Goal: Task Accomplishment & Management: Manage account settings

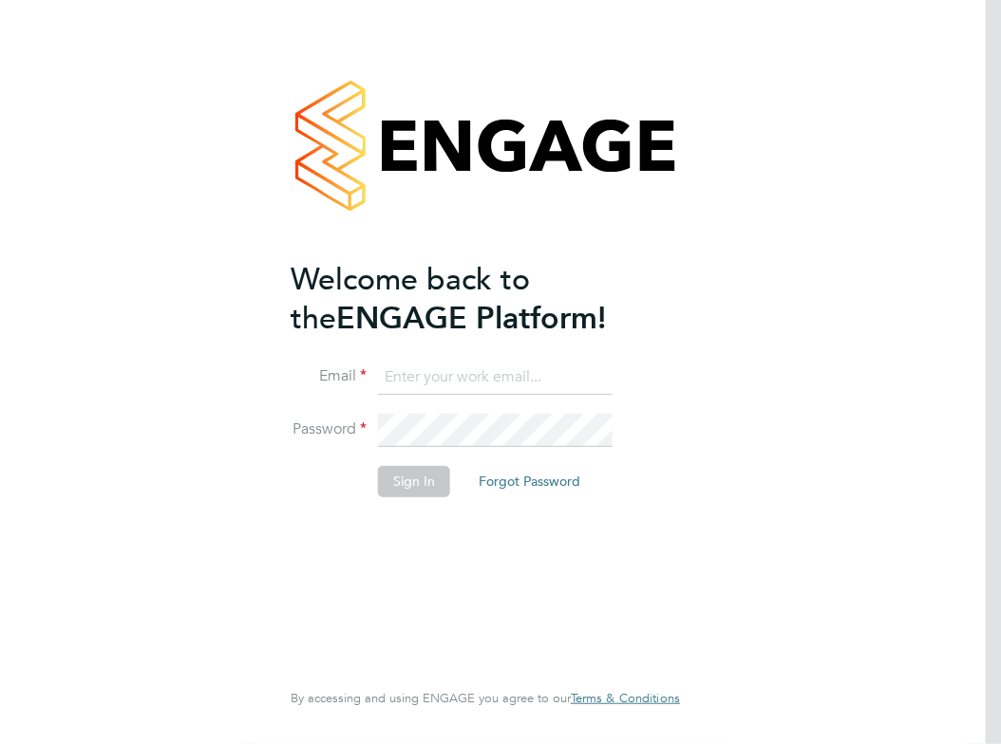
type input "[EMAIL_ADDRESS][DOMAIN_NAME]"
click at [406, 489] on button "Sign In" at bounding box center [414, 481] width 72 height 30
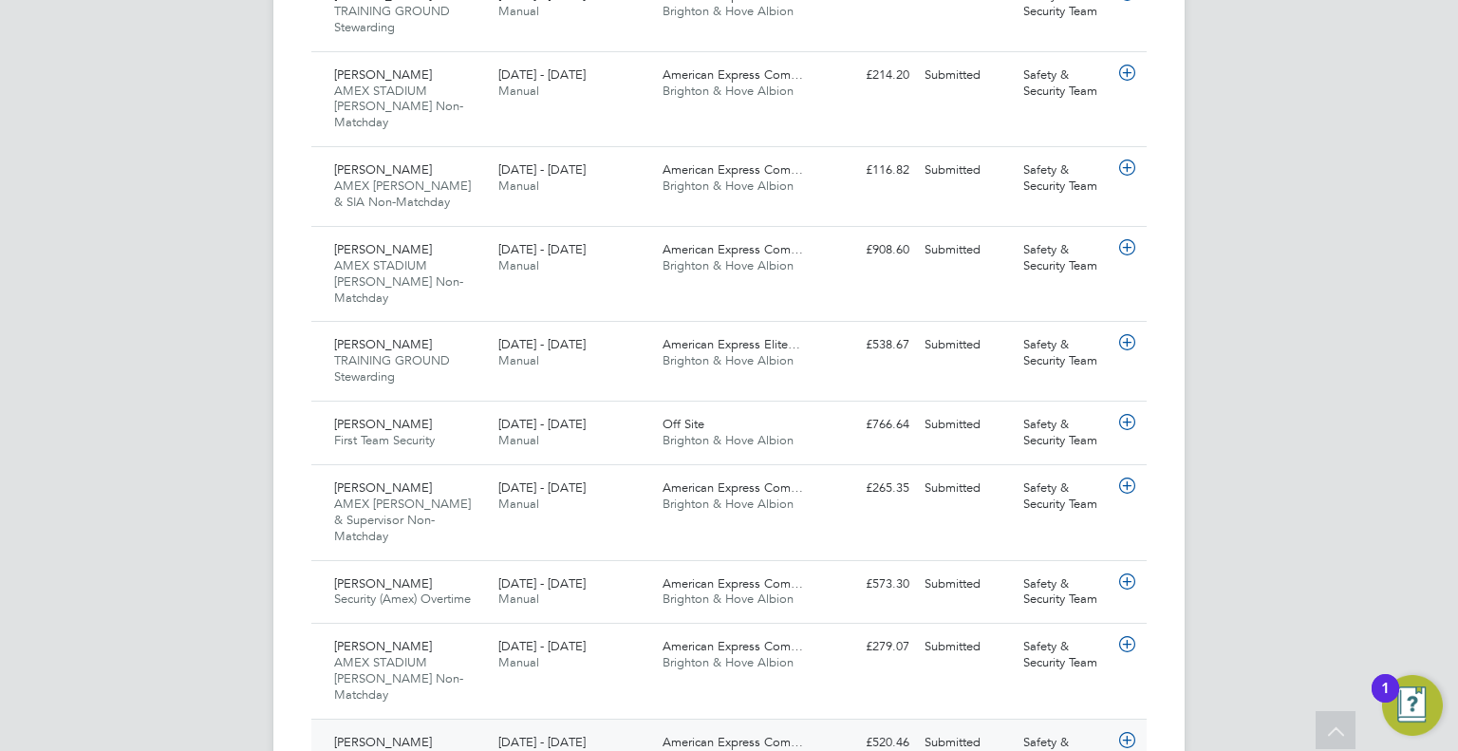
click at [715, 734] on span "American Express Com…" at bounding box center [733, 742] width 140 height 16
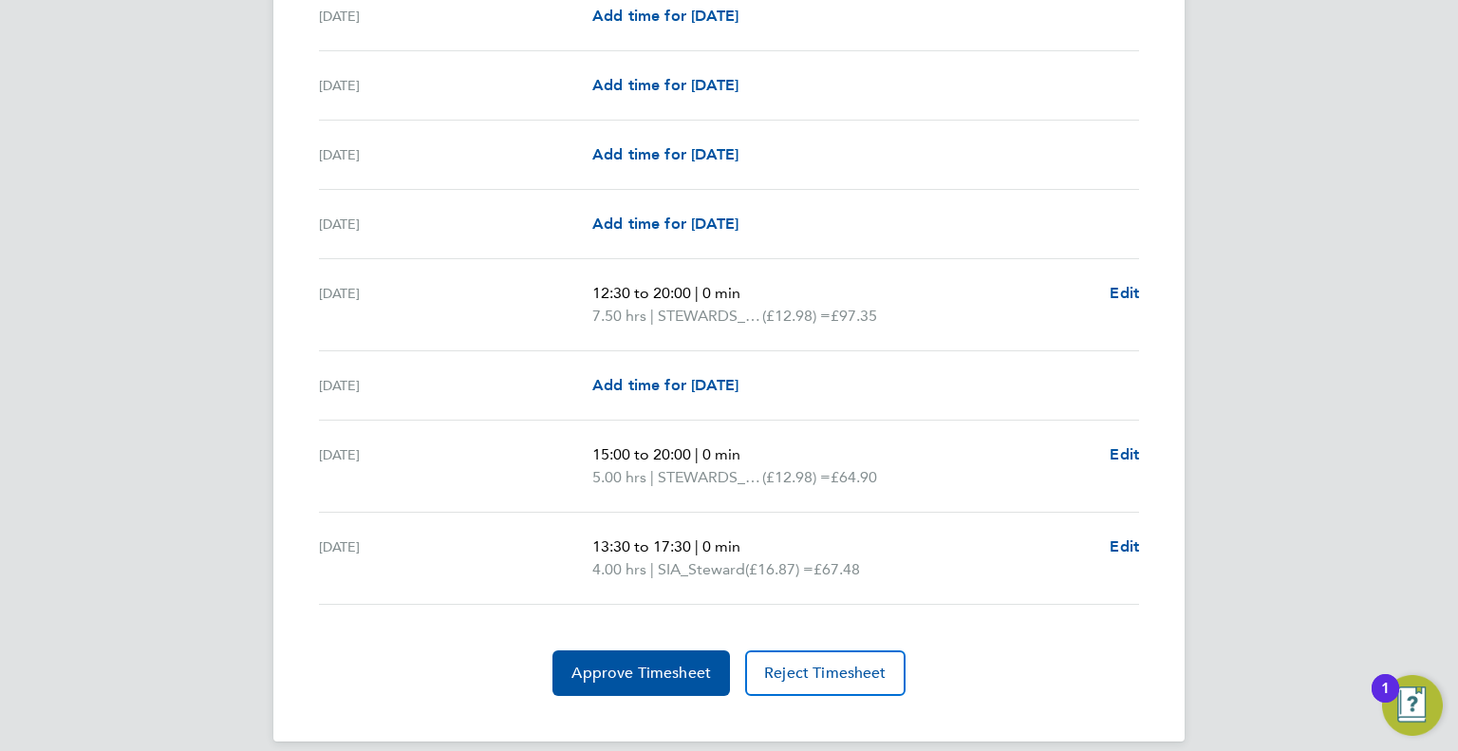
scroll to position [2264, 0]
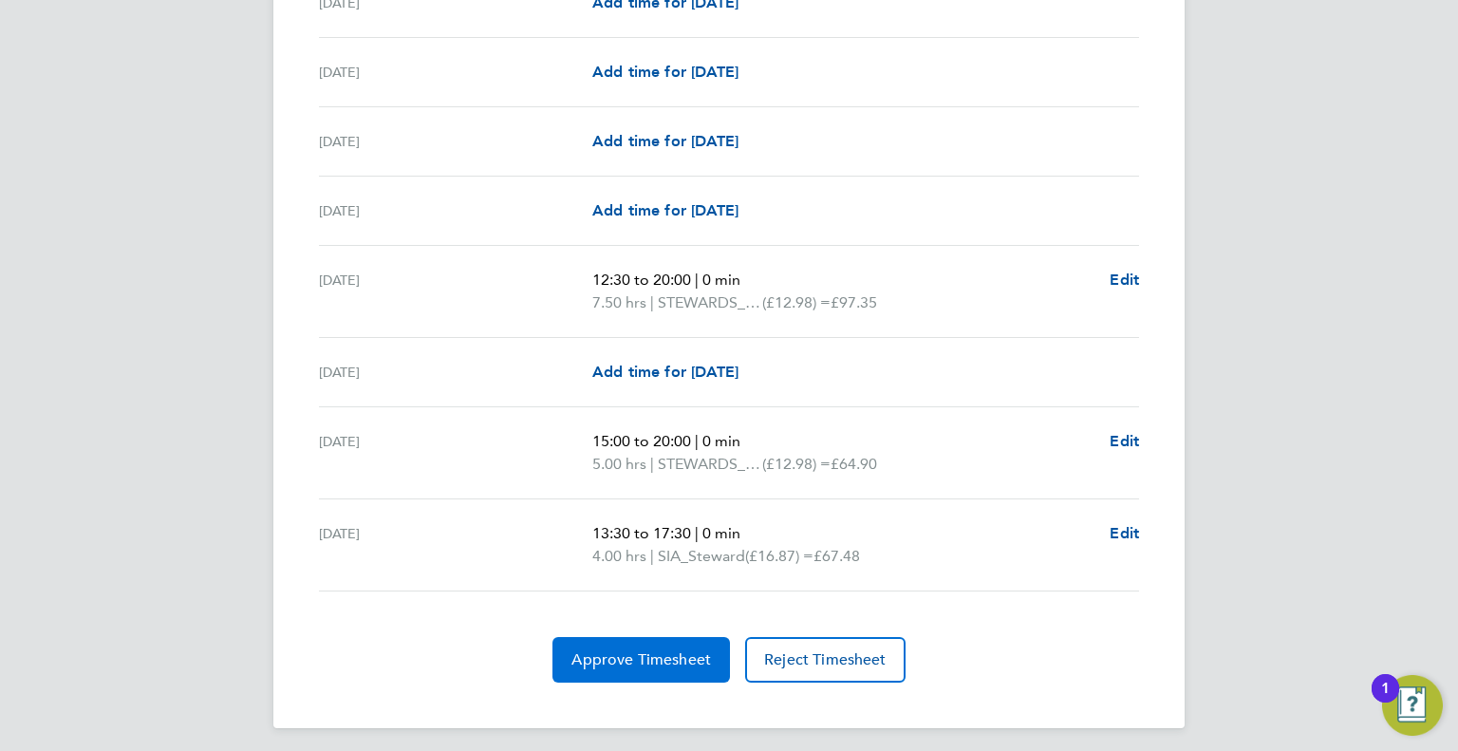
click at [637, 660] on span "Approve Timesheet" at bounding box center [641, 659] width 140 height 19
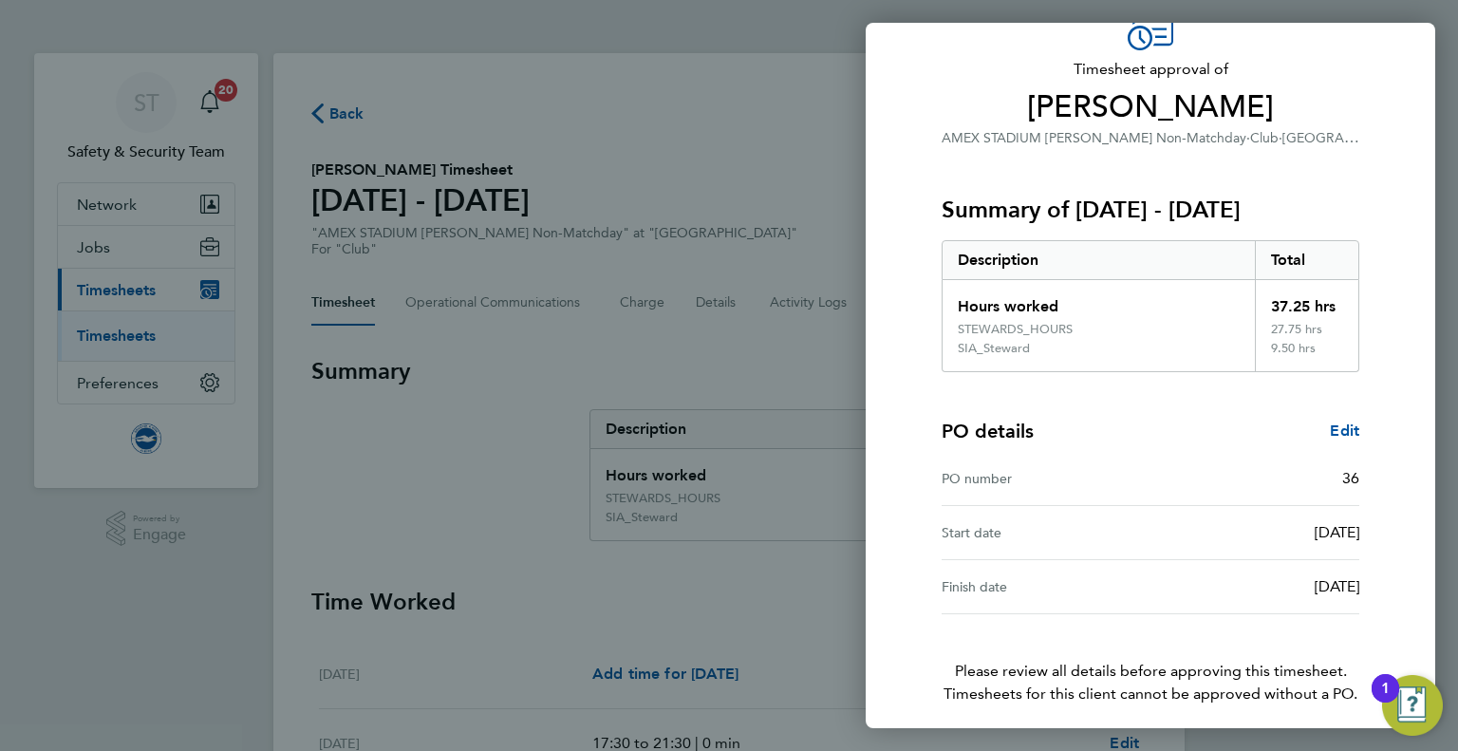
scroll to position [176, 0]
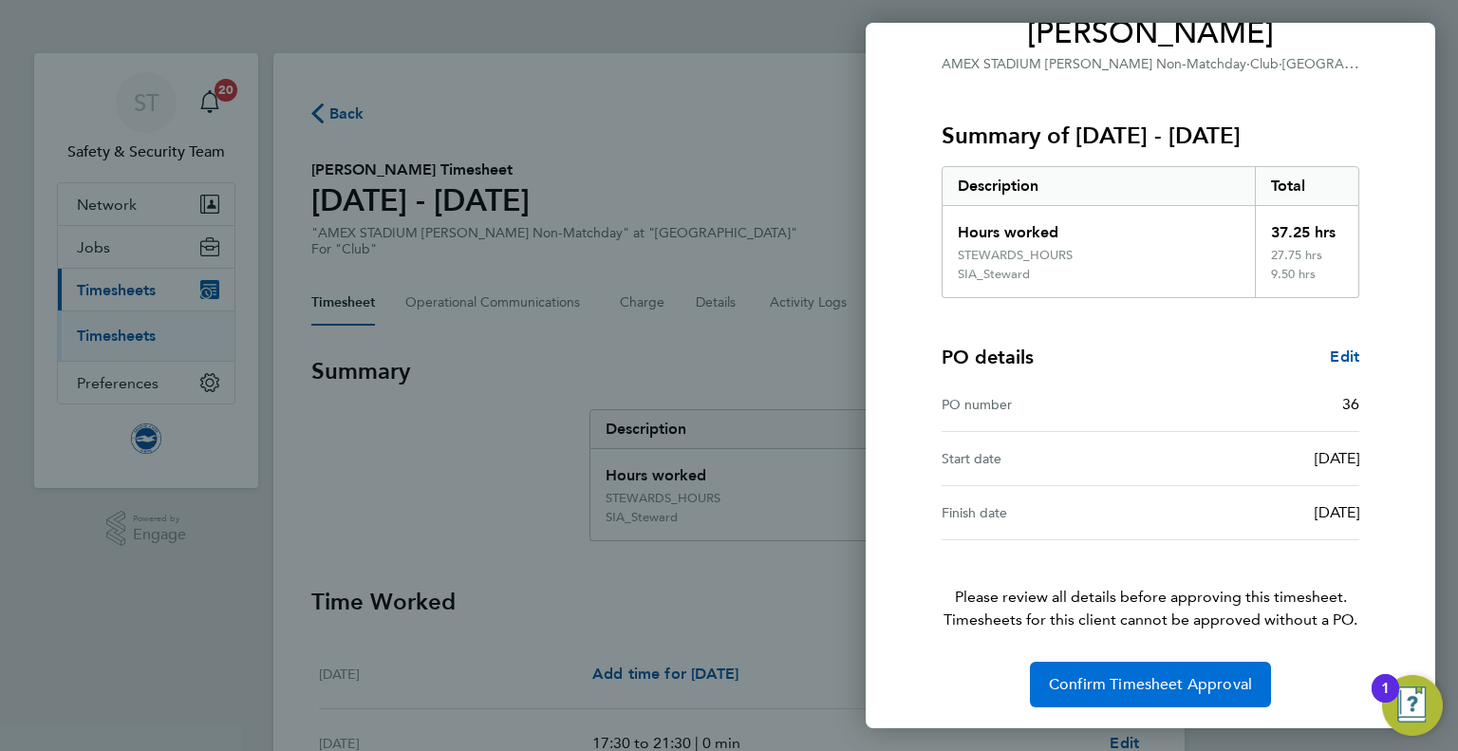
click at [1187, 685] on span "Confirm Timesheet Approval" at bounding box center [1150, 684] width 203 height 19
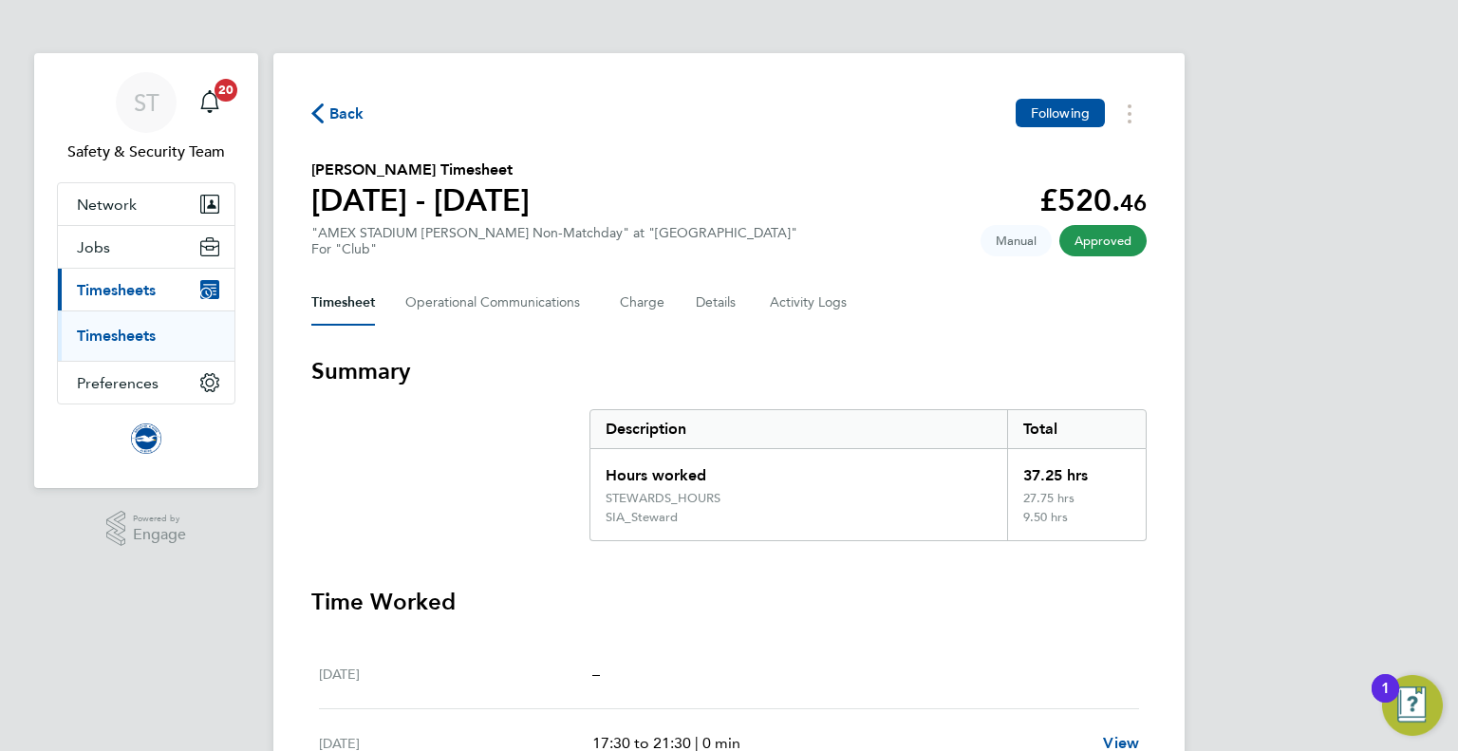
click at [327, 116] on span "Back" at bounding box center [337, 112] width 53 height 18
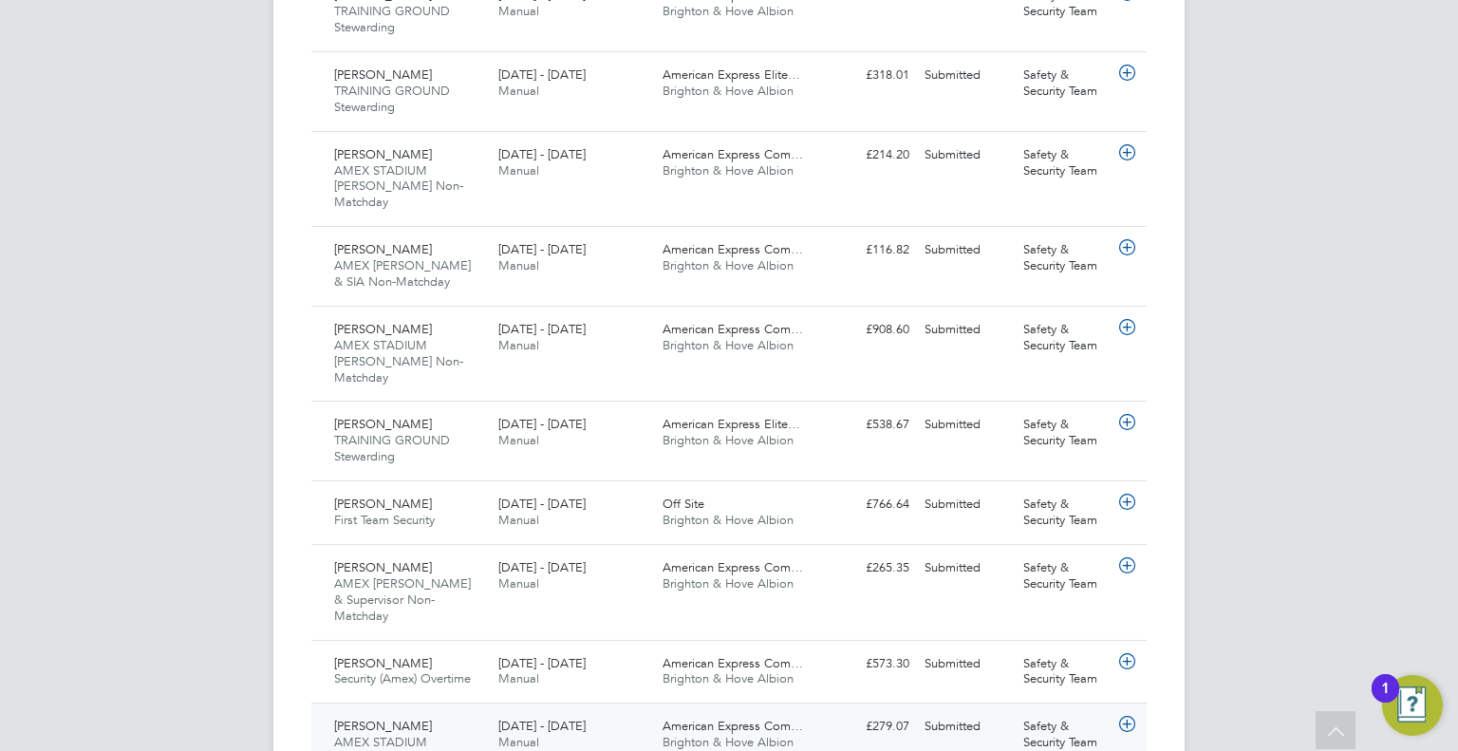
click at [566, 711] on div "1 - 30 Sep 2025 Manual" at bounding box center [573, 734] width 164 height 47
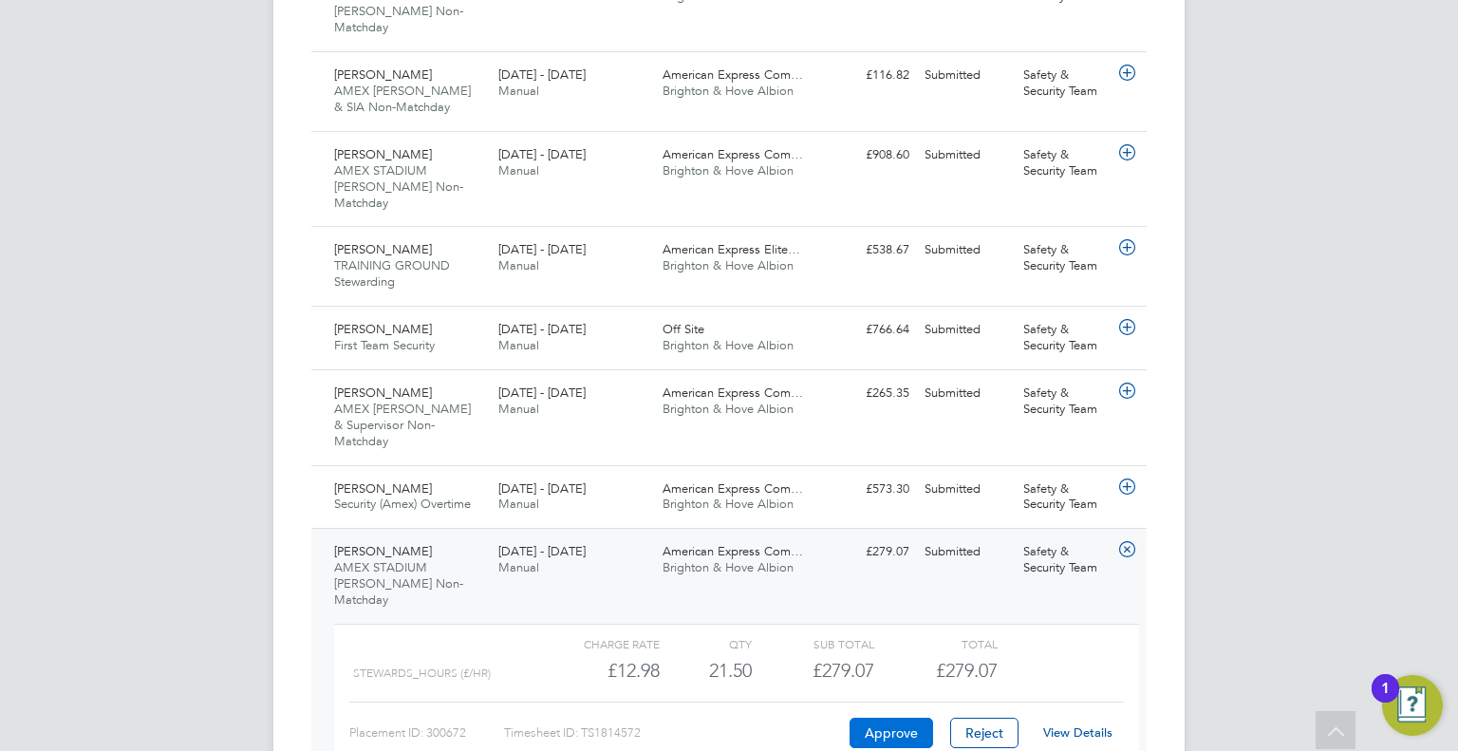
click at [863, 718] on button "Approve" at bounding box center [892, 733] width 84 height 30
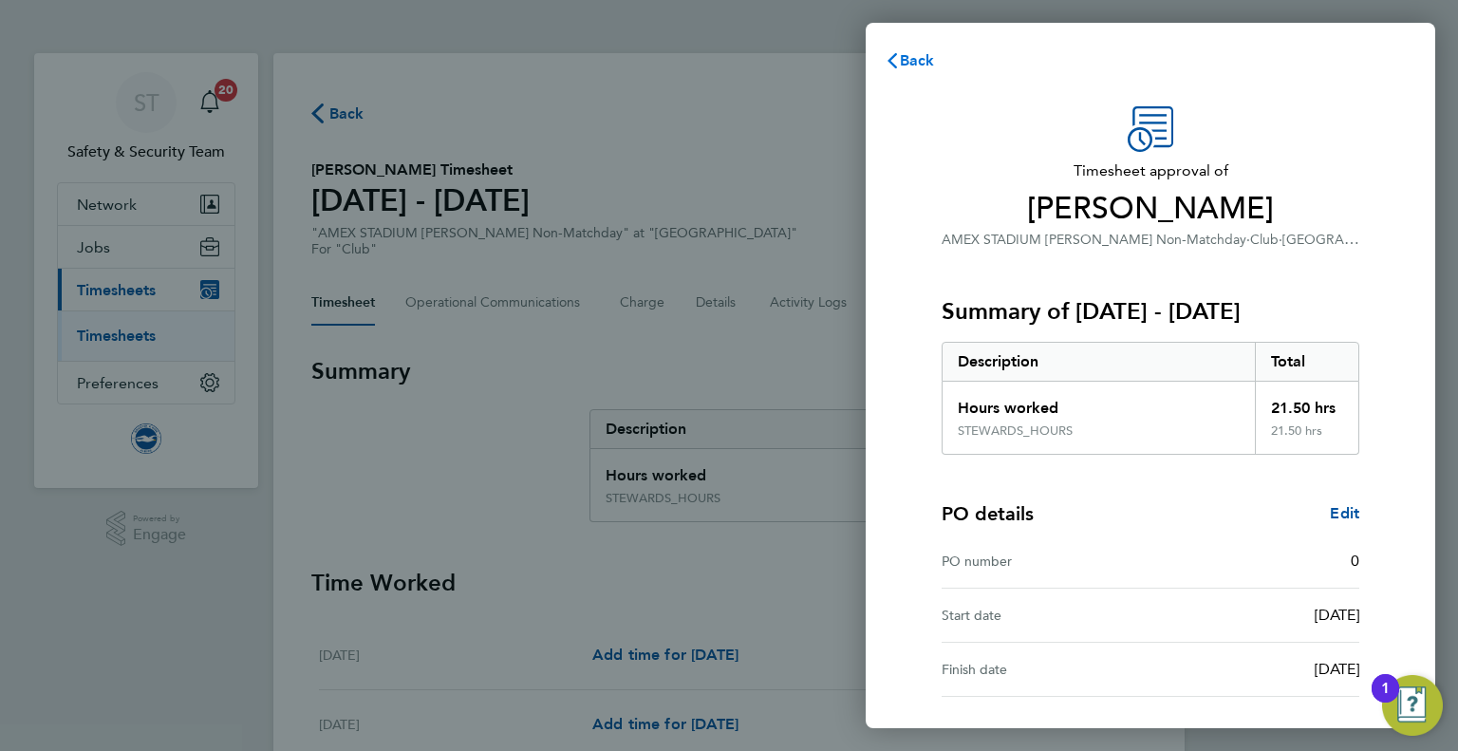
click at [908, 58] on span "Back" at bounding box center [917, 60] width 35 height 18
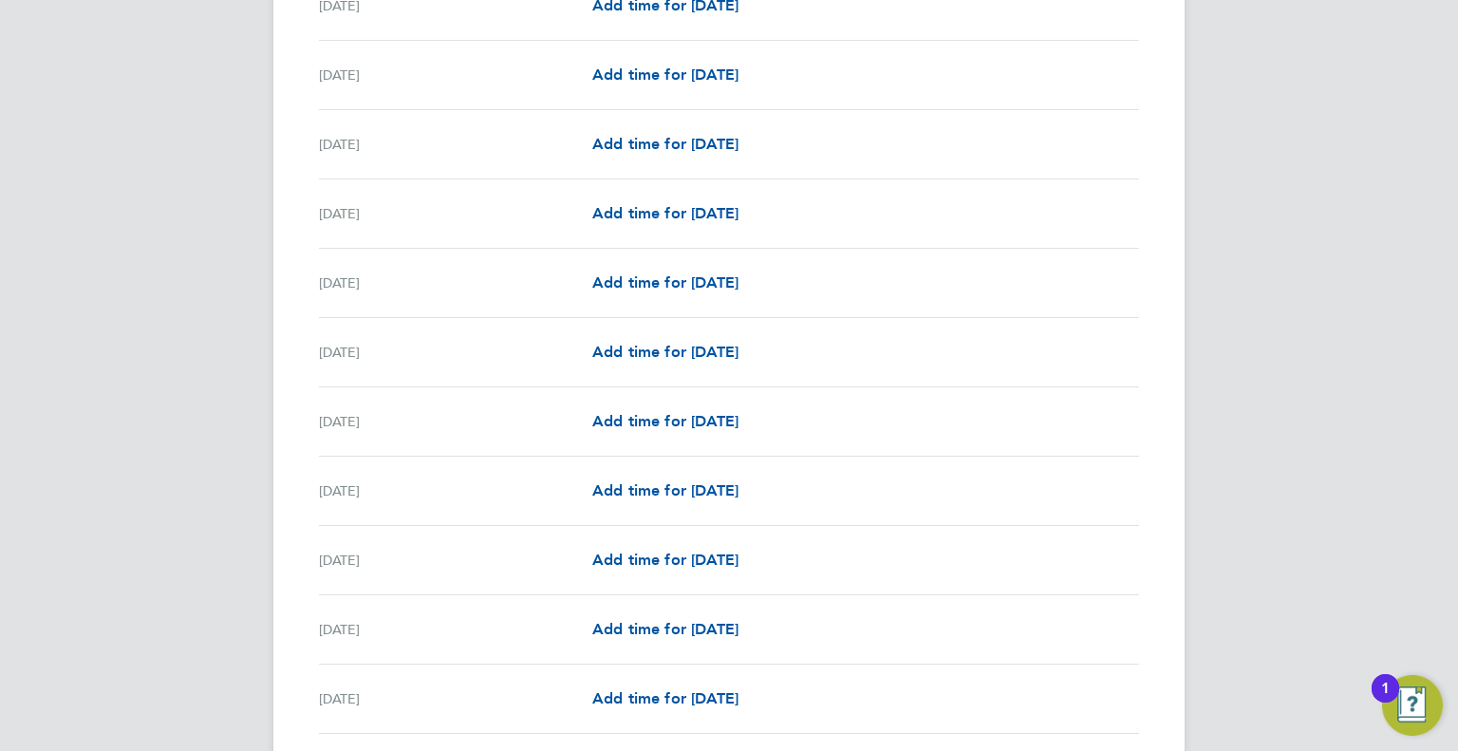
scroll to position [2154, 0]
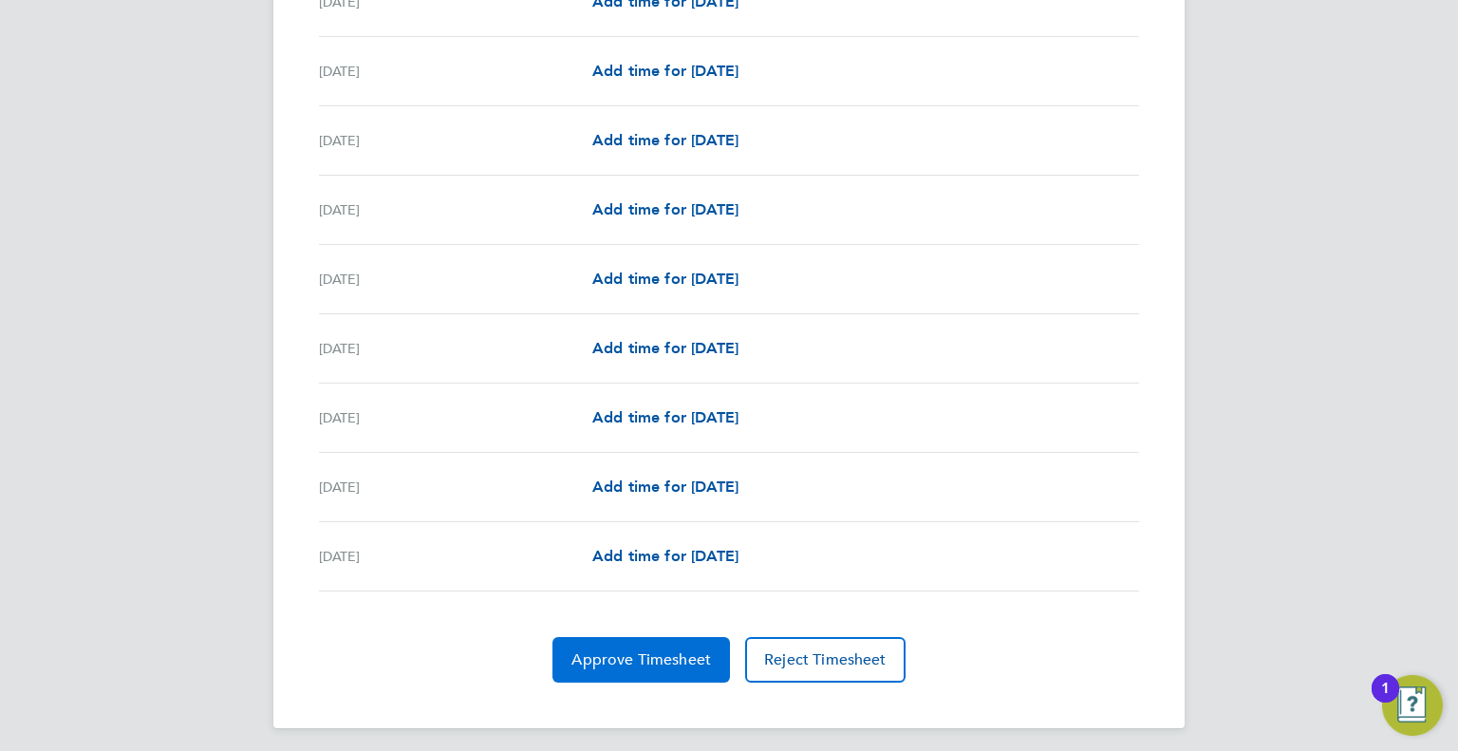
click at [642, 650] on span "Approve Timesheet" at bounding box center [641, 659] width 140 height 19
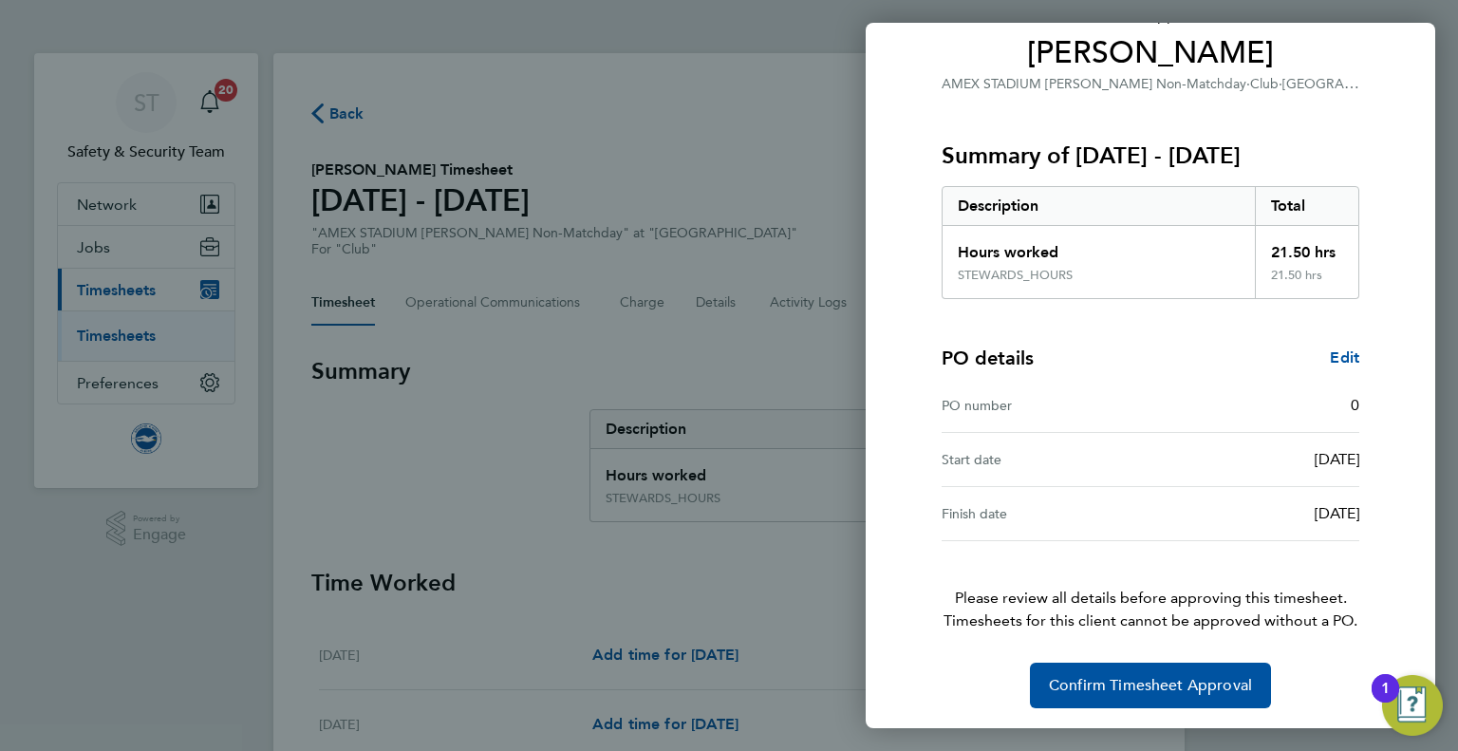
scroll to position [157, 0]
click at [1116, 672] on button "Confirm Timesheet Approval" at bounding box center [1150, 685] width 241 height 46
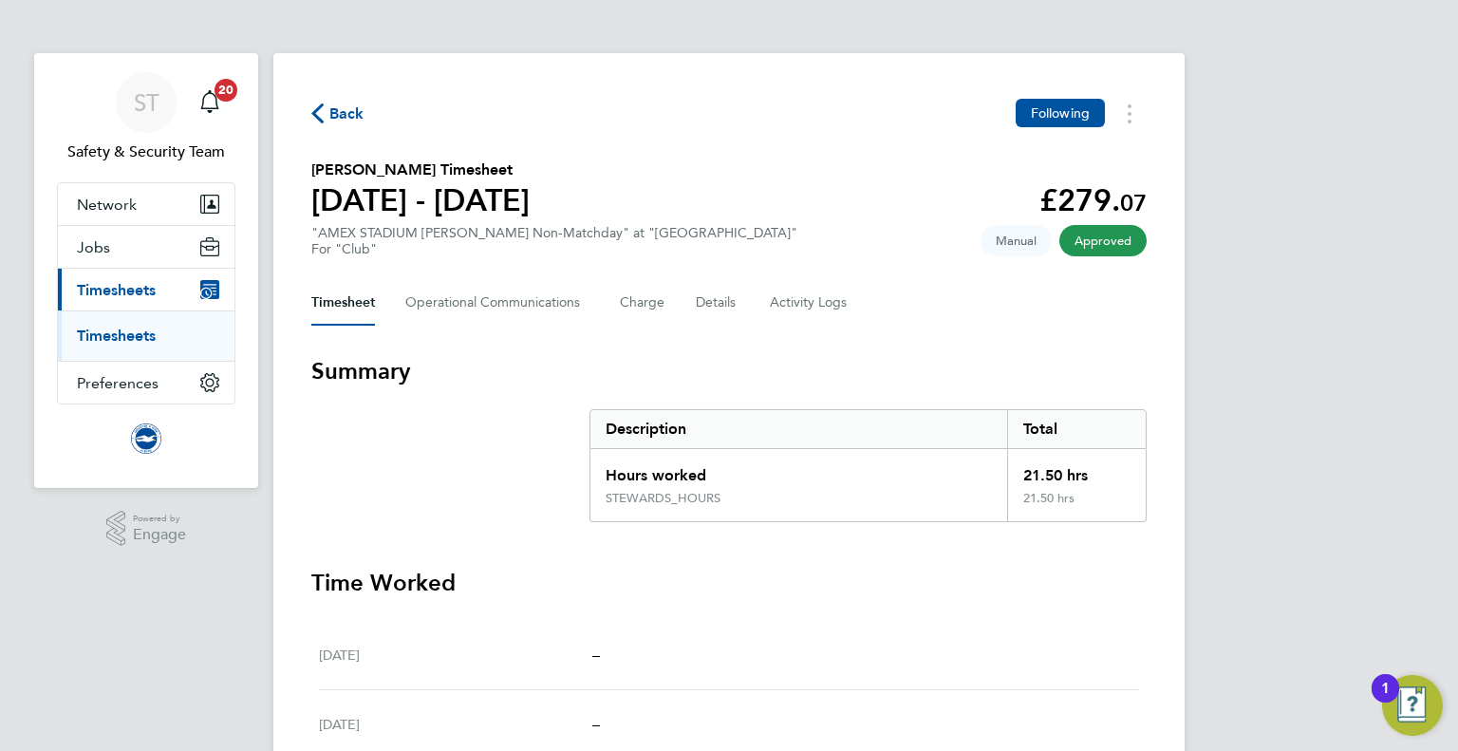
click at [344, 118] on span "Back" at bounding box center [346, 114] width 35 height 23
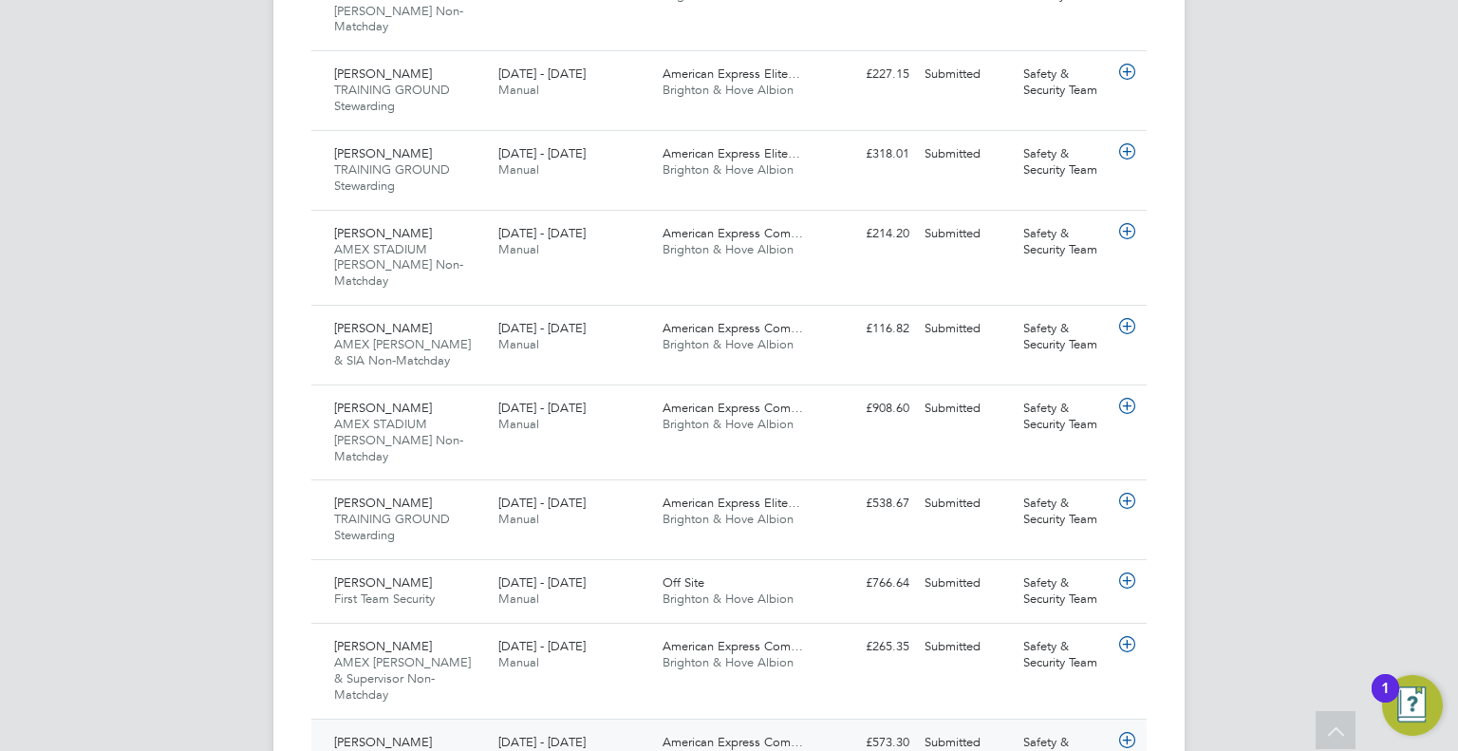
click at [712, 734] on span "American Express Com…" at bounding box center [733, 742] width 140 height 16
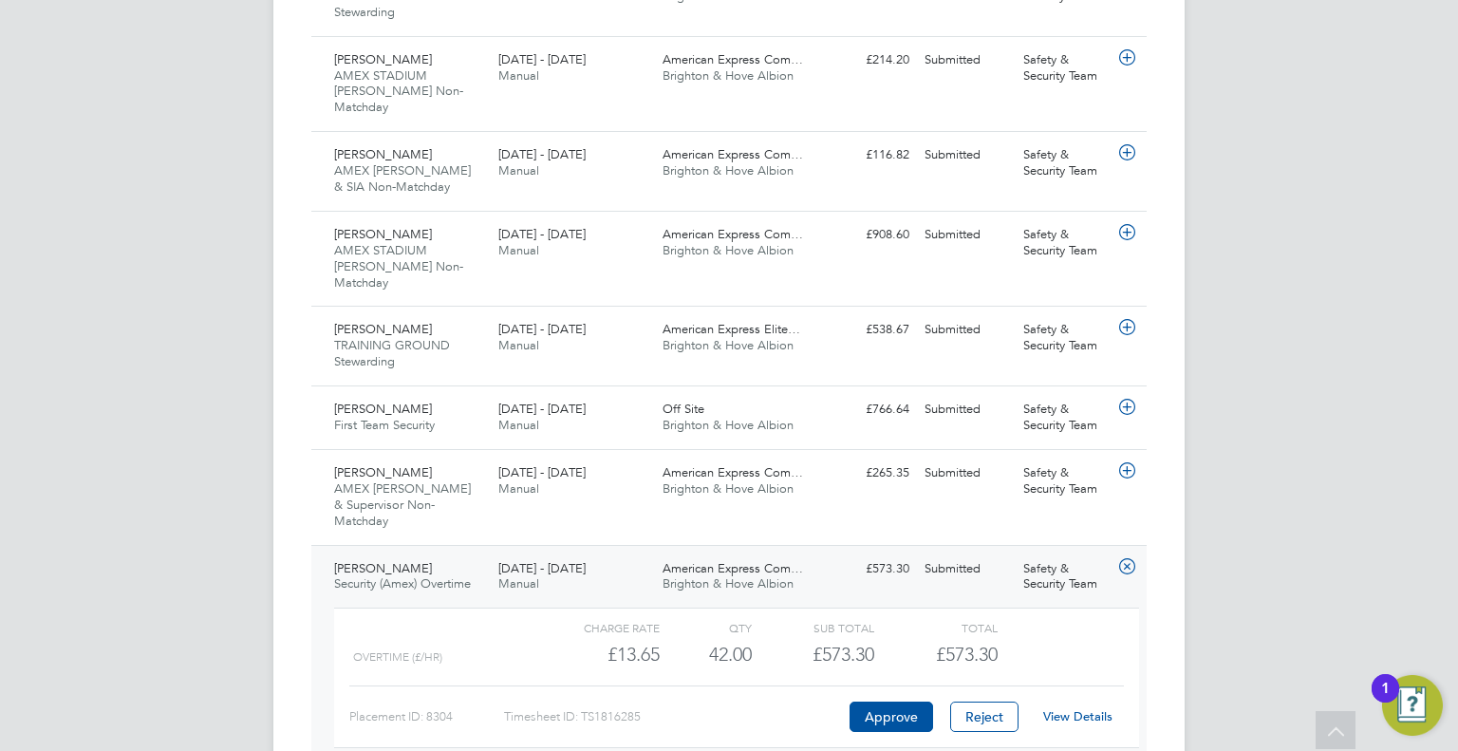
click at [1078, 708] on link "View Details" at bounding box center [1077, 716] width 69 height 16
click at [720, 480] on span "Brighton & Hove Albion" at bounding box center [728, 488] width 131 height 16
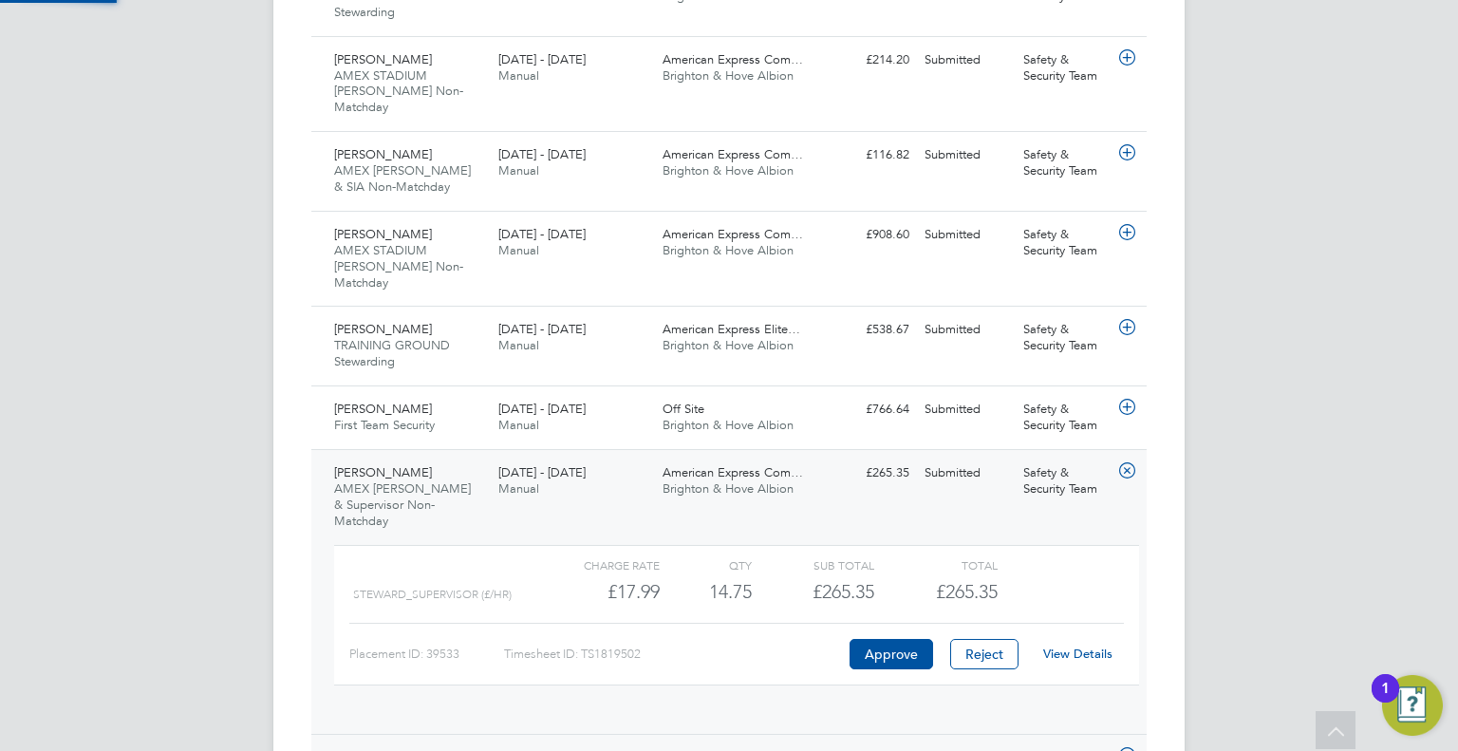
scroll to position [31, 184]
click at [1081, 646] on link "View Details" at bounding box center [1077, 654] width 69 height 16
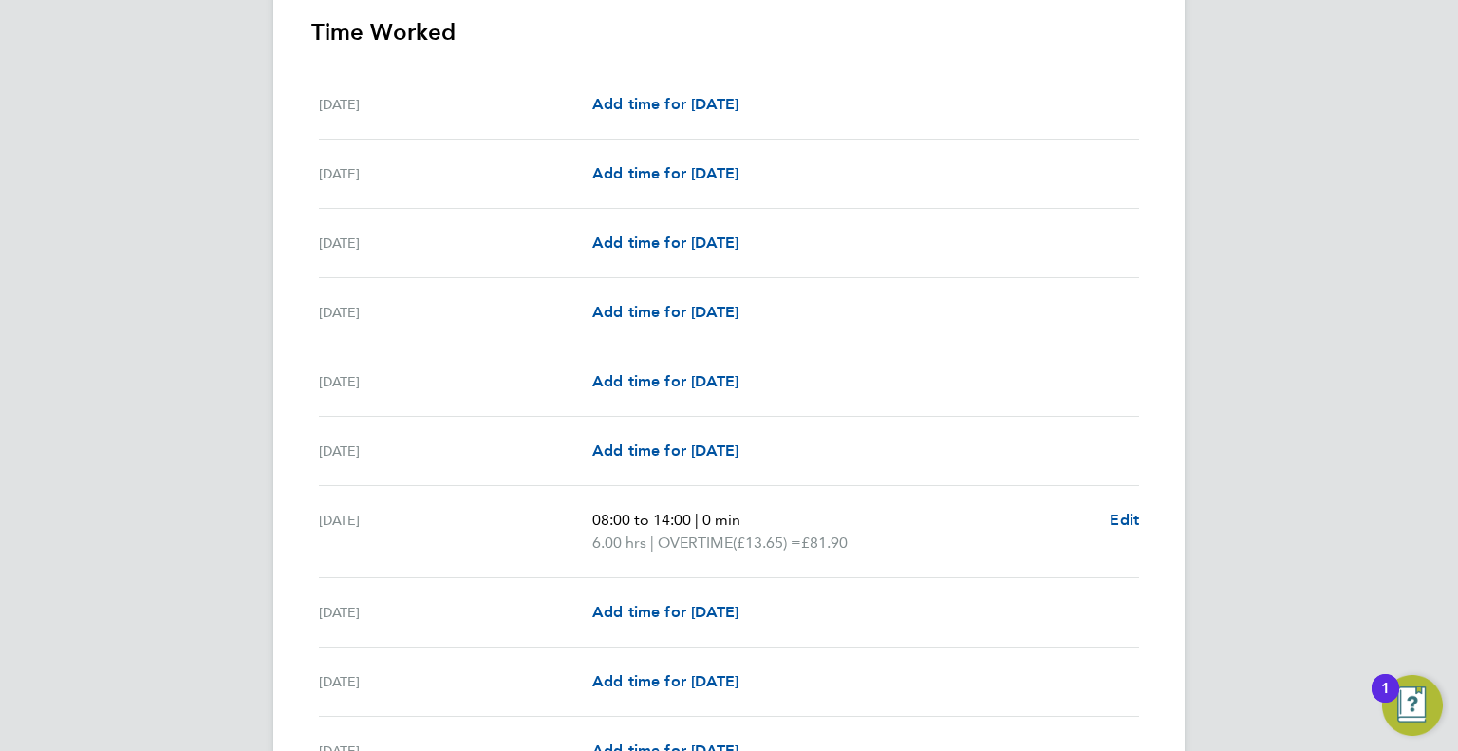
scroll to position [285, 0]
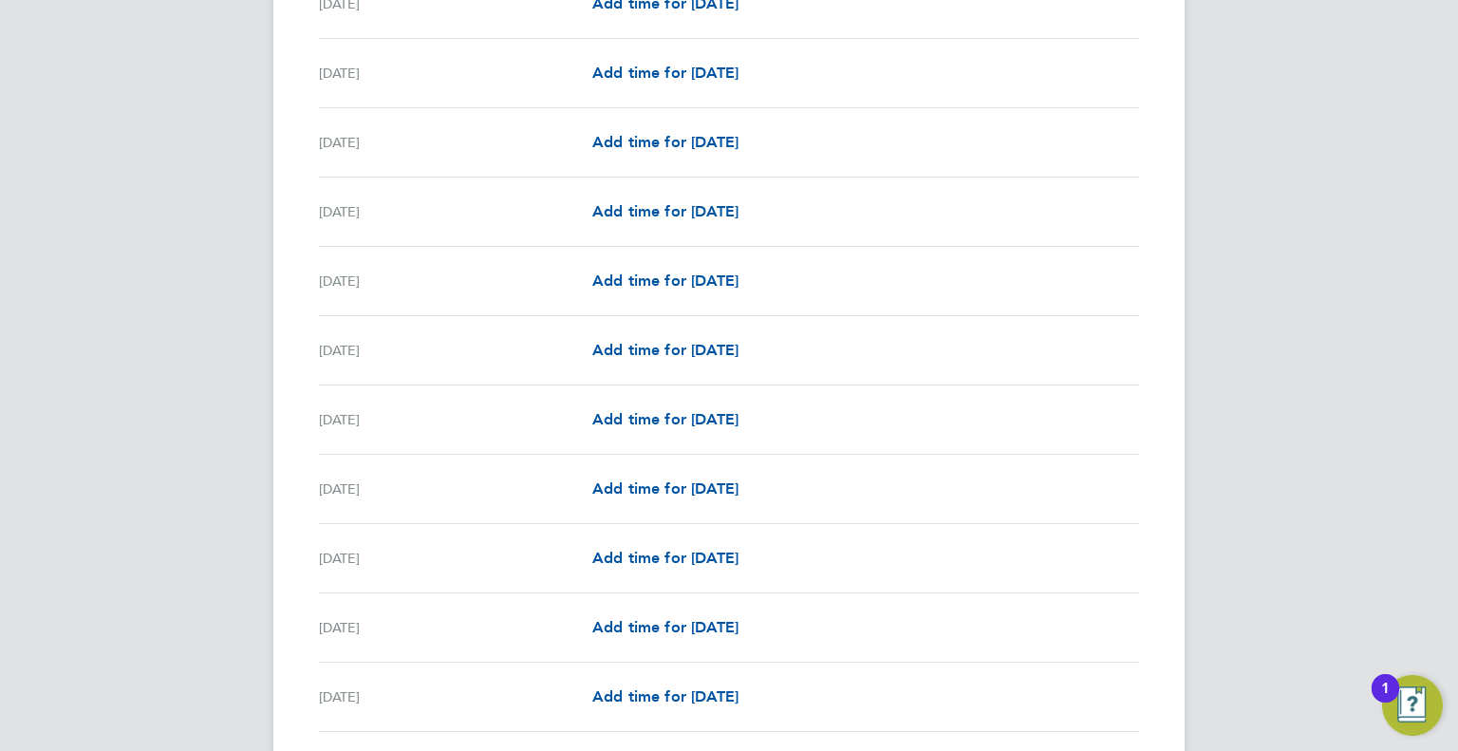
scroll to position [2154, 0]
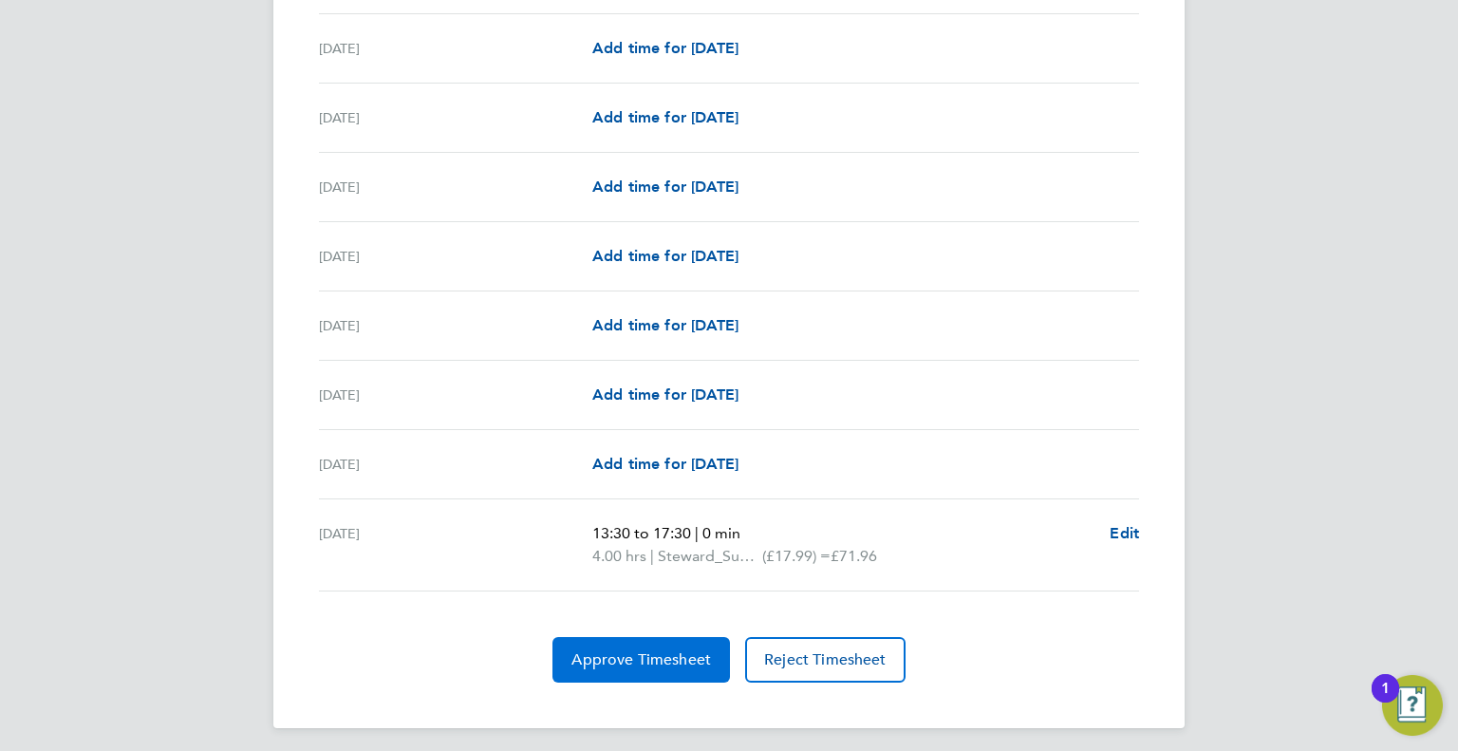
click at [635, 650] on span "Approve Timesheet" at bounding box center [641, 659] width 140 height 19
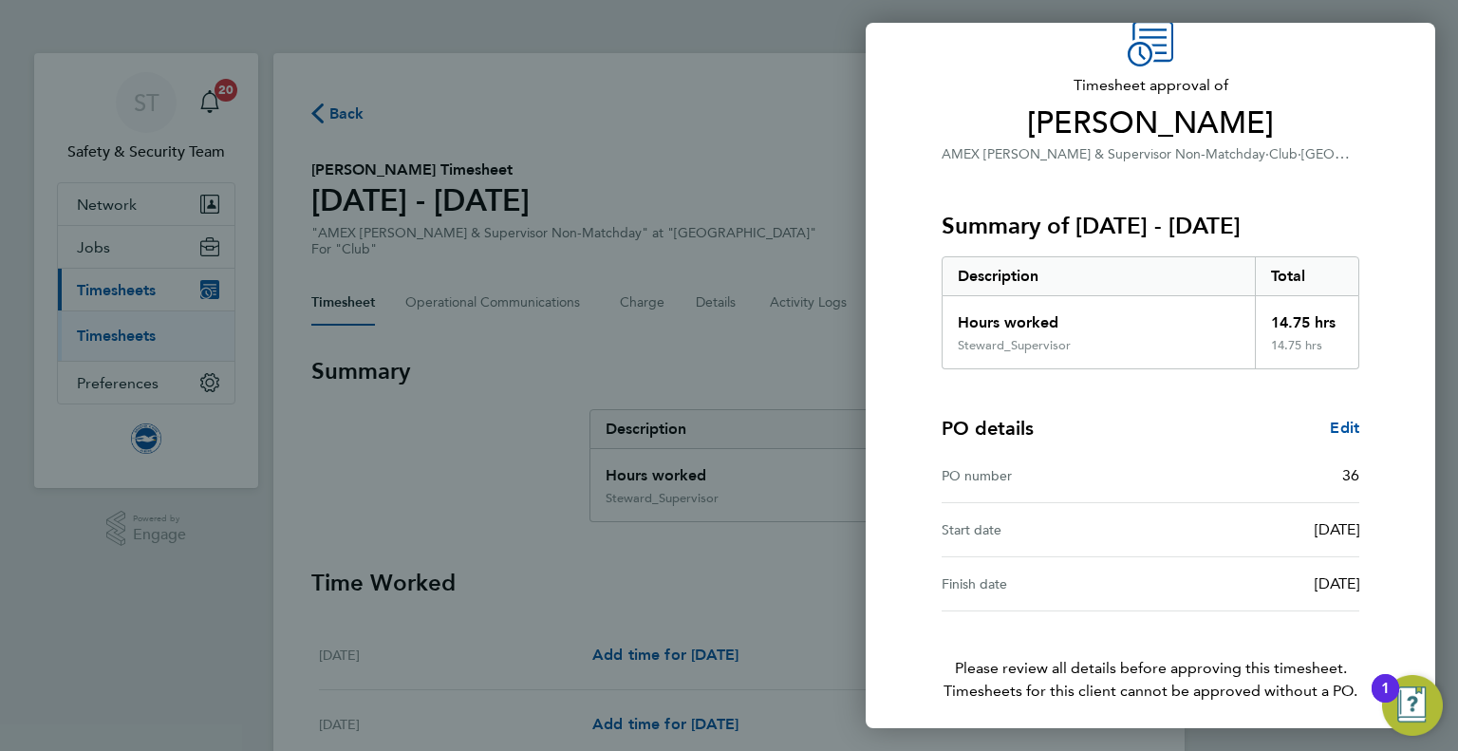
scroll to position [157, 0]
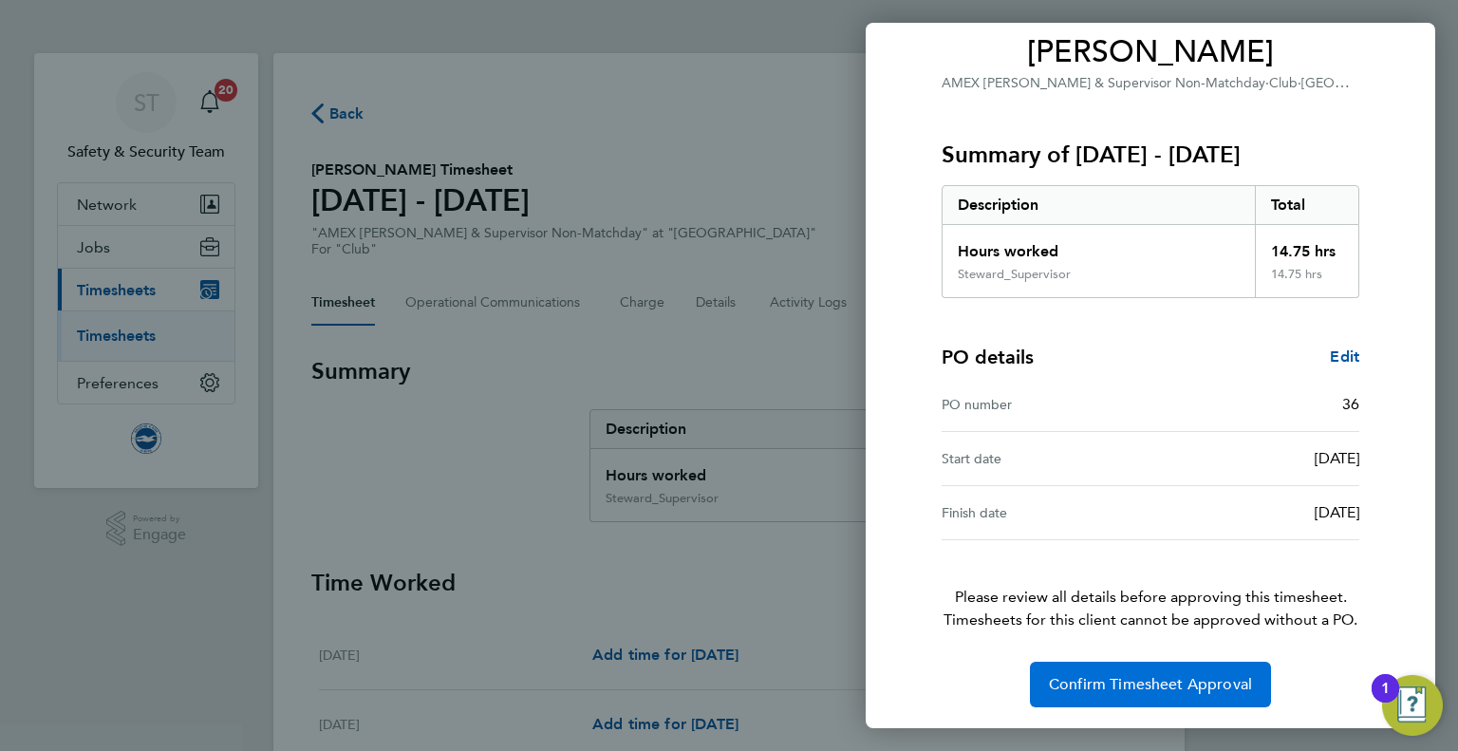
click at [1178, 681] on span "Confirm Timesheet Approval" at bounding box center [1150, 684] width 203 height 19
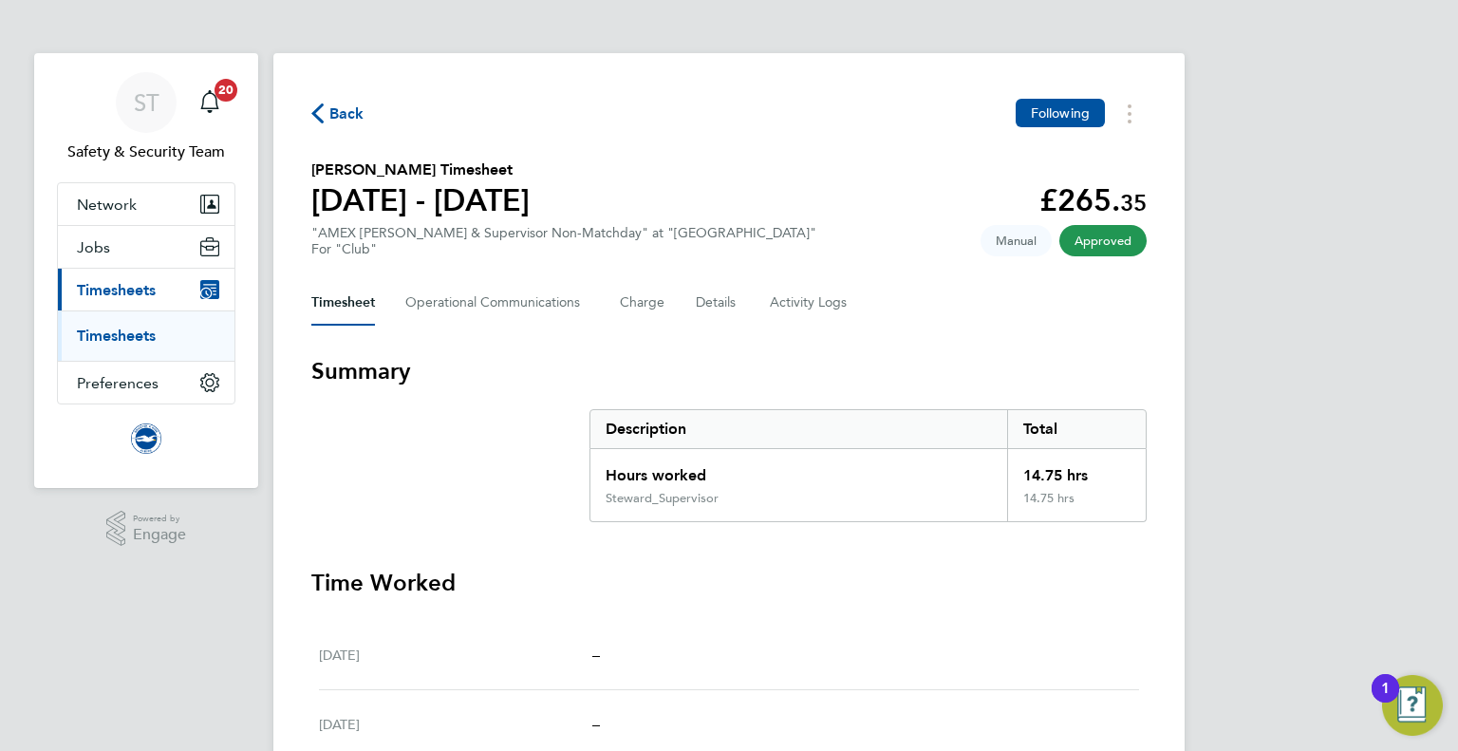
click at [319, 114] on icon "button" at bounding box center [317, 113] width 12 height 20
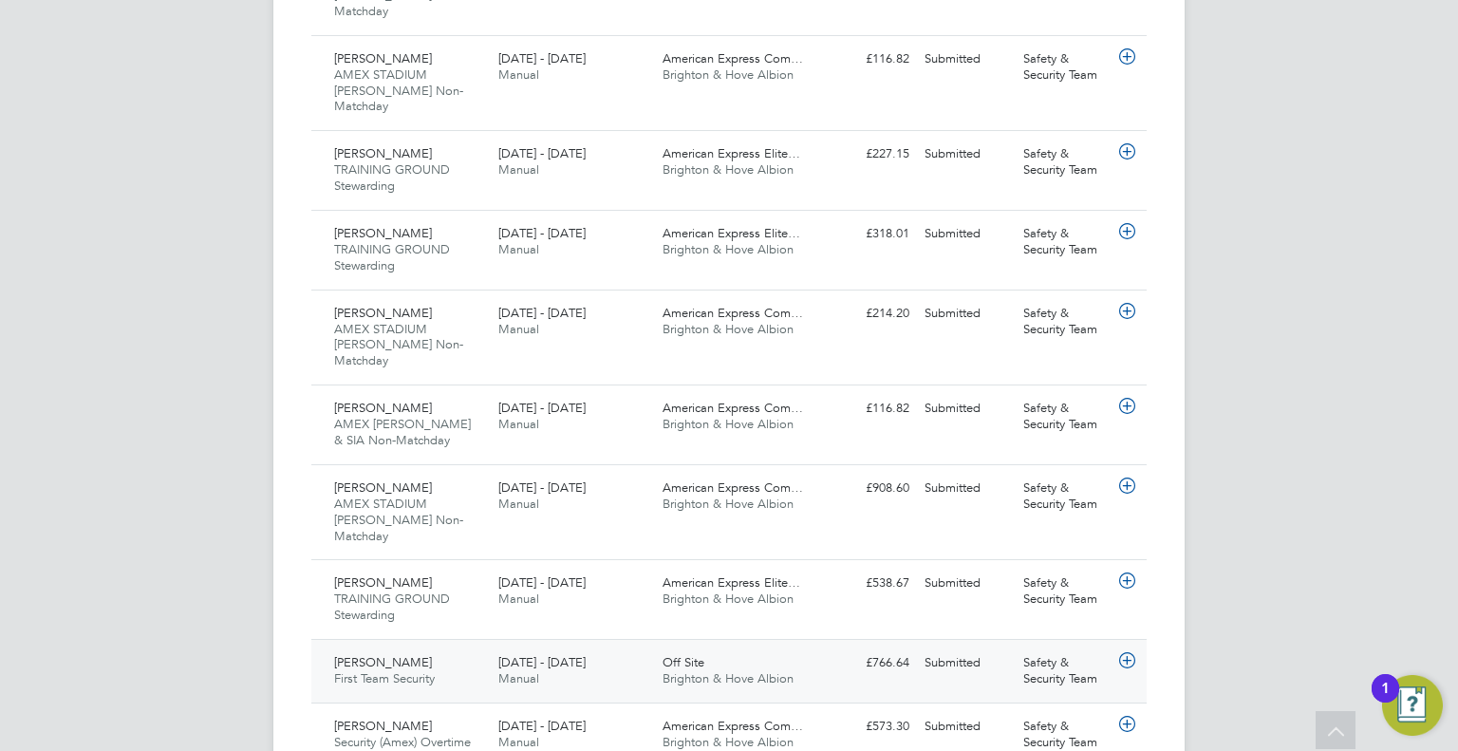
click at [1127, 653] on icon at bounding box center [1127, 660] width 24 height 15
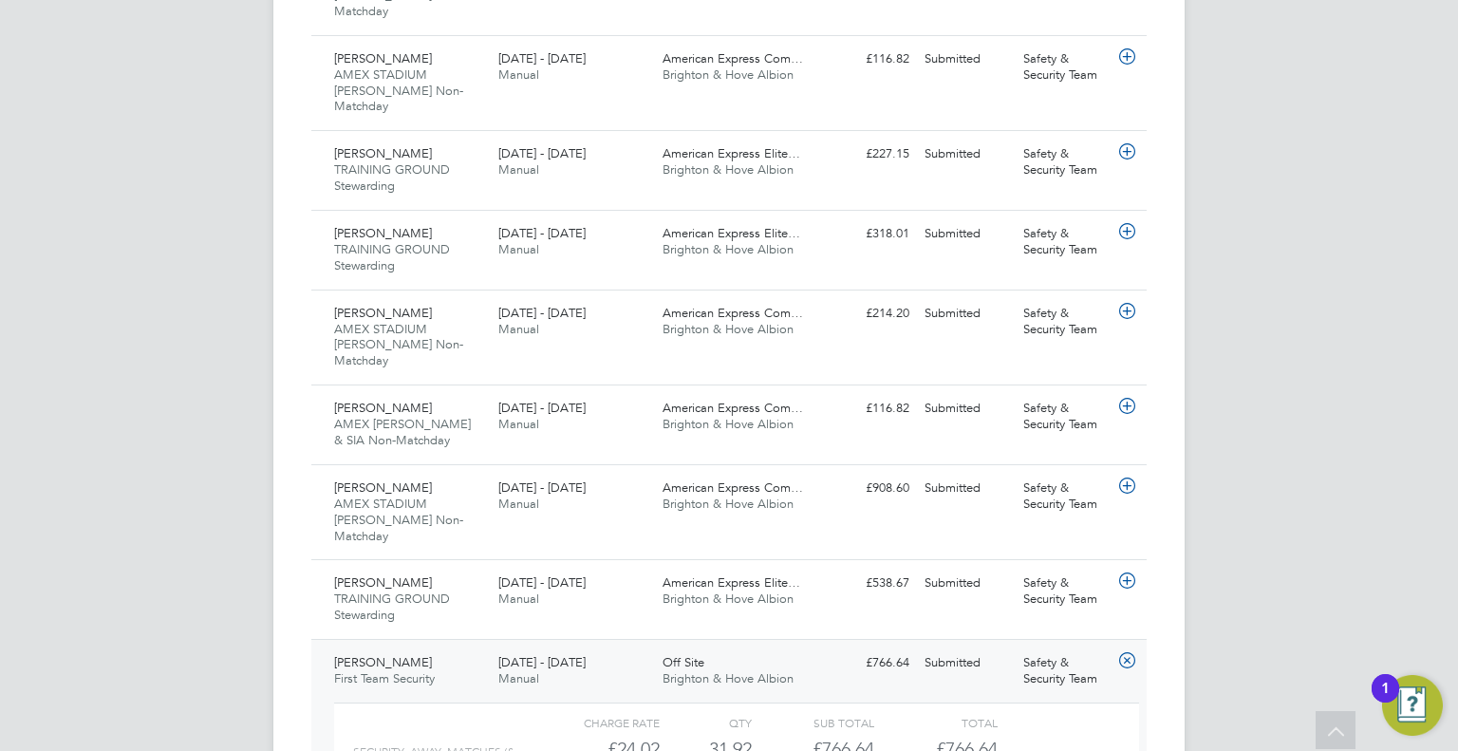
click at [1129, 653] on icon at bounding box center [1127, 660] width 24 height 15
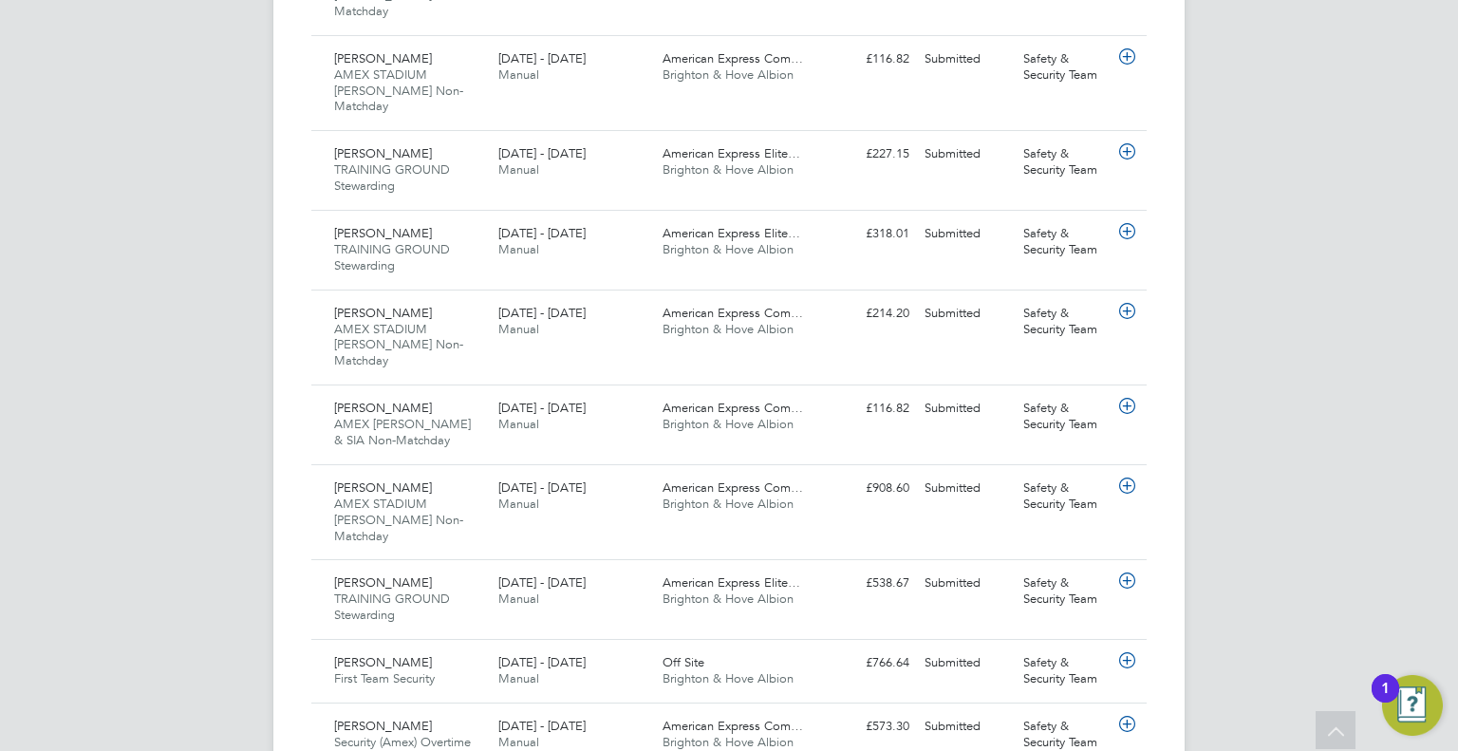
click at [706, 416] on span "Brighton & Hove Albion" at bounding box center [728, 424] width 131 height 16
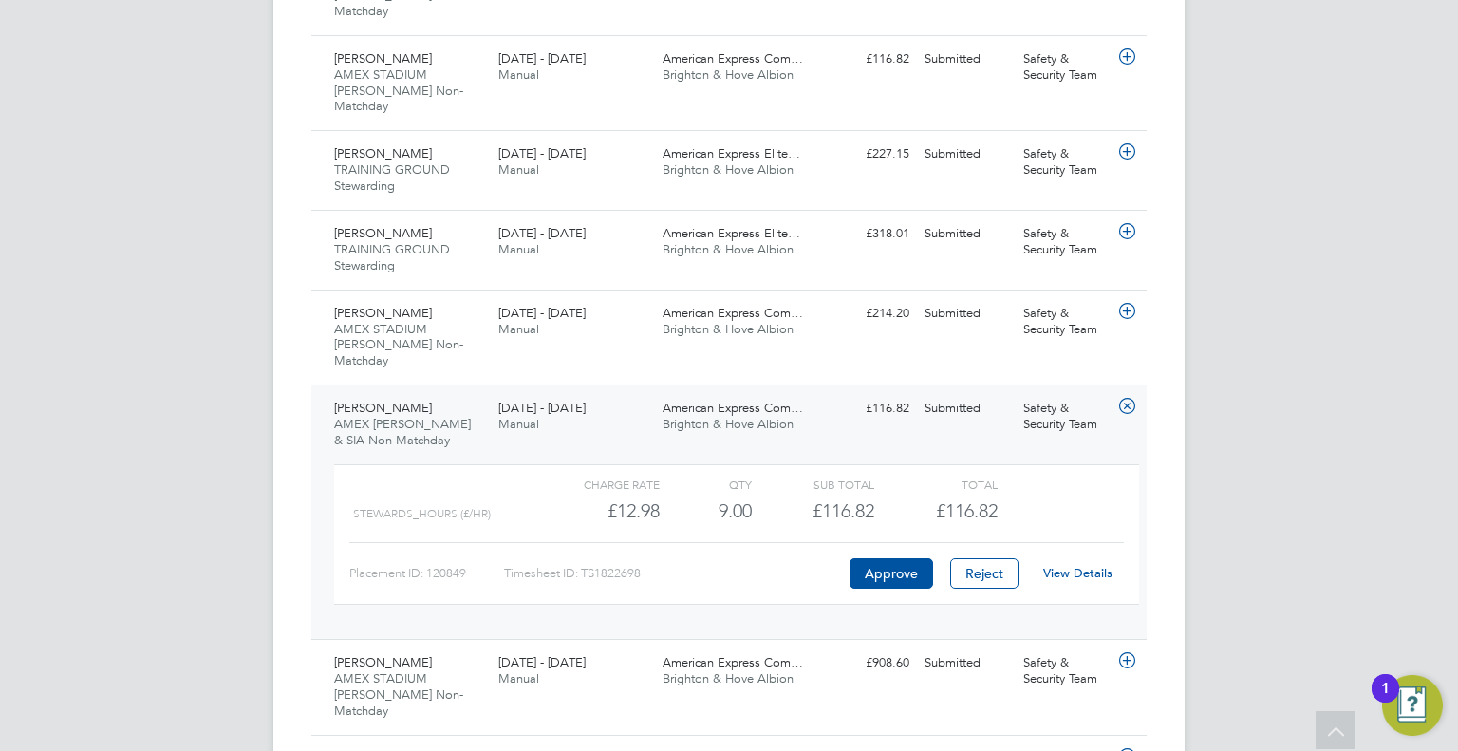
click at [1088, 565] on link "View Details" at bounding box center [1077, 573] width 69 height 16
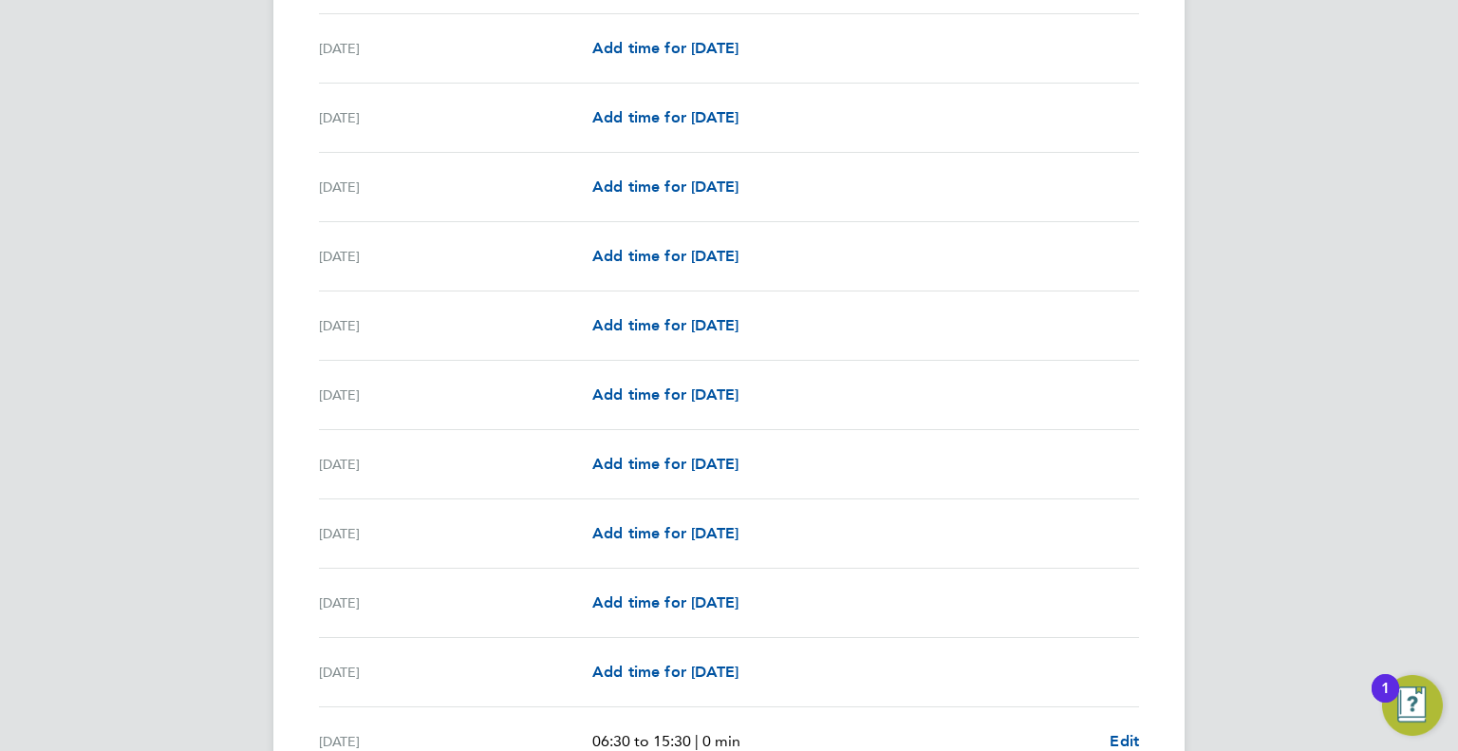
scroll to position [2131, 0]
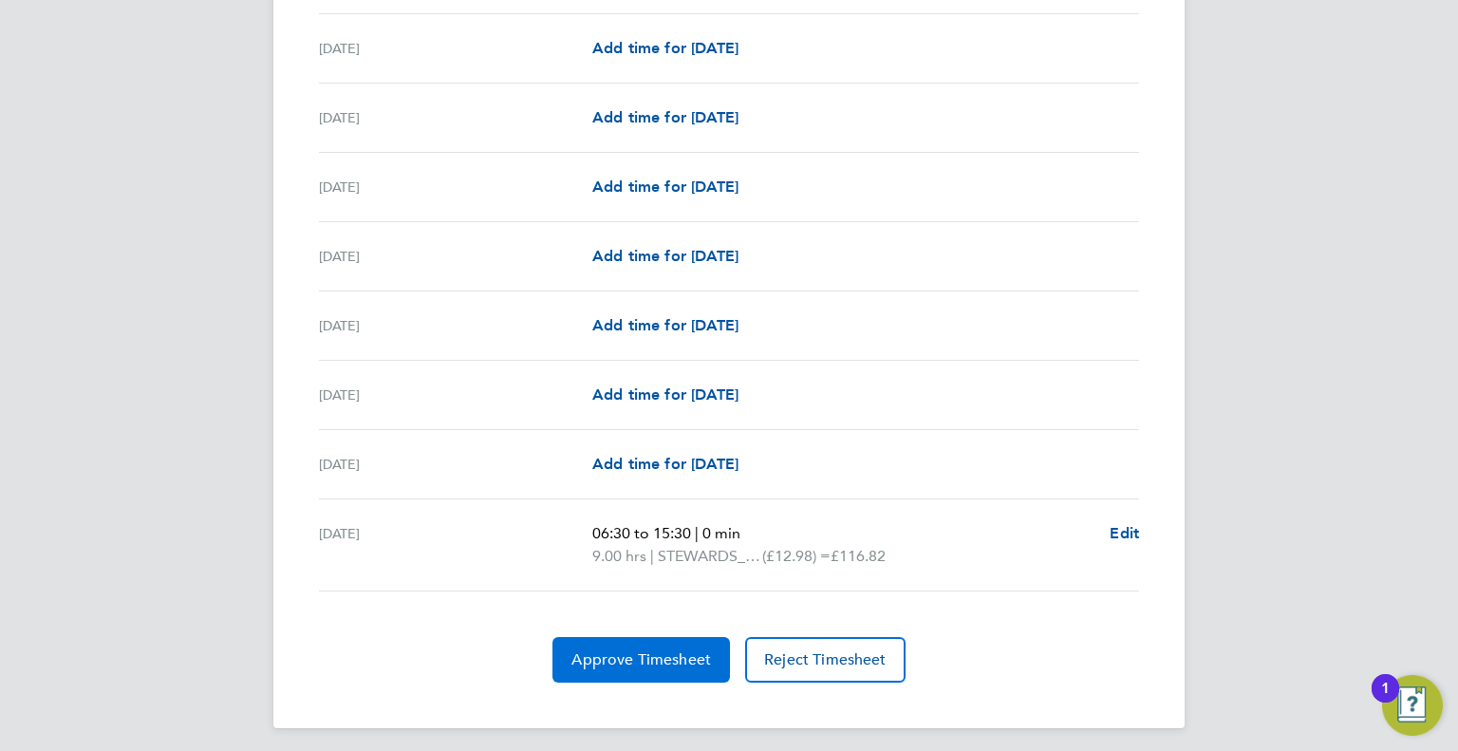
click at [672, 654] on span "Approve Timesheet" at bounding box center [641, 659] width 140 height 19
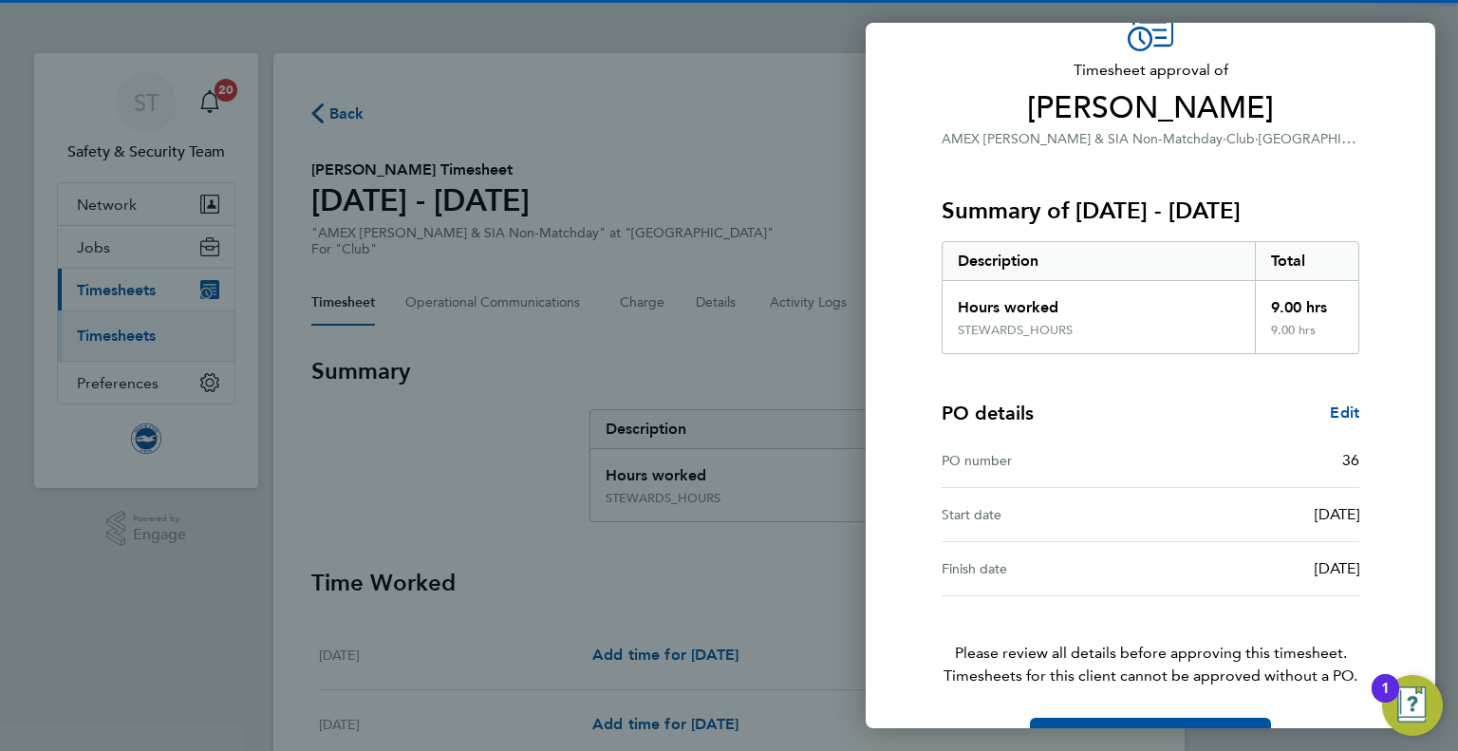
scroll to position [157, 0]
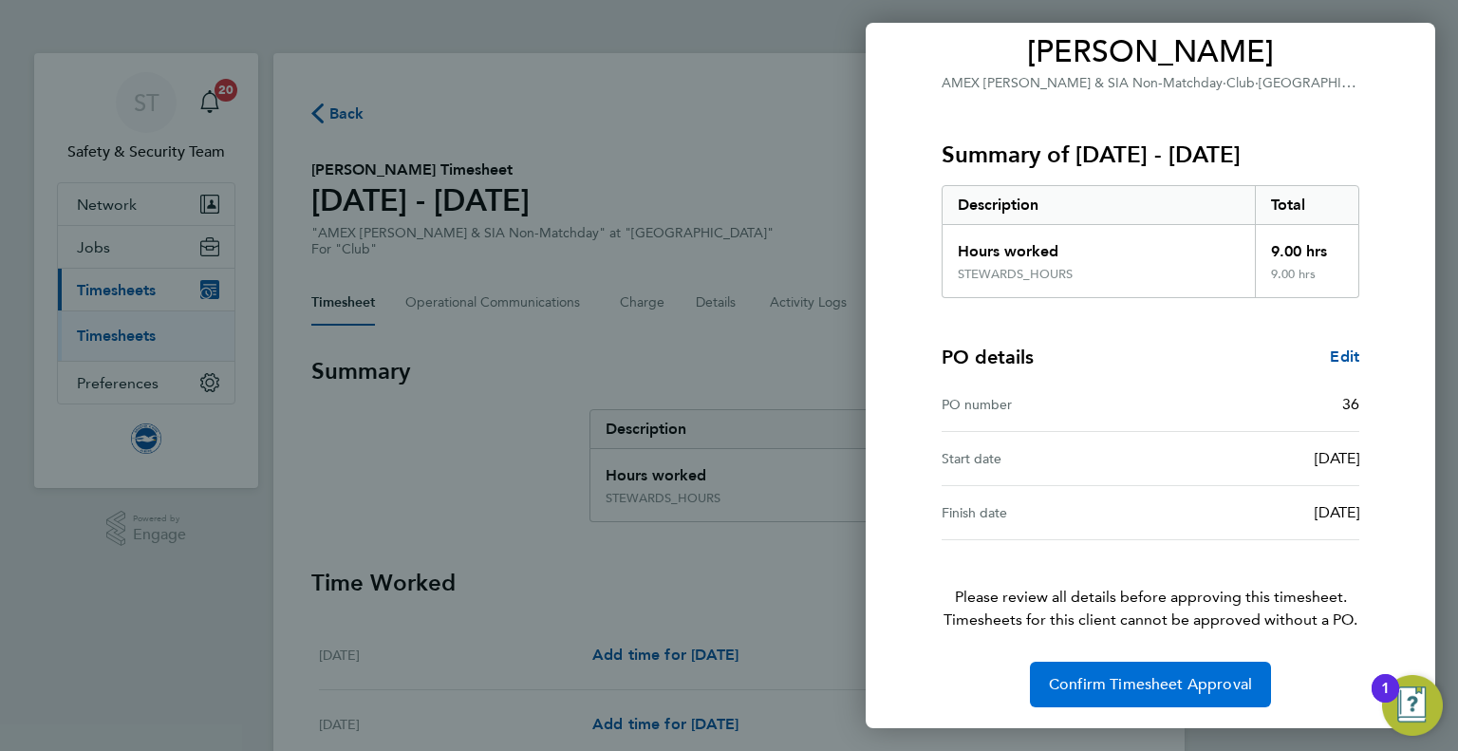
click at [1147, 682] on span "Confirm Timesheet Approval" at bounding box center [1150, 684] width 203 height 19
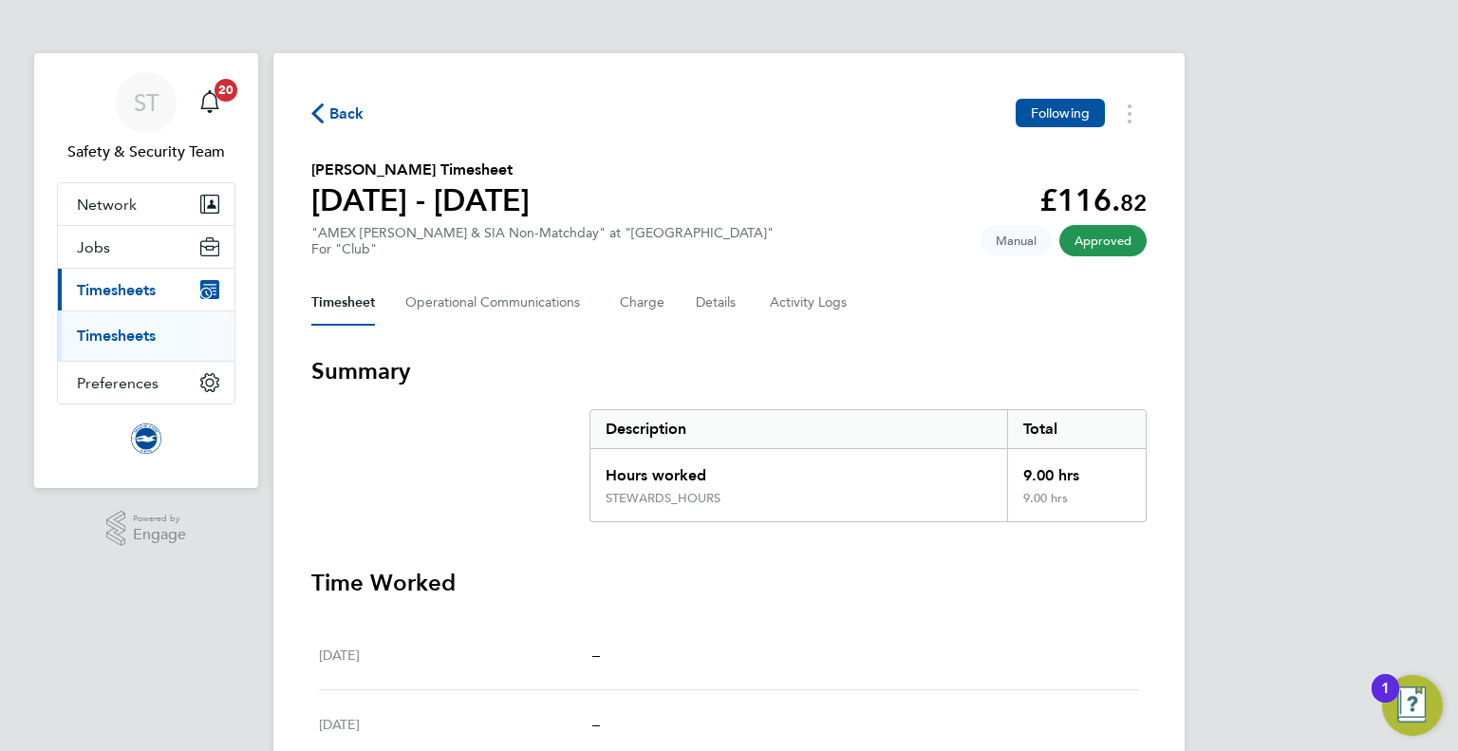
click at [320, 112] on icon "button" at bounding box center [317, 113] width 12 height 20
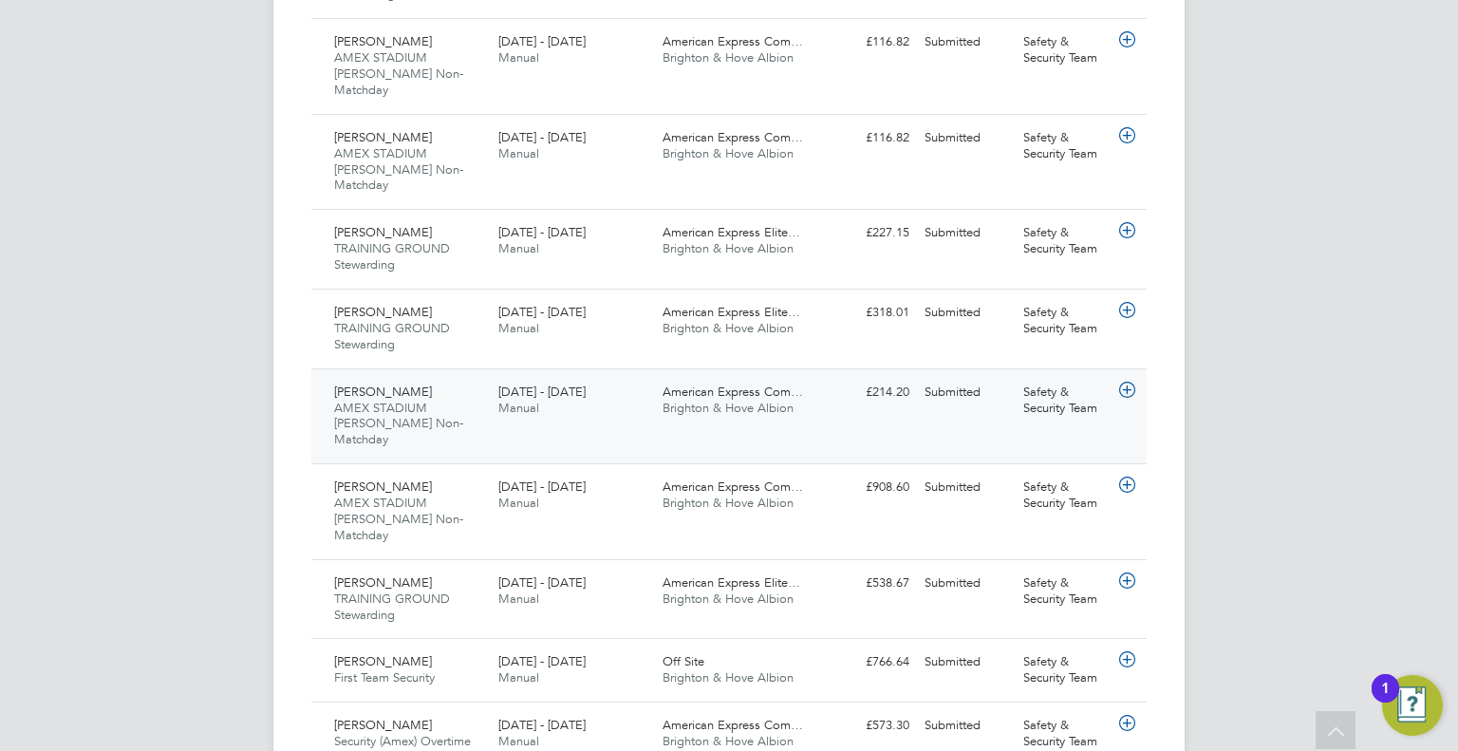
click at [745, 400] on span "Brighton & Hove Albion" at bounding box center [728, 408] width 131 height 16
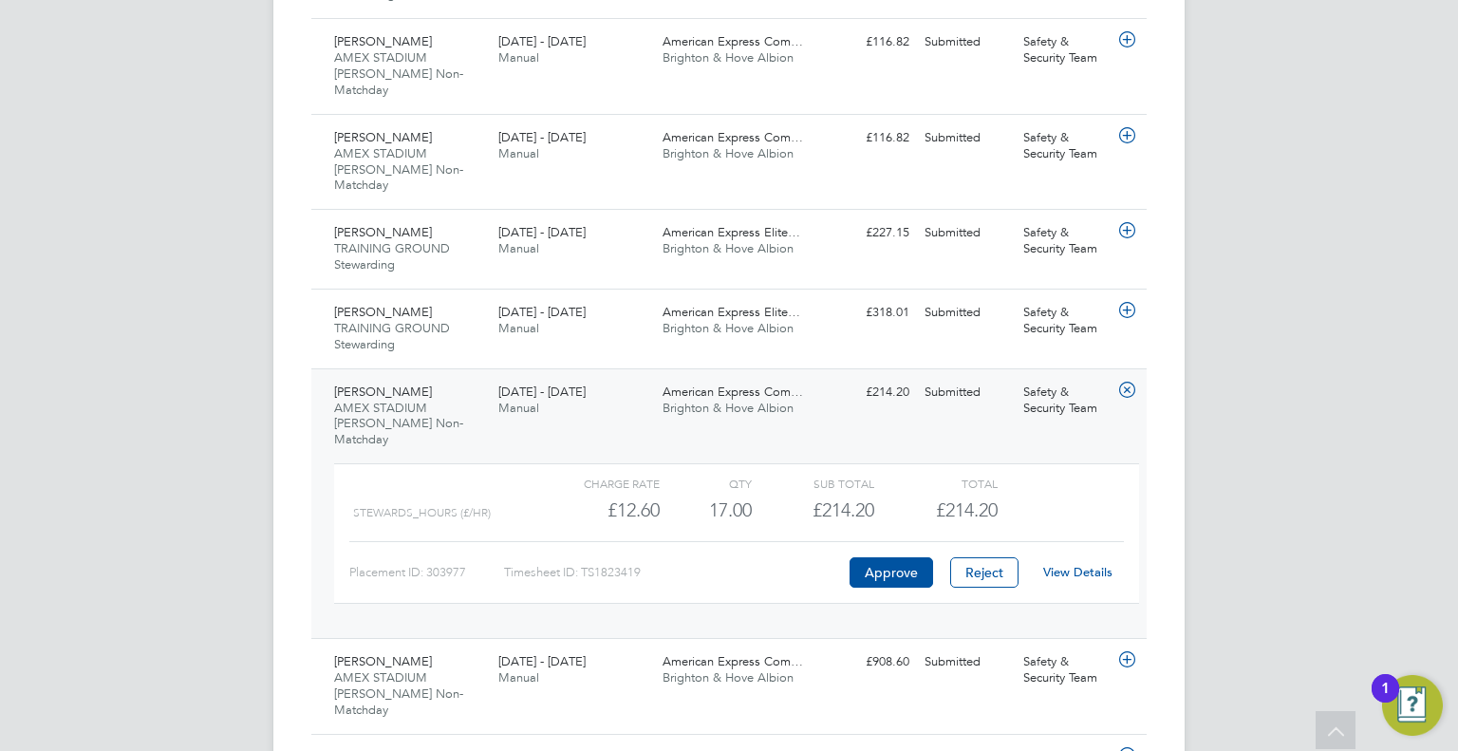
click at [1097, 564] on link "View Details" at bounding box center [1077, 572] width 69 height 16
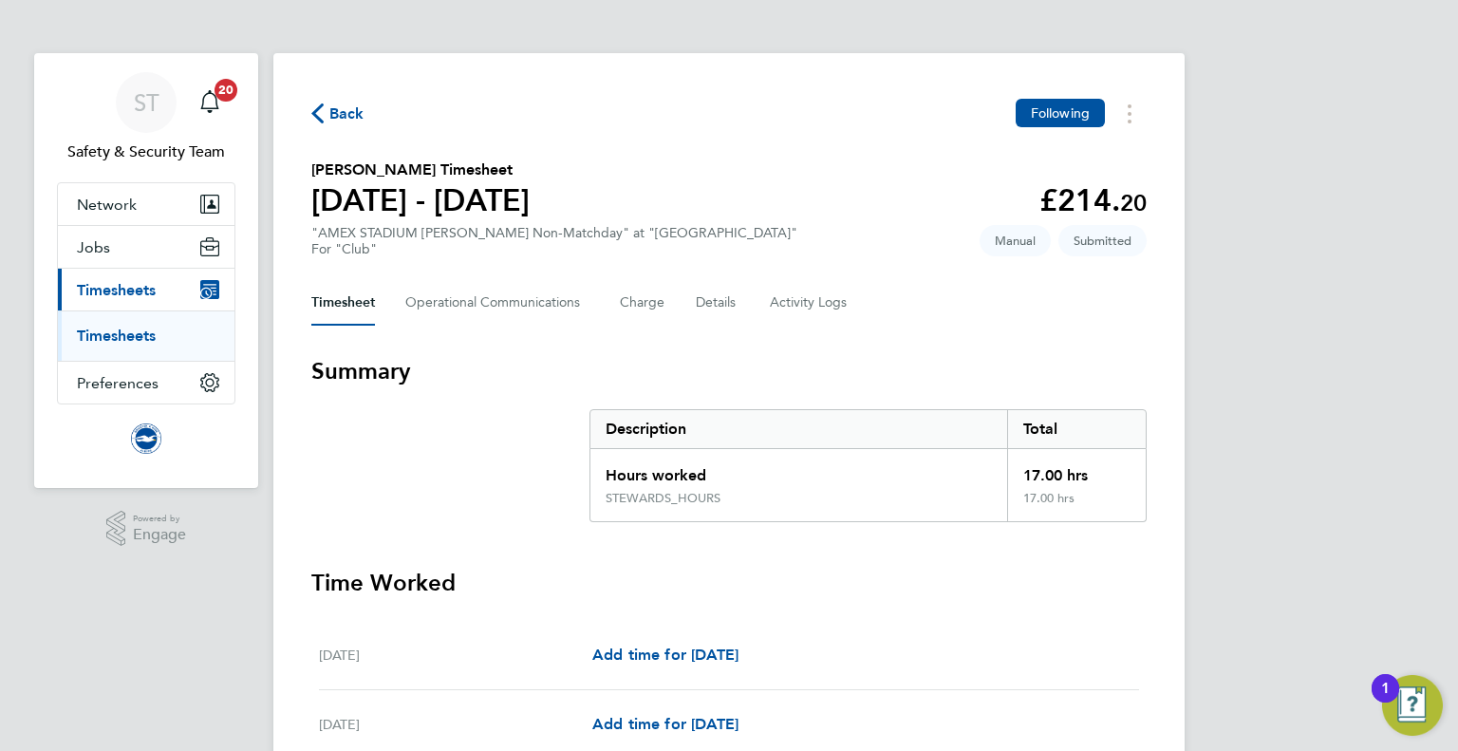
click at [330, 118] on span "Back" at bounding box center [346, 114] width 35 height 23
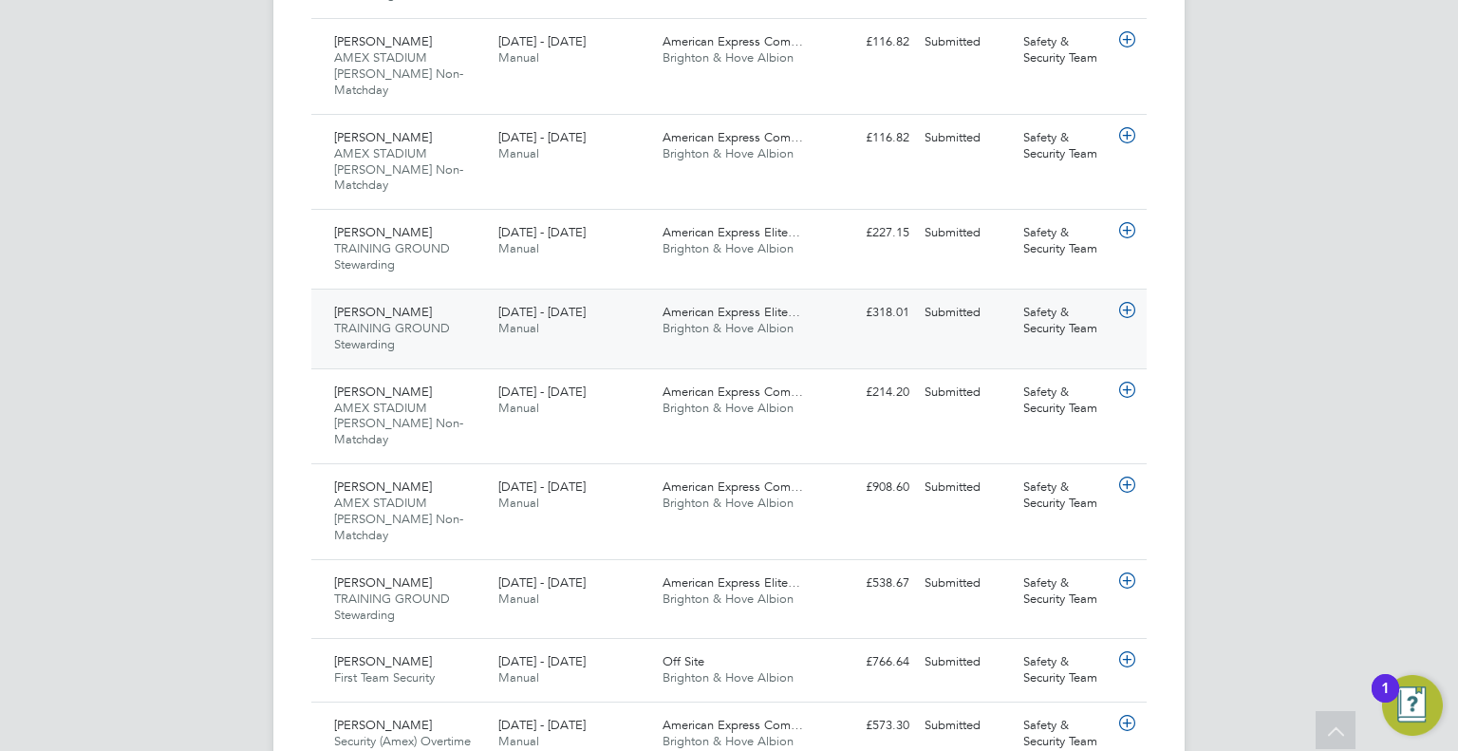
click at [701, 304] on span "American Express Elite…" at bounding box center [732, 312] width 138 height 16
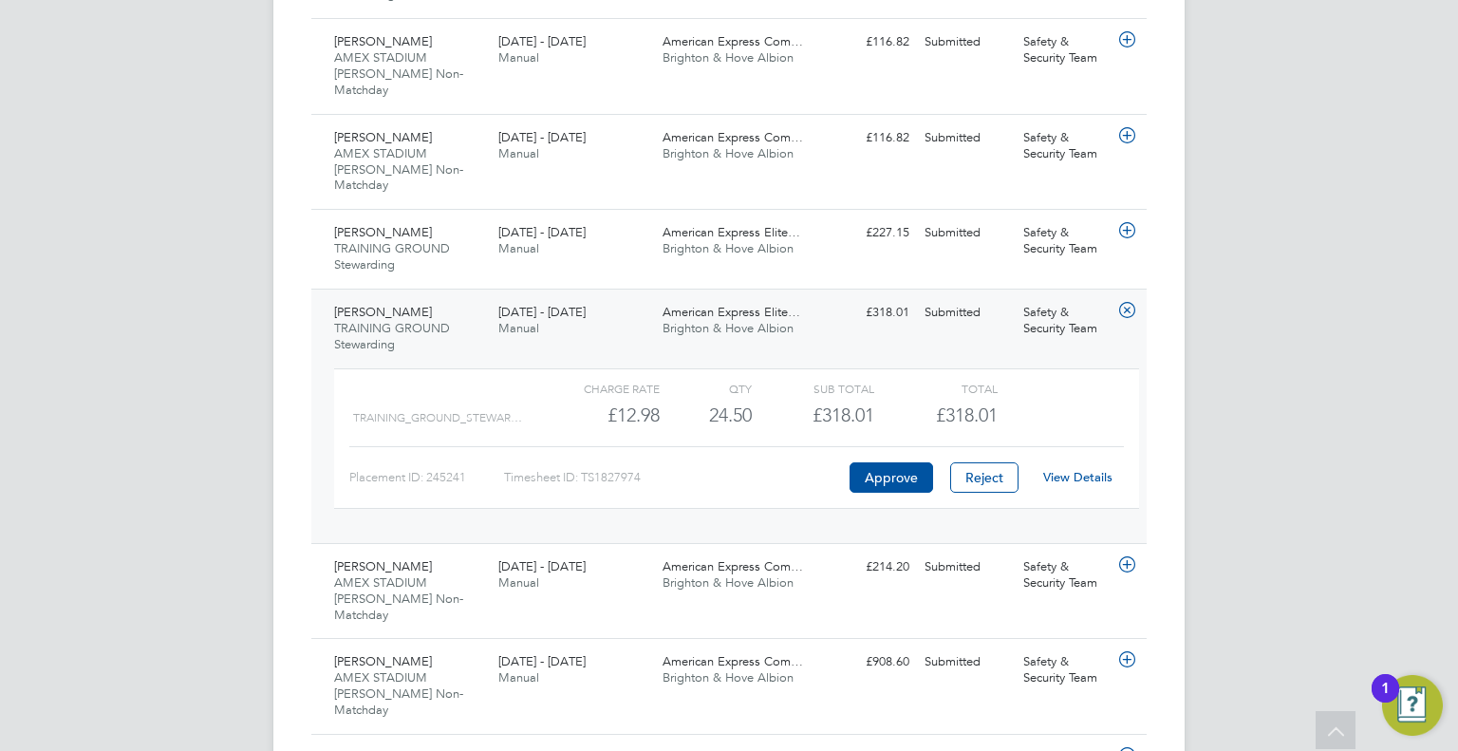
click at [1083, 469] on link "View Details" at bounding box center [1077, 477] width 69 height 16
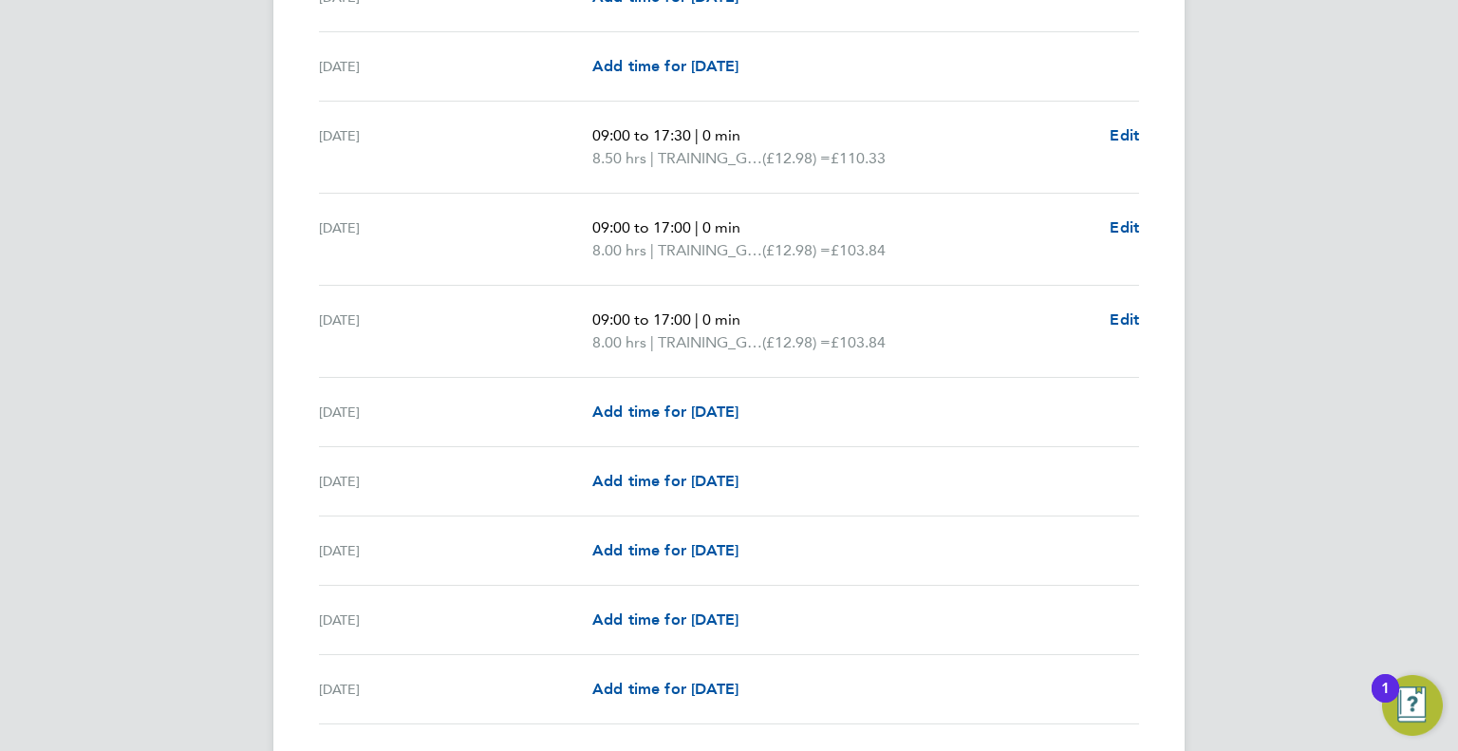
scroll to position [2177, 0]
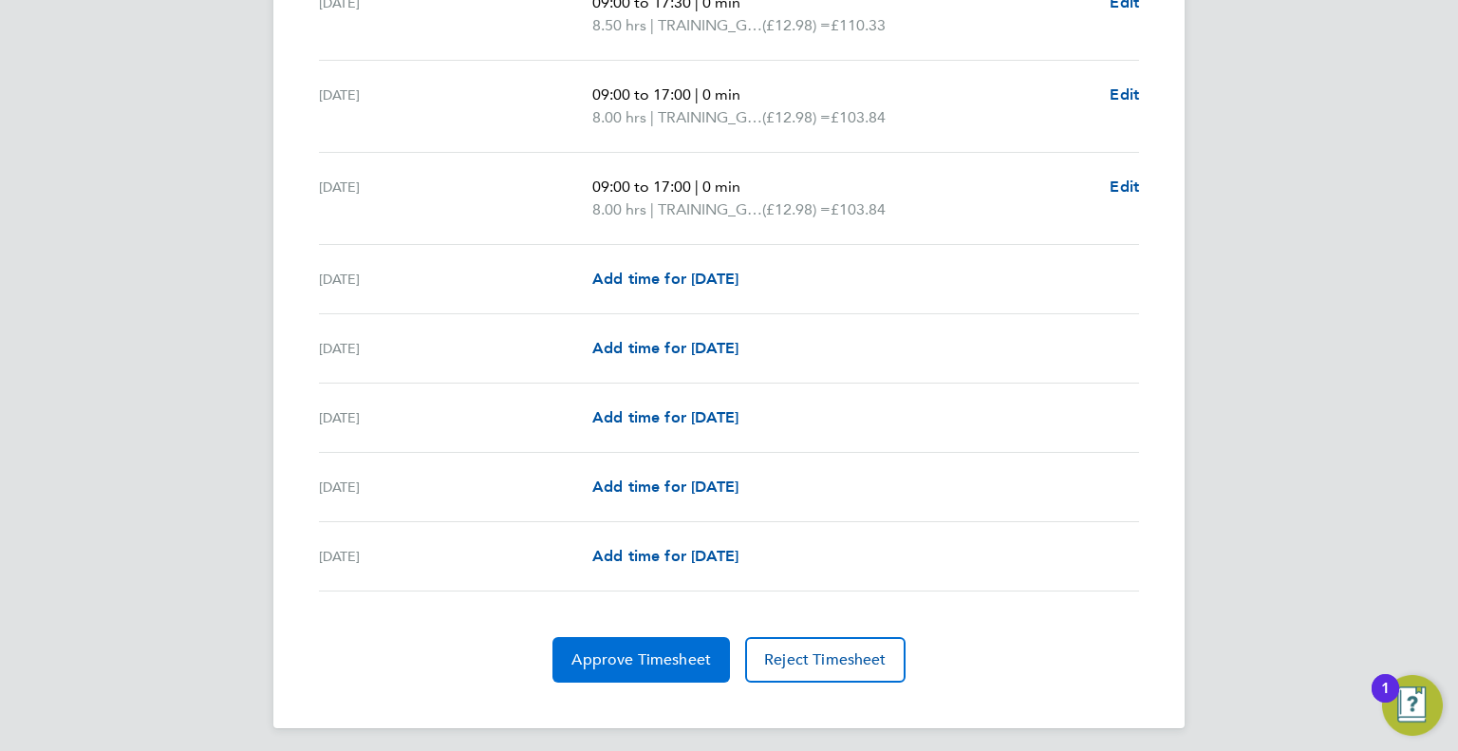
click at [636, 662] on button "Approve Timesheet" at bounding box center [642, 660] width 178 height 46
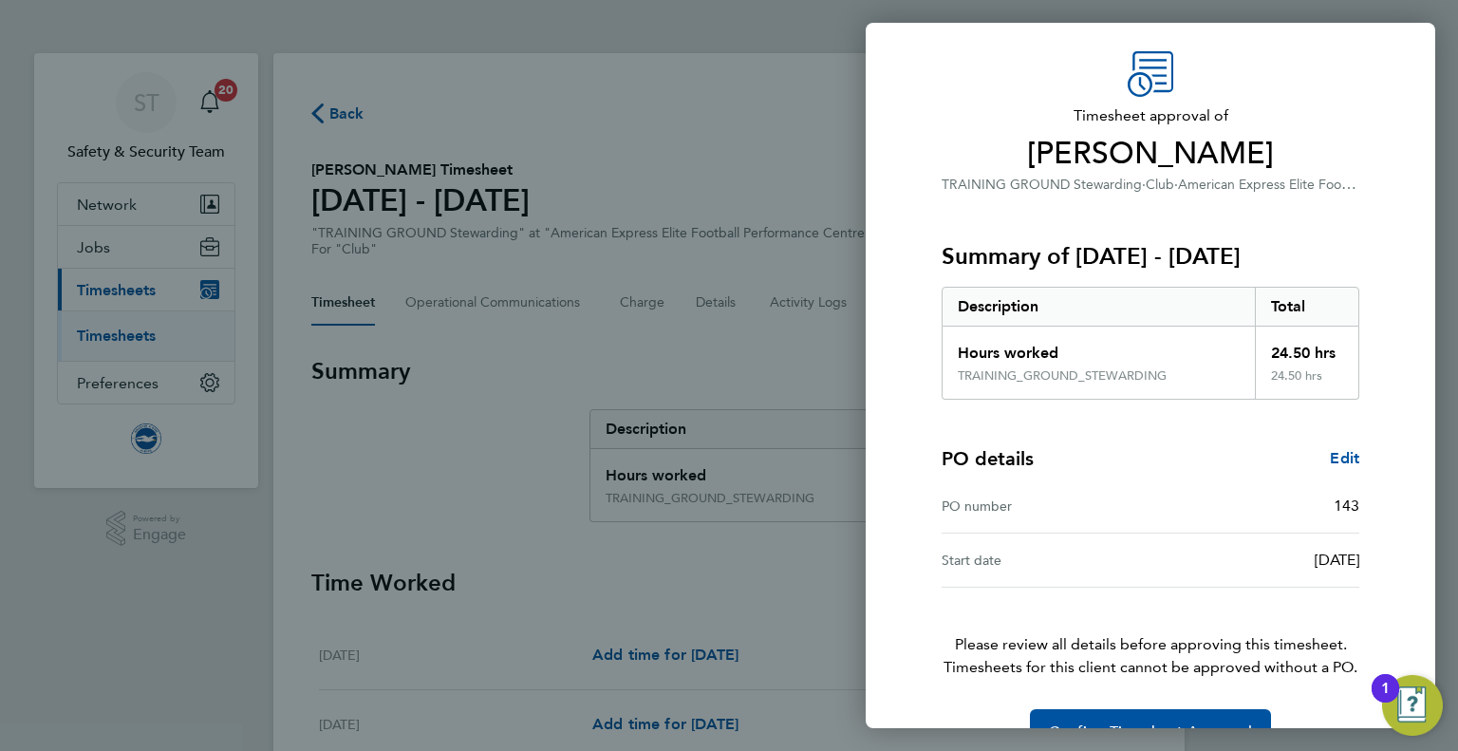
scroll to position [103, 0]
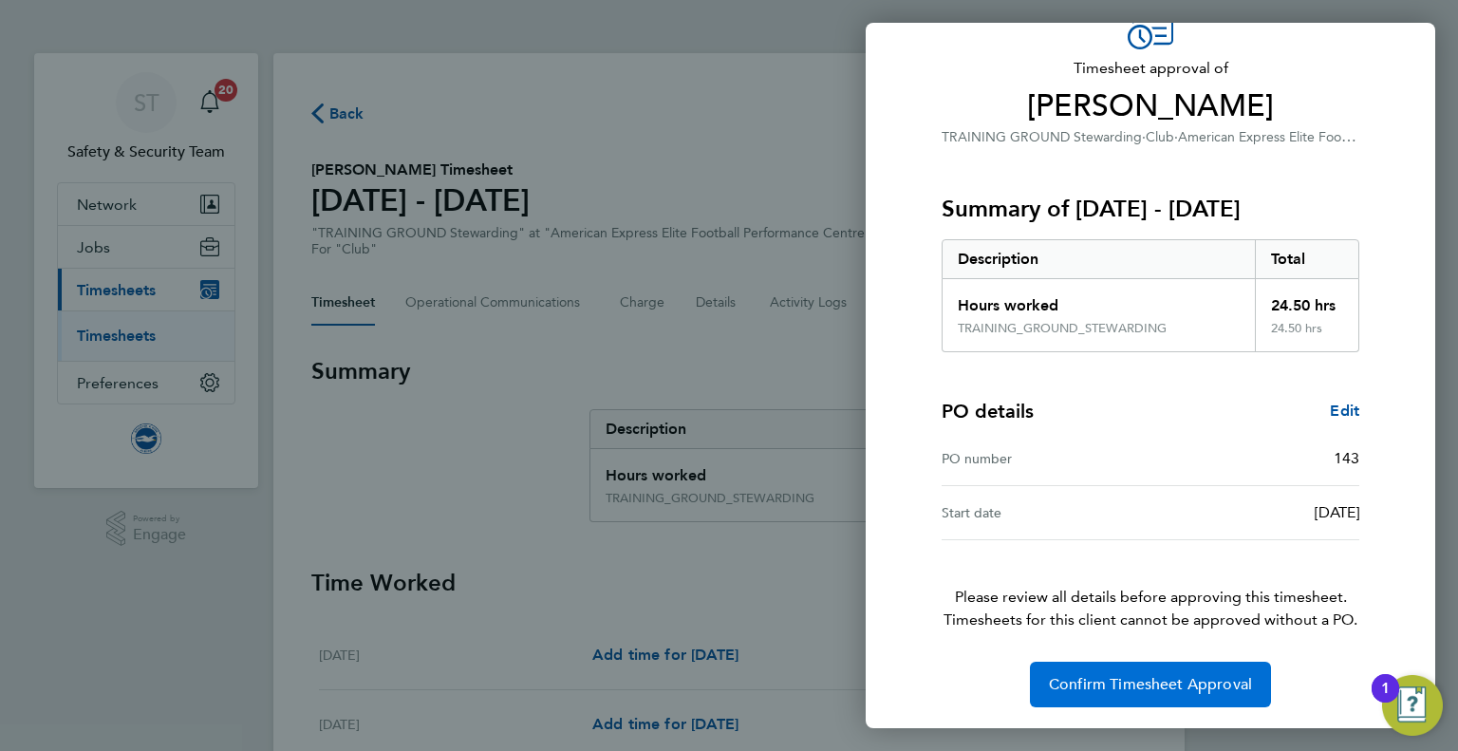
click at [1151, 679] on span "Confirm Timesheet Approval" at bounding box center [1150, 684] width 203 height 19
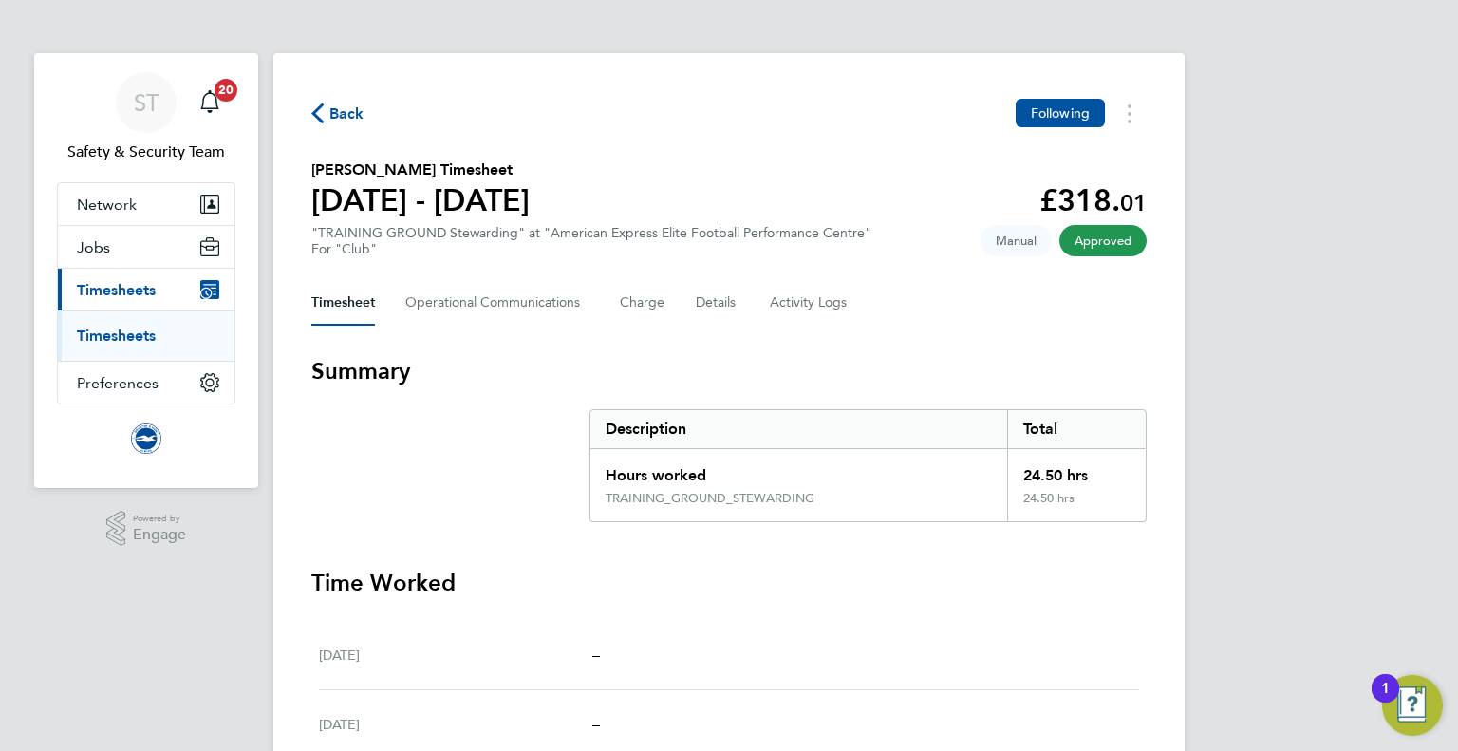
click at [341, 117] on span "Back" at bounding box center [346, 114] width 35 height 23
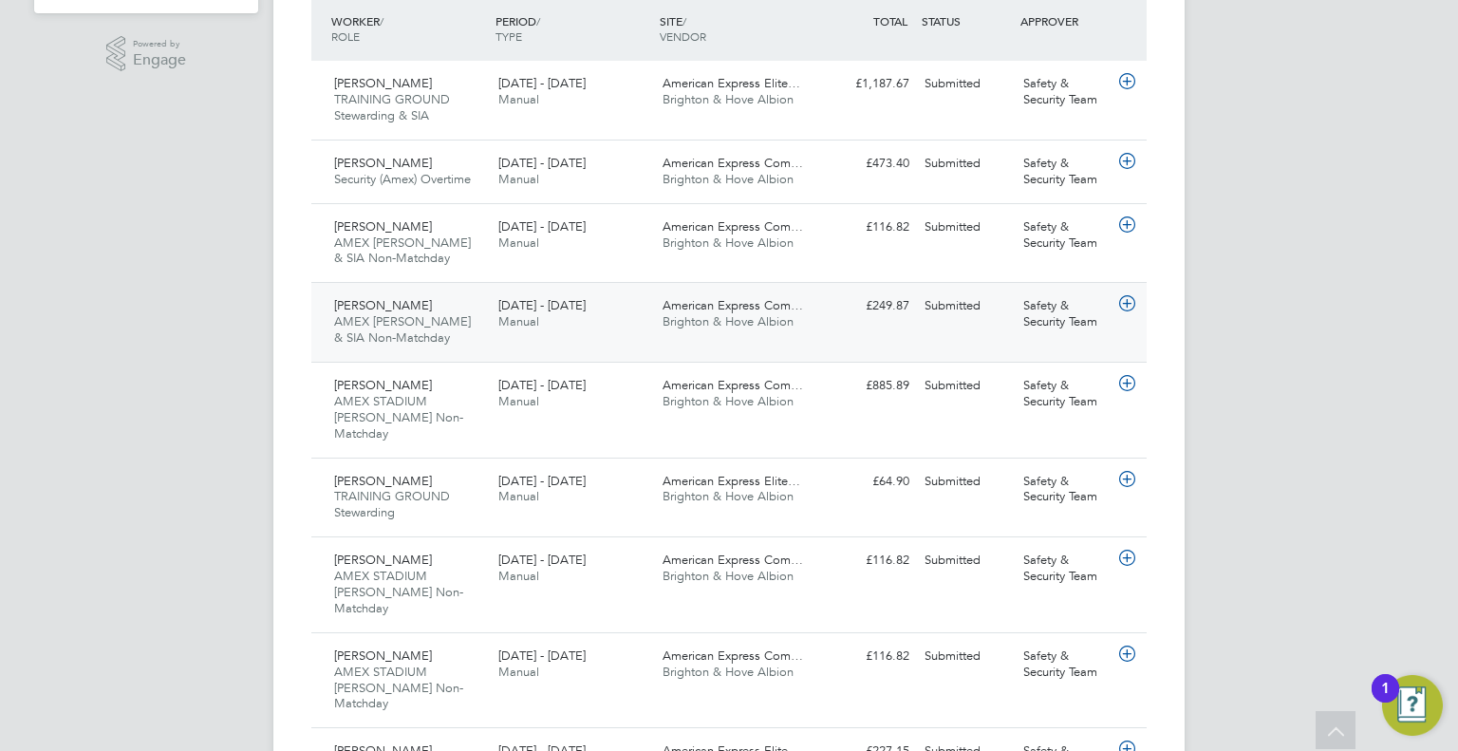
click at [719, 311] on span "American Express Com…" at bounding box center [733, 305] width 140 height 16
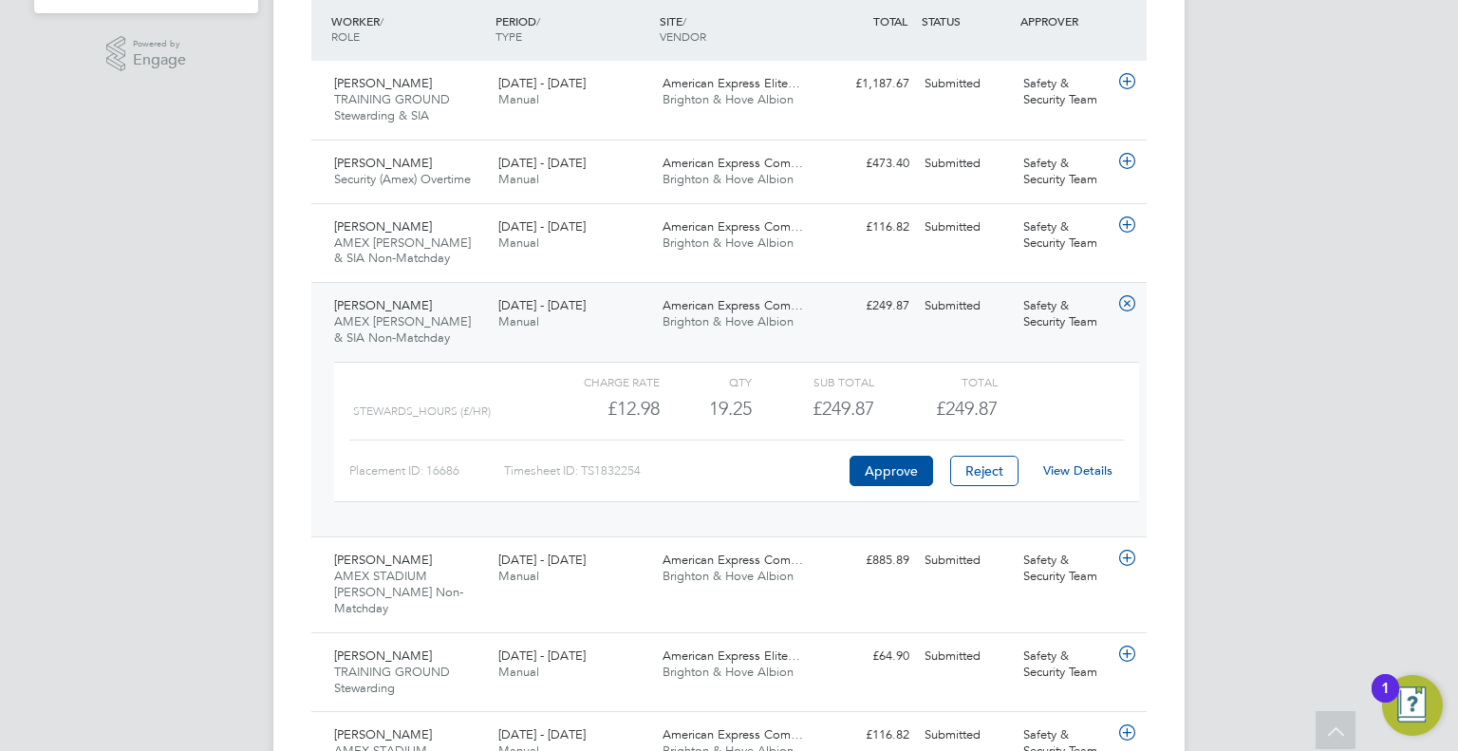
click at [1067, 467] on link "View Details" at bounding box center [1077, 470] width 69 height 16
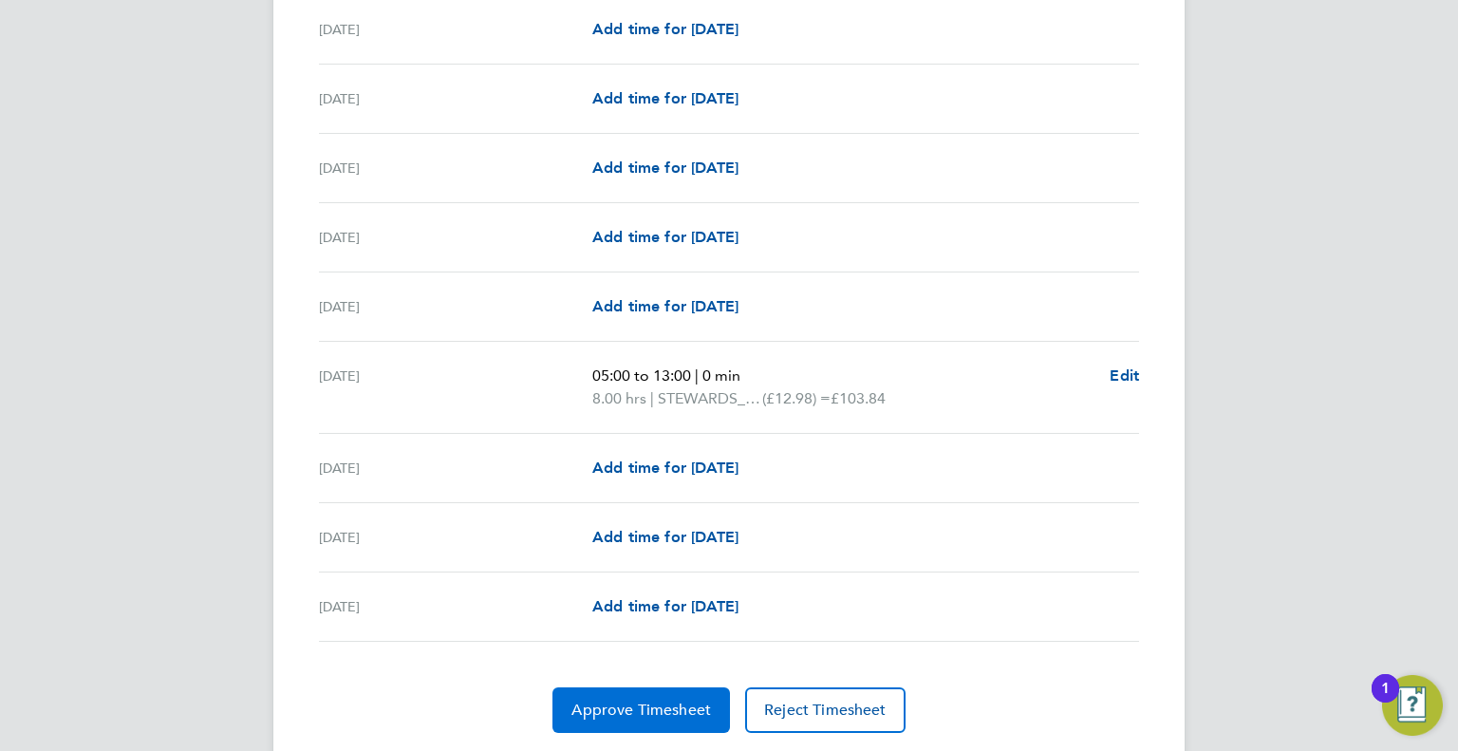
scroll to position [2154, 0]
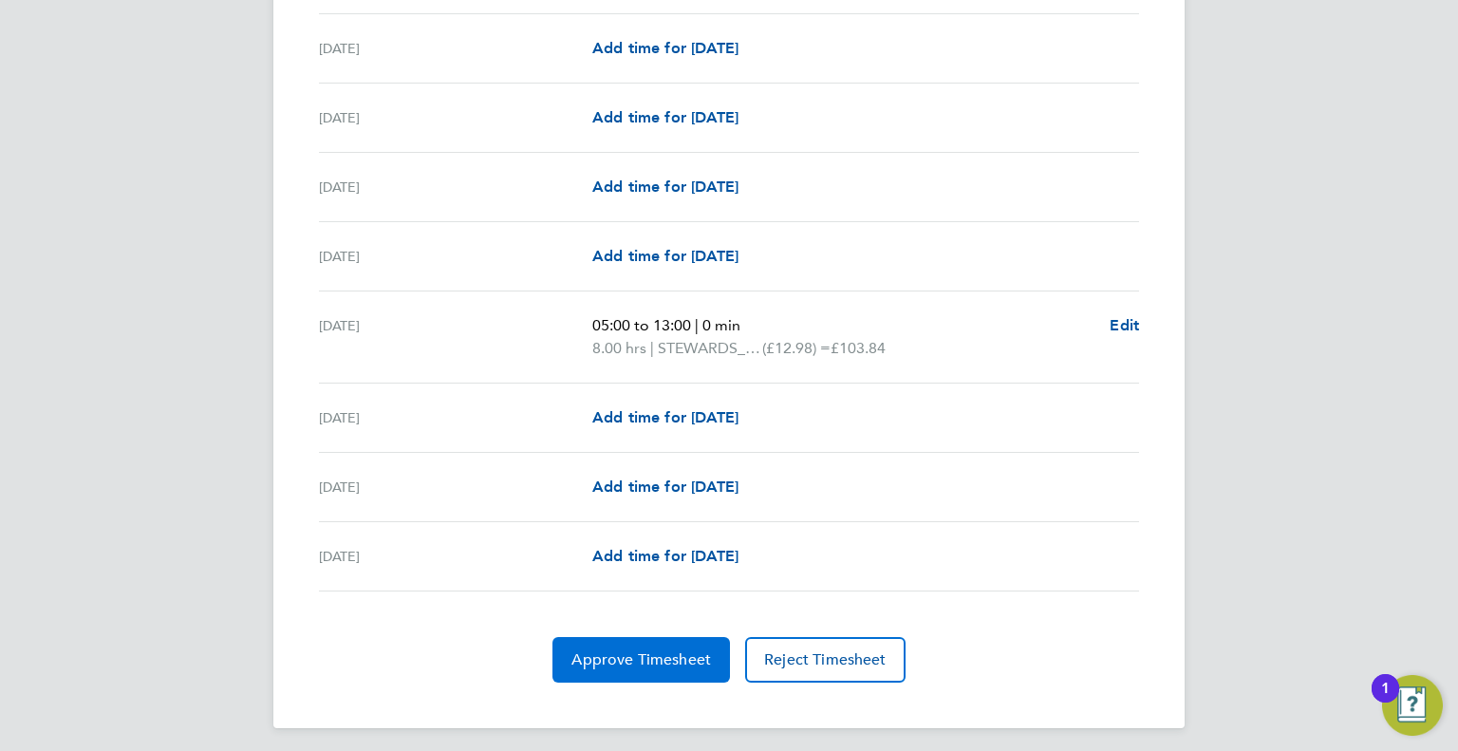
click at [645, 650] on span "Approve Timesheet" at bounding box center [641, 659] width 140 height 19
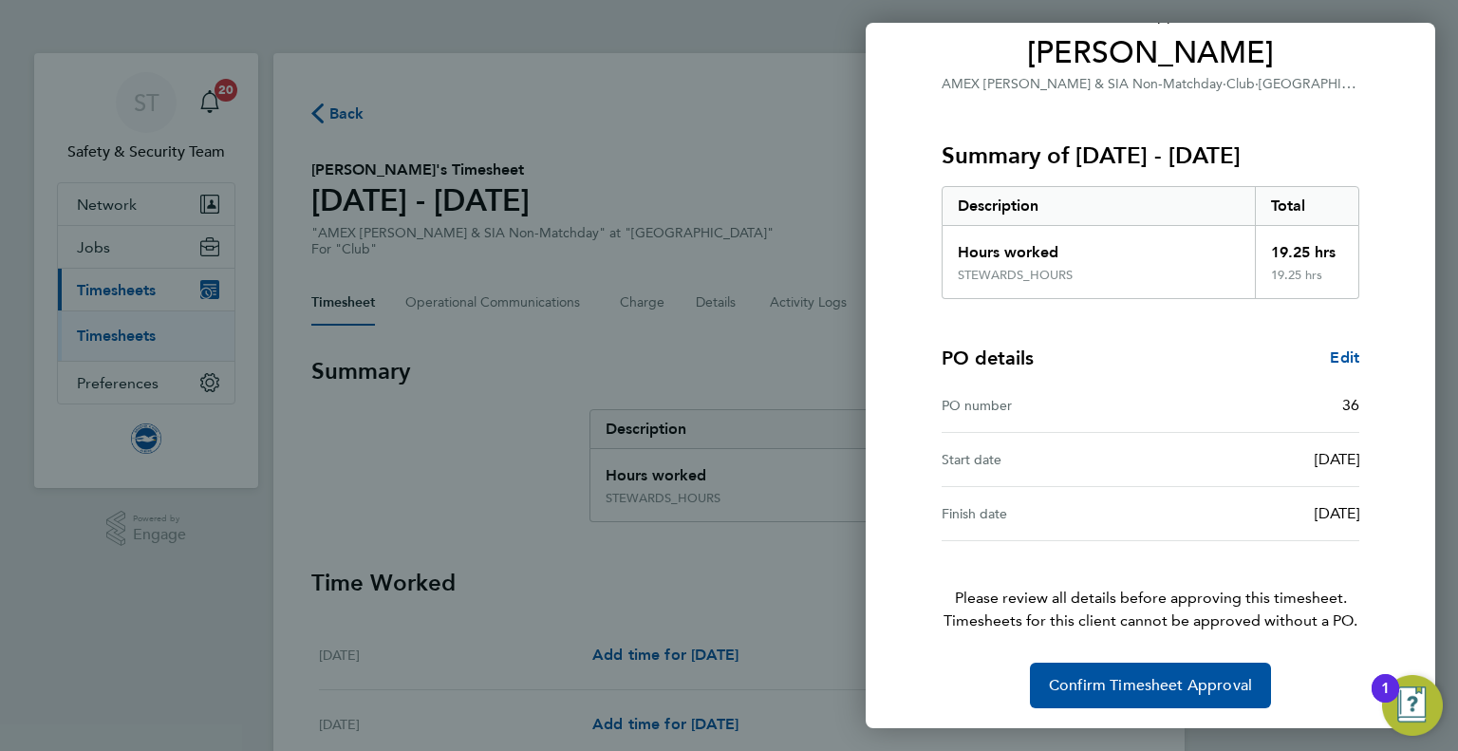
scroll to position [157, 0]
click at [1170, 685] on span "Confirm Timesheet Approval" at bounding box center [1150, 684] width 203 height 19
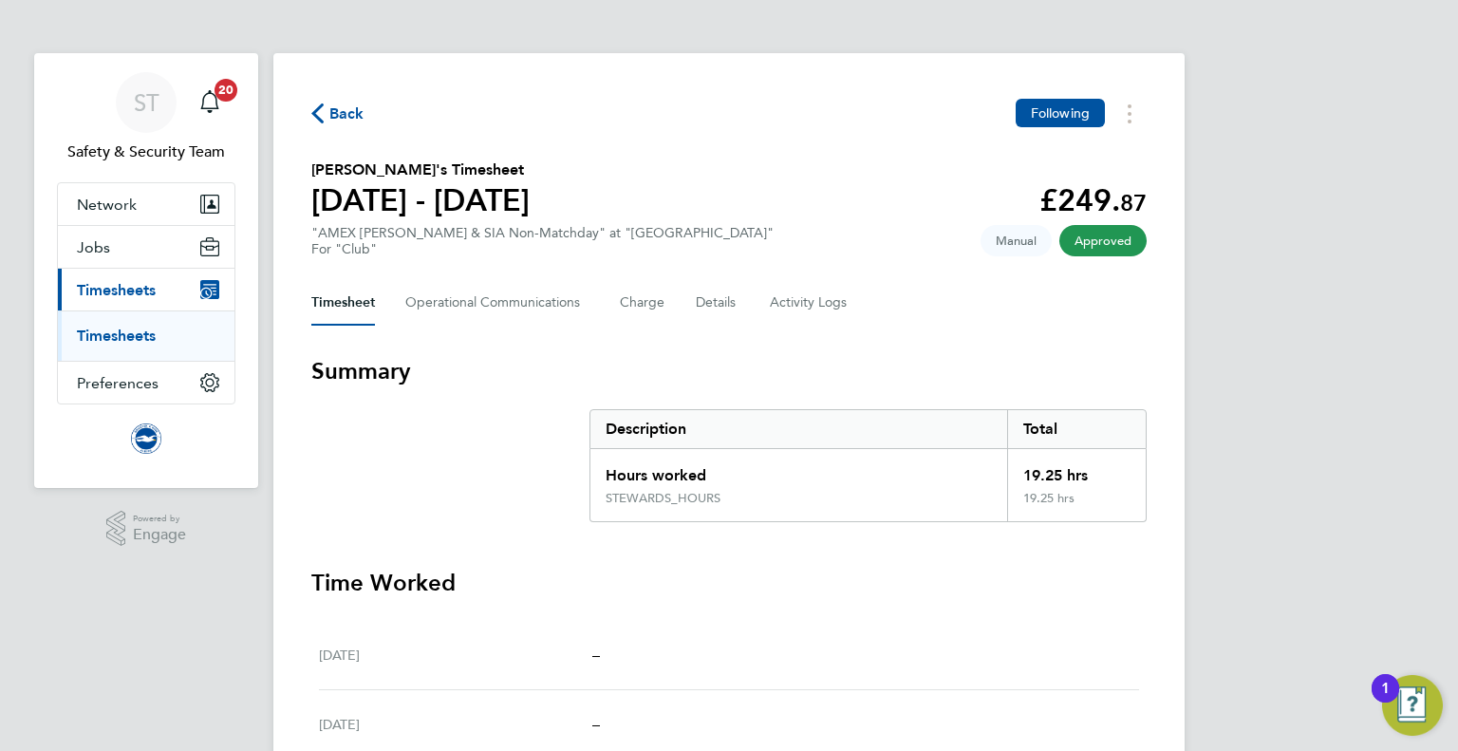
click at [342, 117] on span "Back" at bounding box center [346, 114] width 35 height 23
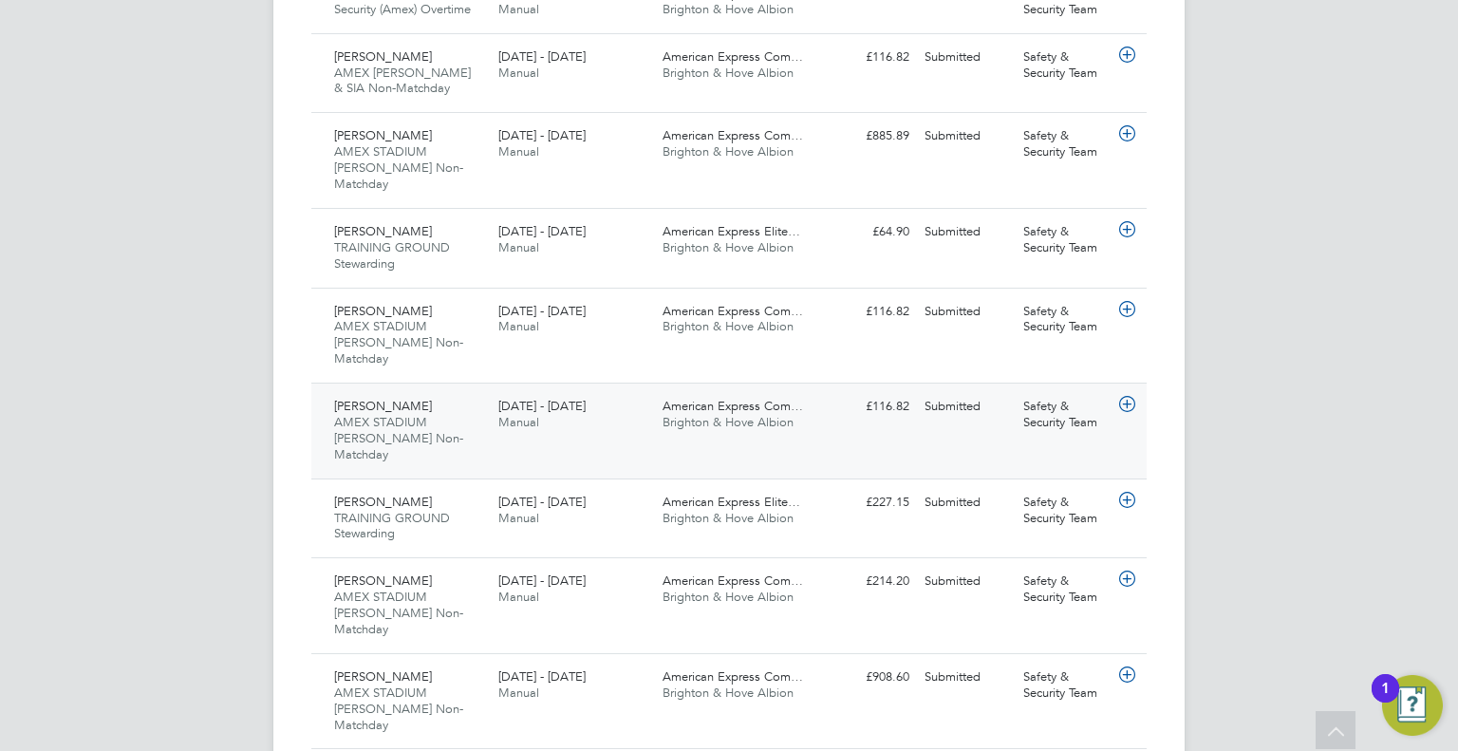
click at [539, 398] on span "[DATE] - [DATE]" at bounding box center [541, 406] width 87 height 16
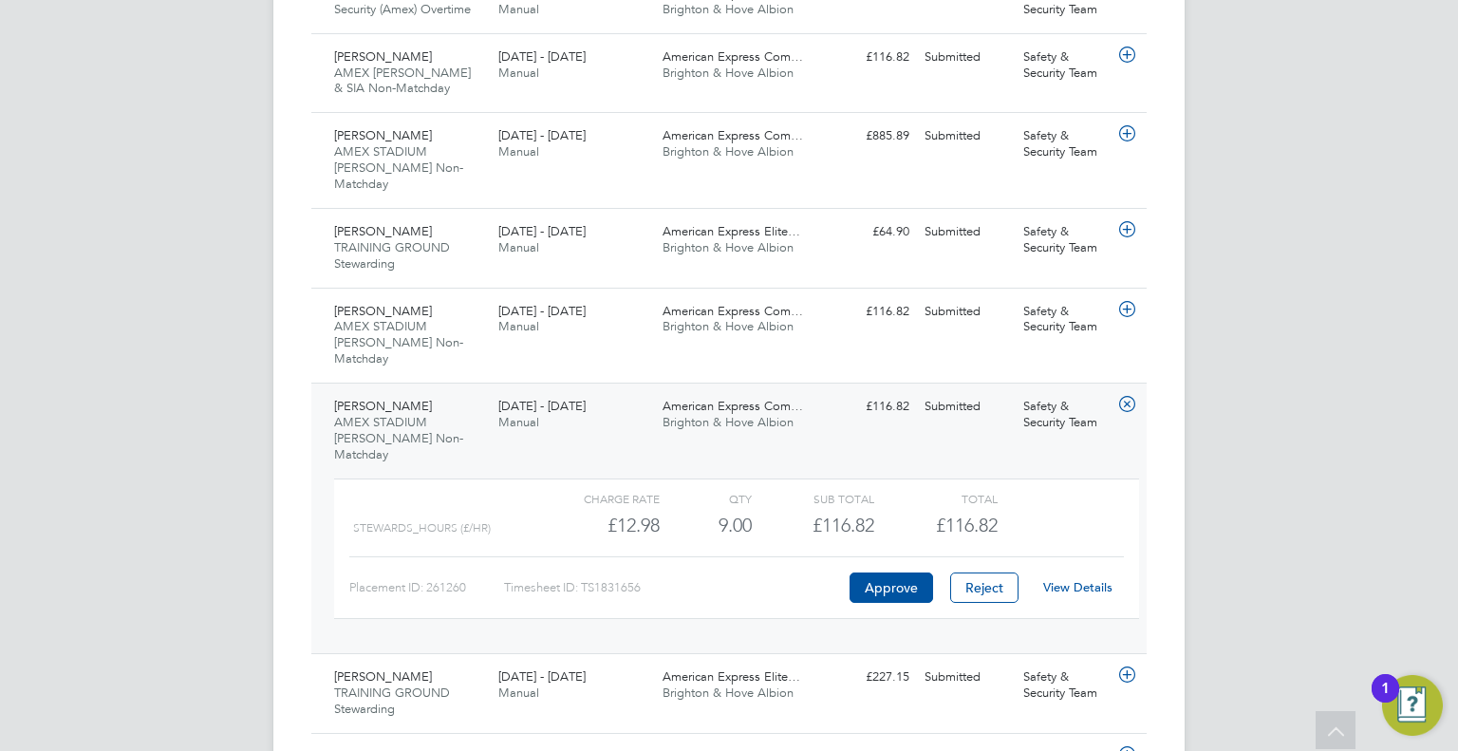
click at [1082, 579] on link "View Details" at bounding box center [1077, 587] width 69 height 16
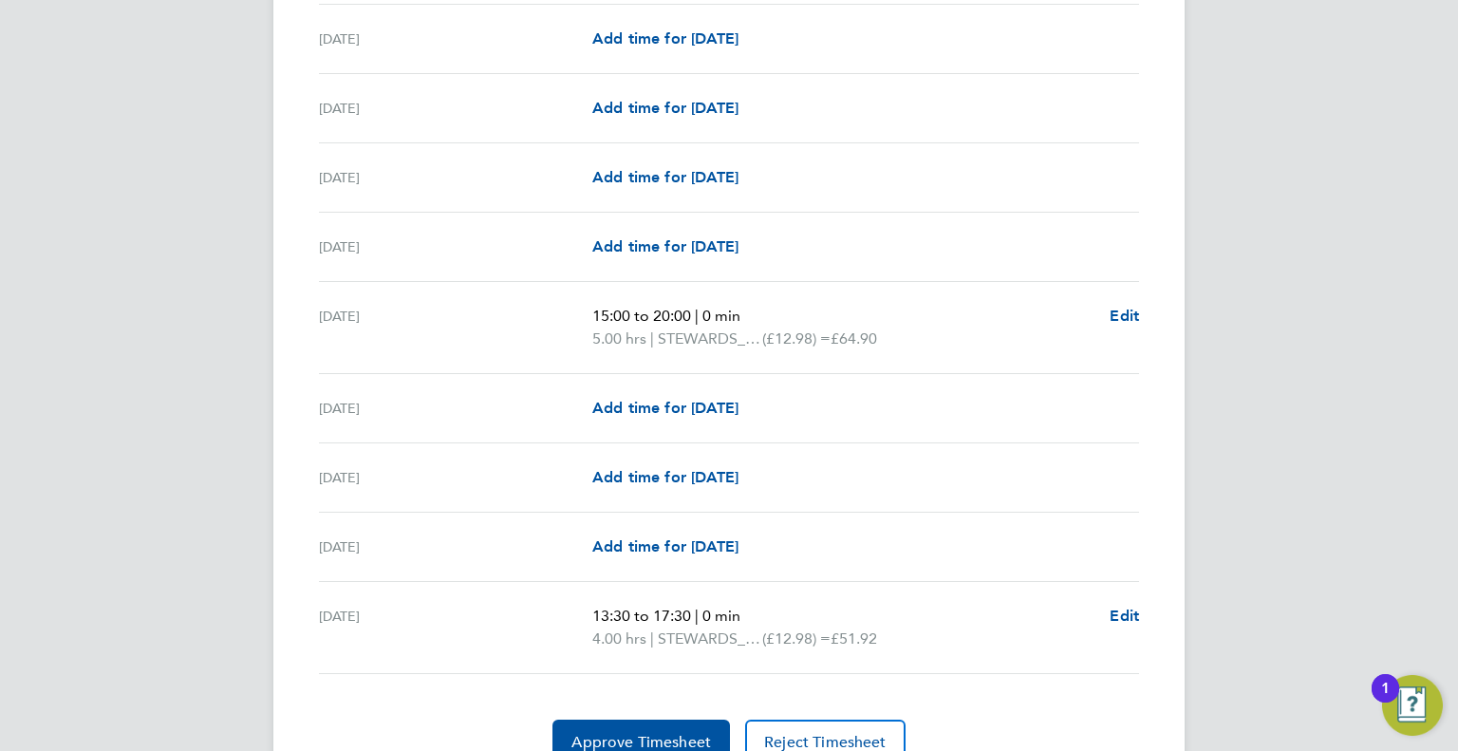
scroll to position [2154, 0]
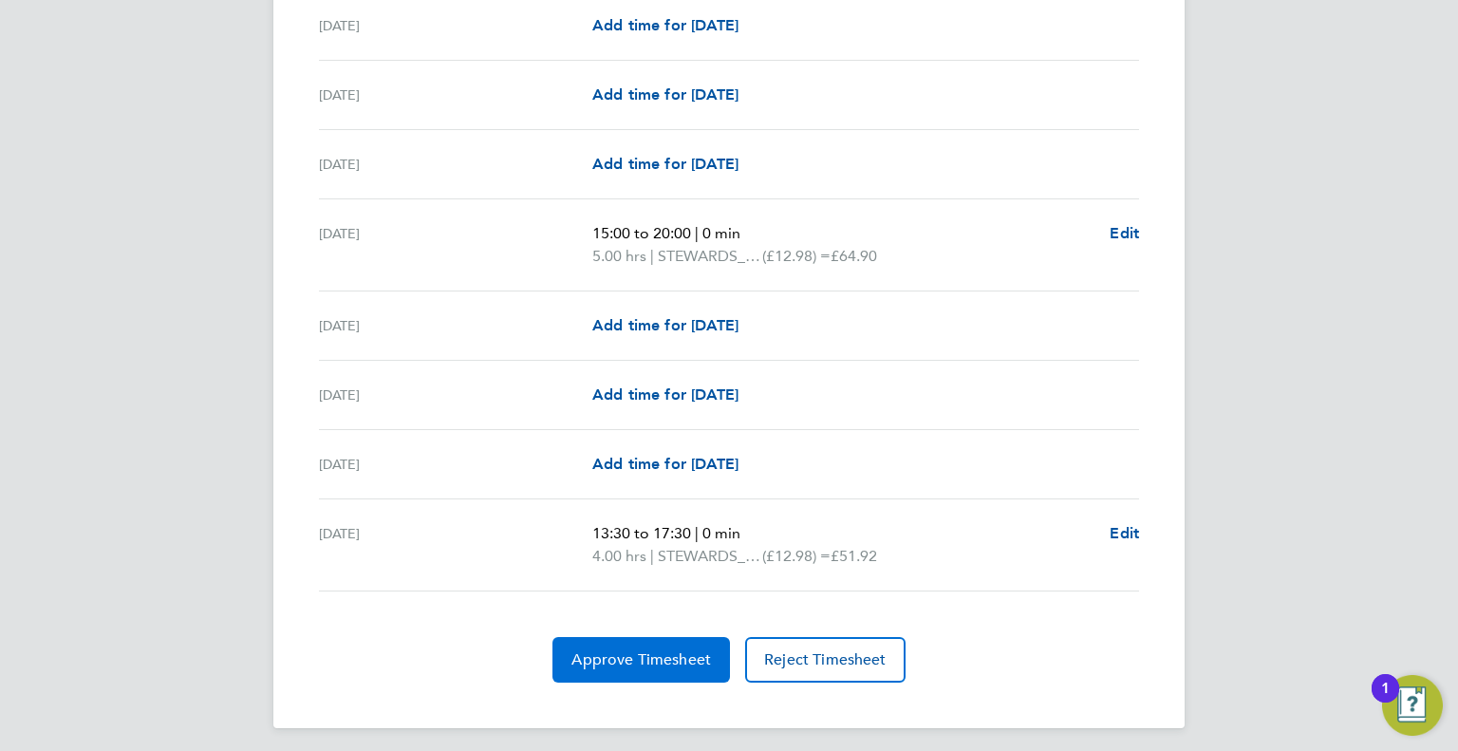
click at [665, 660] on span "Approve Timesheet" at bounding box center [641, 659] width 140 height 19
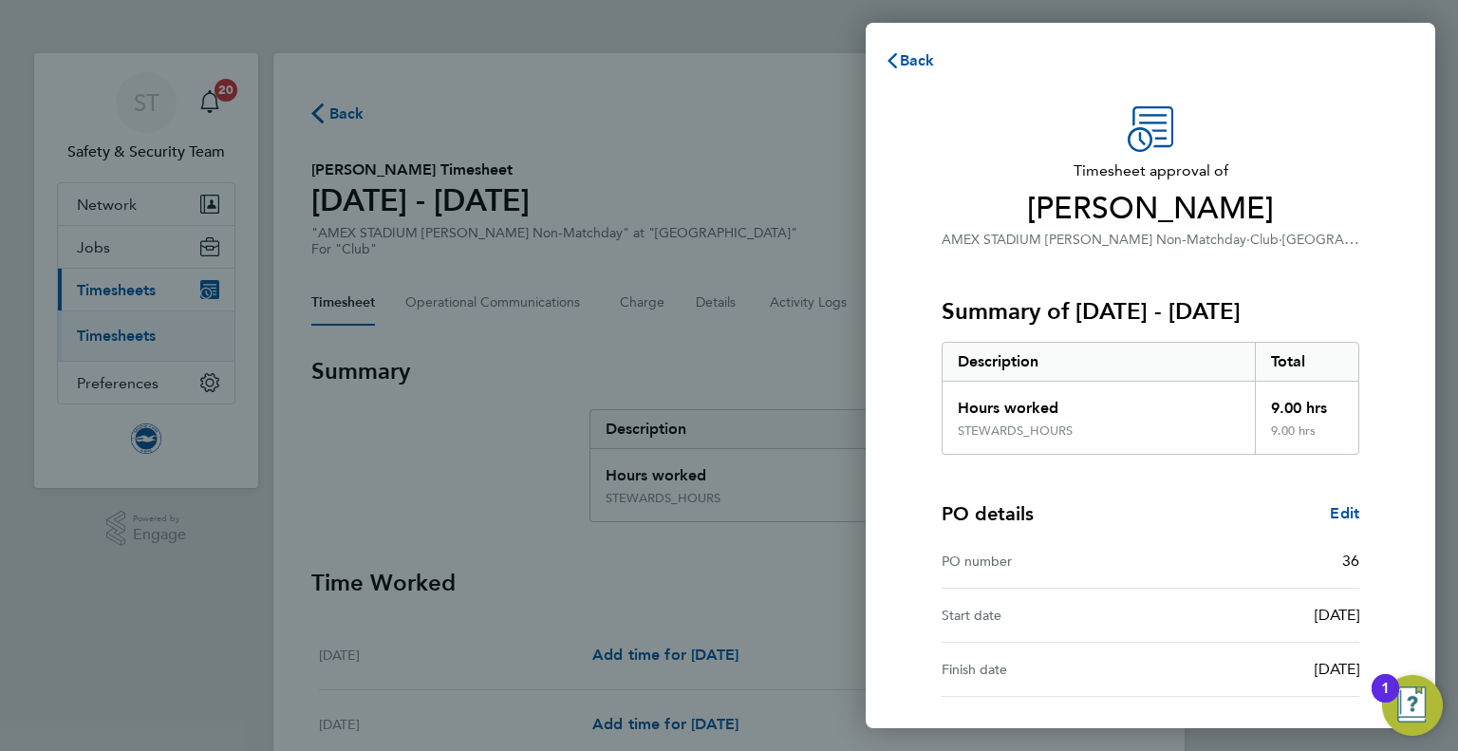
scroll to position [157, 0]
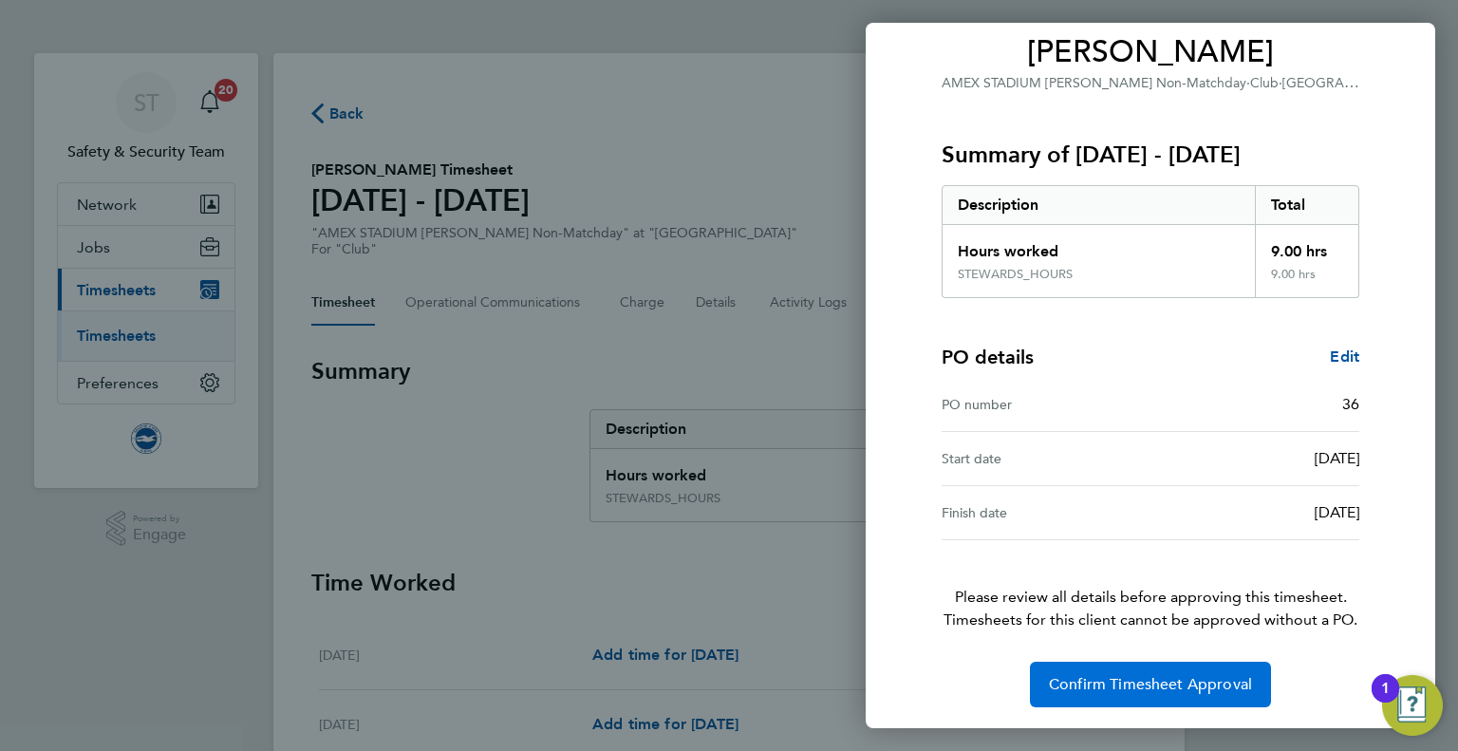
click at [1146, 684] on span "Confirm Timesheet Approval" at bounding box center [1150, 684] width 203 height 19
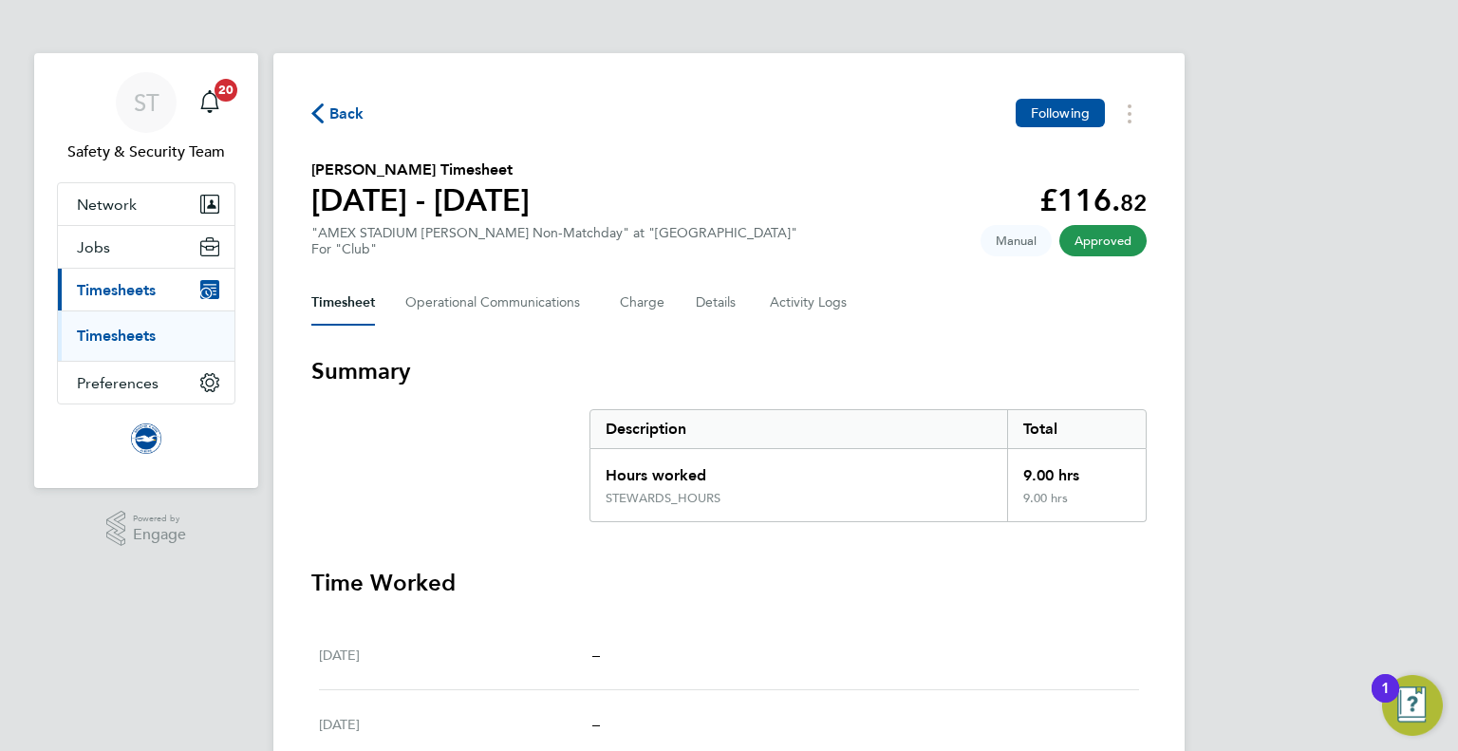
click at [343, 121] on span "Back" at bounding box center [346, 114] width 35 height 23
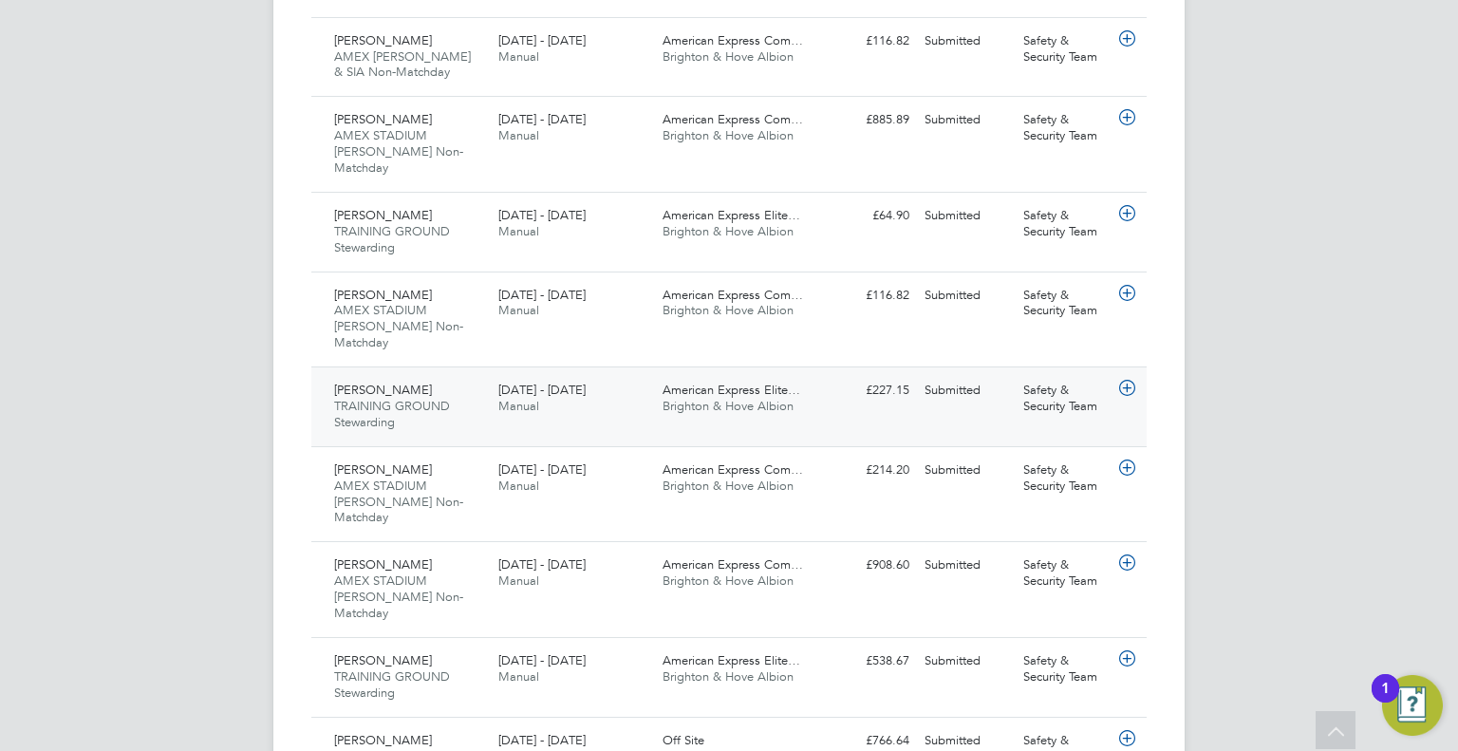
click at [528, 382] on span "[DATE] - [DATE]" at bounding box center [541, 390] width 87 height 16
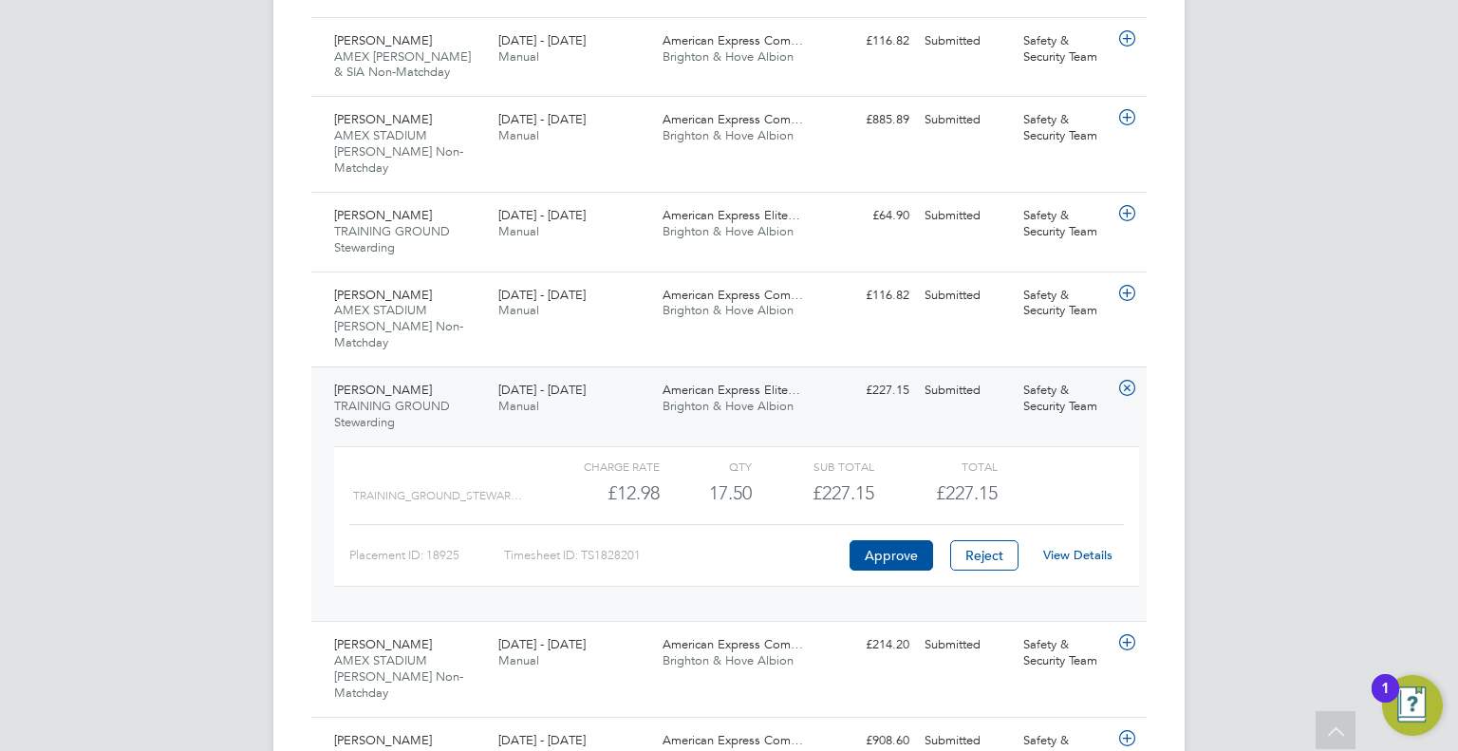
click at [1071, 547] on link "View Details" at bounding box center [1077, 555] width 69 height 16
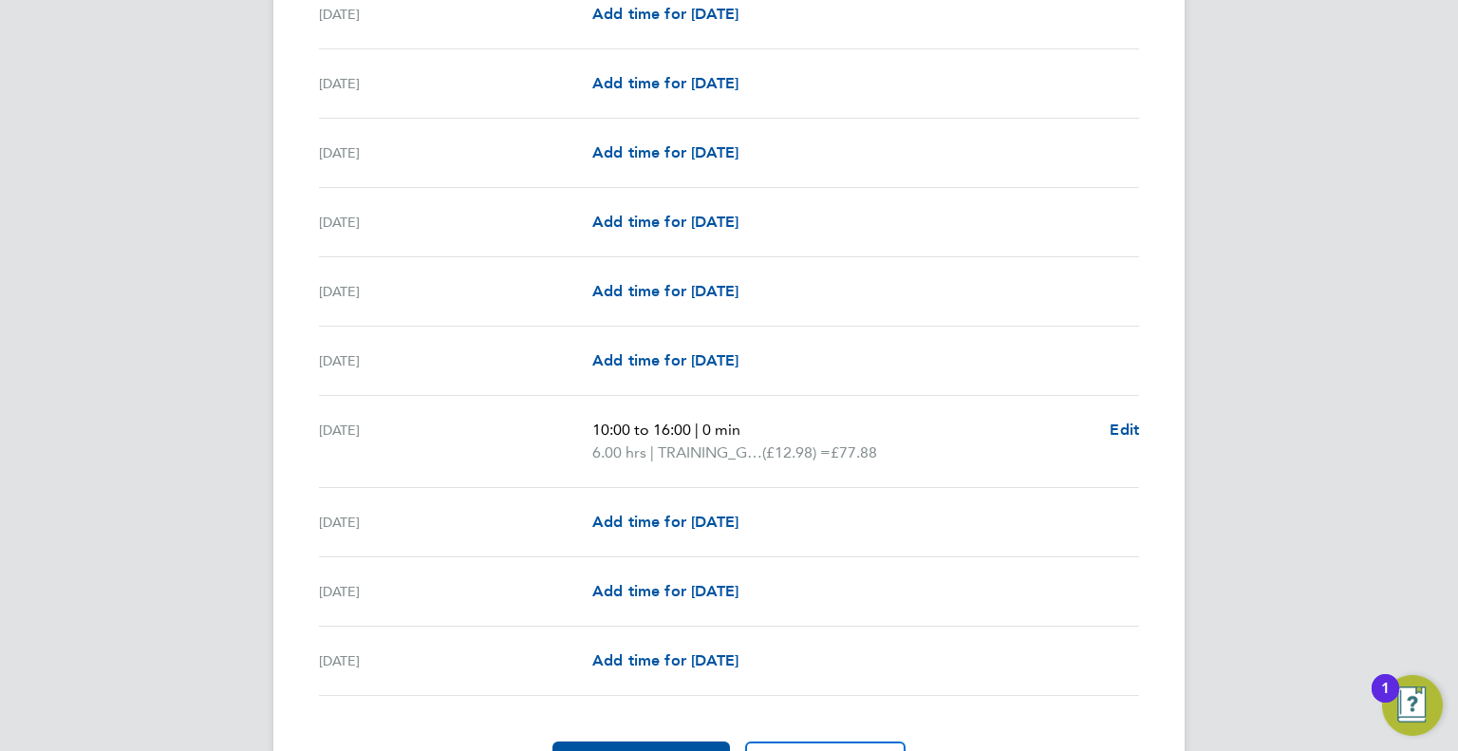
scroll to position [2154, 0]
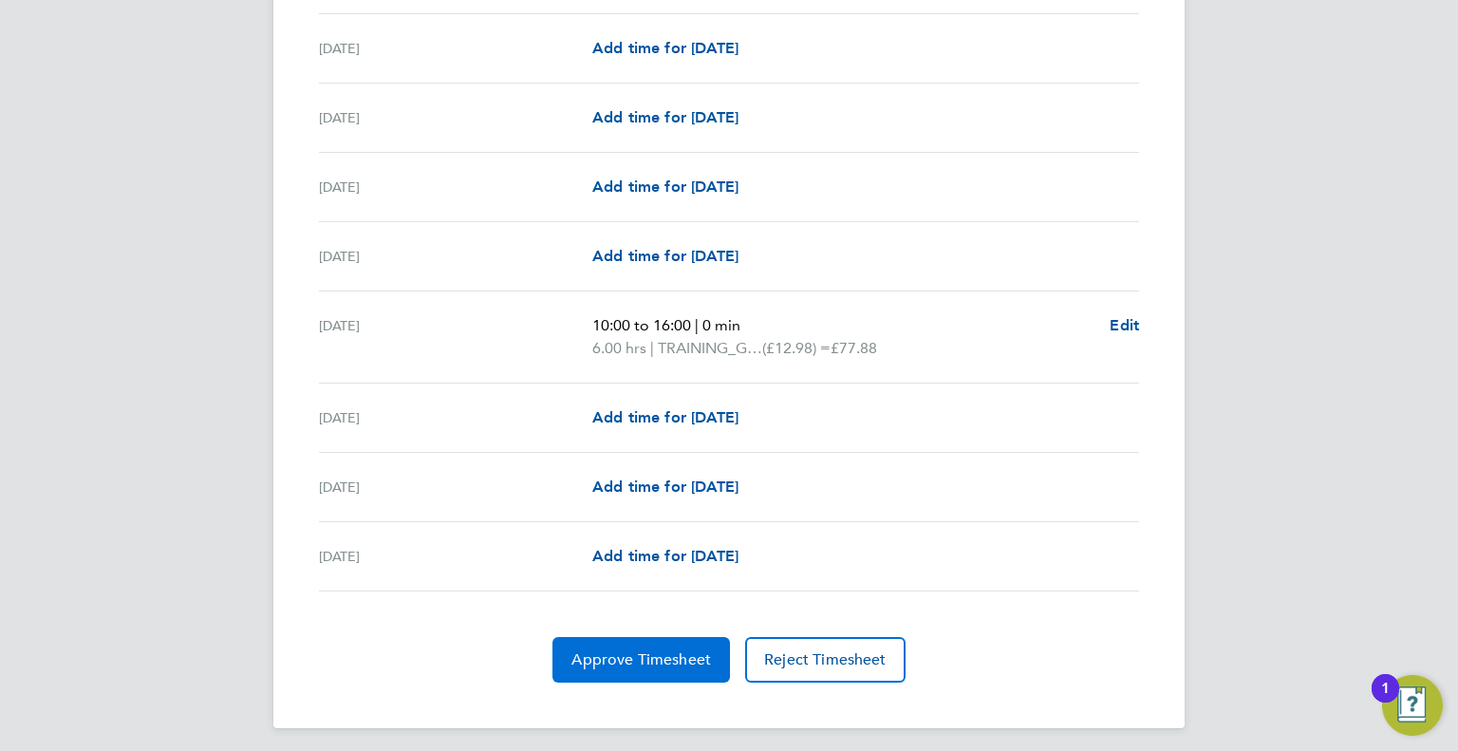
click at [656, 650] on span "Approve Timesheet" at bounding box center [641, 659] width 140 height 19
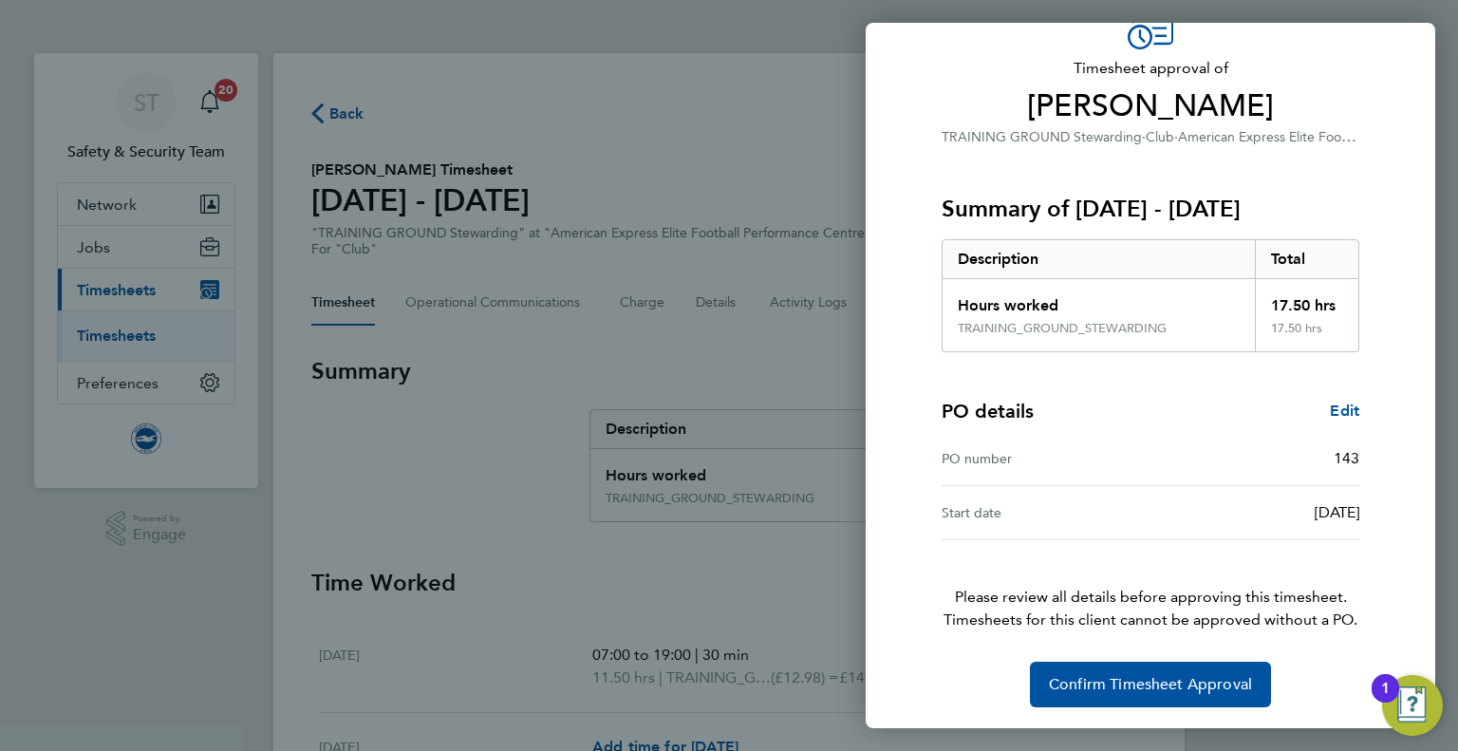
scroll to position [103, 0]
click at [1189, 684] on span "Confirm Timesheet Approval" at bounding box center [1150, 684] width 203 height 19
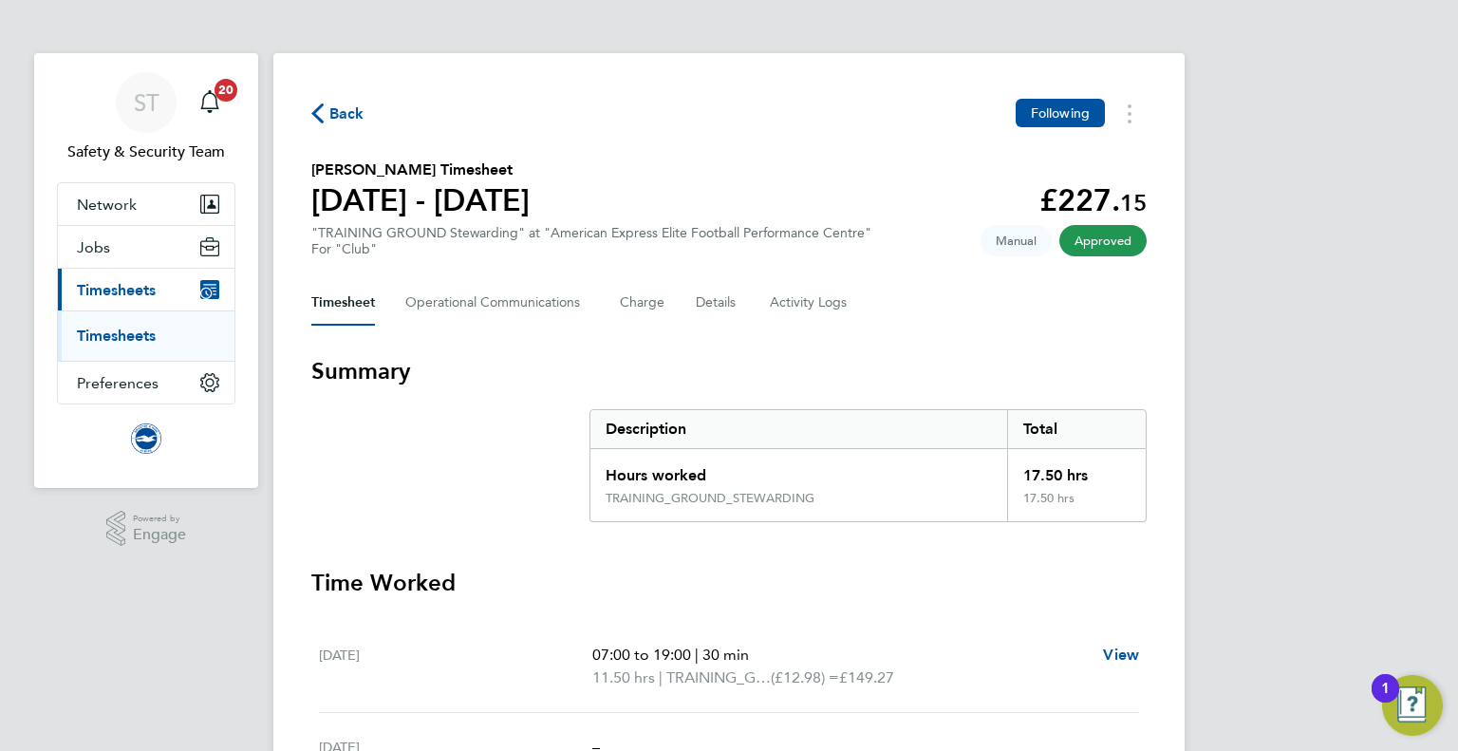
click at [321, 111] on icon "button" at bounding box center [317, 113] width 12 height 20
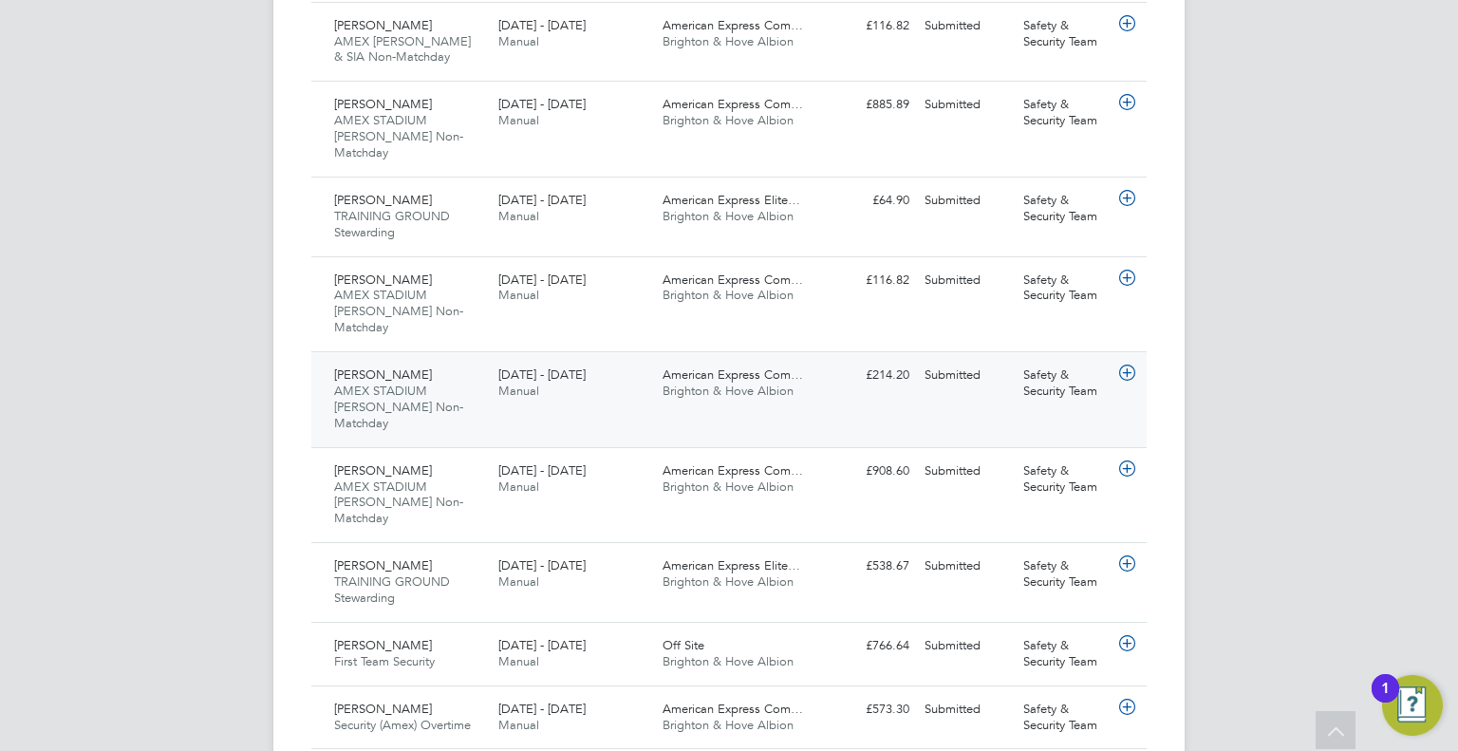
click at [725, 366] on span "American Express Com…" at bounding box center [733, 374] width 140 height 16
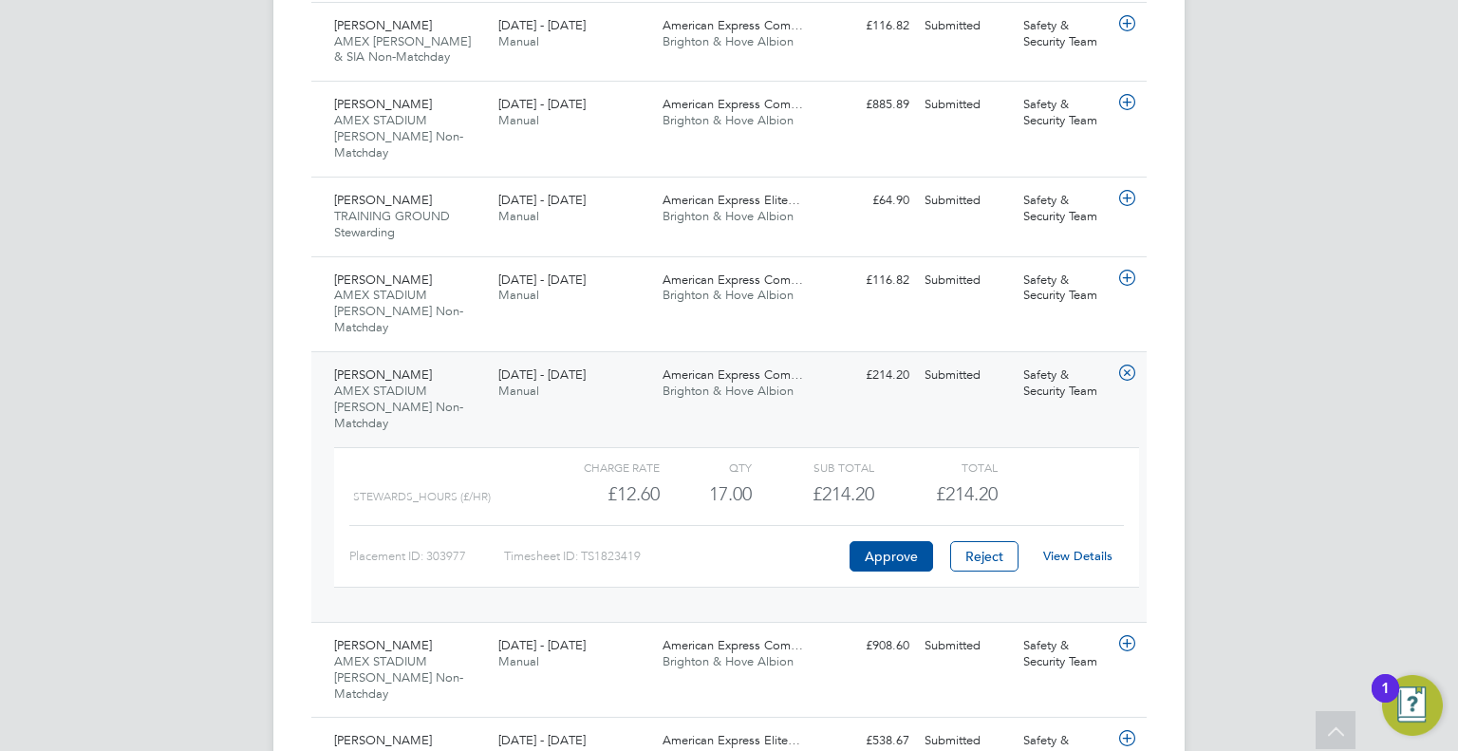
click at [1077, 548] on link "View Details" at bounding box center [1077, 556] width 69 height 16
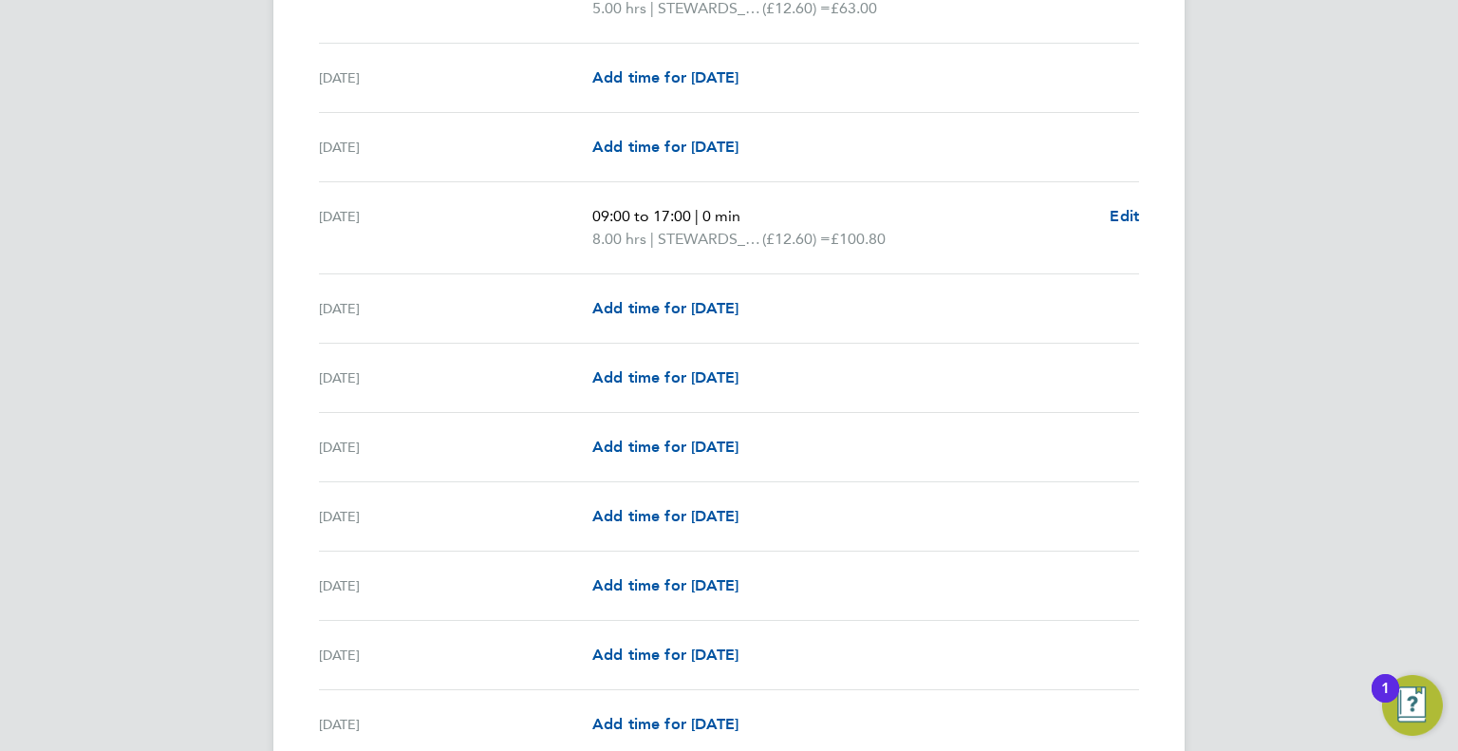
scroll to position [2177, 0]
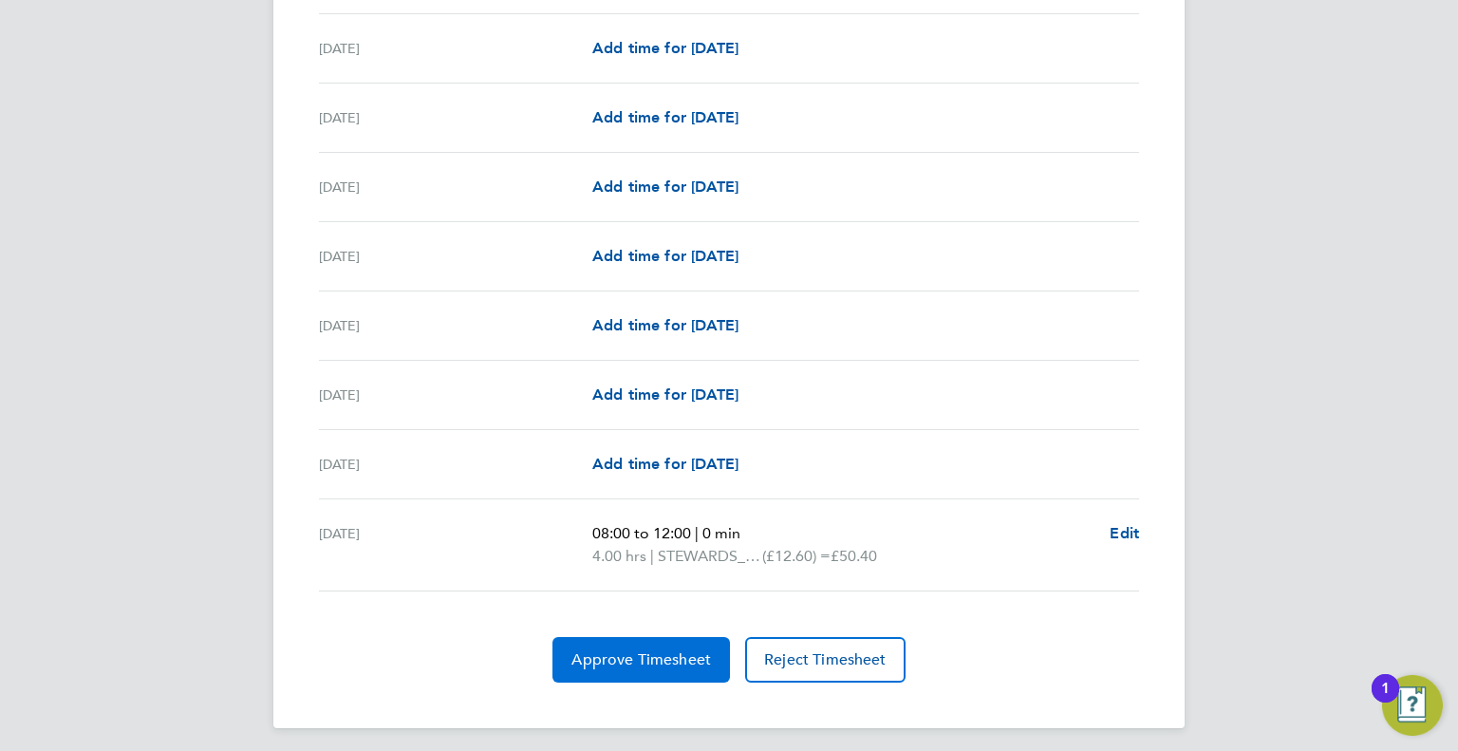
click at [636, 650] on span "Approve Timesheet" at bounding box center [641, 659] width 140 height 19
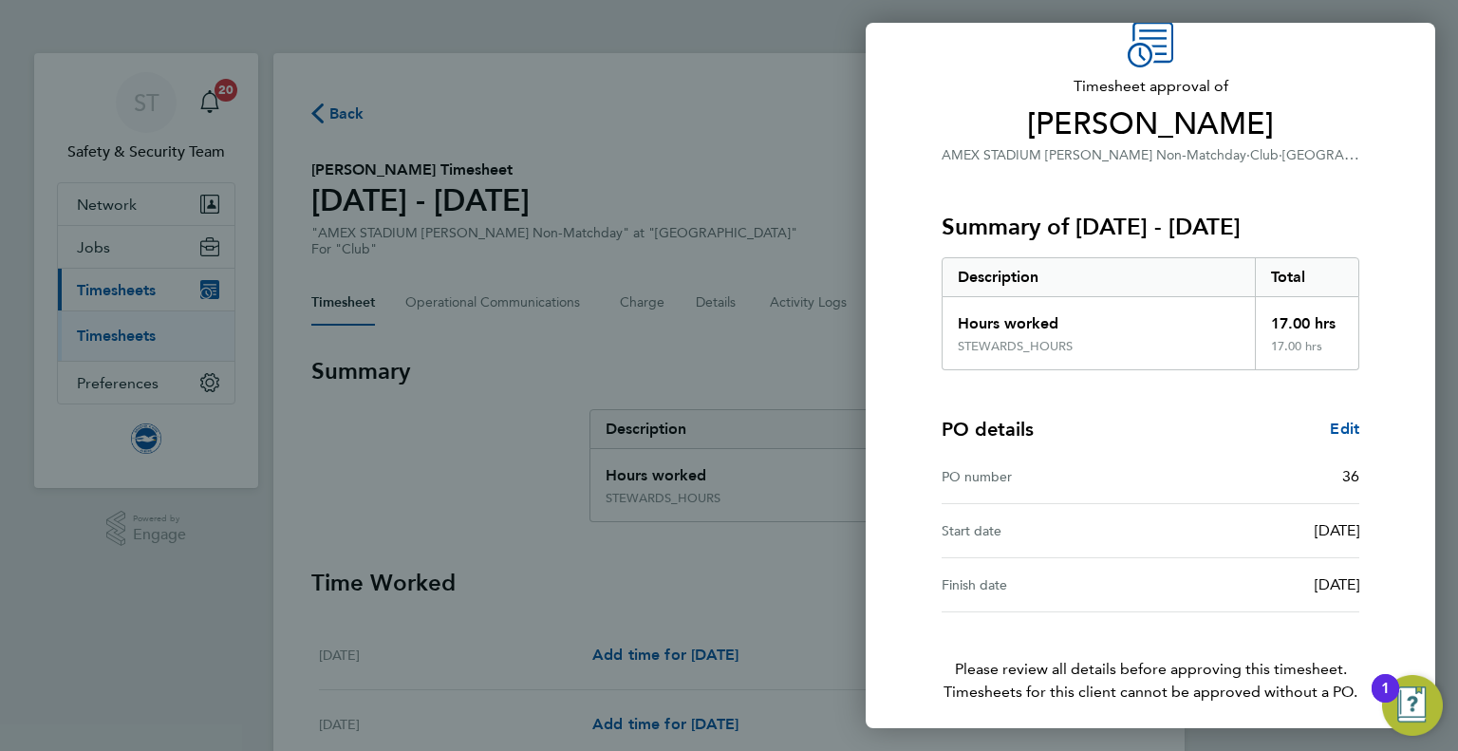
scroll to position [157, 0]
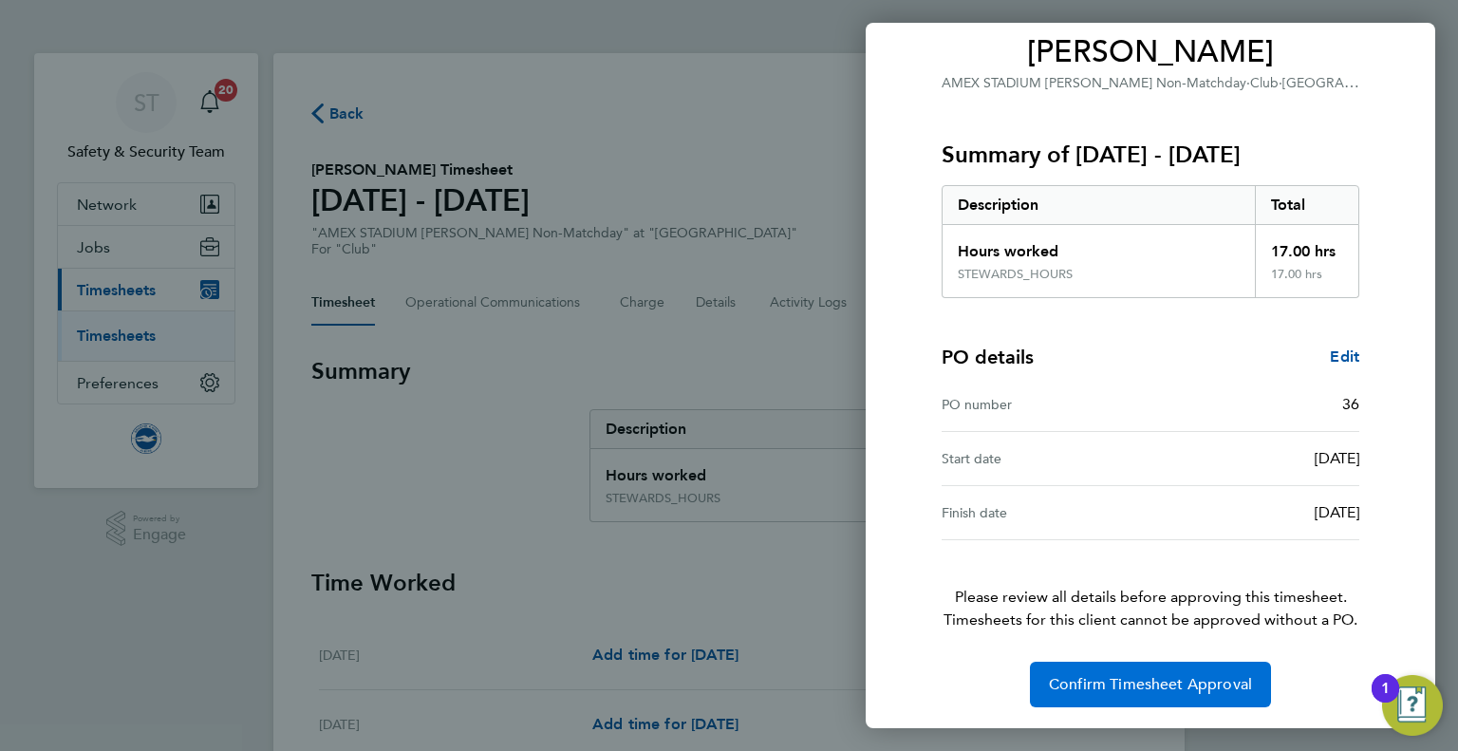
click at [1107, 679] on span "Confirm Timesheet Approval" at bounding box center [1150, 684] width 203 height 19
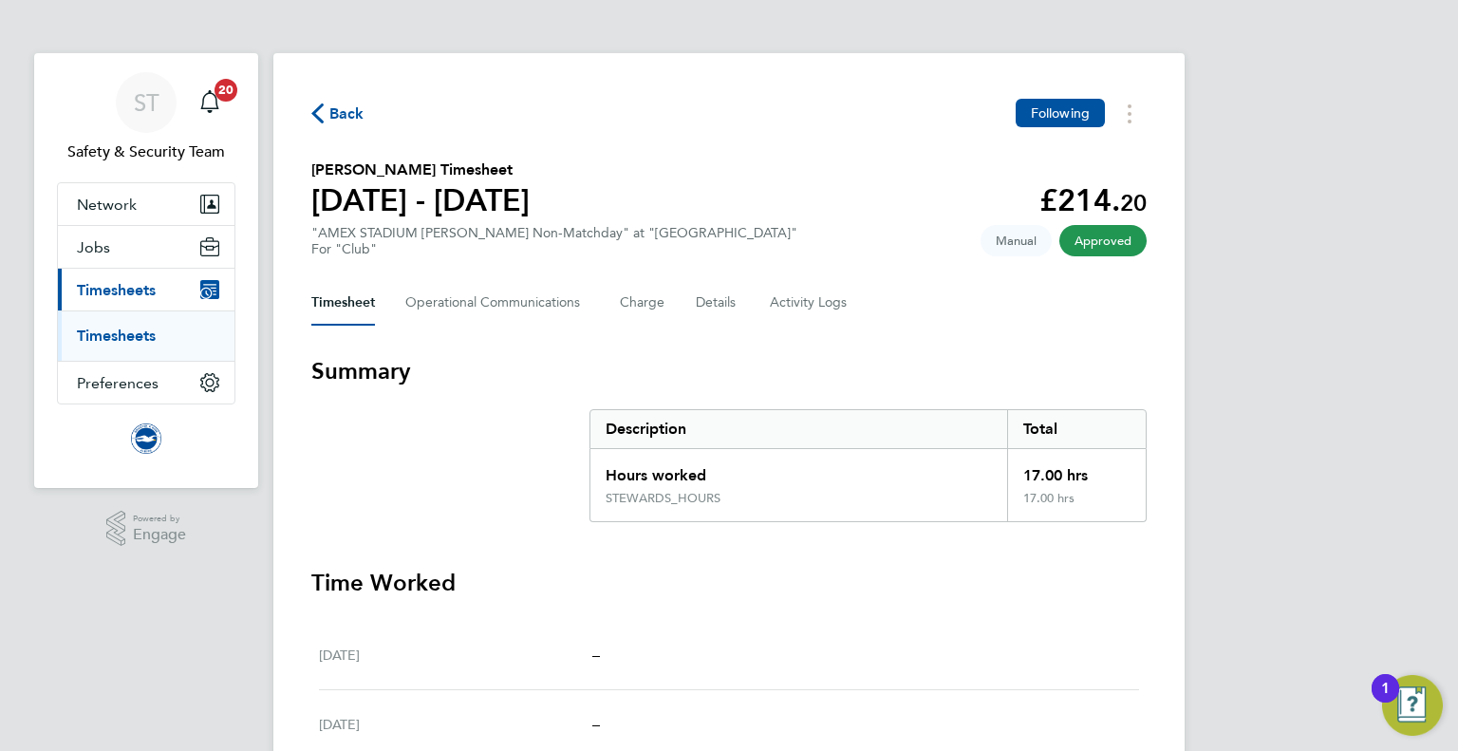
click at [342, 113] on span "Back" at bounding box center [346, 114] width 35 height 23
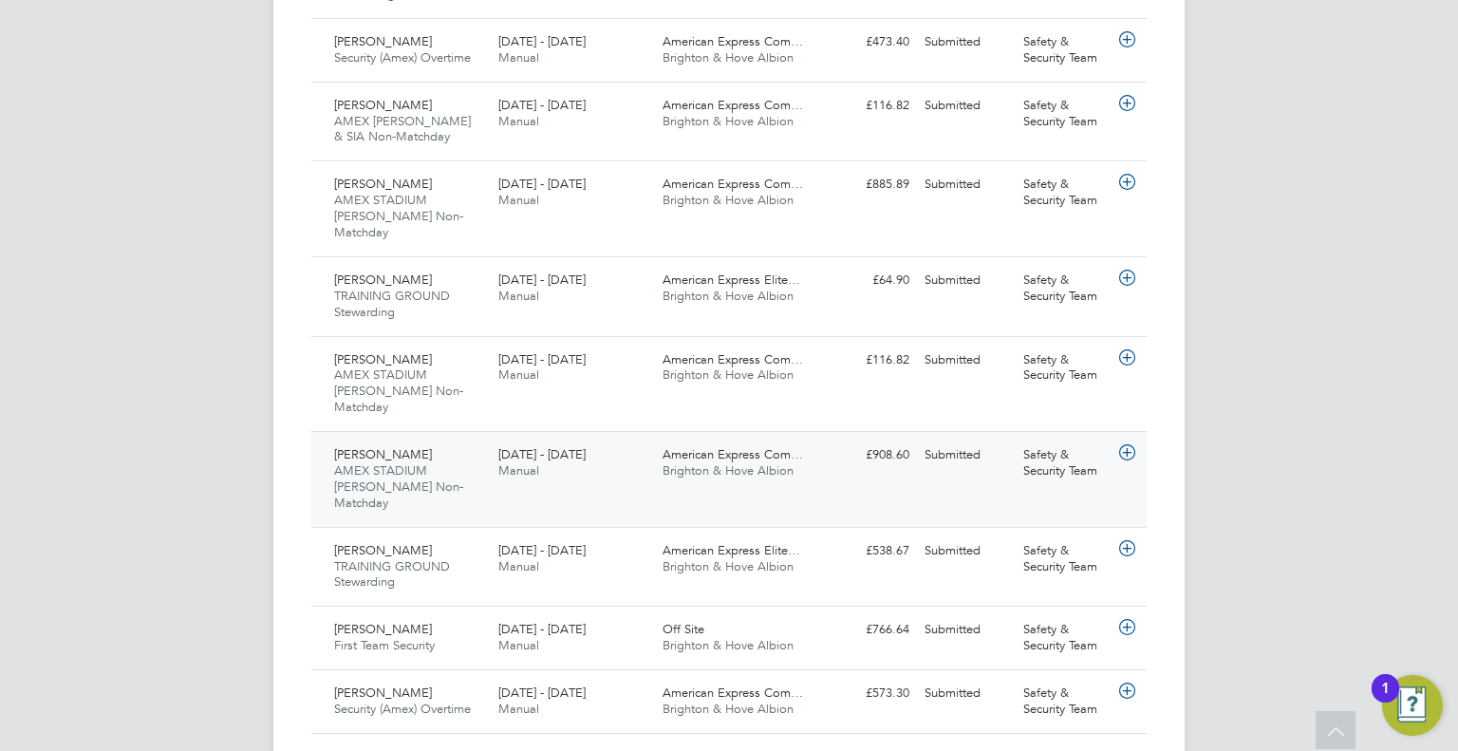
click at [706, 446] on span "American Express Com…" at bounding box center [733, 454] width 140 height 16
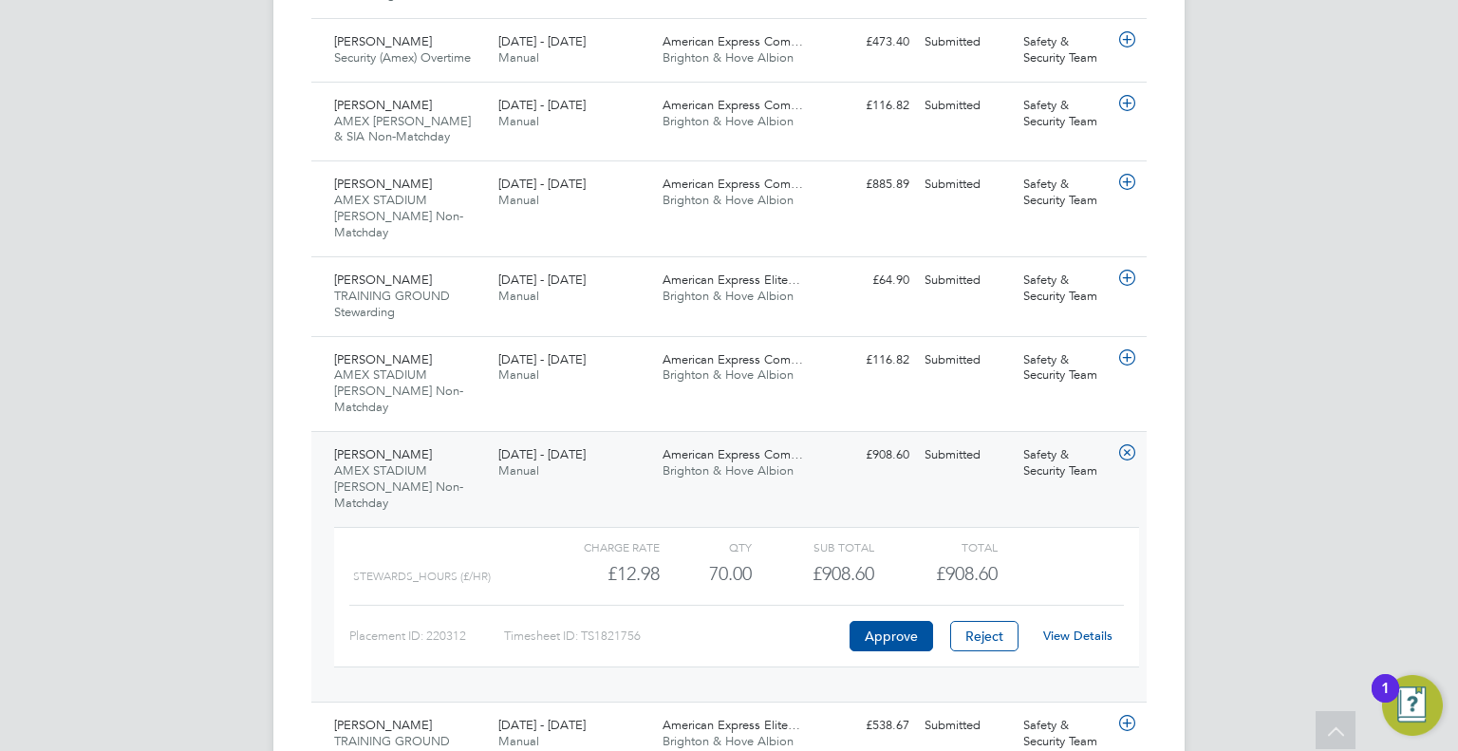
click at [1060, 627] on link "View Details" at bounding box center [1077, 635] width 69 height 16
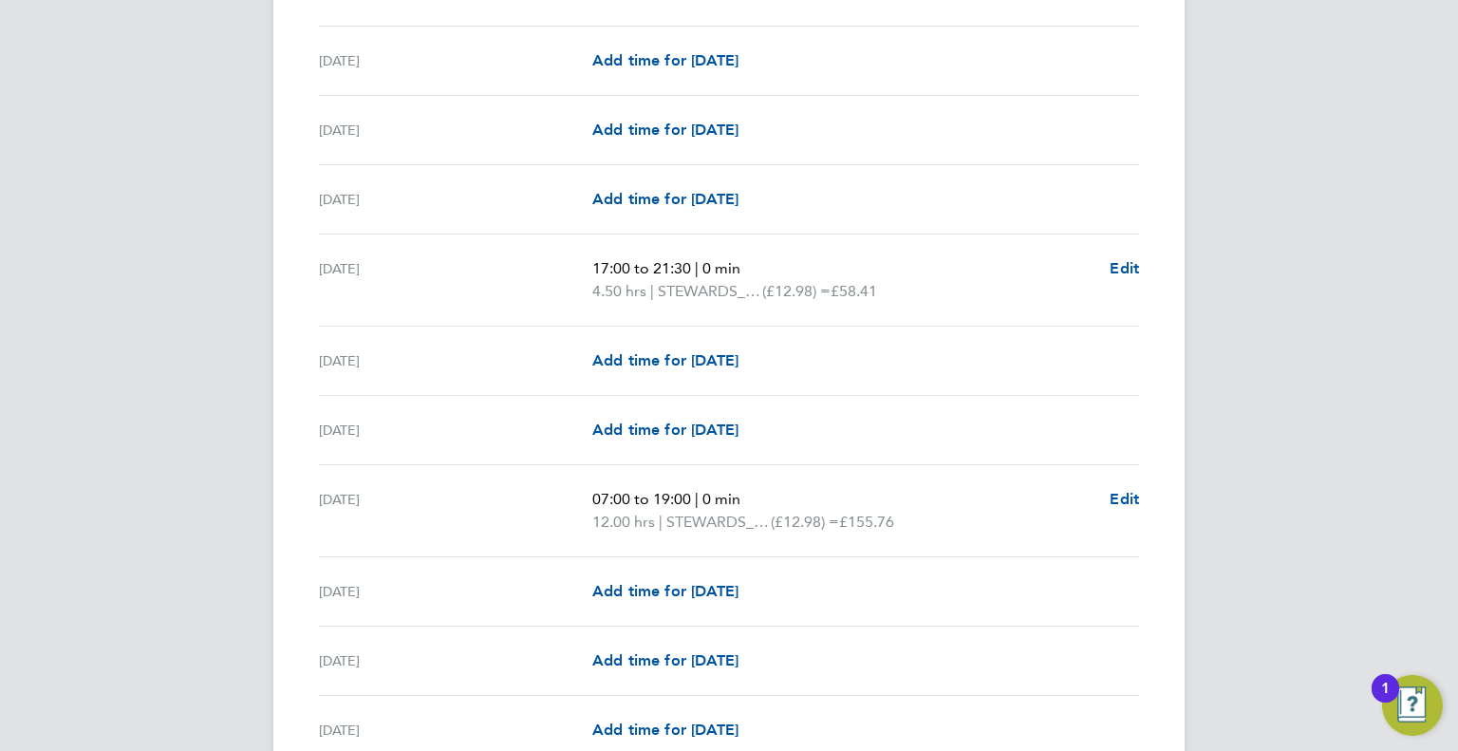
scroll to position [1519, 0]
click at [695, 280] on span "STEWARDS_HOURS" at bounding box center [710, 289] width 104 height 23
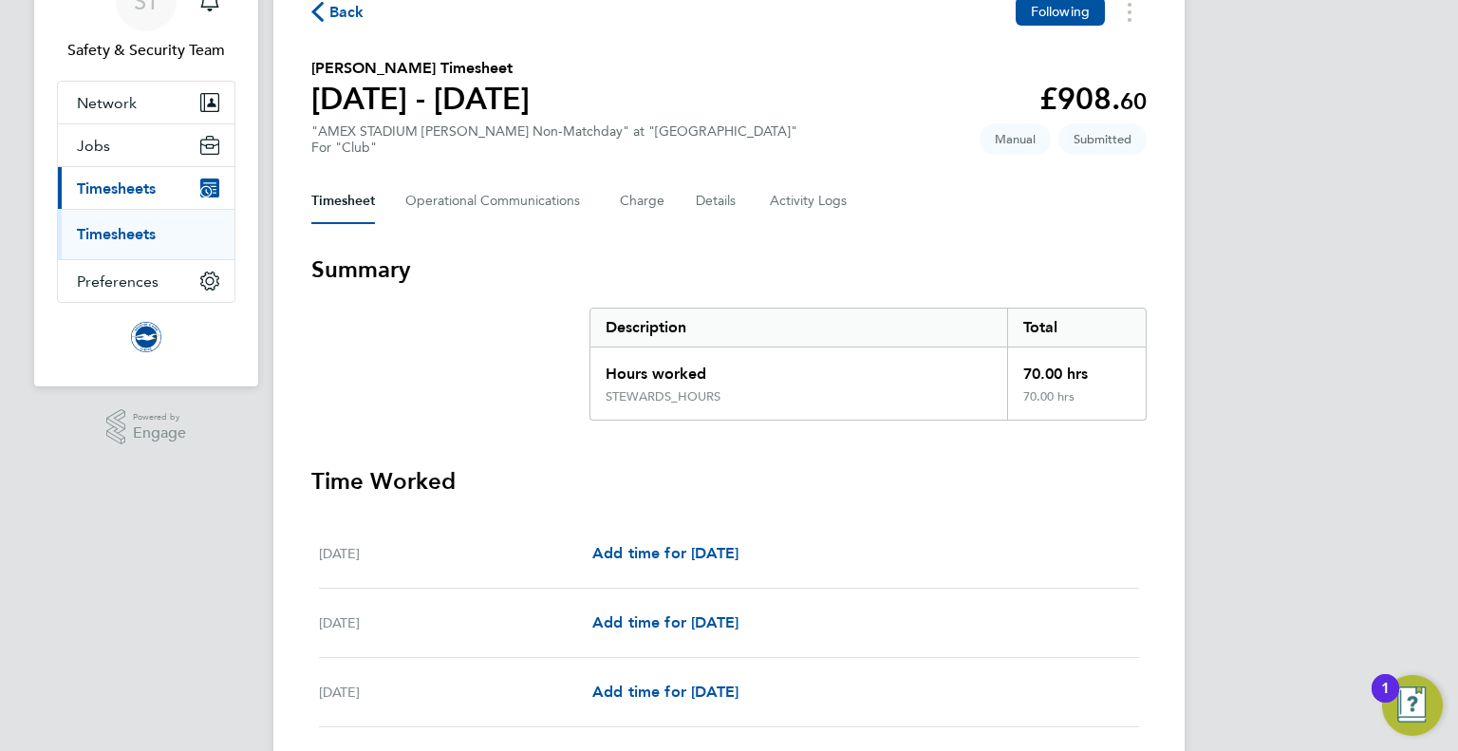
scroll to position [0, 0]
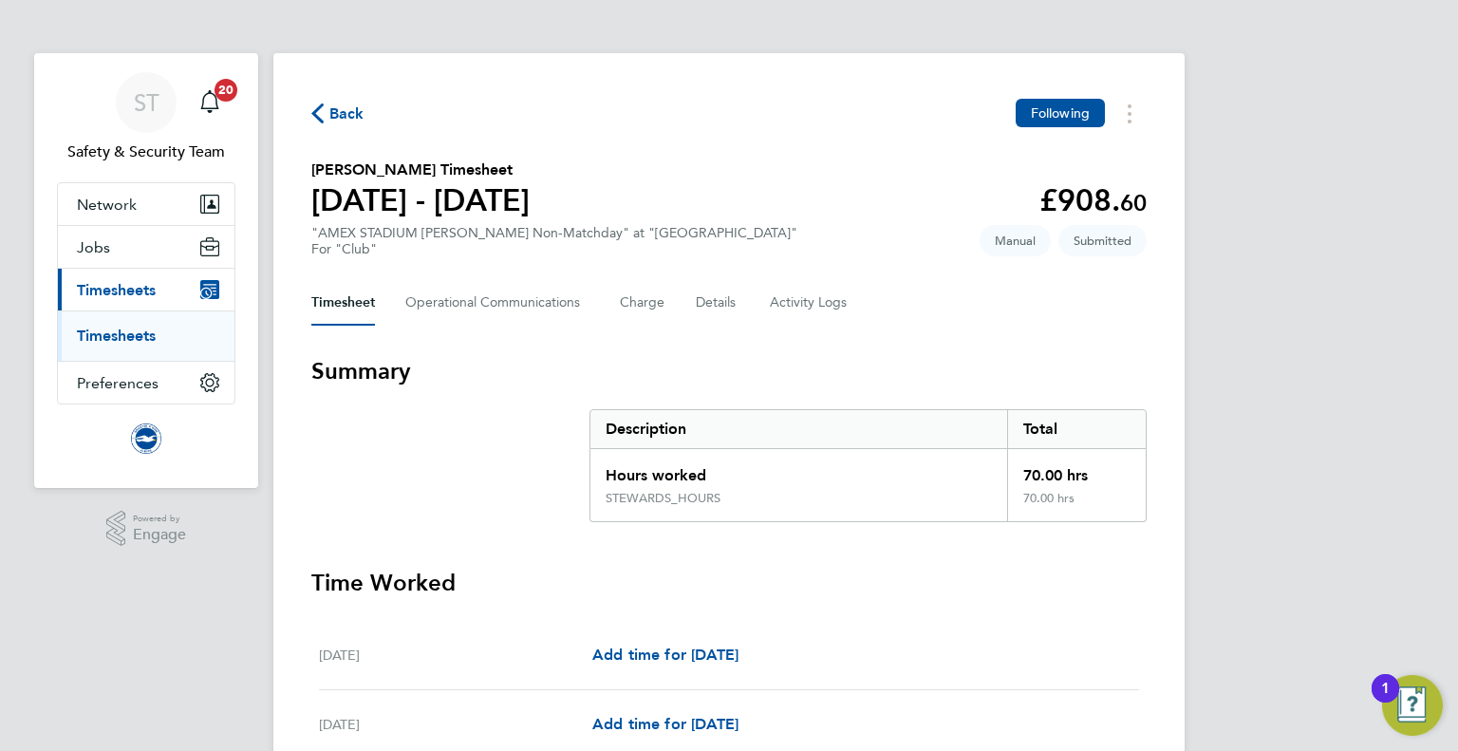
click at [429, 165] on h2 "[PERSON_NAME] Timesheet" at bounding box center [420, 170] width 218 height 23
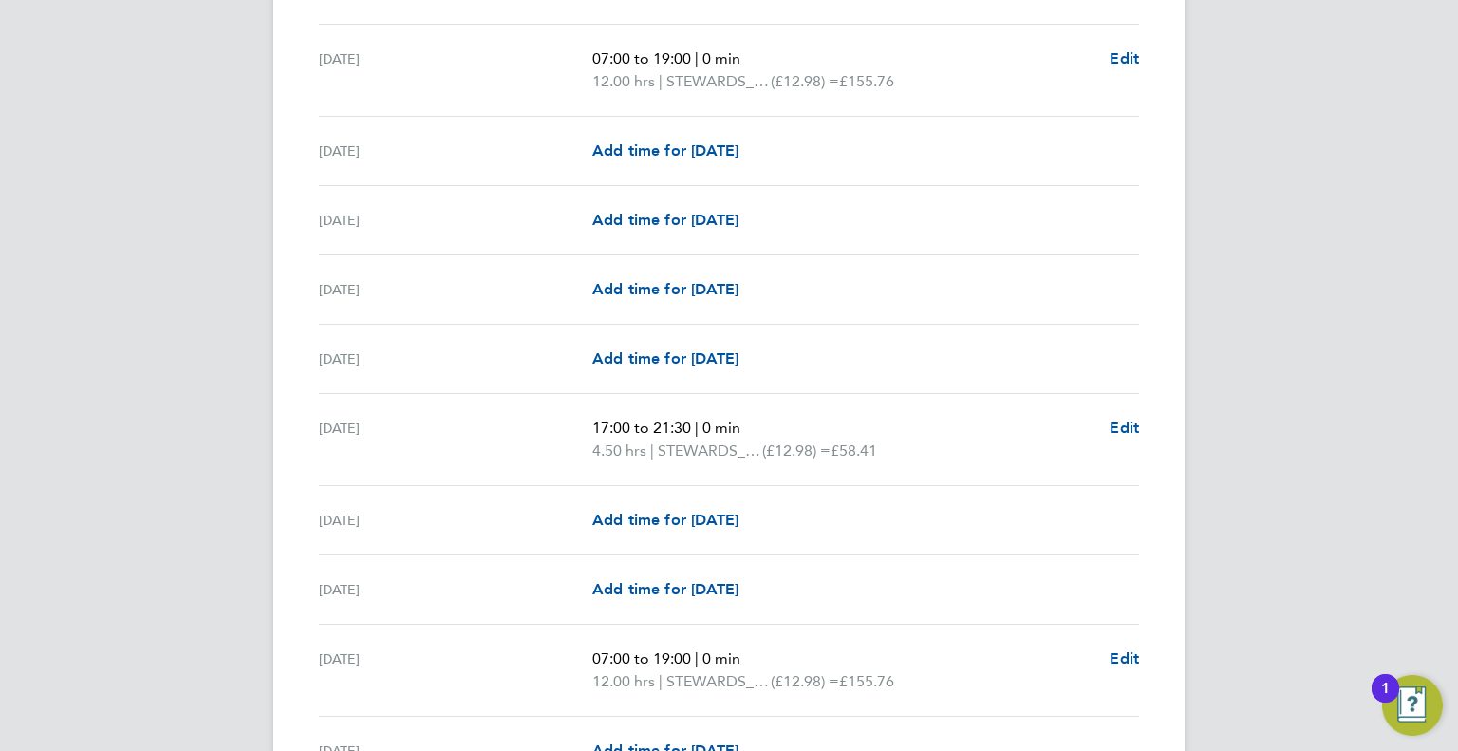
scroll to position [1424, 0]
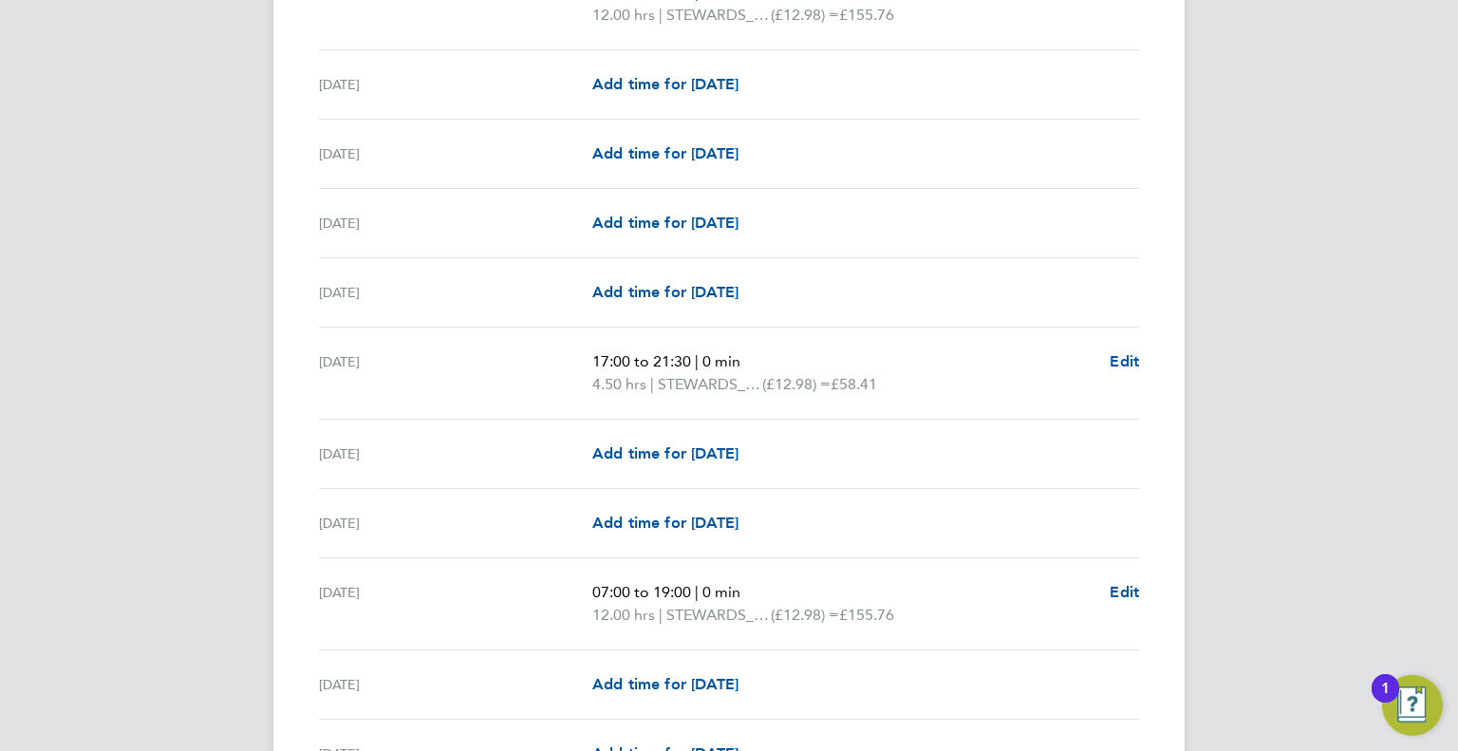
click at [790, 542] on div "Thu 18 Sep Add time for Thu 18 Sep Add time for Thu 18 Sep" at bounding box center [729, 523] width 820 height 69
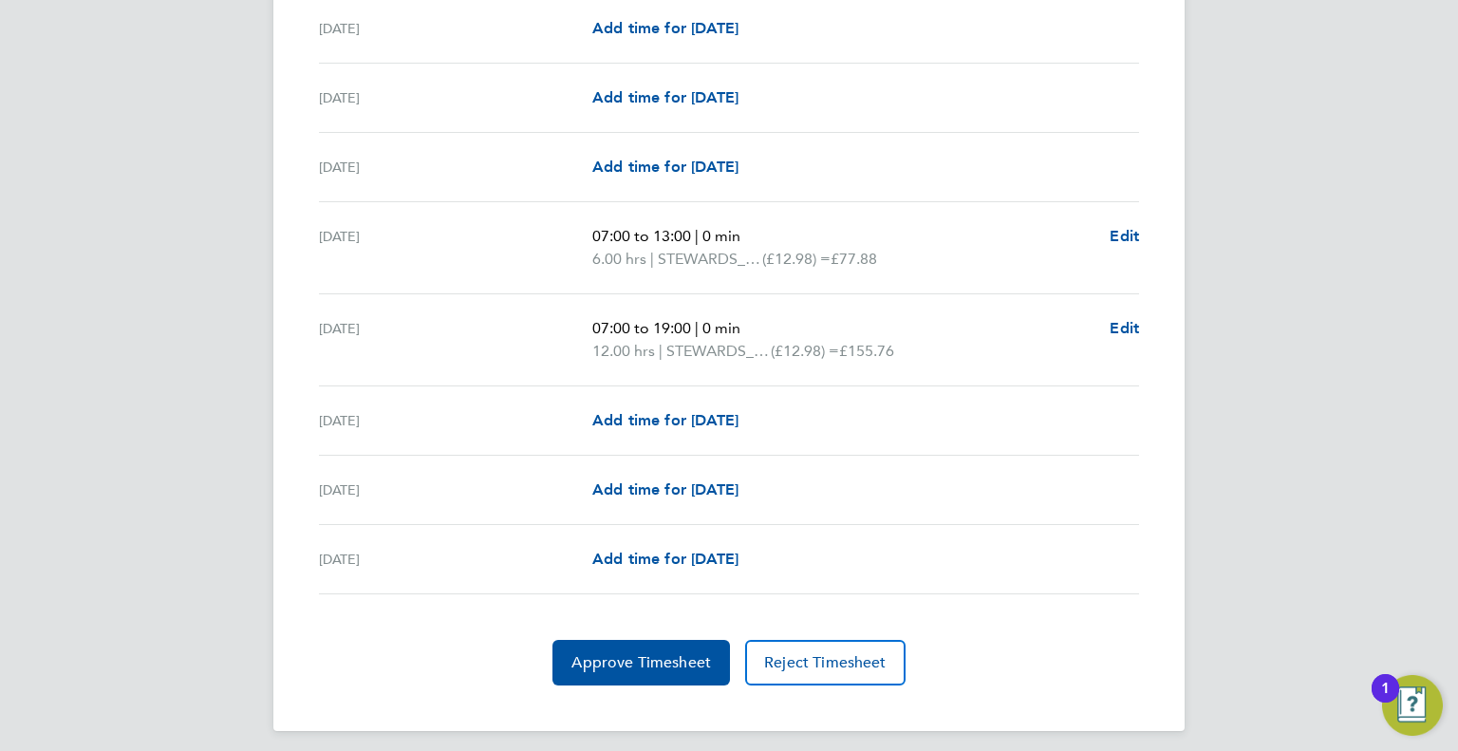
scroll to position [2291, 0]
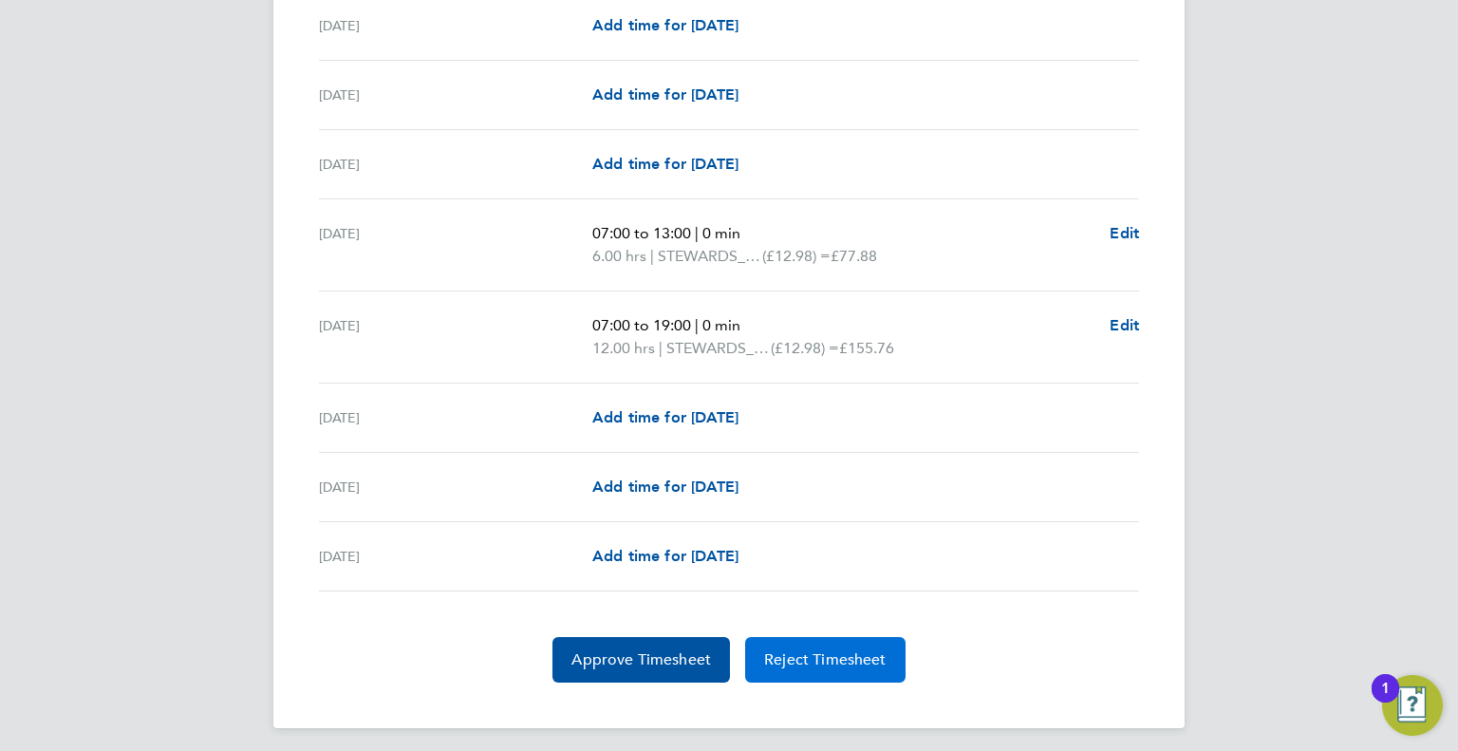
click at [821, 651] on span "Reject Timesheet" at bounding box center [825, 659] width 122 height 19
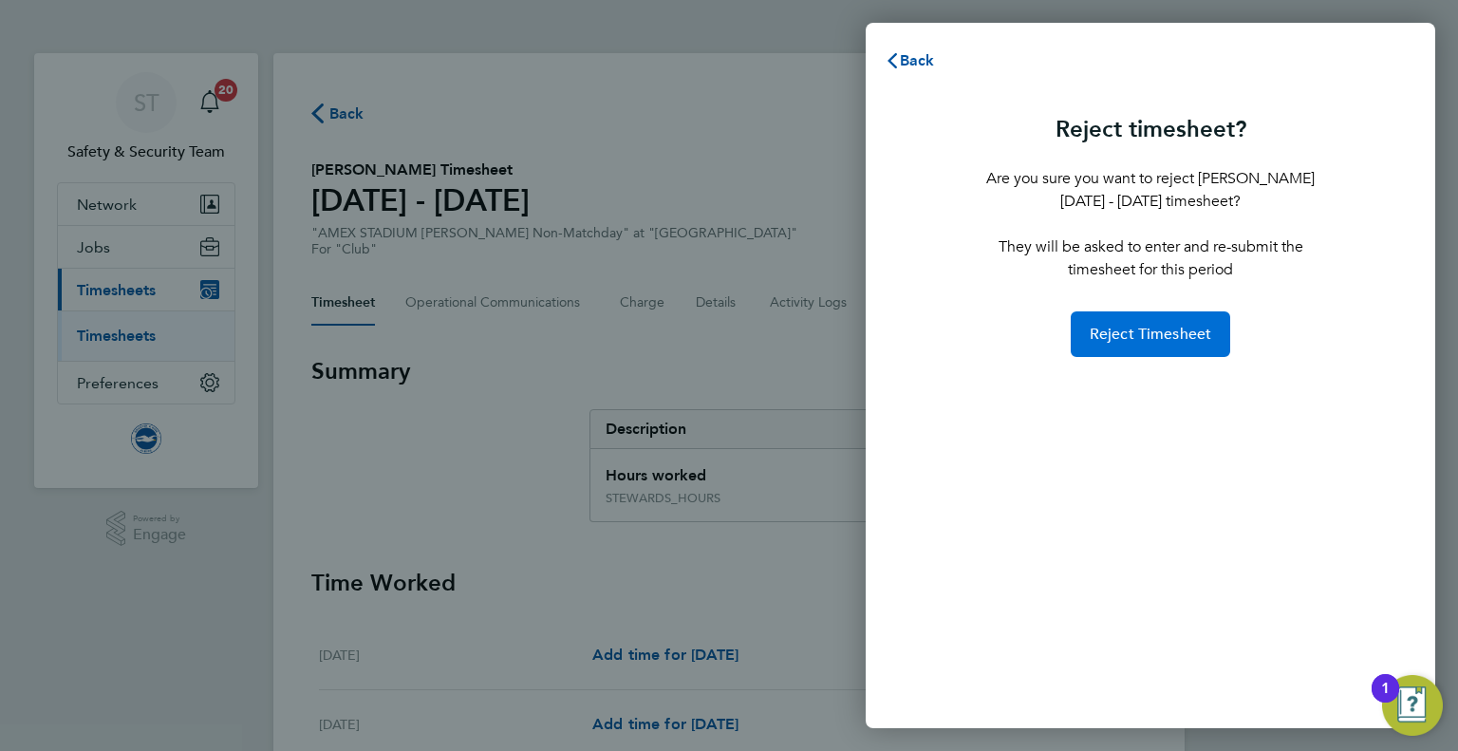
click at [1151, 328] on span "Reject Timesheet" at bounding box center [1151, 334] width 122 height 19
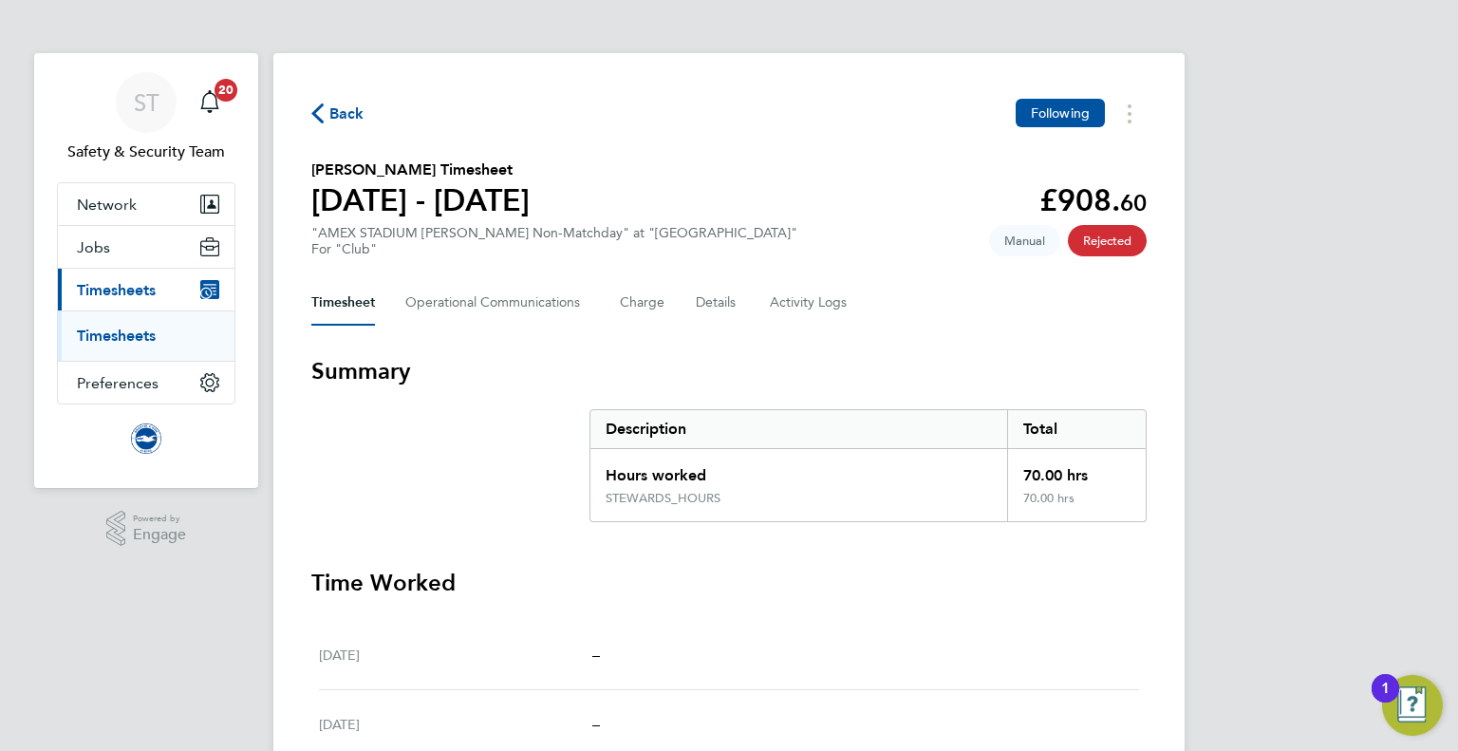
click at [347, 120] on span "Back" at bounding box center [346, 114] width 35 height 23
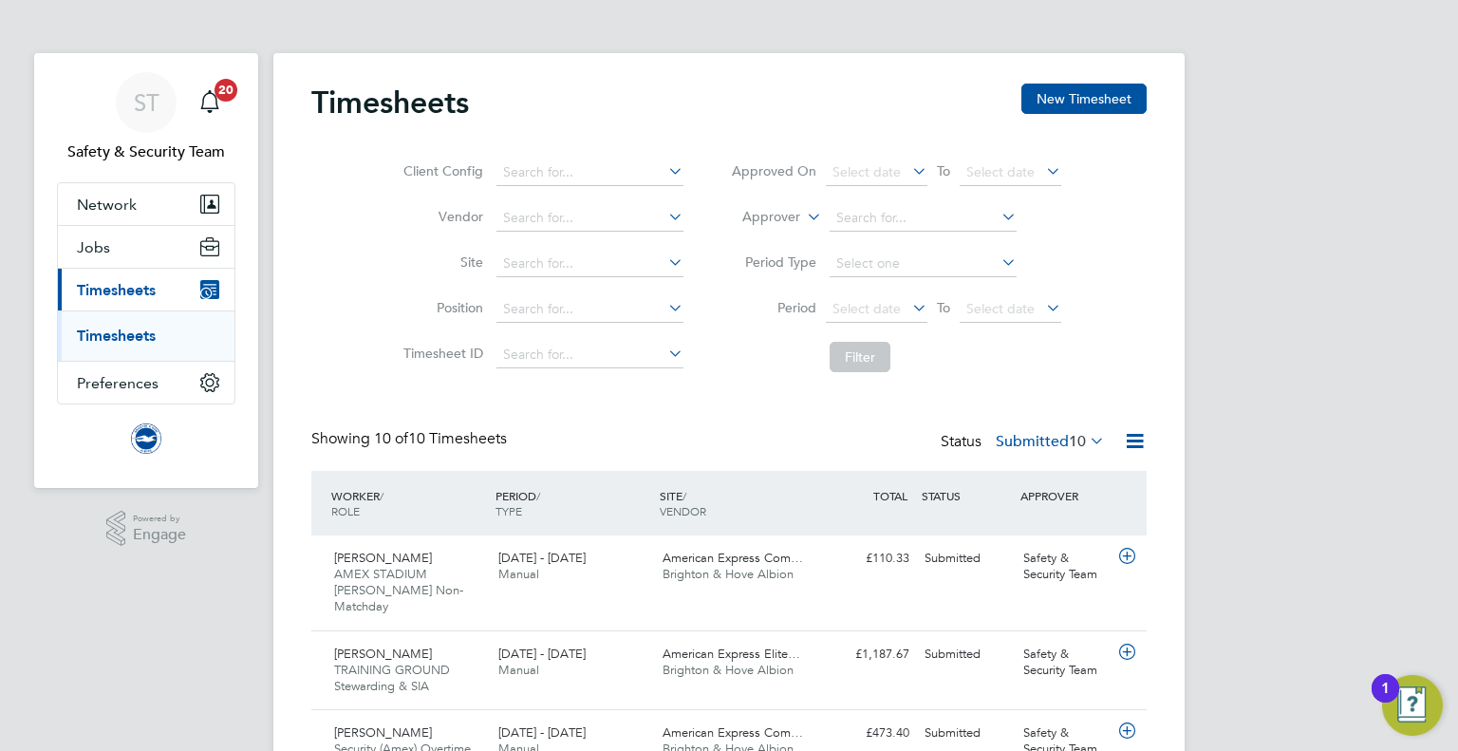
click at [1086, 440] on icon at bounding box center [1086, 440] width 0 height 27
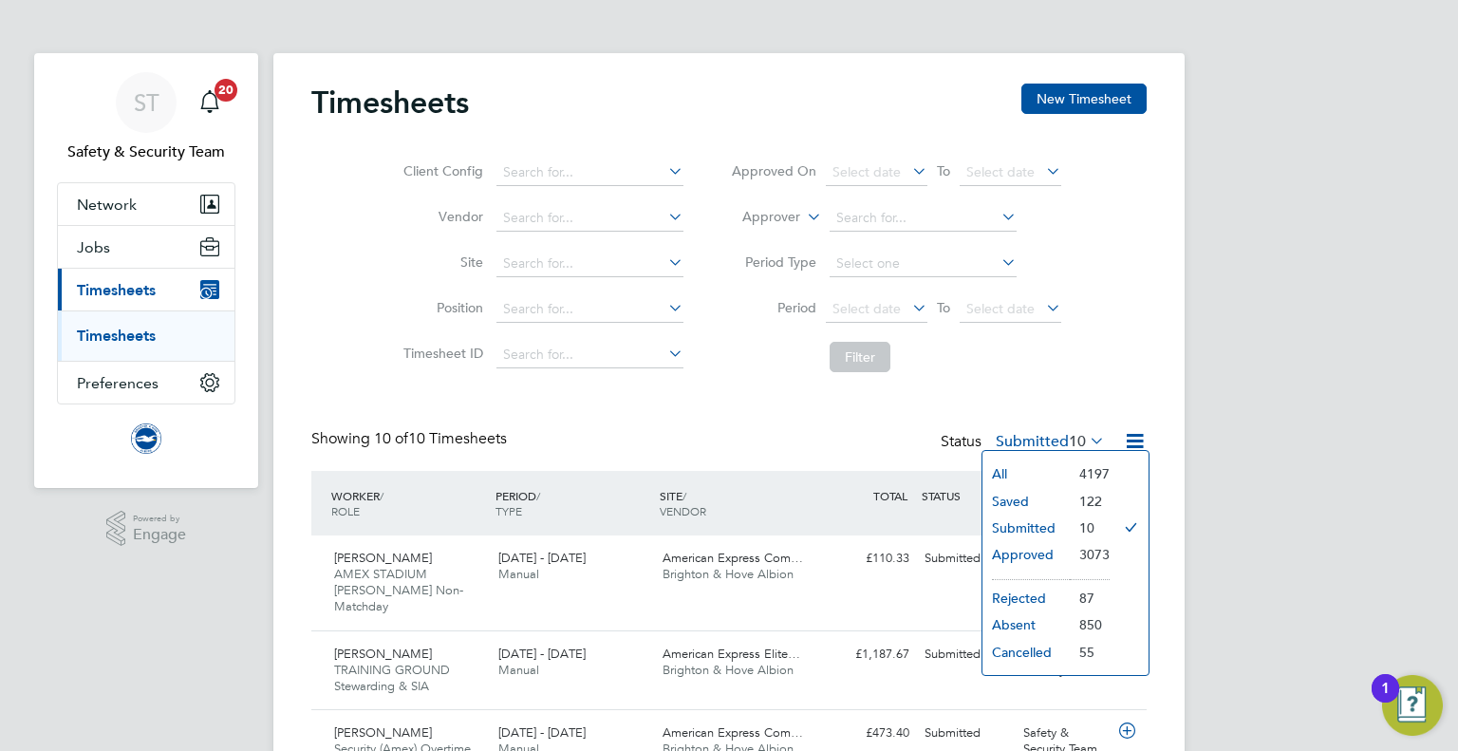
click at [1044, 549] on li "Approved" at bounding box center [1026, 554] width 87 height 27
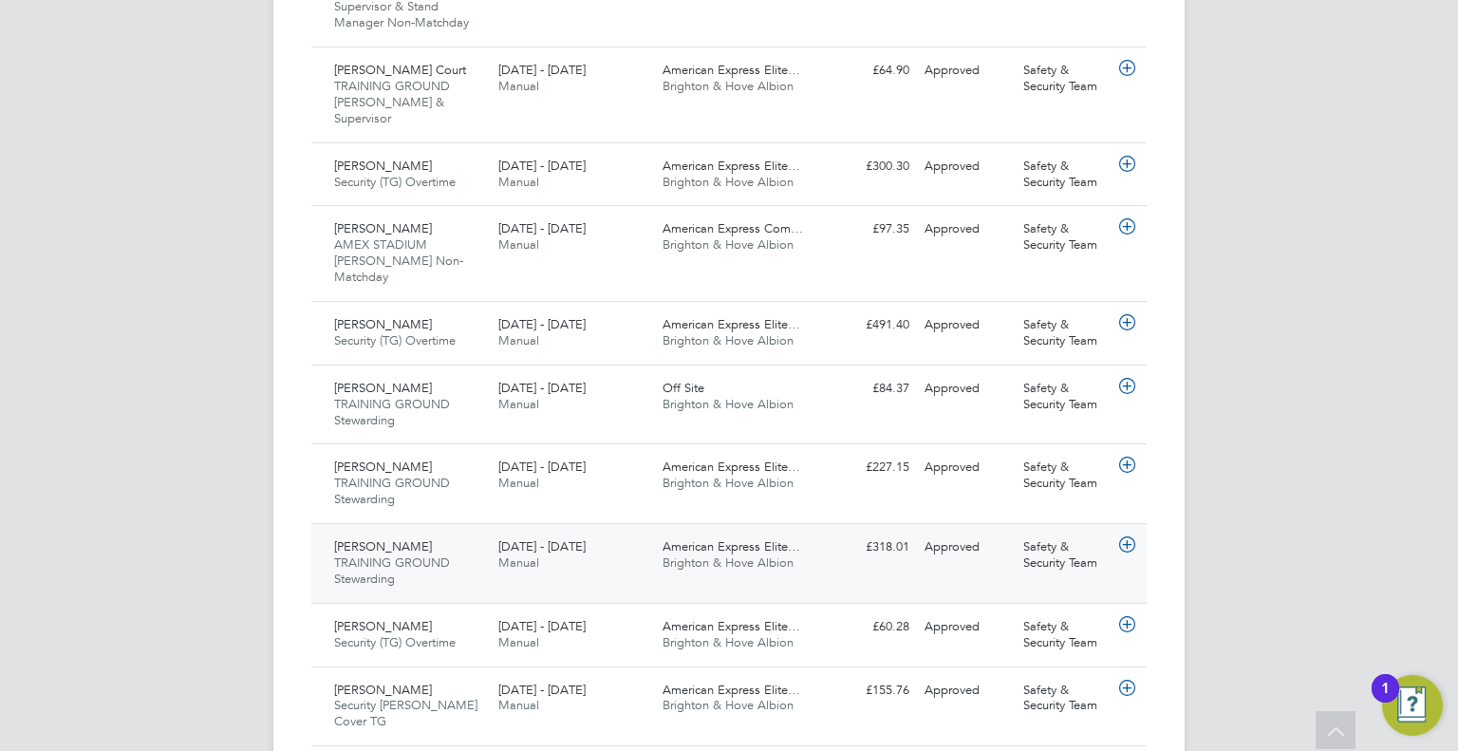
click at [743, 538] on span "American Express Elite…" at bounding box center [732, 546] width 138 height 16
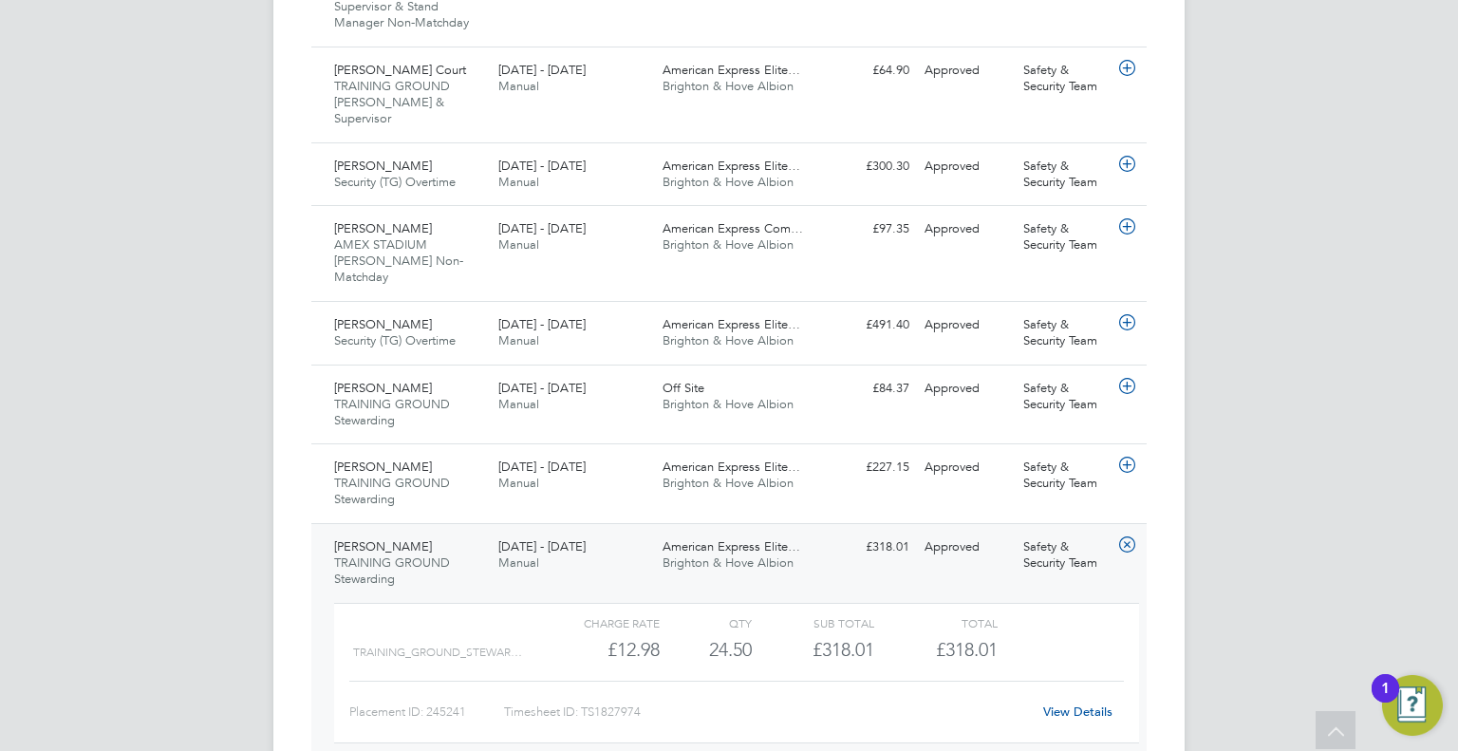
click at [1055, 703] on link "View Details" at bounding box center [1077, 711] width 69 height 16
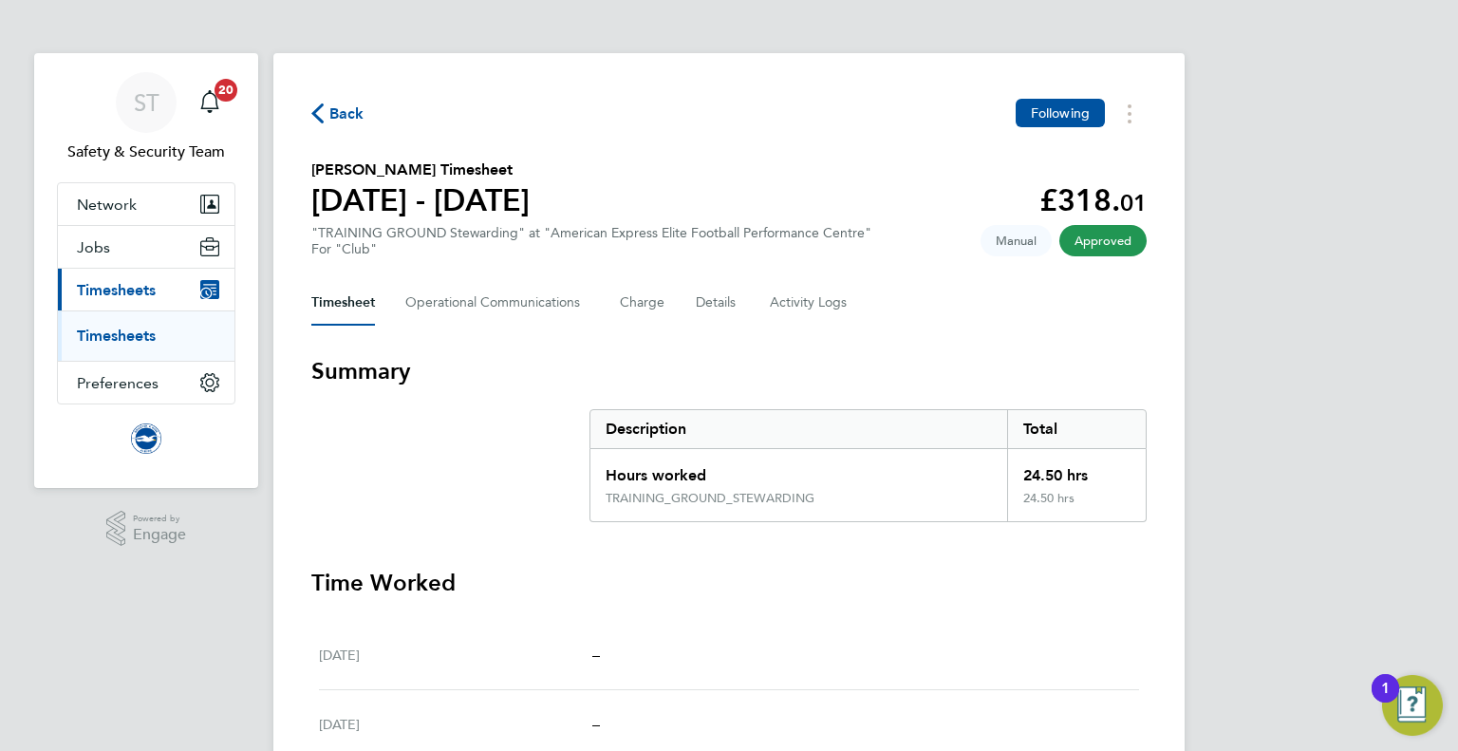
click at [344, 122] on span "Back" at bounding box center [346, 114] width 35 height 23
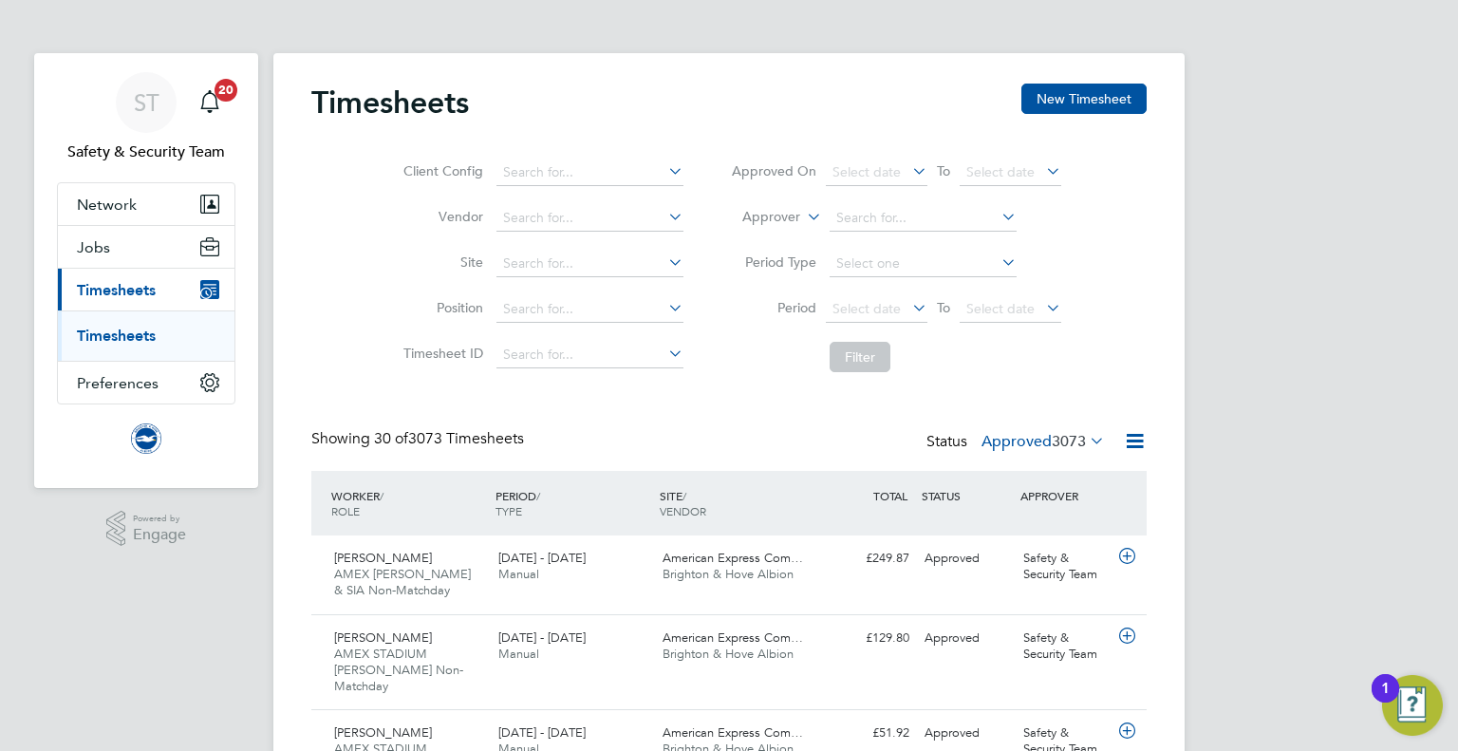
click at [1040, 436] on label "Approved 3073" at bounding box center [1043, 441] width 123 height 19
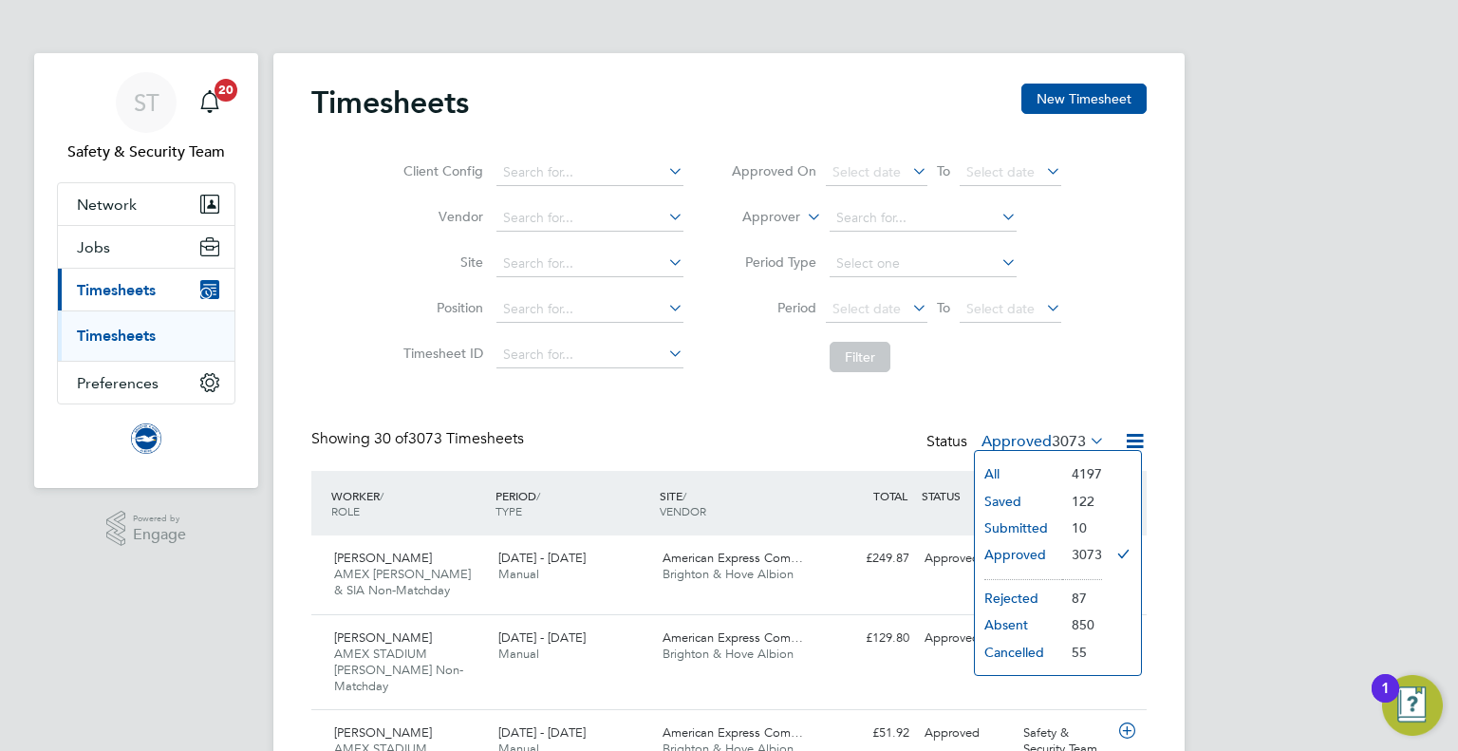
click at [1015, 522] on li "Submitted" at bounding box center [1018, 528] width 87 height 27
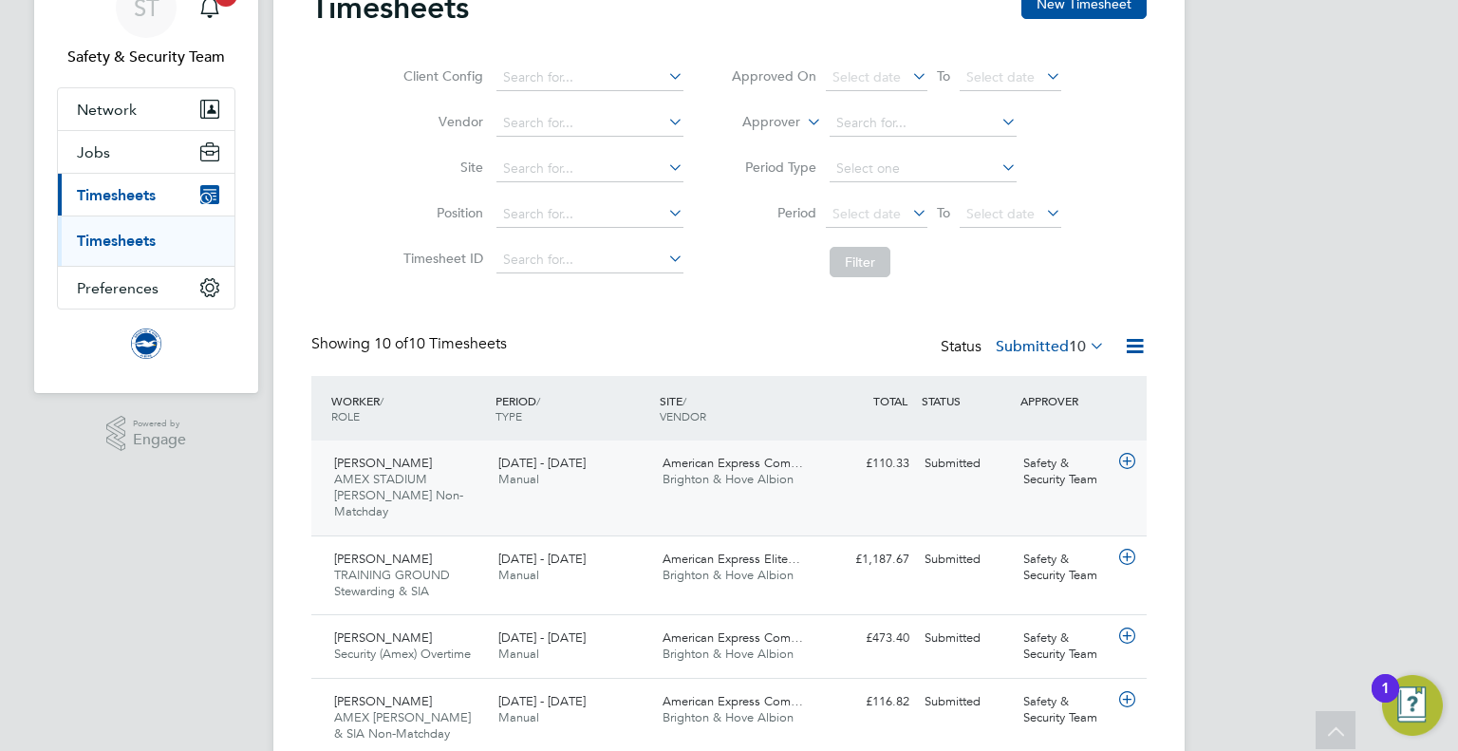
click at [758, 472] on span "Brighton & Hove Albion" at bounding box center [728, 479] width 131 height 16
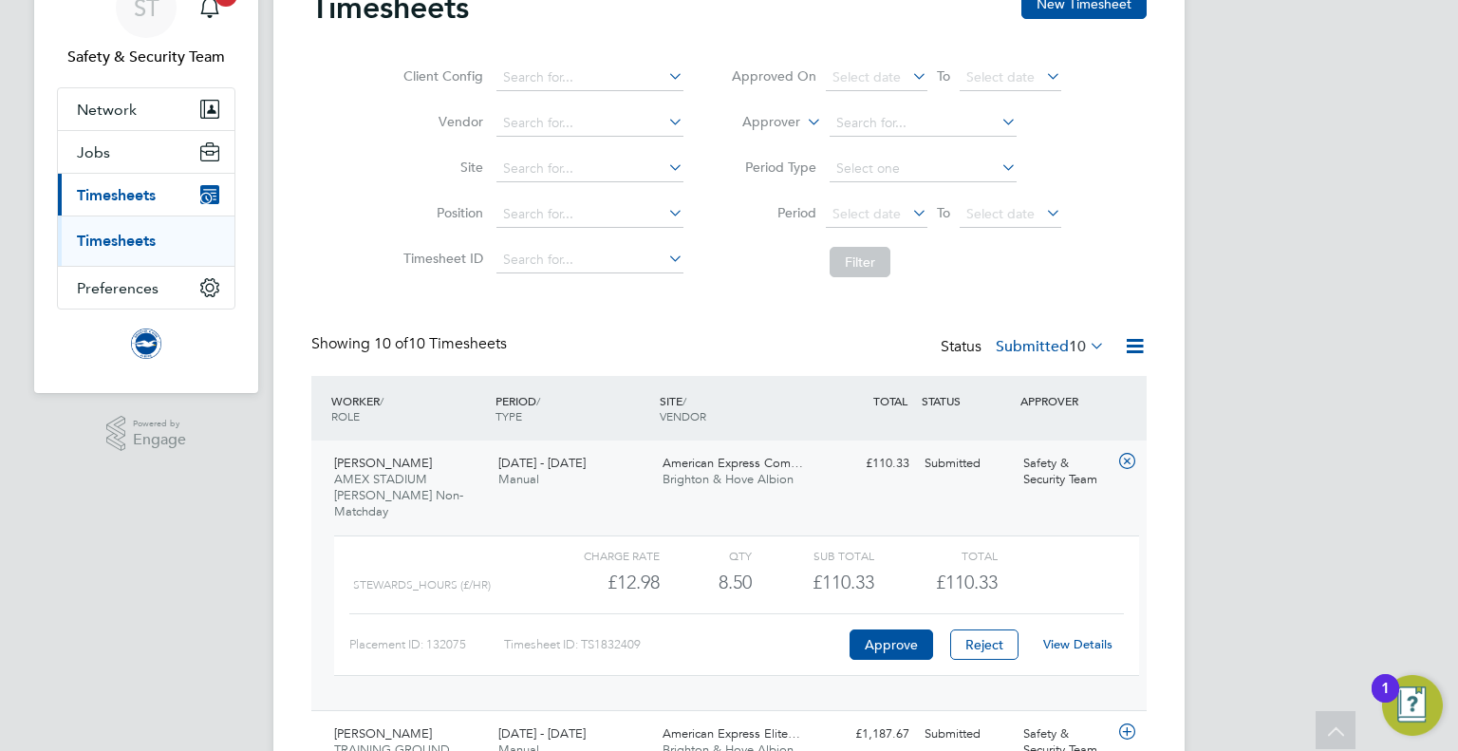
click at [1079, 636] on link "View Details" at bounding box center [1077, 644] width 69 height 16
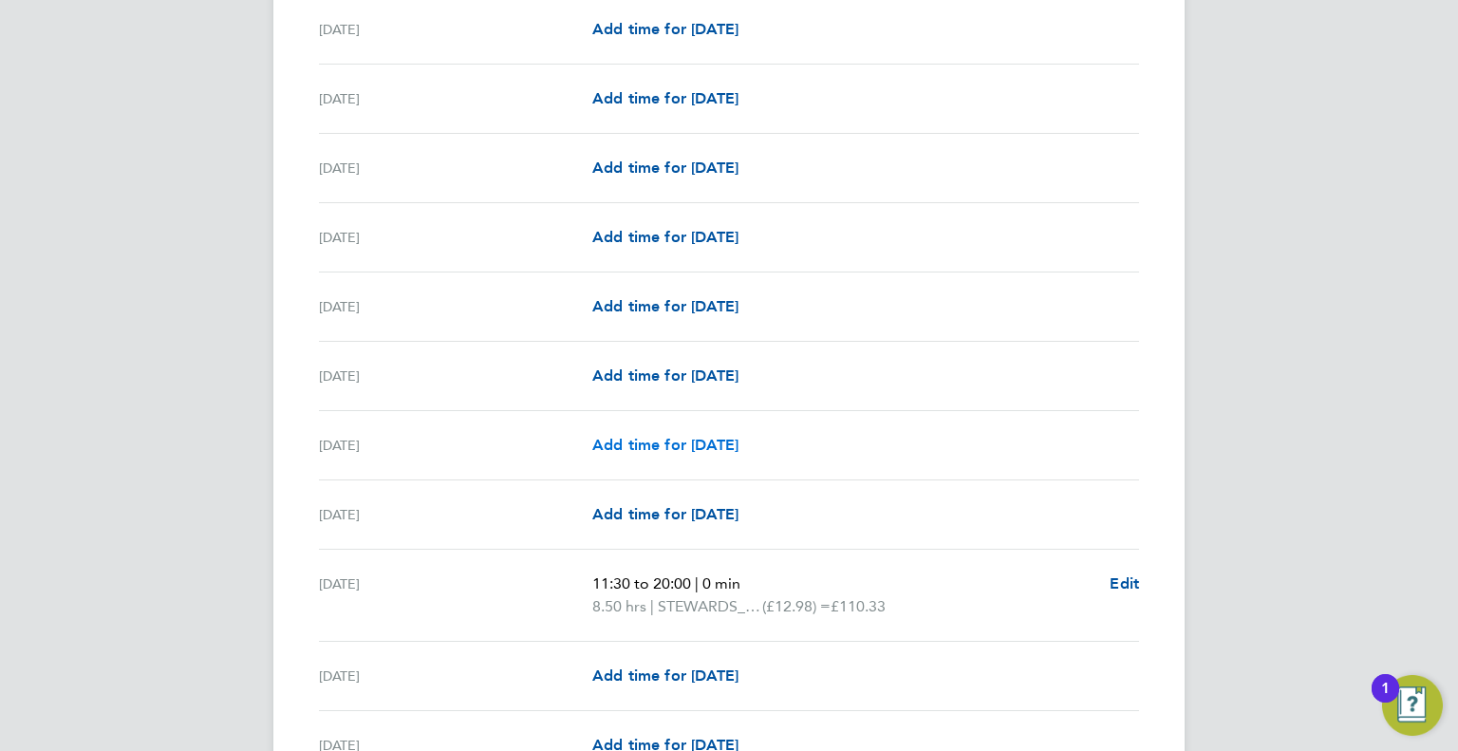
scroll to position [2088, 0]
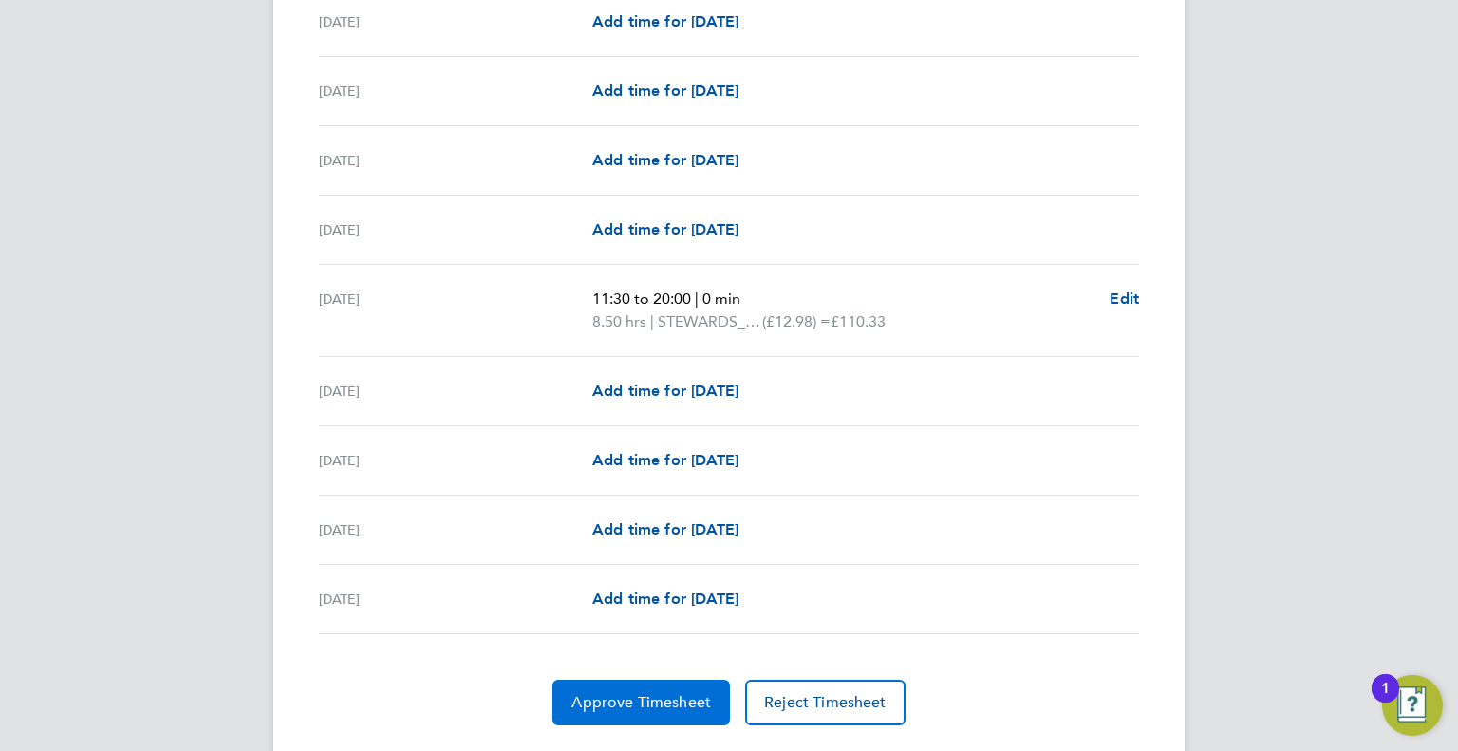
click at [649, 693] on span "Approve Timesheet" at bounding box center [641, 702] width 140 height 19
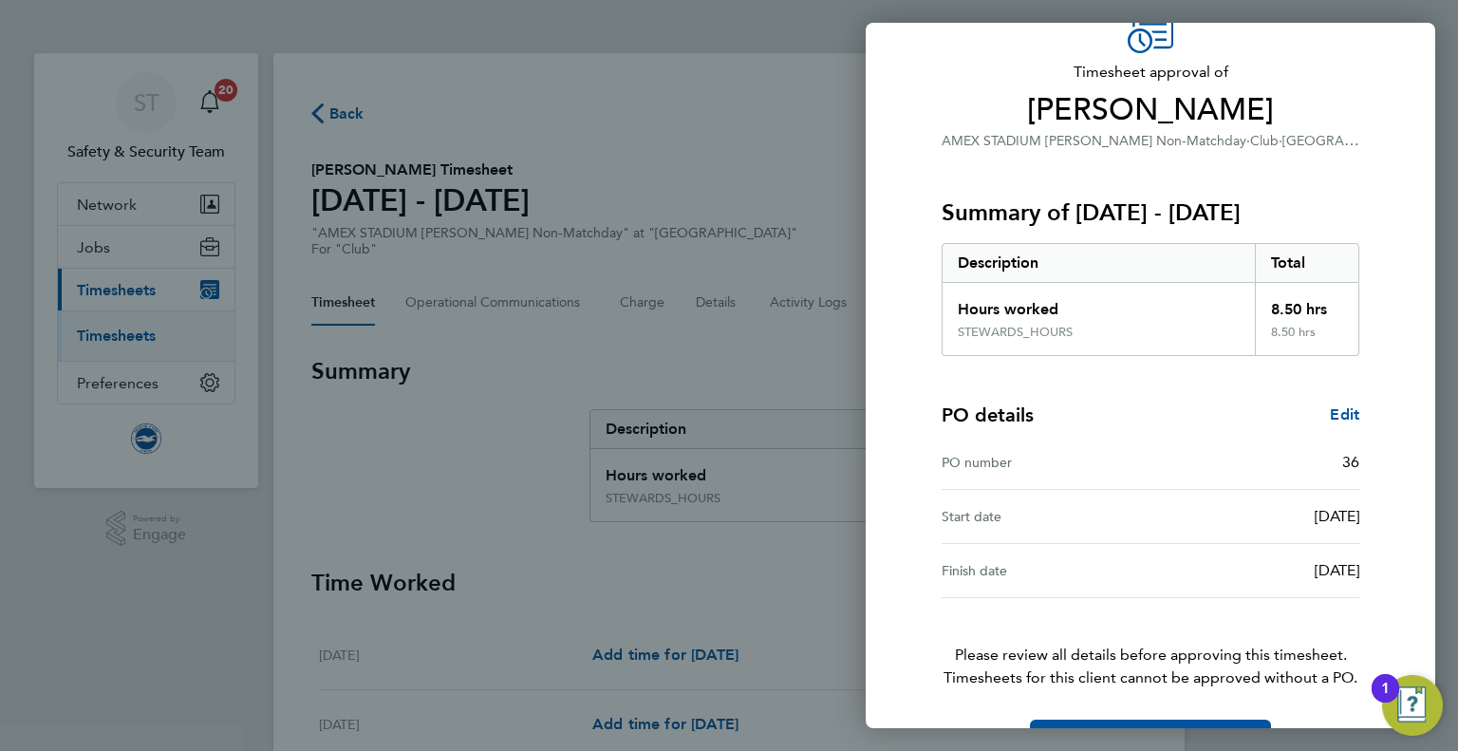
scroll to position [157, 0]
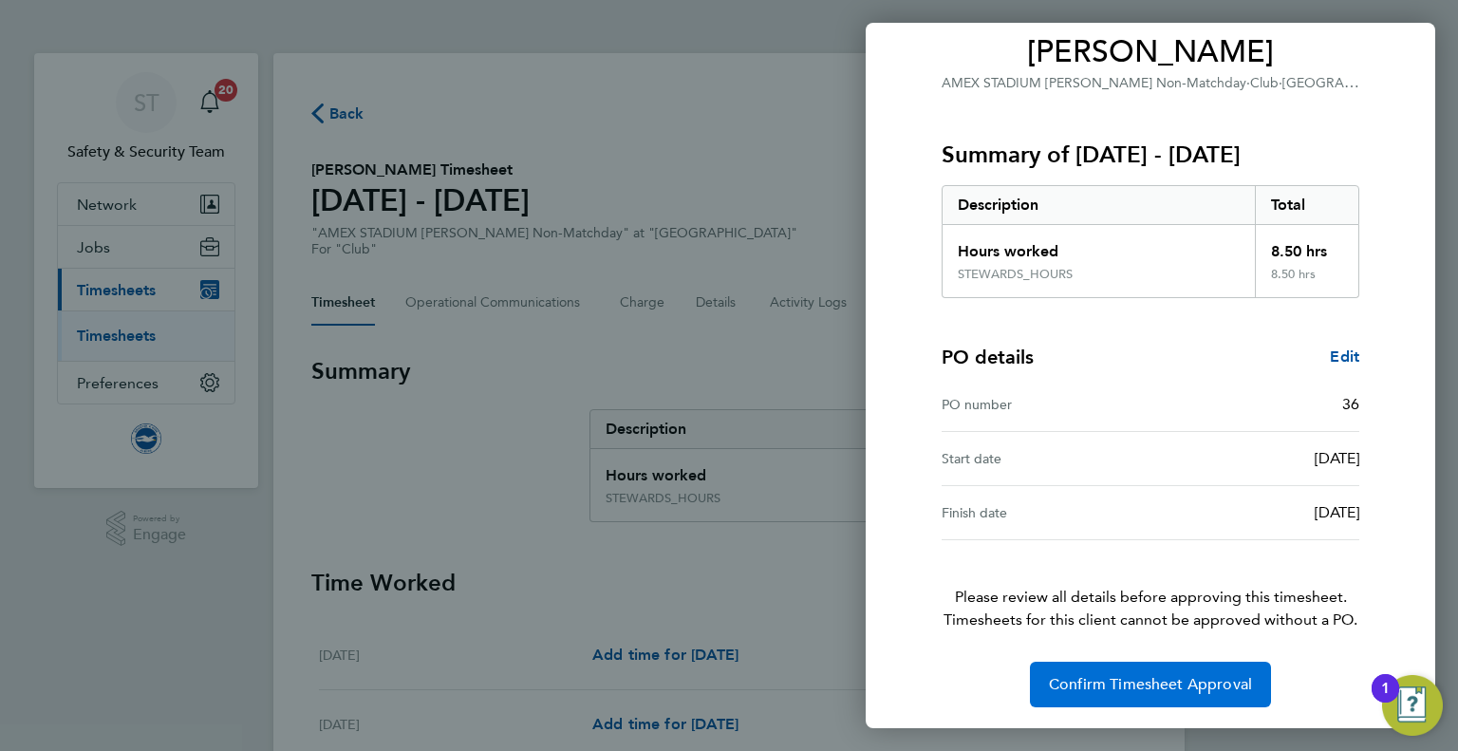
click at [1137, 686] on span "Confirm Timesheet Approval" at bounding box center [1150, 684] width 203 height 19
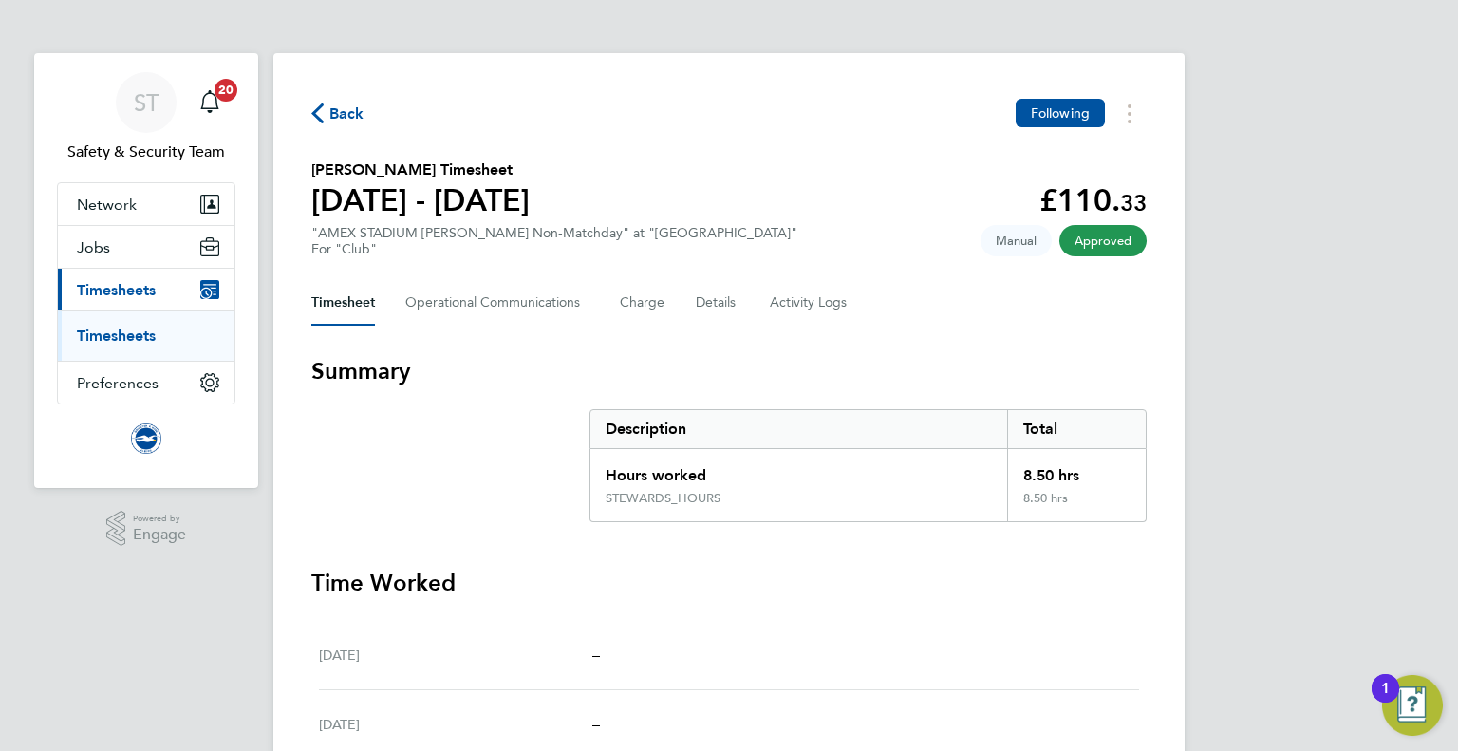
click at [340, 113] on span "Back" at bounding box center [346, 114] width 35 height 23
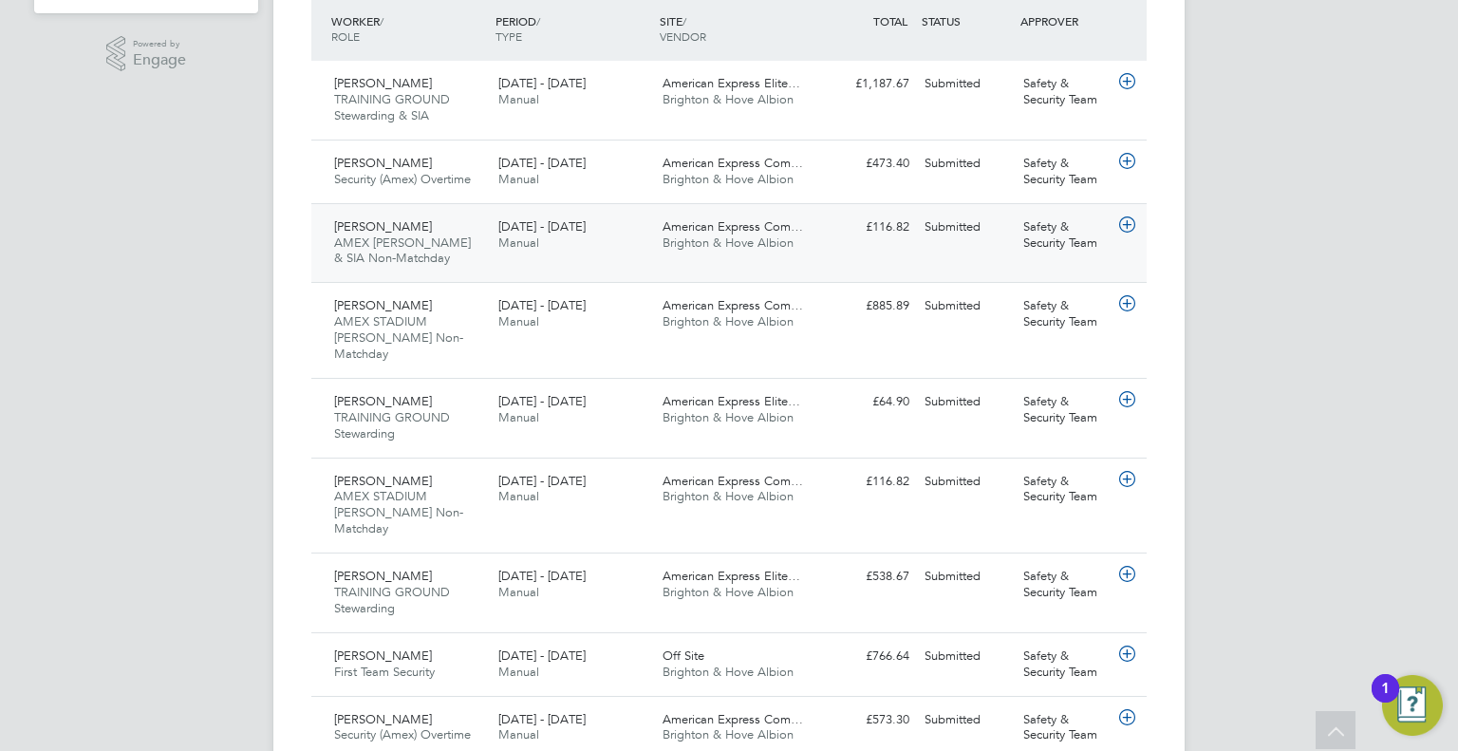
click at [710, 237] on span "Brighton & Hove Albion" at bounding box center [728, 242] width 131 height 16
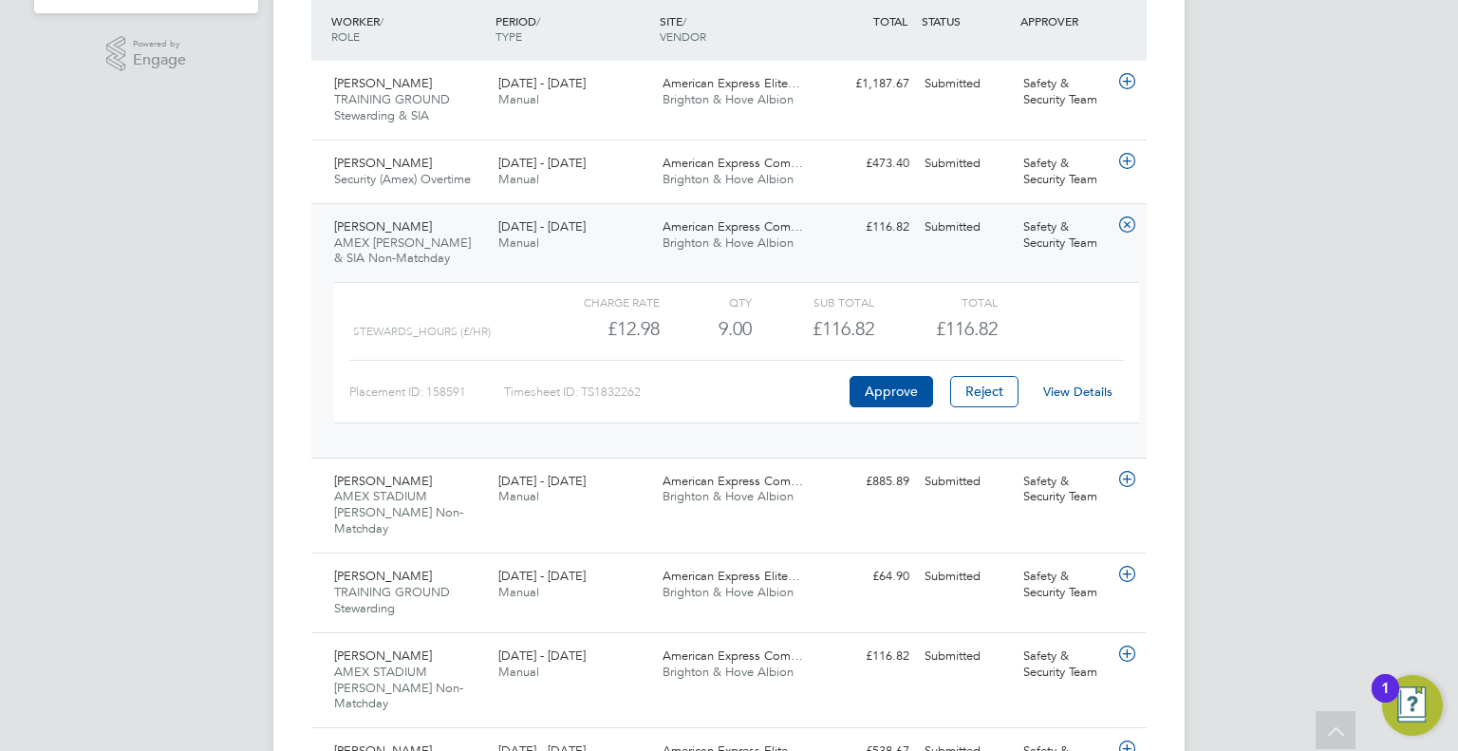
click at [1089, 386] on link "View Details" at bounding box center [1077, 392] width 69 height 16
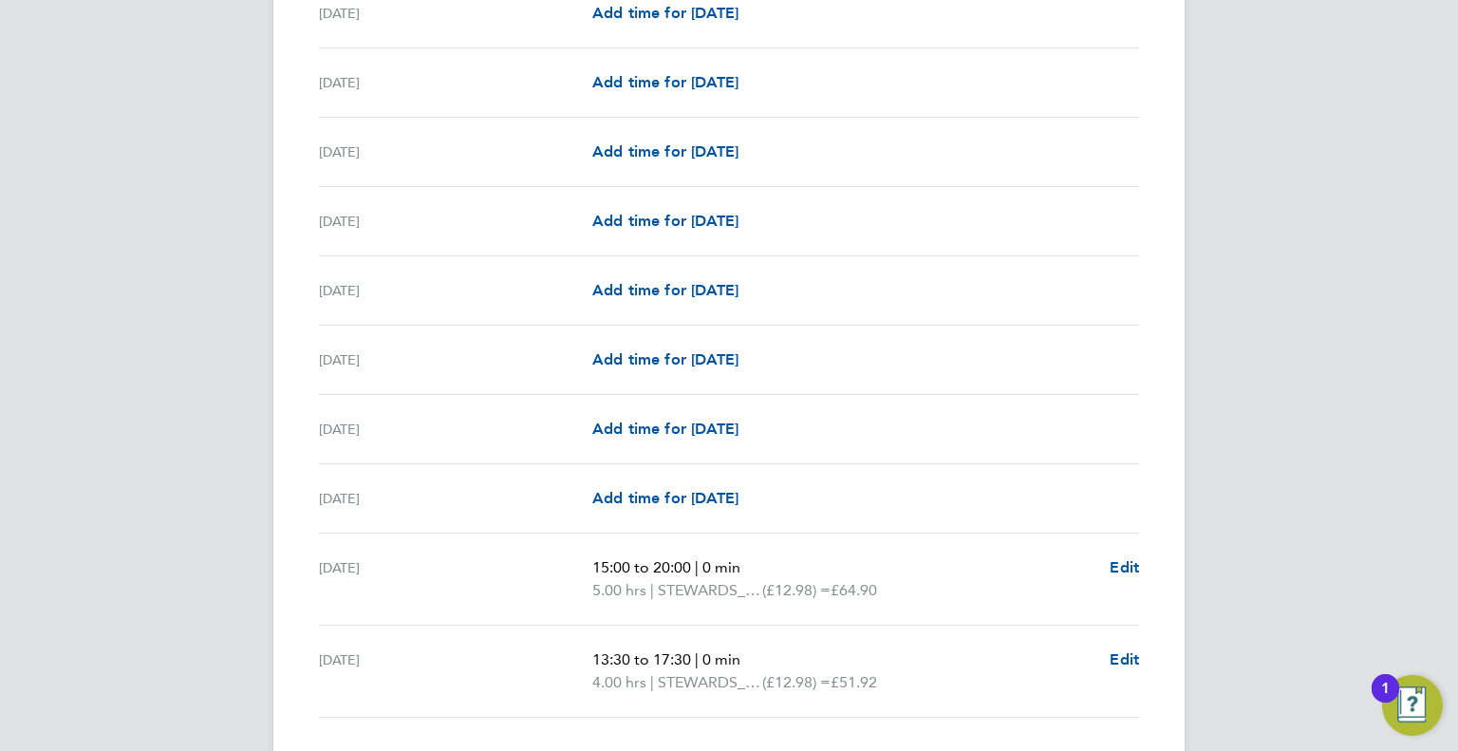
scroll to position [2088, 0]
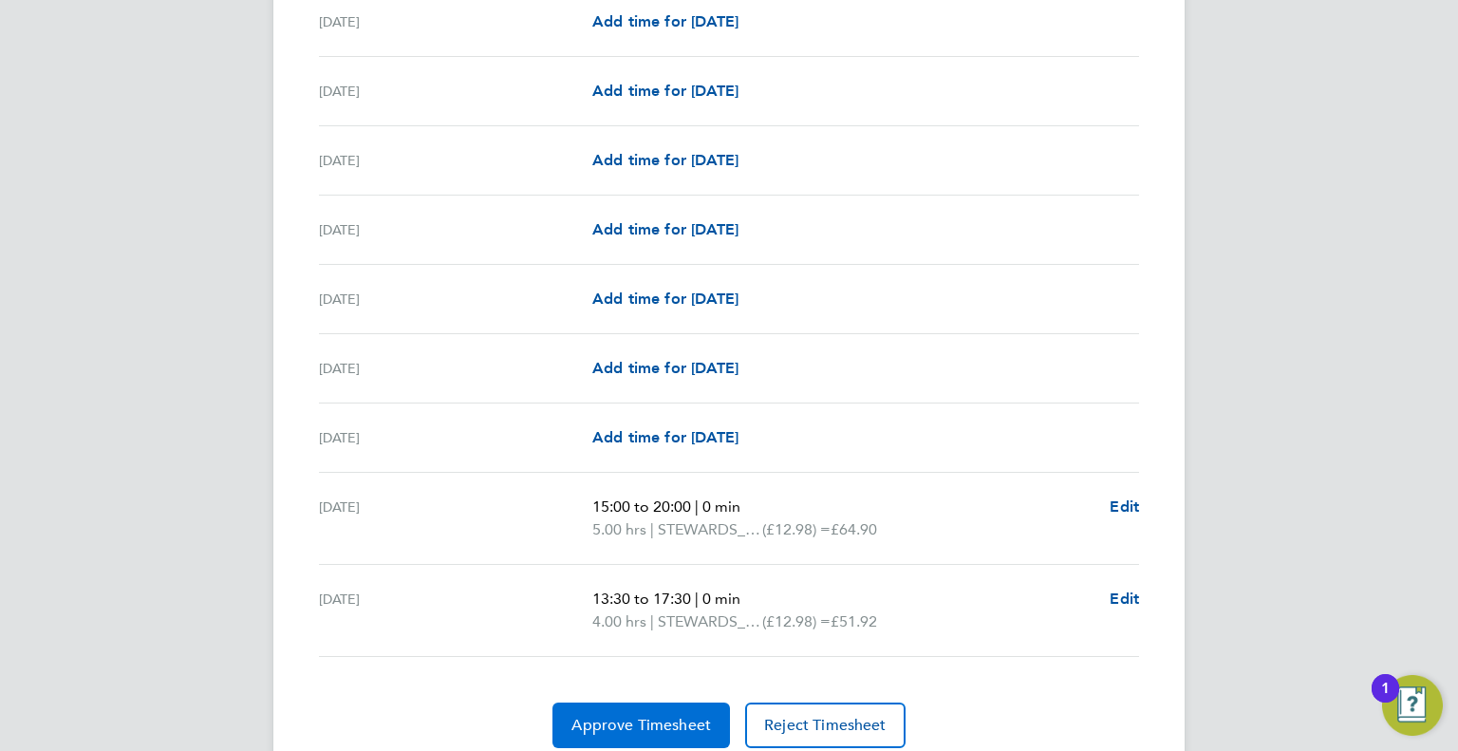
click at [674, 722] on span "Approve Timesheet" at bounding box center [641, 725] width 140 height 19
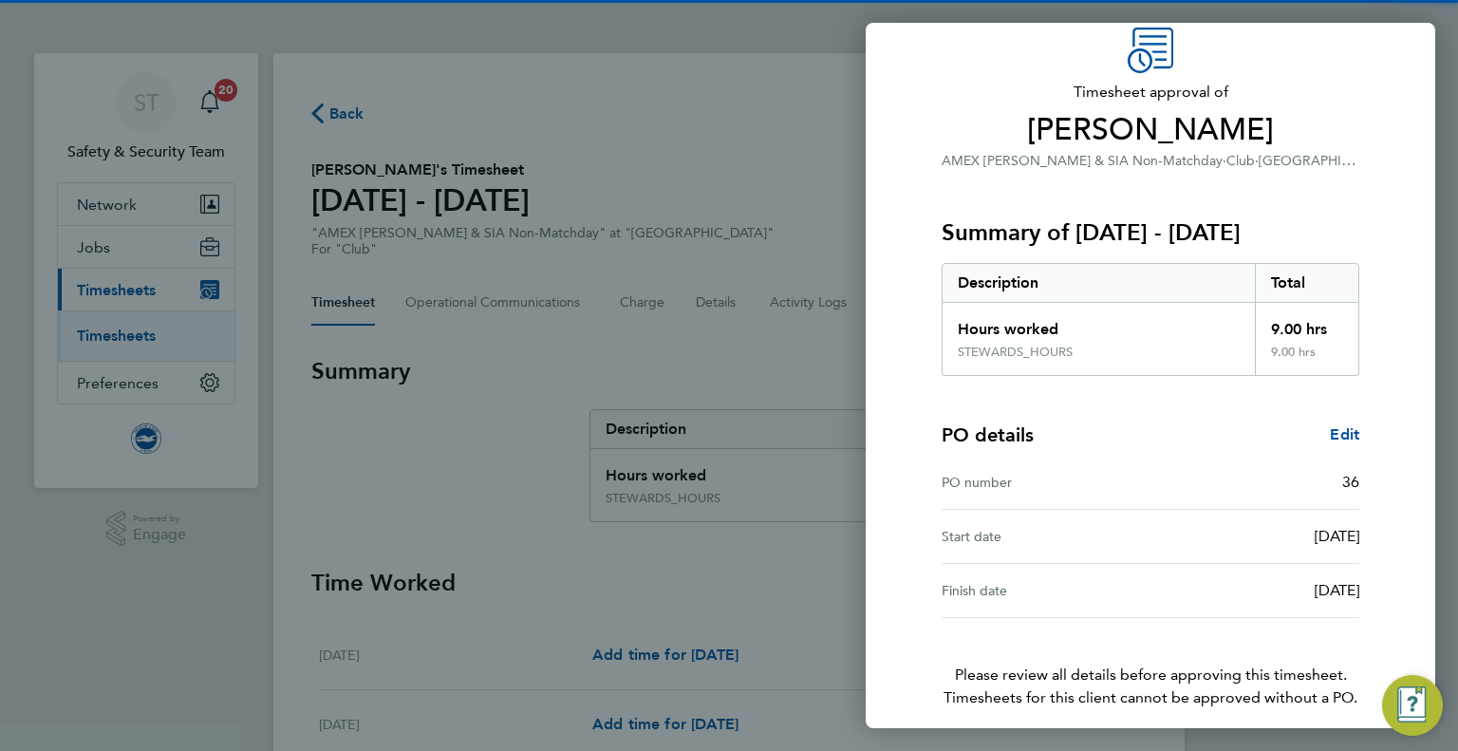
scroll to position [157, 0]
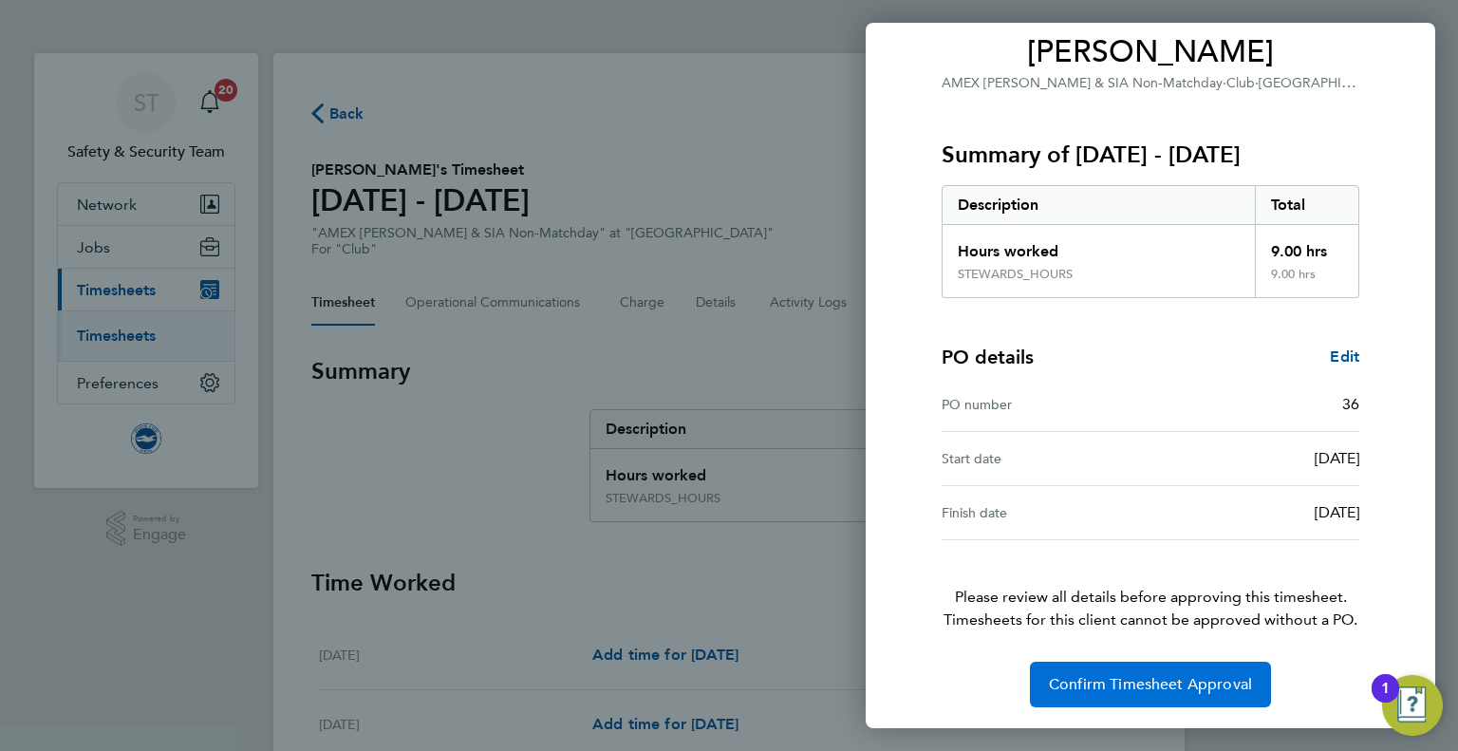
click at [1146, 685] on span "Confirm Timesheet Approval" at bounding box center [1150, 684] width 203 height 19
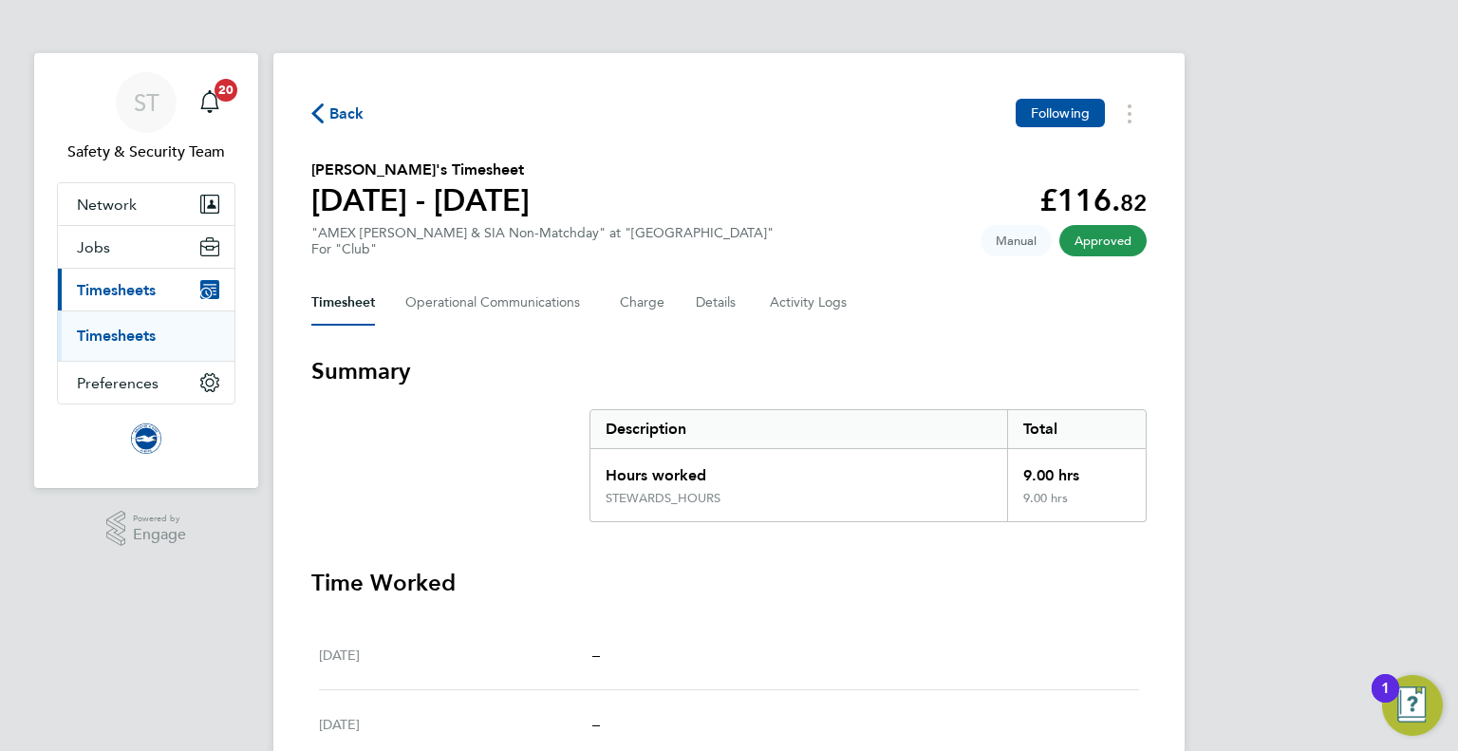
click at [346, 116] on span "Back" at bounding box center [346, 114] width 35 height 23
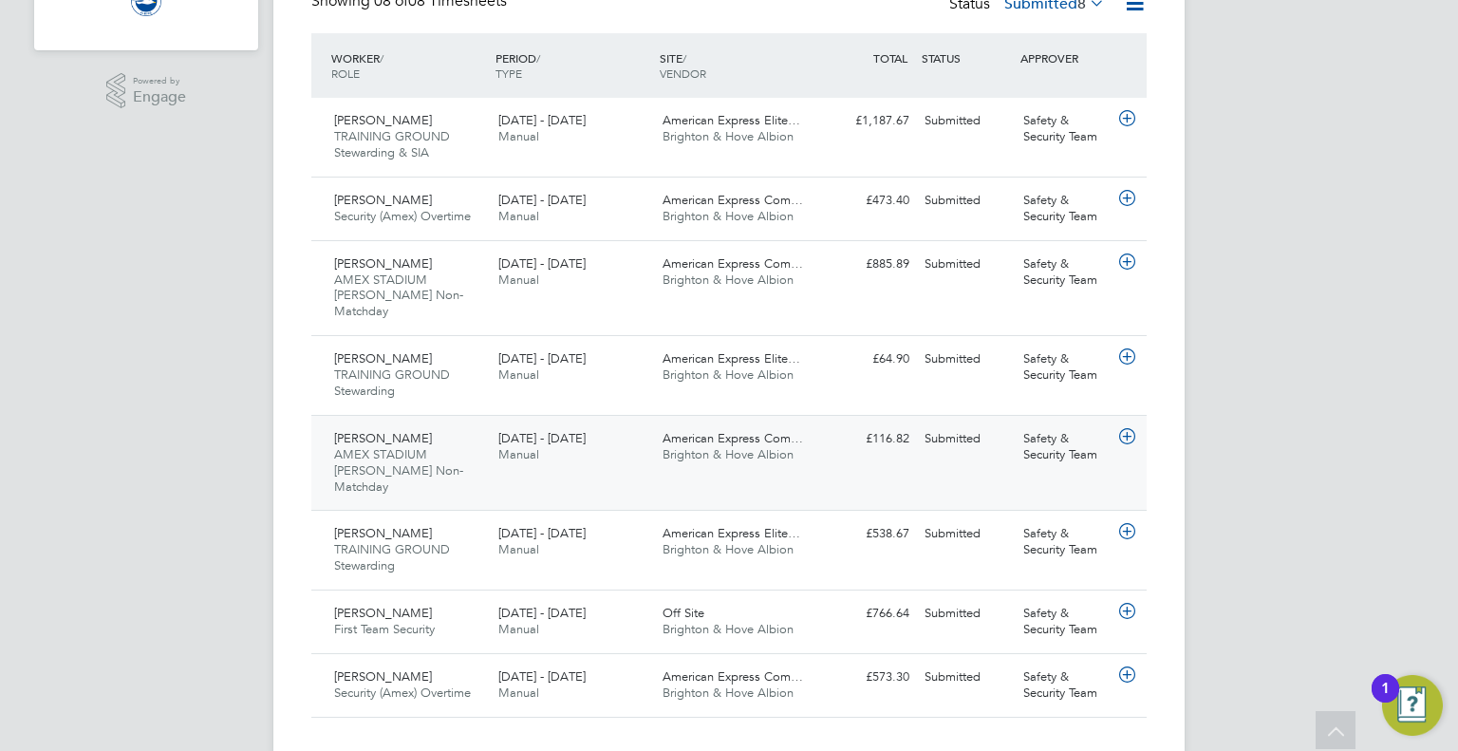
click at [737, 446] on span "Brighton & Hove Albion" at bounding box center [728, 454] width 131 height 16
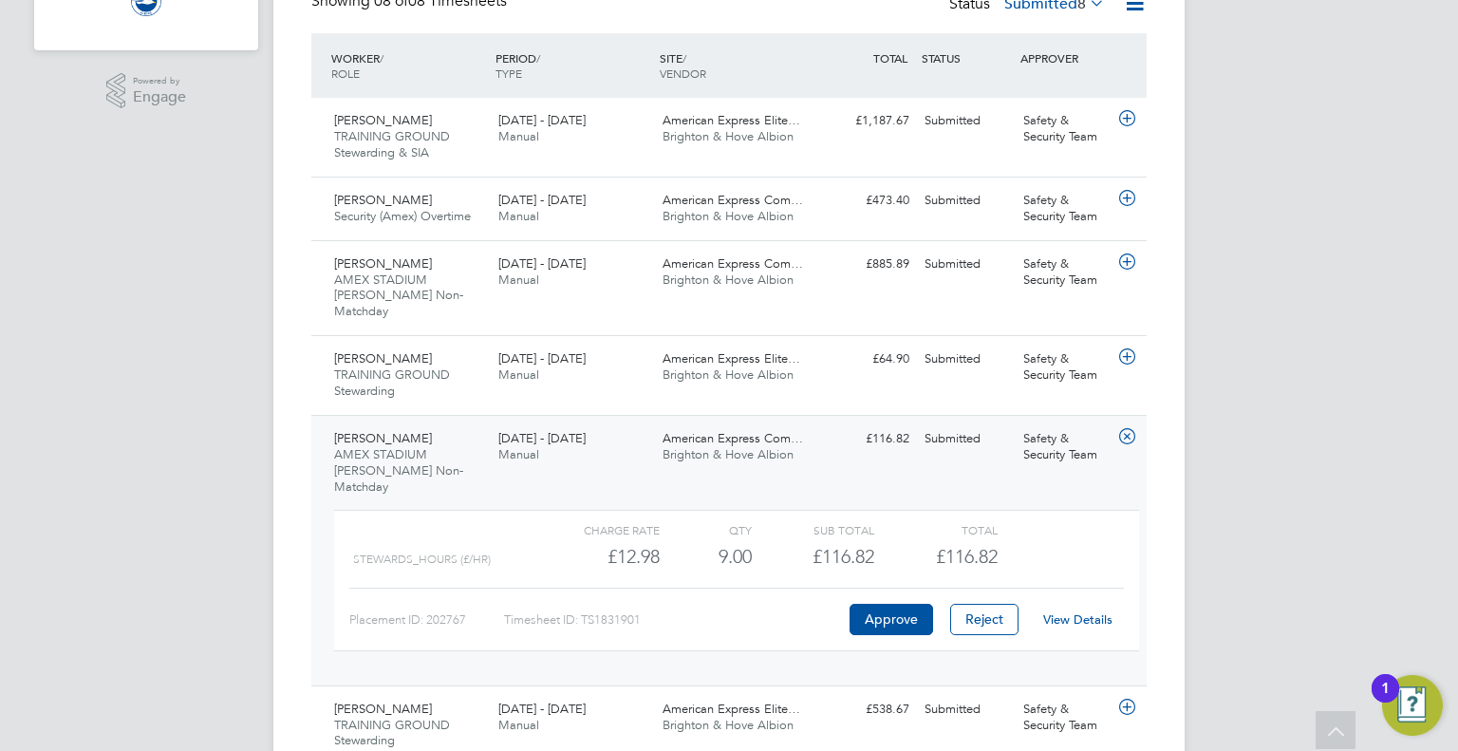
click at [1082, 611] on link "View Details" at bounding box center [1077, 619] width 69 height 16
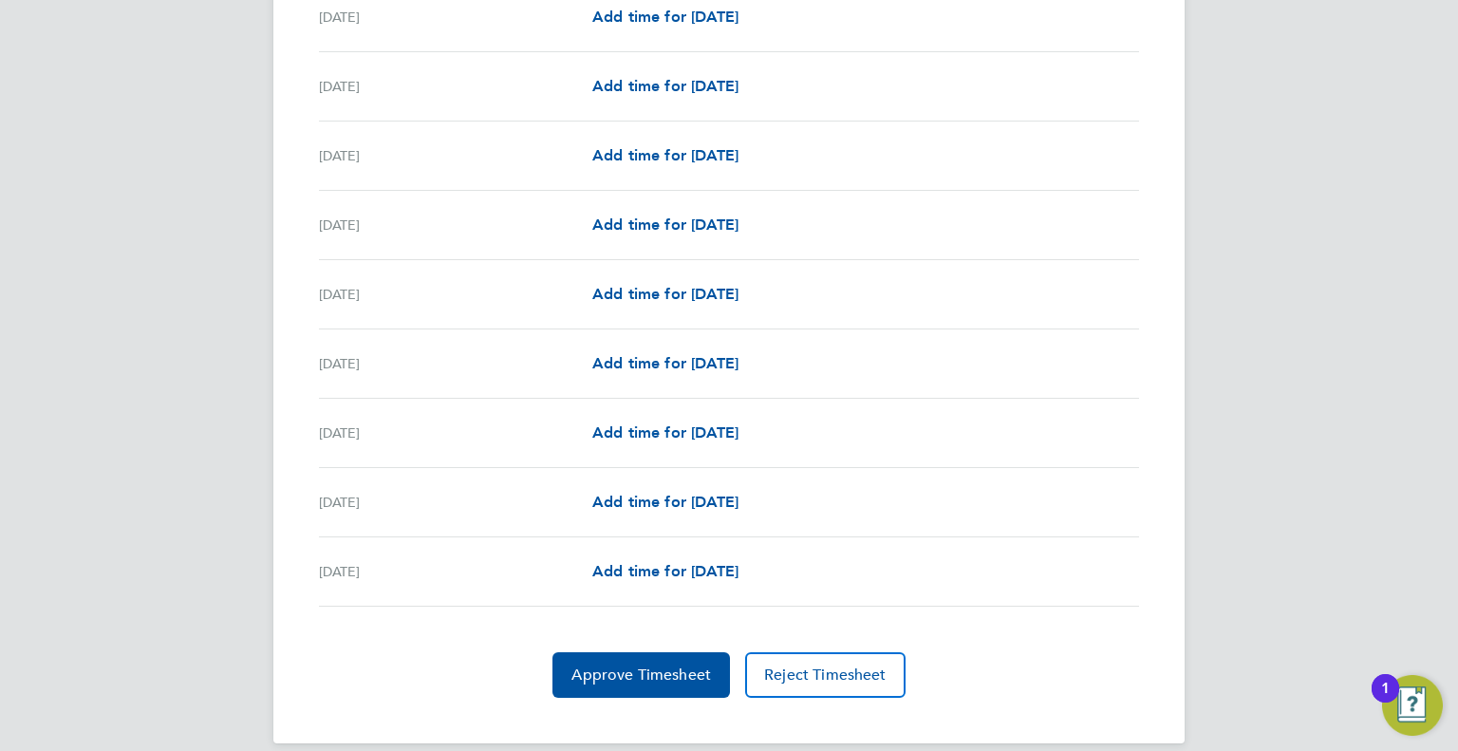
scroll to position [2131, 0]
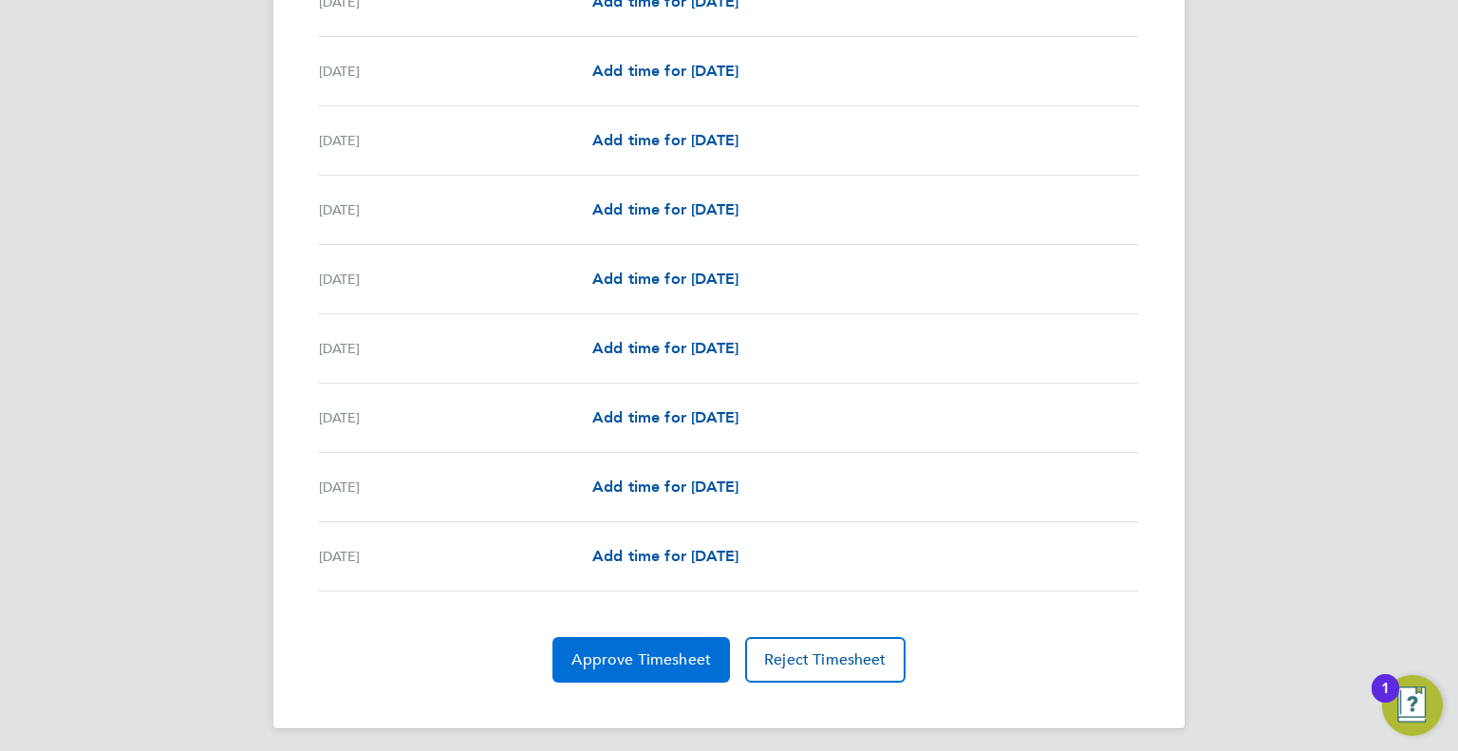
click at [634, 663] on button "Approve Timesheet" at bounding box center [642, 660] width 178 height 46
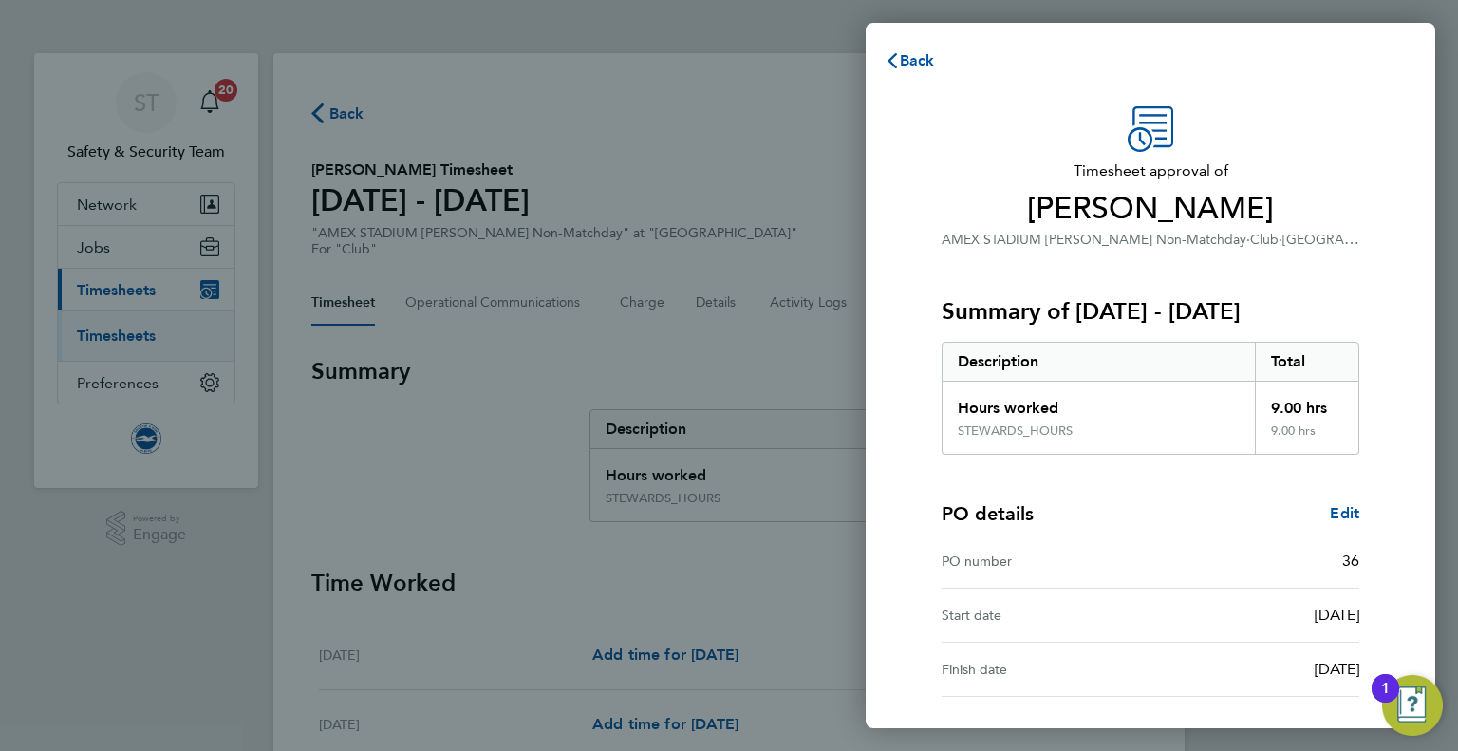
scroll to position [157, 0]
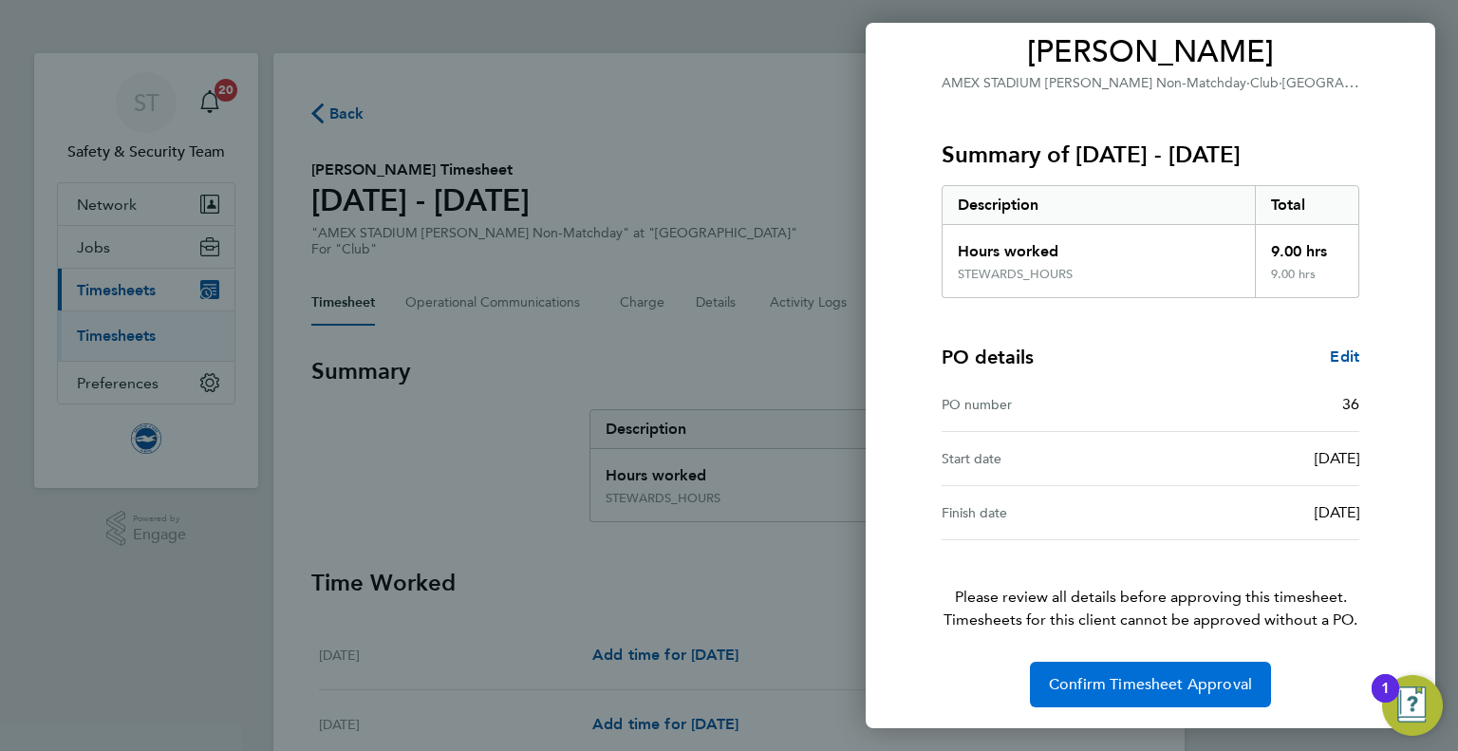
click at [1170, 684] on span "Confirm Timesheet Approval" at bounding box center [1150, 684] width 203 height 19
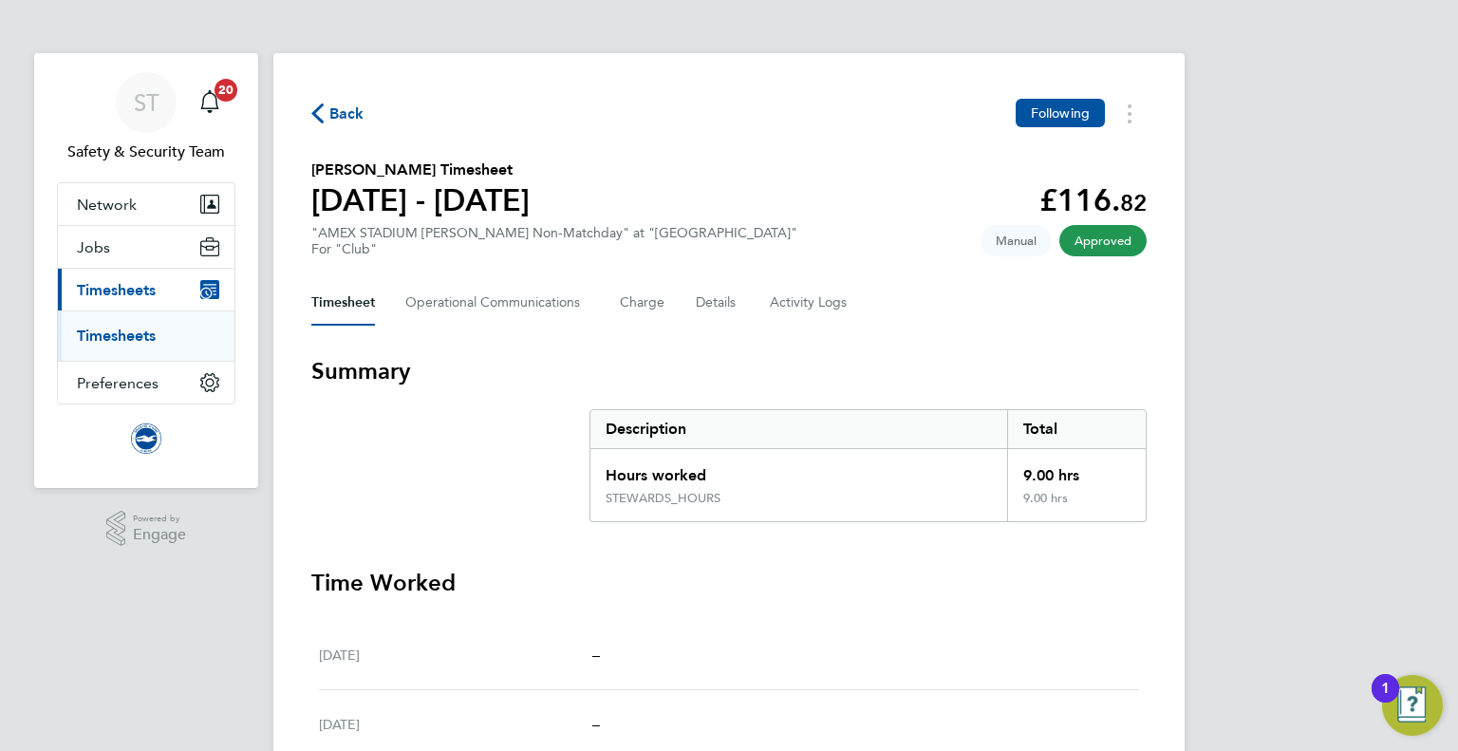
click at [335, 116] on span "Back" at bounding box center [346, 114] width 35 height 23
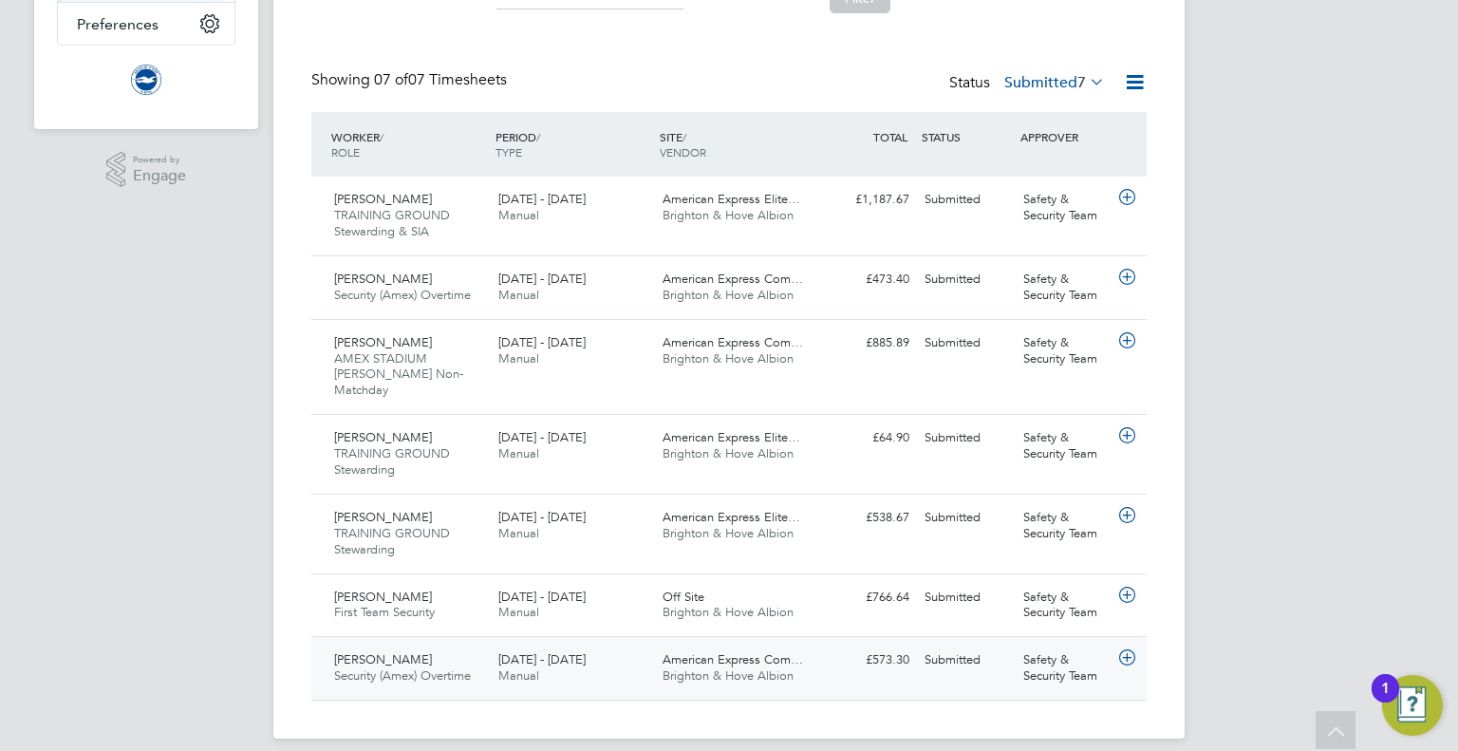
click at [745, 651] on span "American Express Com…" at bounding box center [733, 659] width 140 height 16
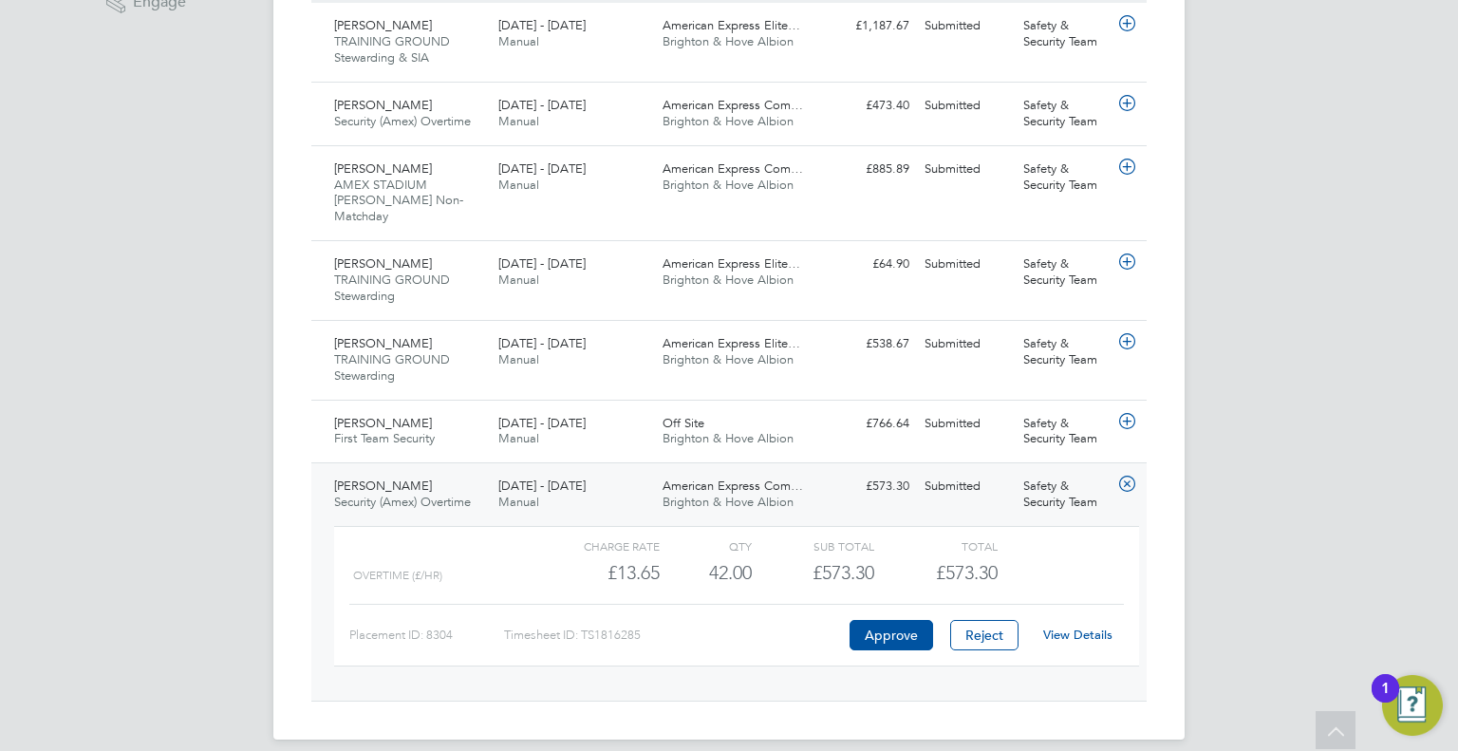
click at [1074, 627] on link "View Details" at bounding box center [1077, 635] width 69 height 16
click at [734, 335] on span "American Express Elite…" at bounding box center [732, 343] width 138 height 16
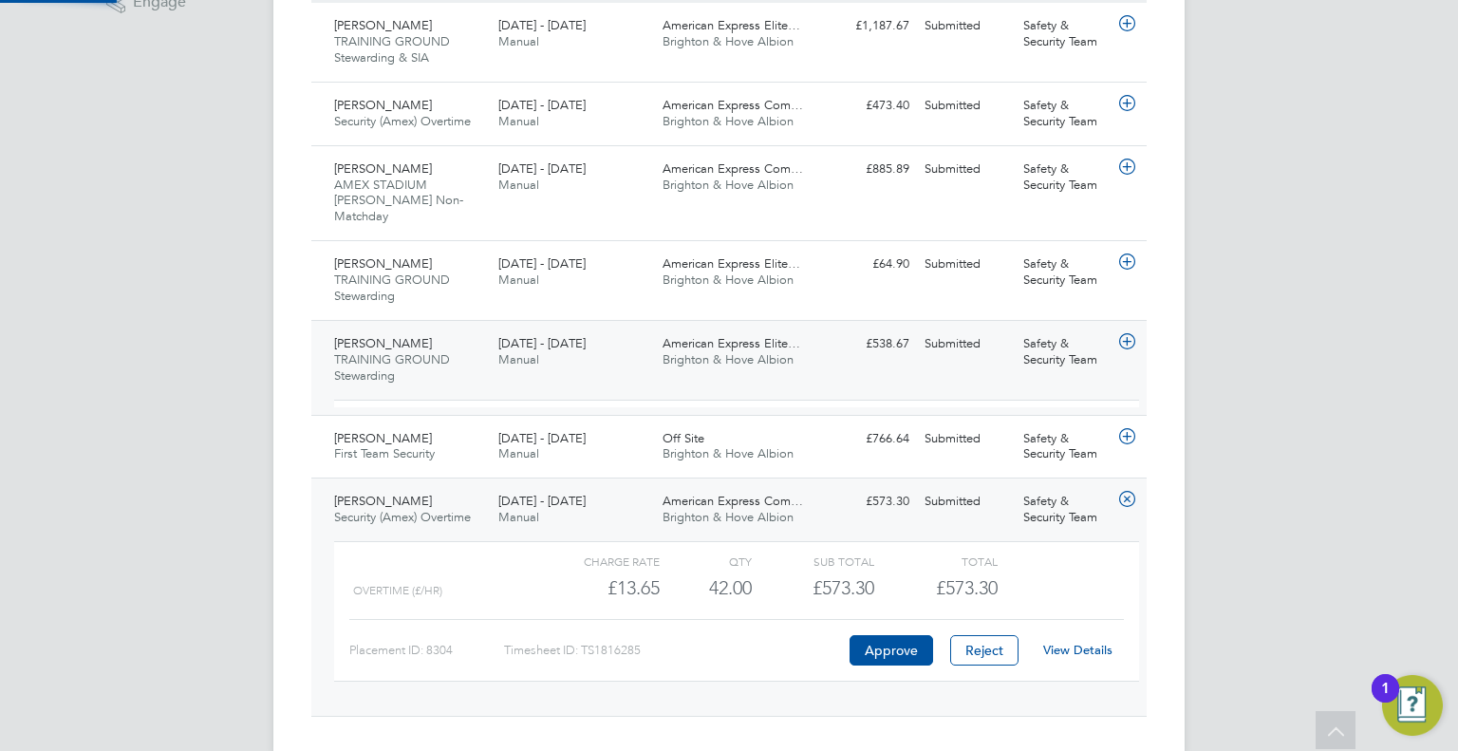
scroll to position [31, 184]
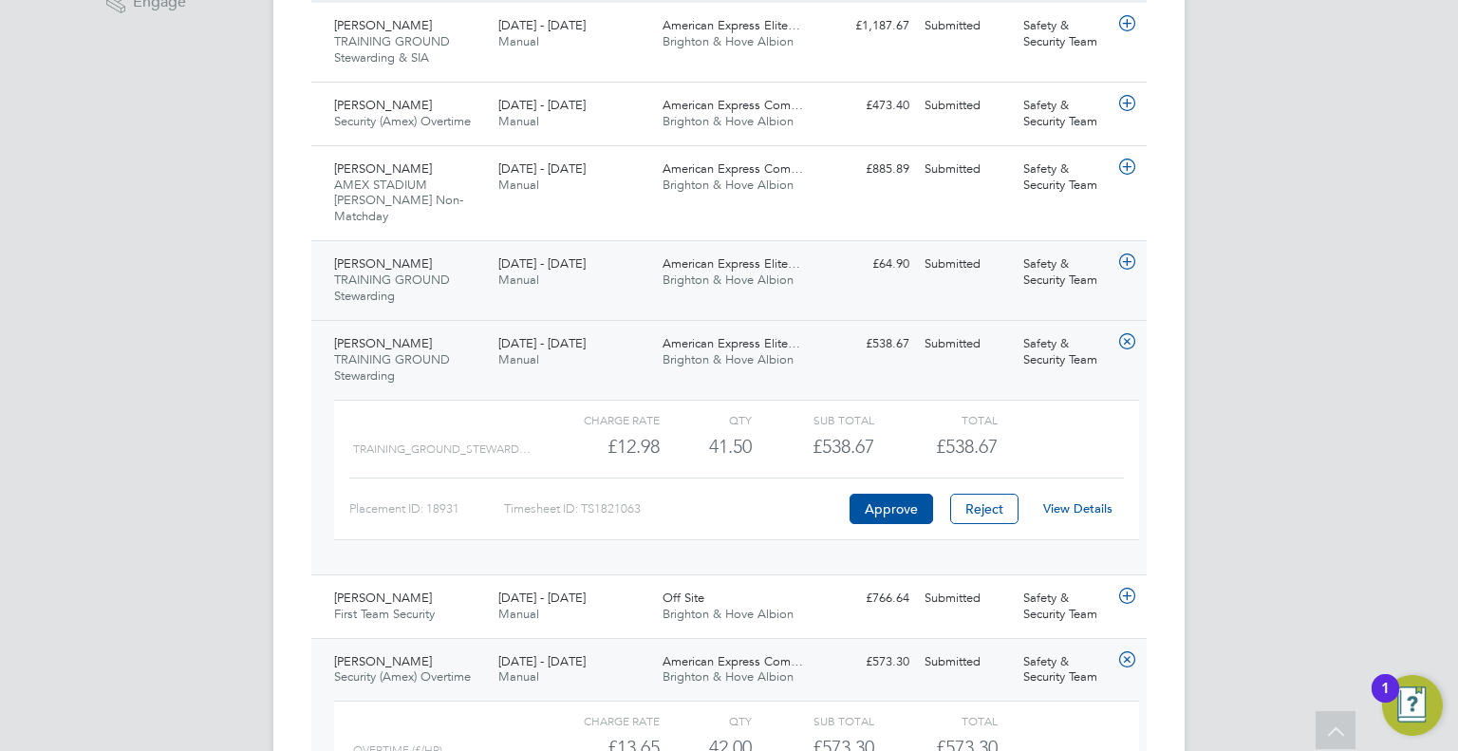
click at [733, 272] on span "Brighton & Hove Albion" at bounding box center [728, 280] width 131 height 16
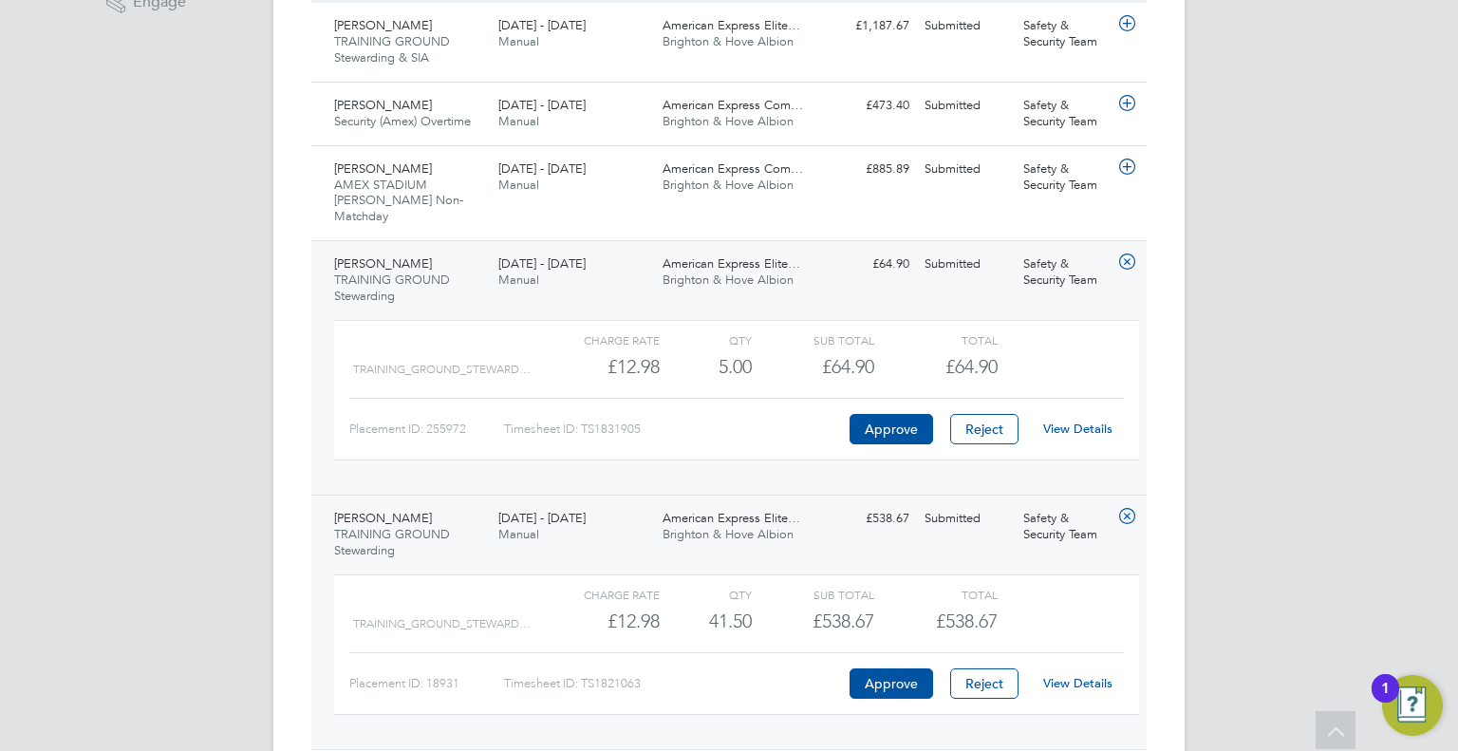
click at [1063, 421] on link "View Details" at bounding box center [1077, 429] width 69 height 16
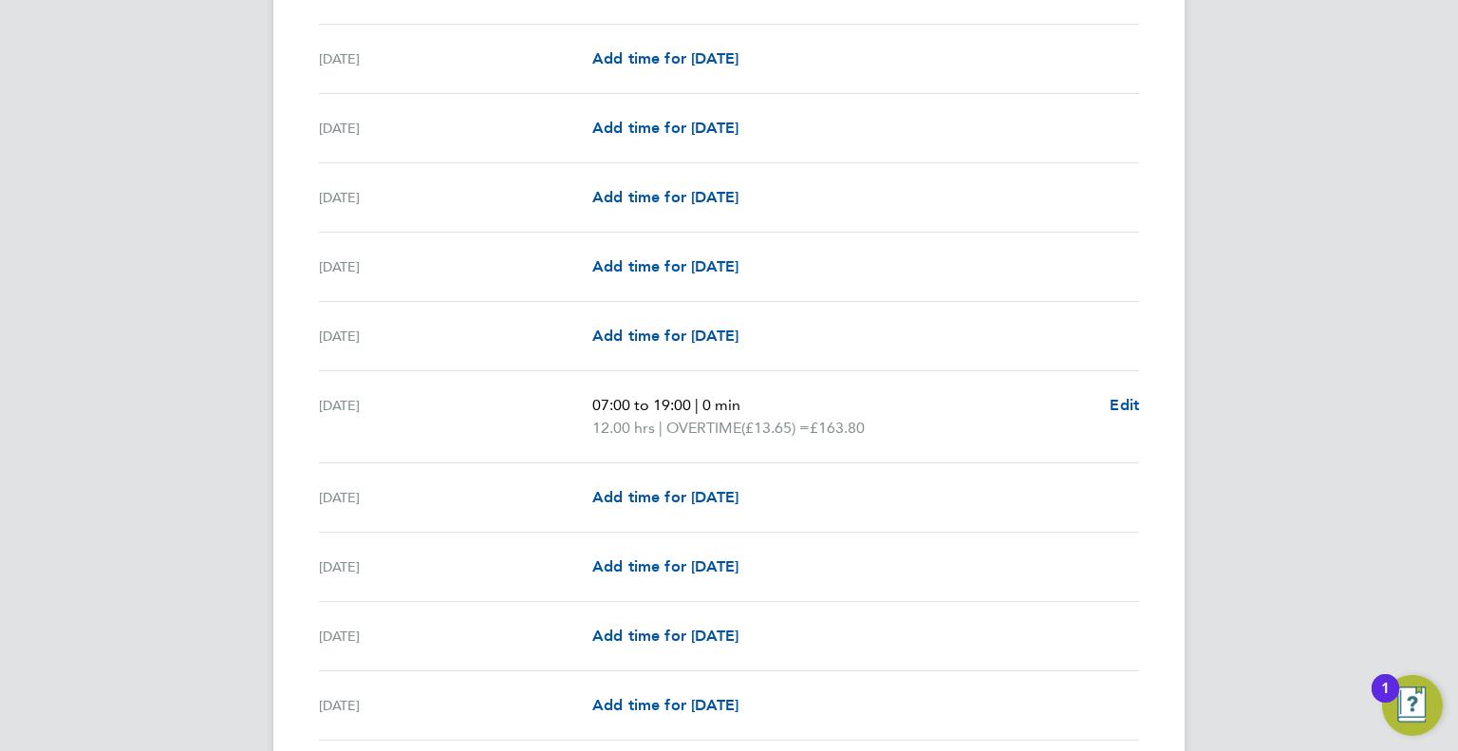
scroll to position [2200, 0]
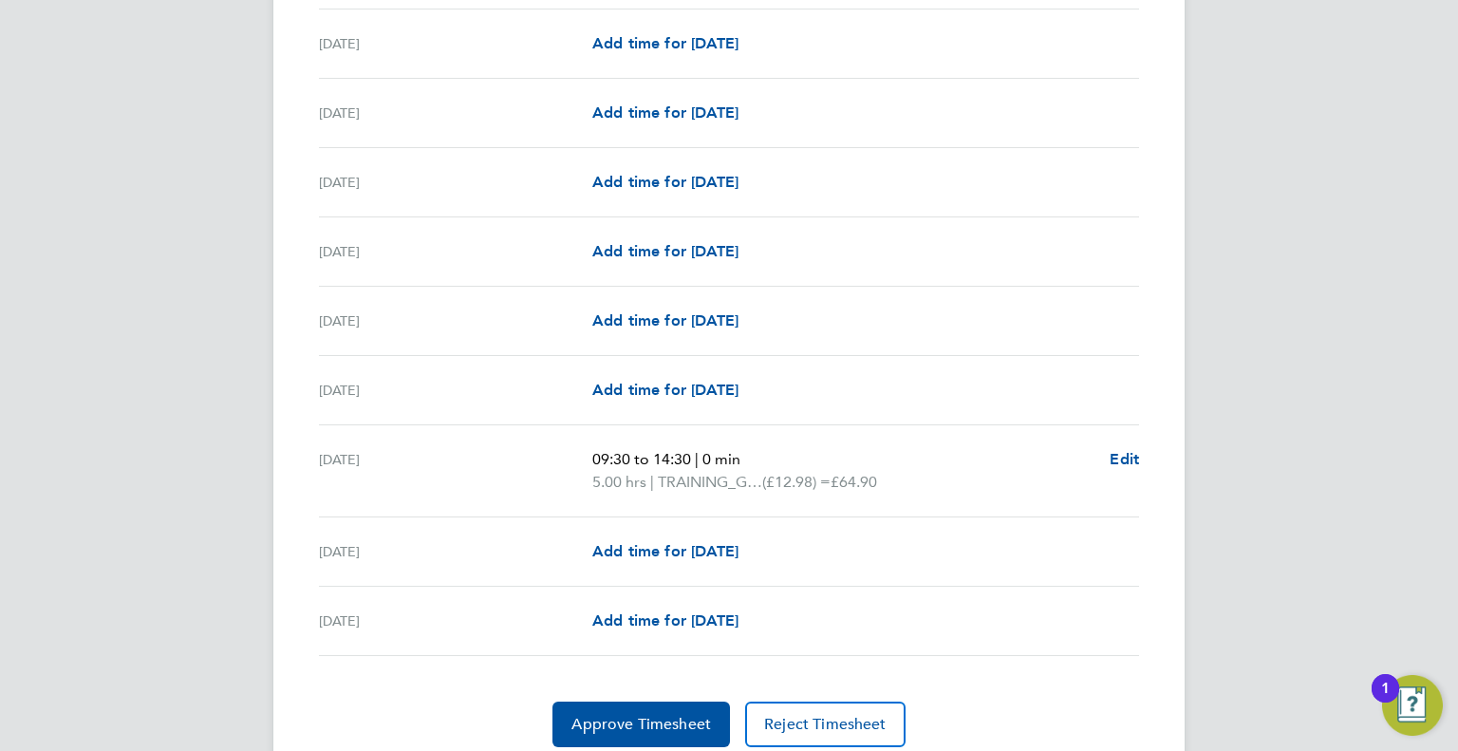
scroll to position [2131, 0]
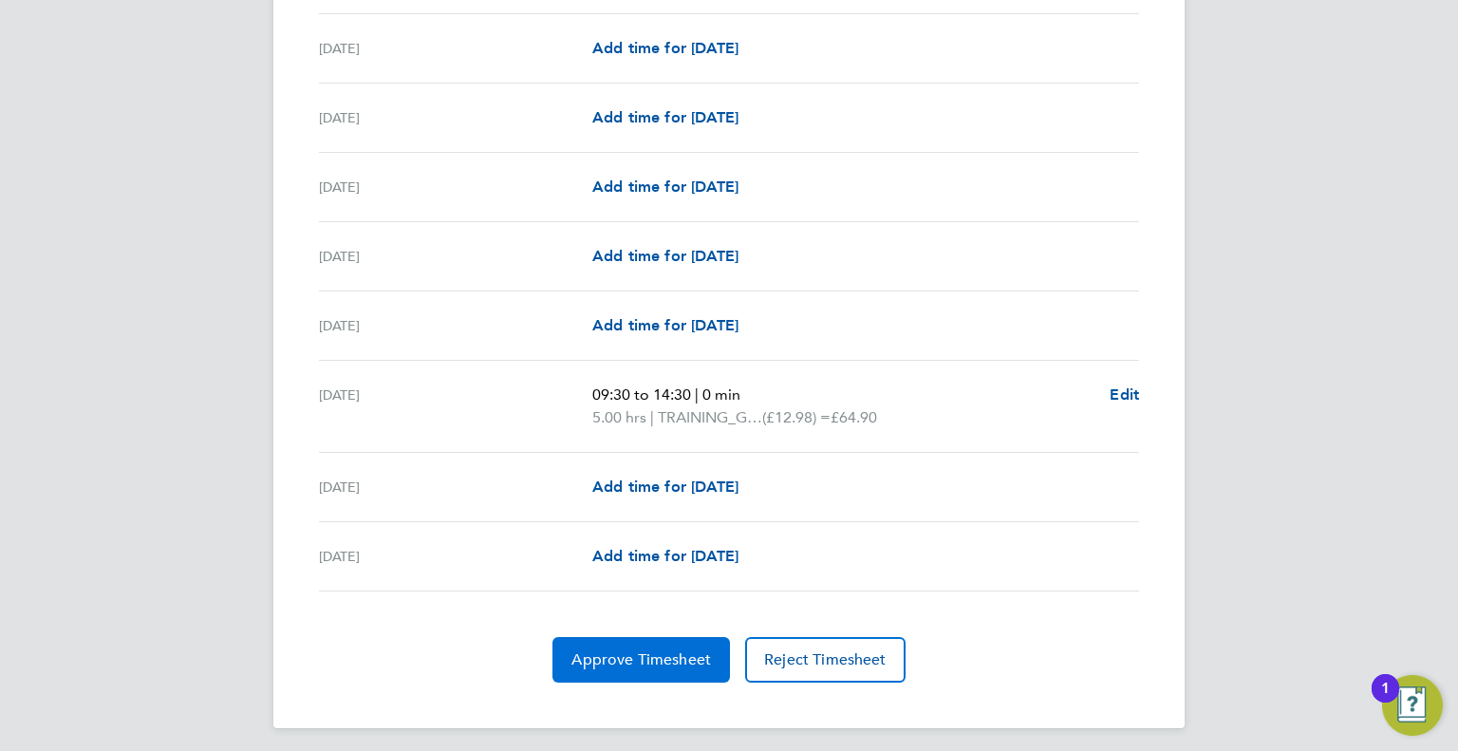
click at [647, 650] on span "Approve Timesheet" at bounding box center [641, 659] width 140 height 19
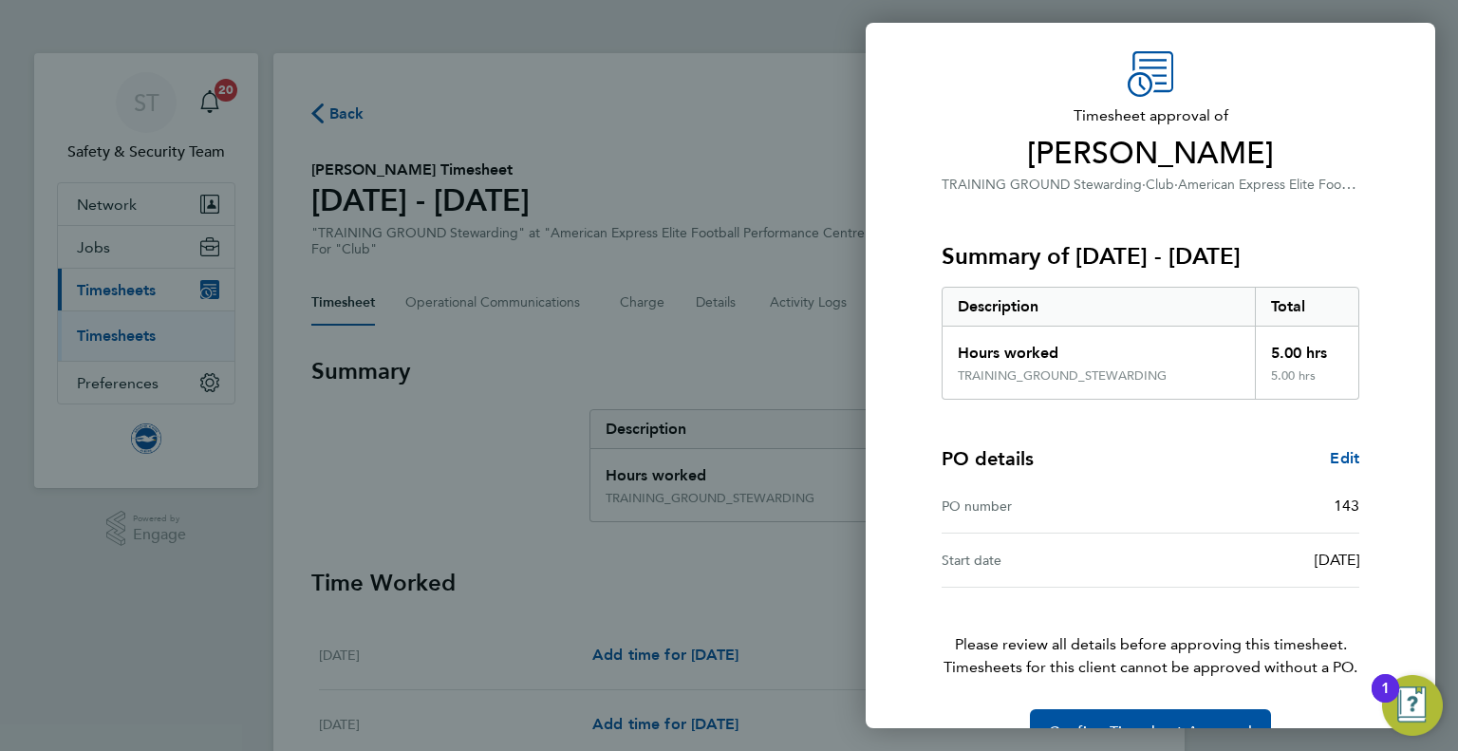
scroll to position [103, 0]
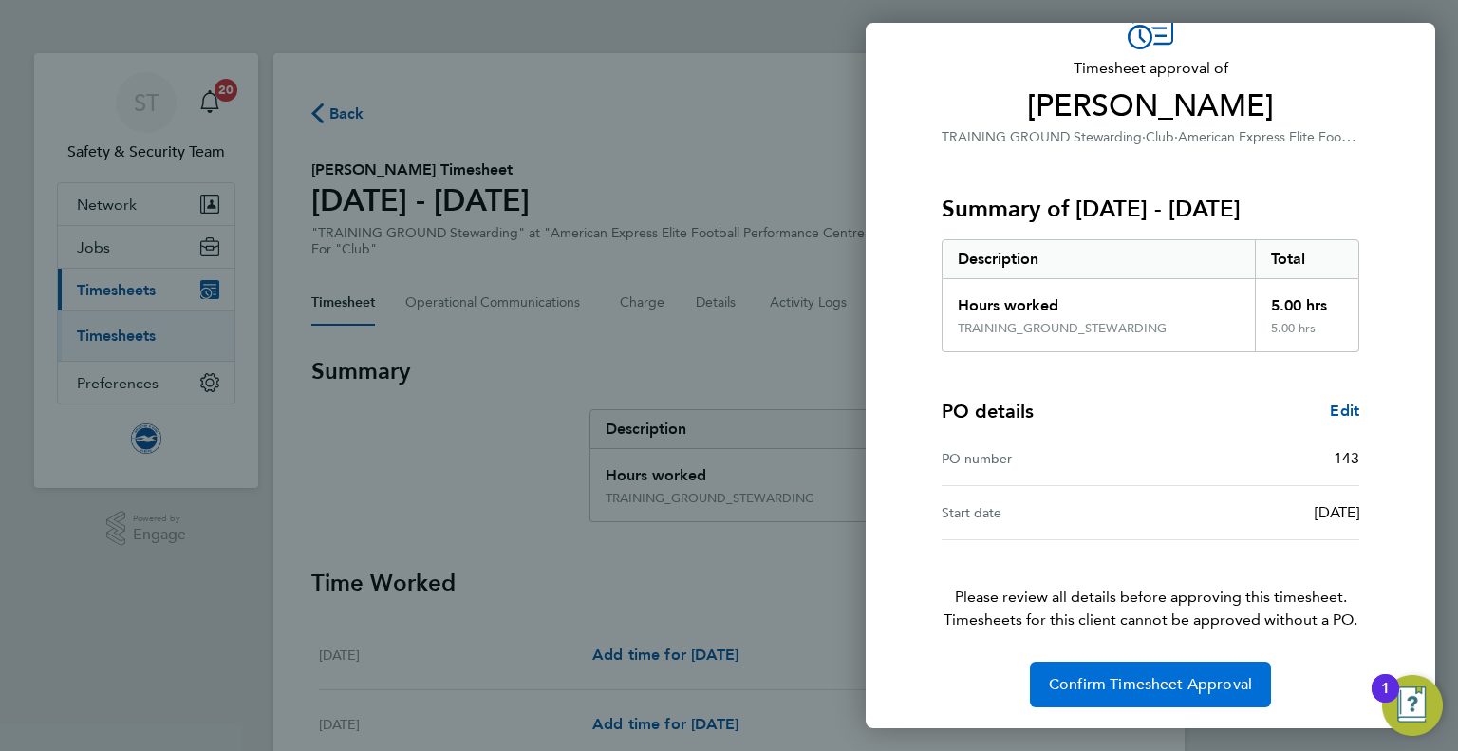
click at [1142, 675] on span "Confirm Timesheet Approval" at bounding box center [1150, 684] width 203 height 19
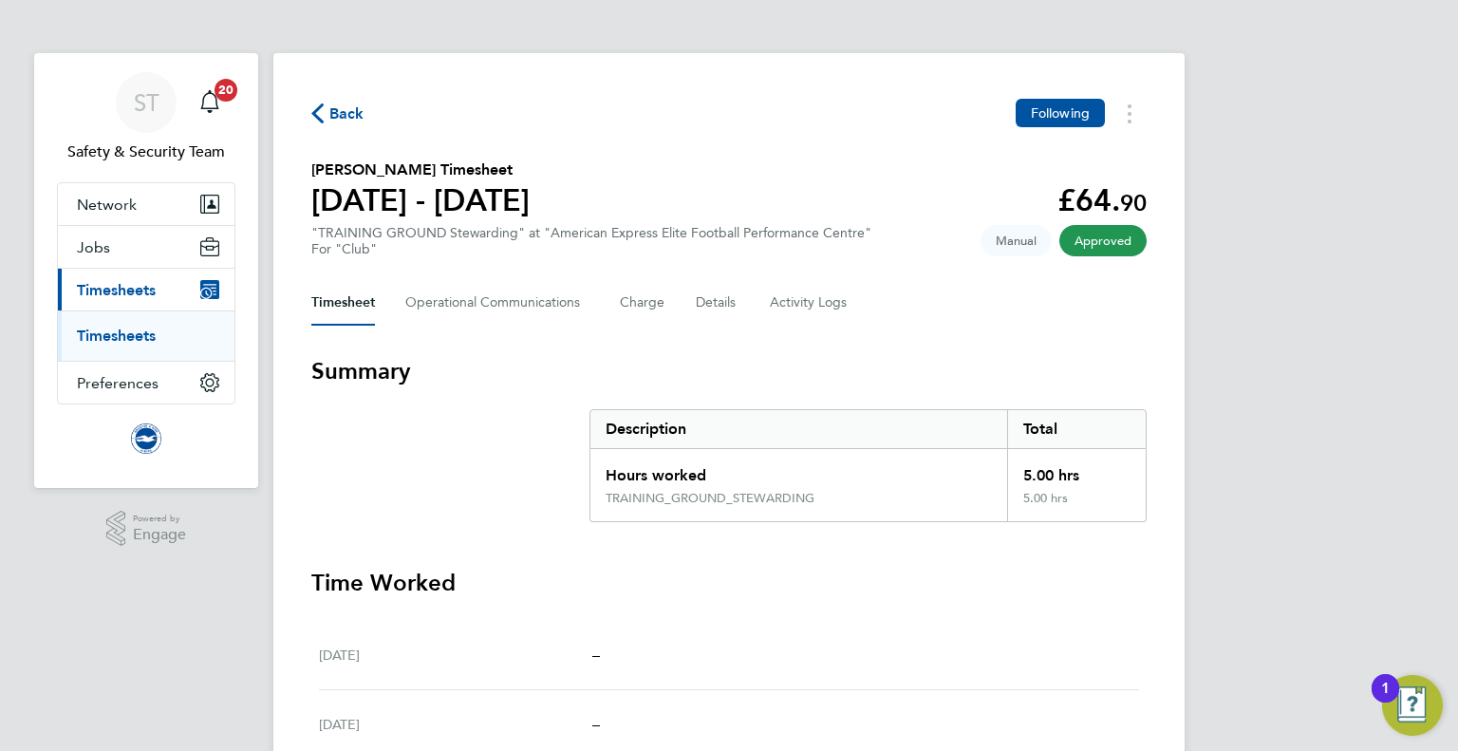
click at [319, 117] on icon "button" at bounding box center [317, 113] width 12 height 20
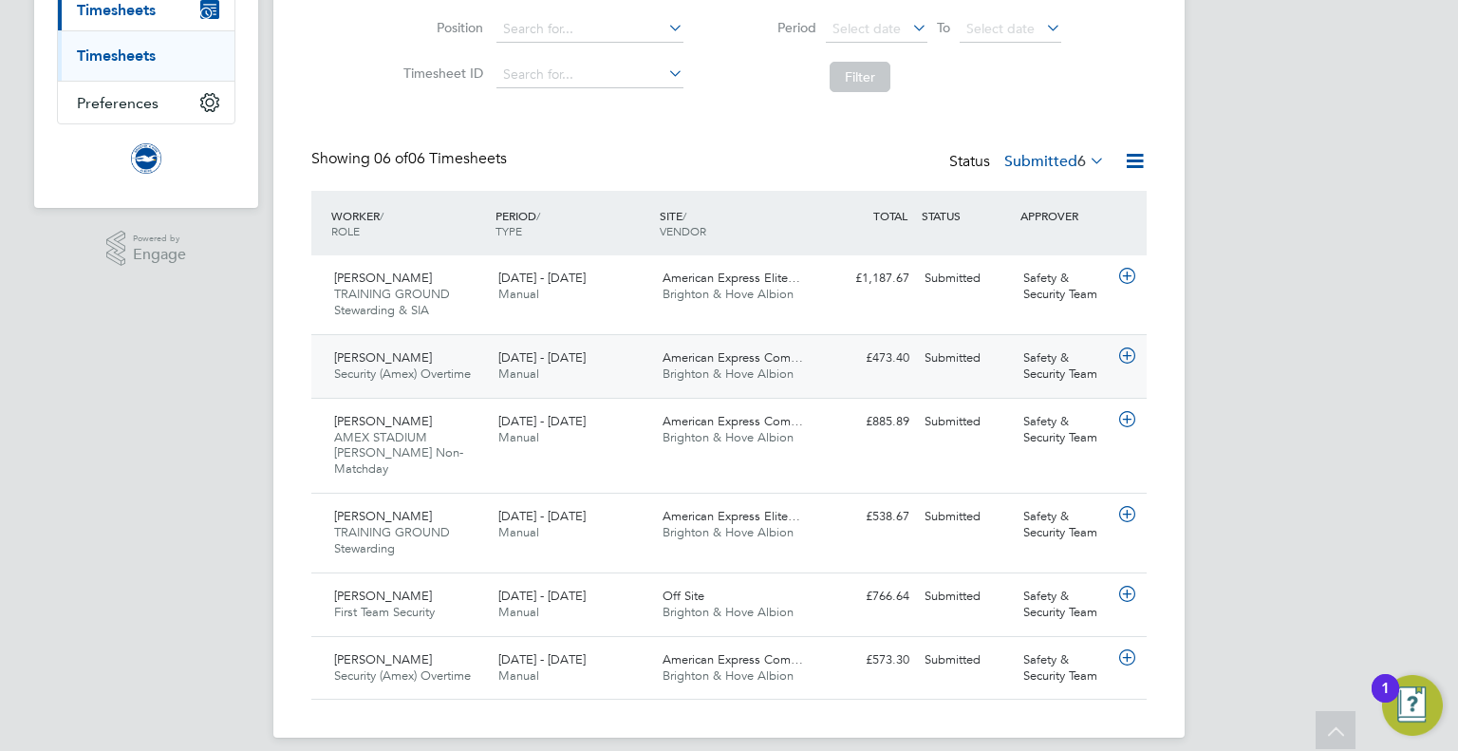
click at [716, 364] on span "American Express Com…" at bounding box center [733, 357] width 140 height 16
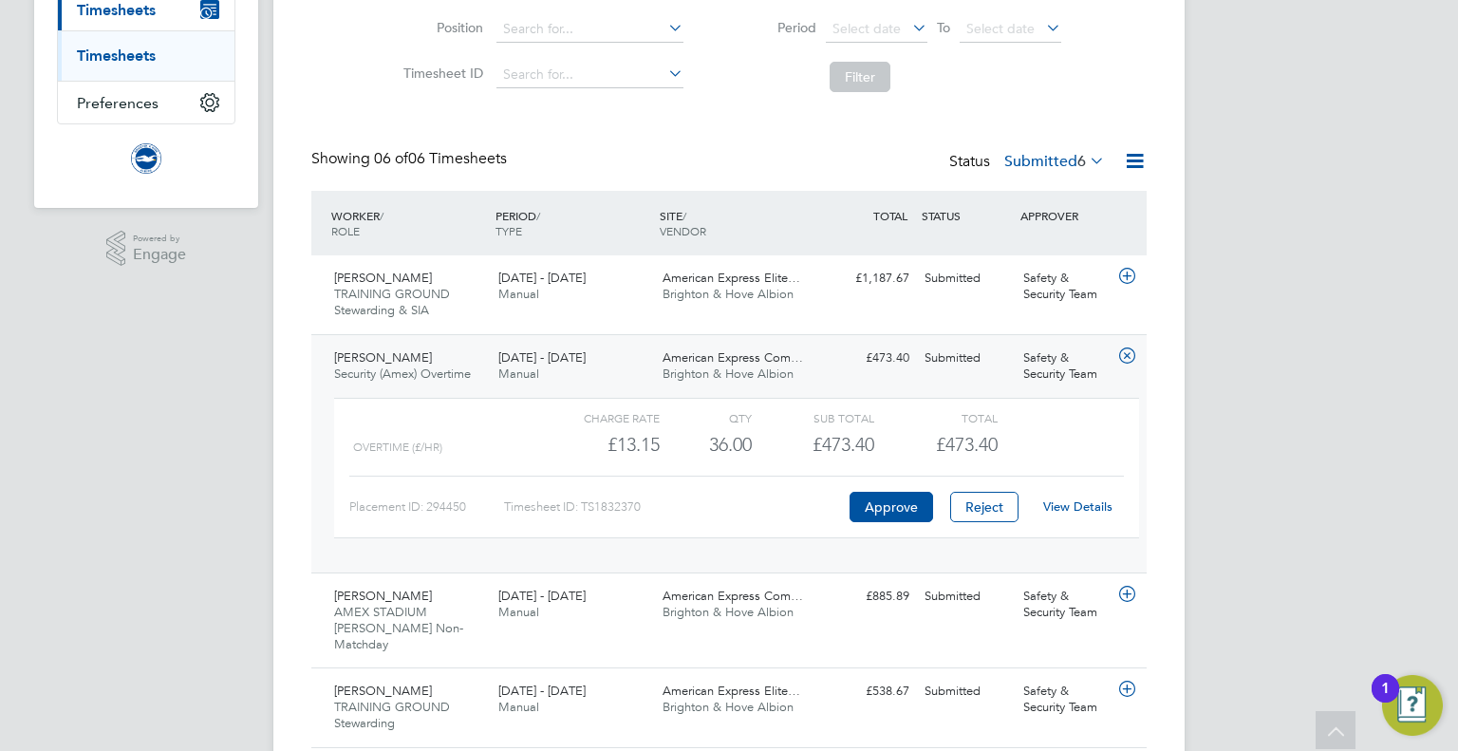
click at [1082, 508] on link "View Details" at bounding box center [1077, 506] width 69 height 16
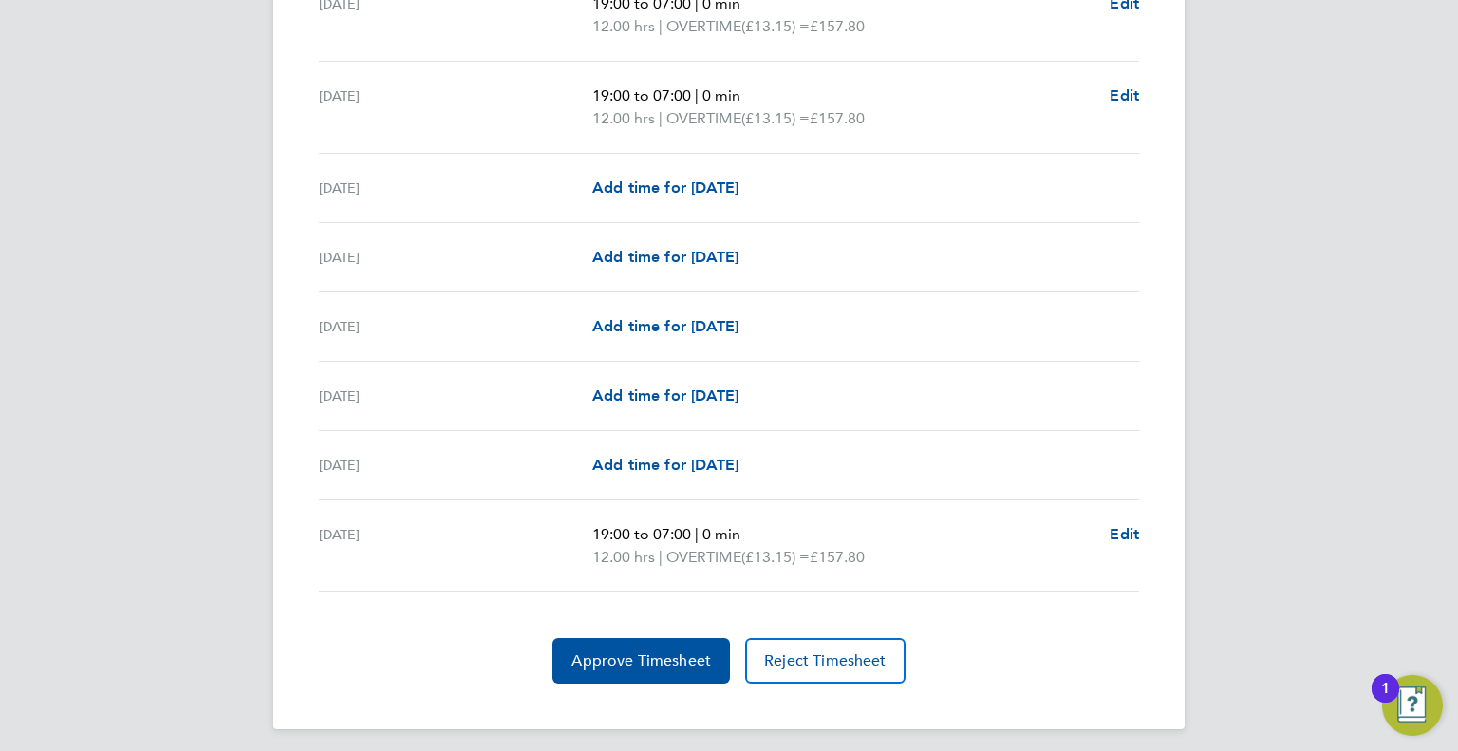
scroll to position [2177, 0]
click at [655, 650] on span "Approve Timesheet" at bounding box center [641, 659] width 140 height 19
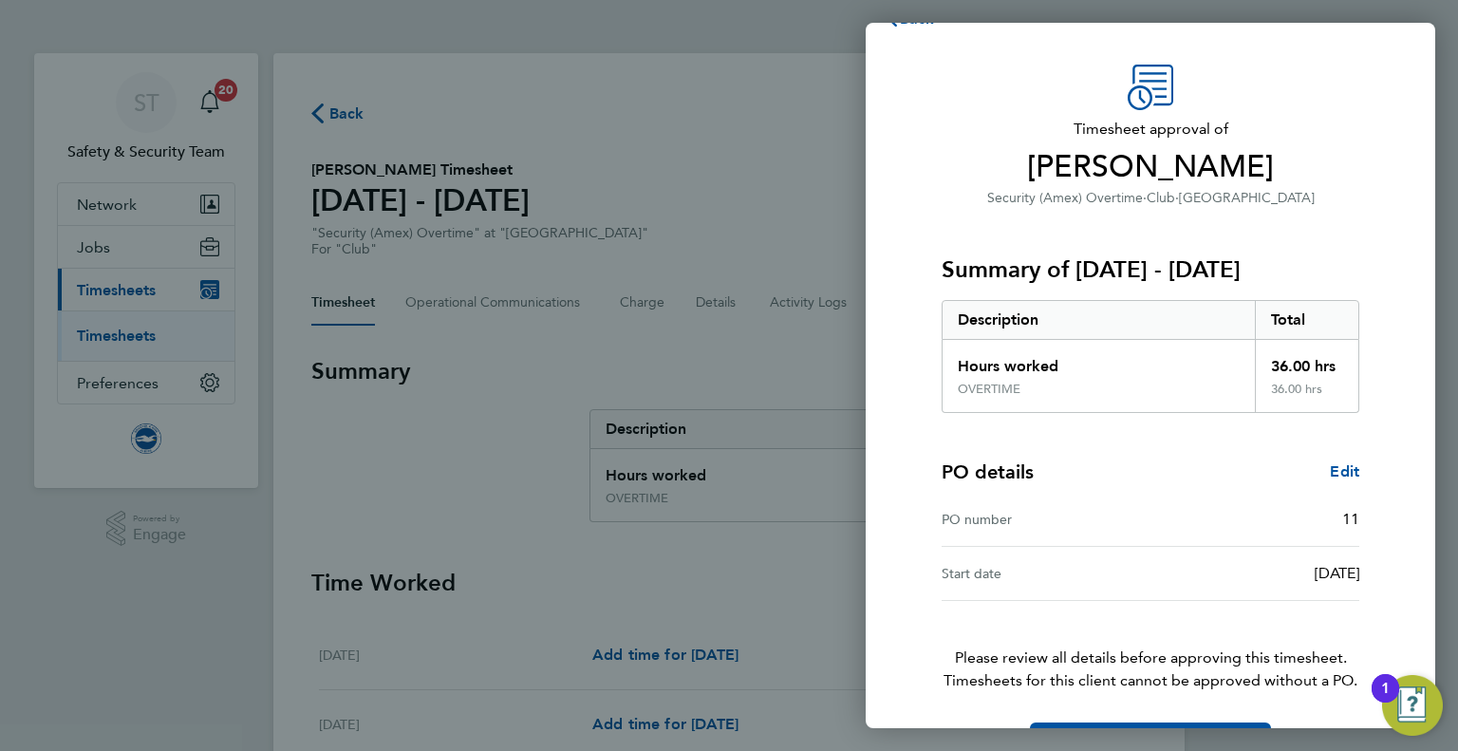
scroll to position [103, 0]
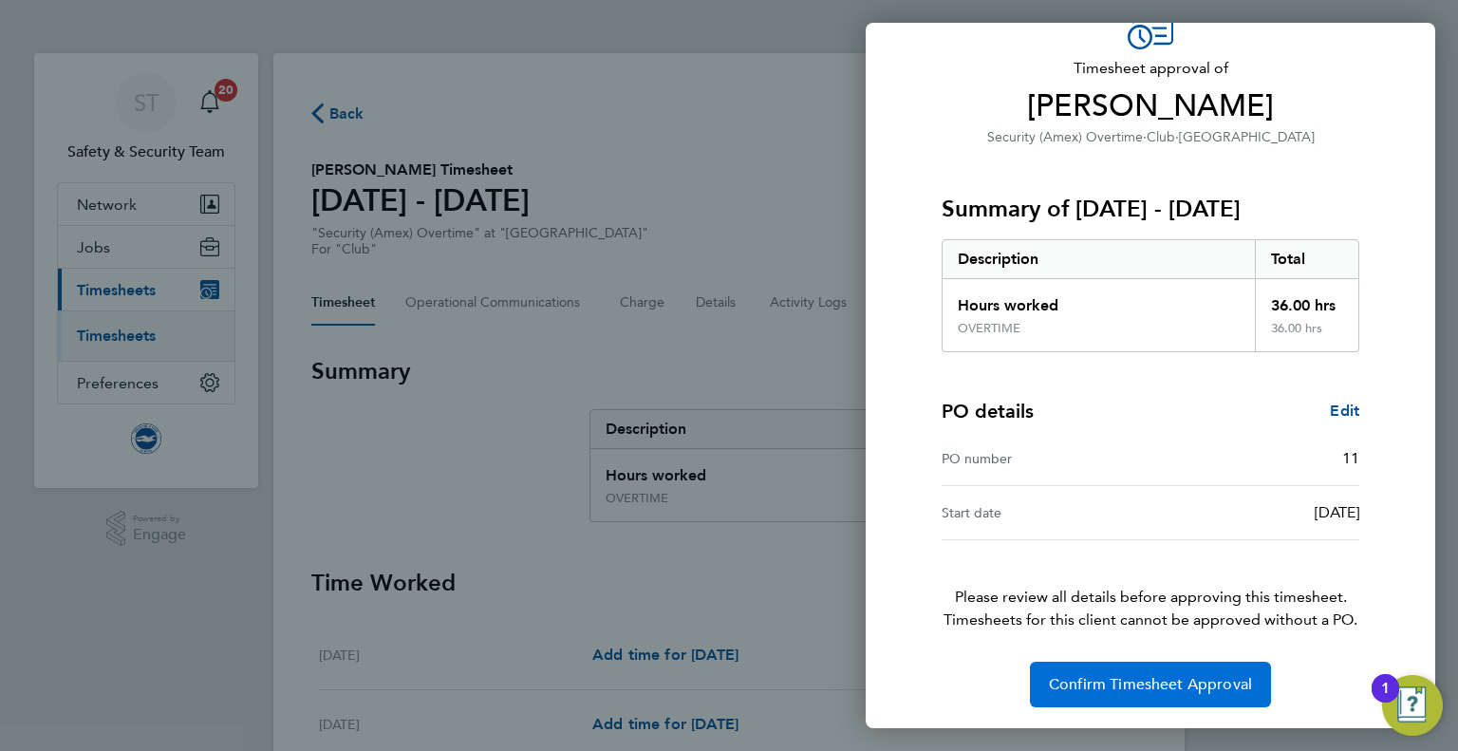
click at [1152, 691] on span "Confirm Timesheet Approval" at bounding box center [1150, 684] width 203 height 19
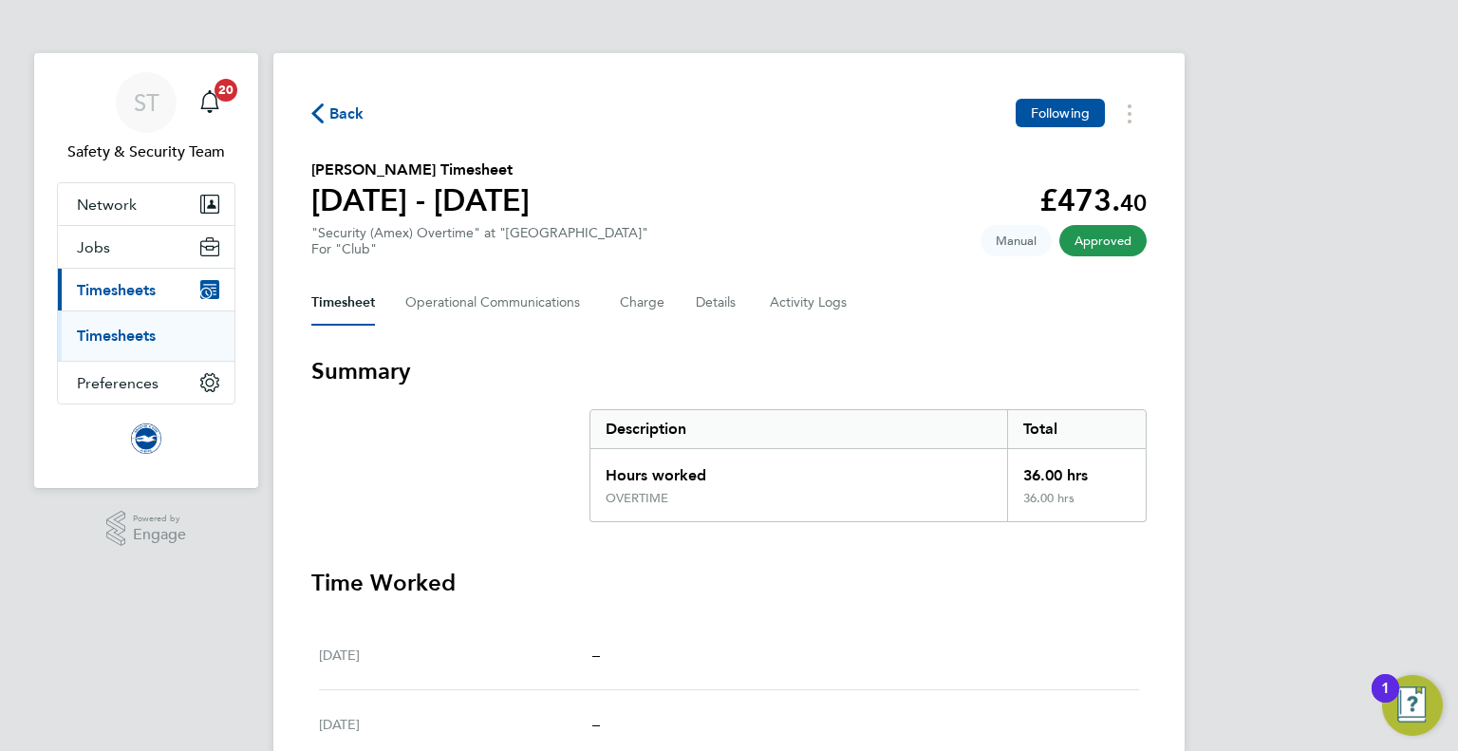
click at [346, 110] on span "Back" at bounding box center [346, 114] width 35 height 23
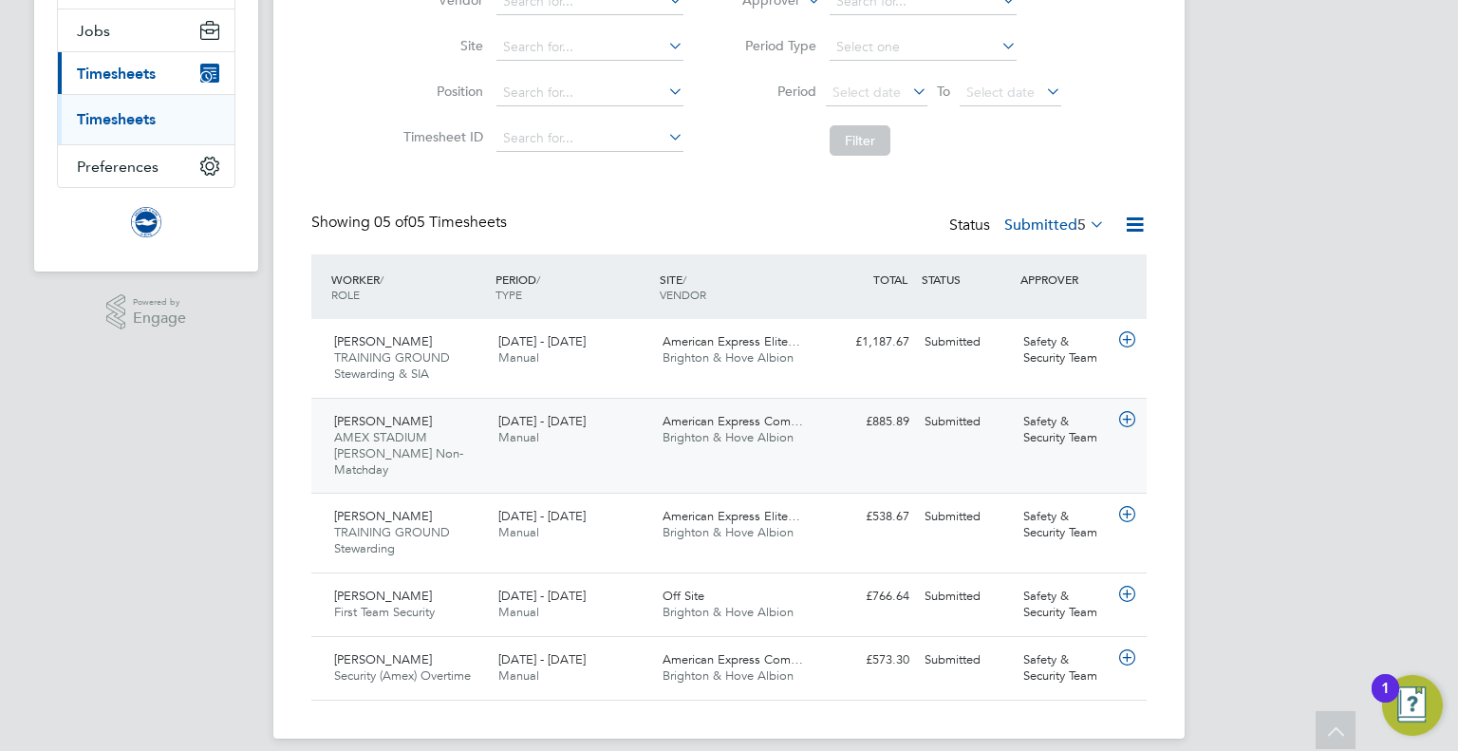
click at [724, 426] on span "American Express Com…" at bounding box center [733, 421] width 140 height 16
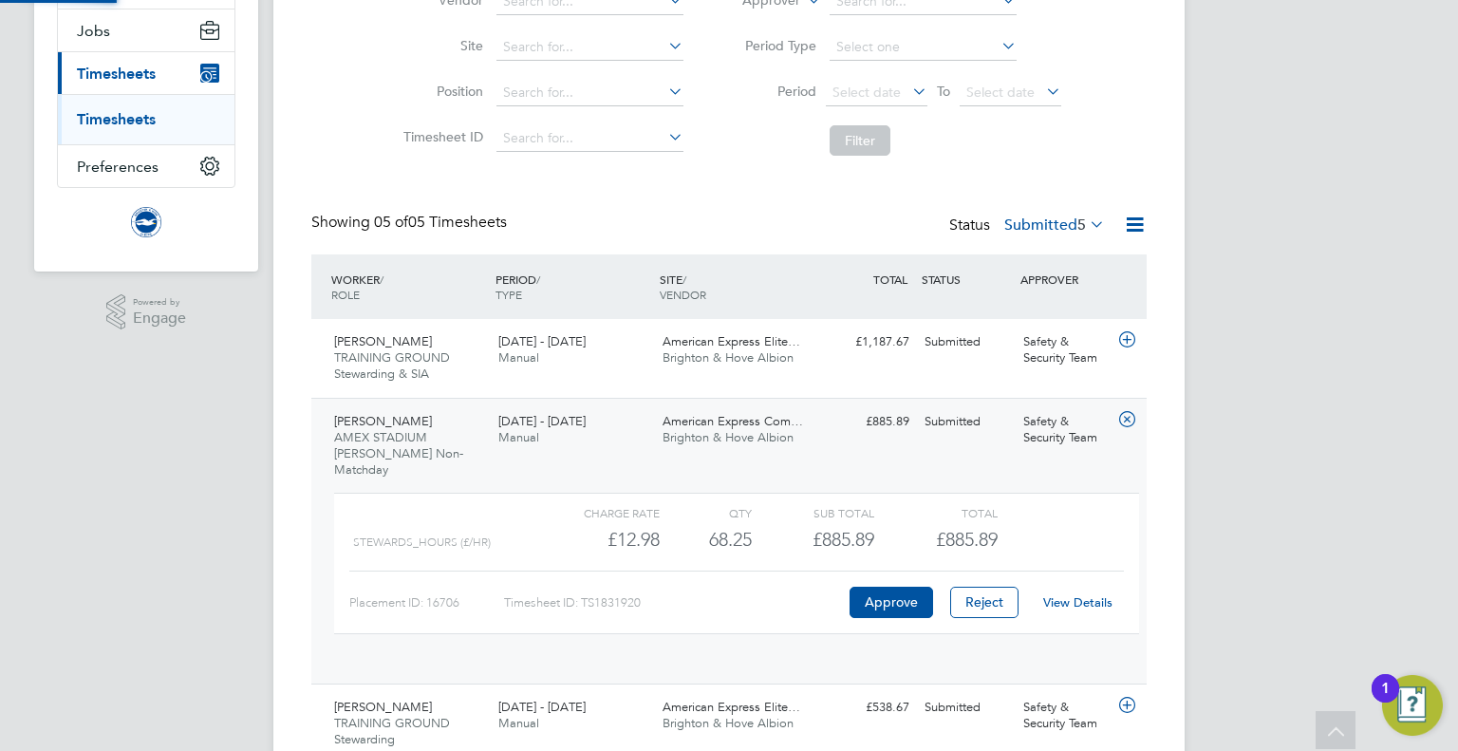
scroll to position [9, 9]
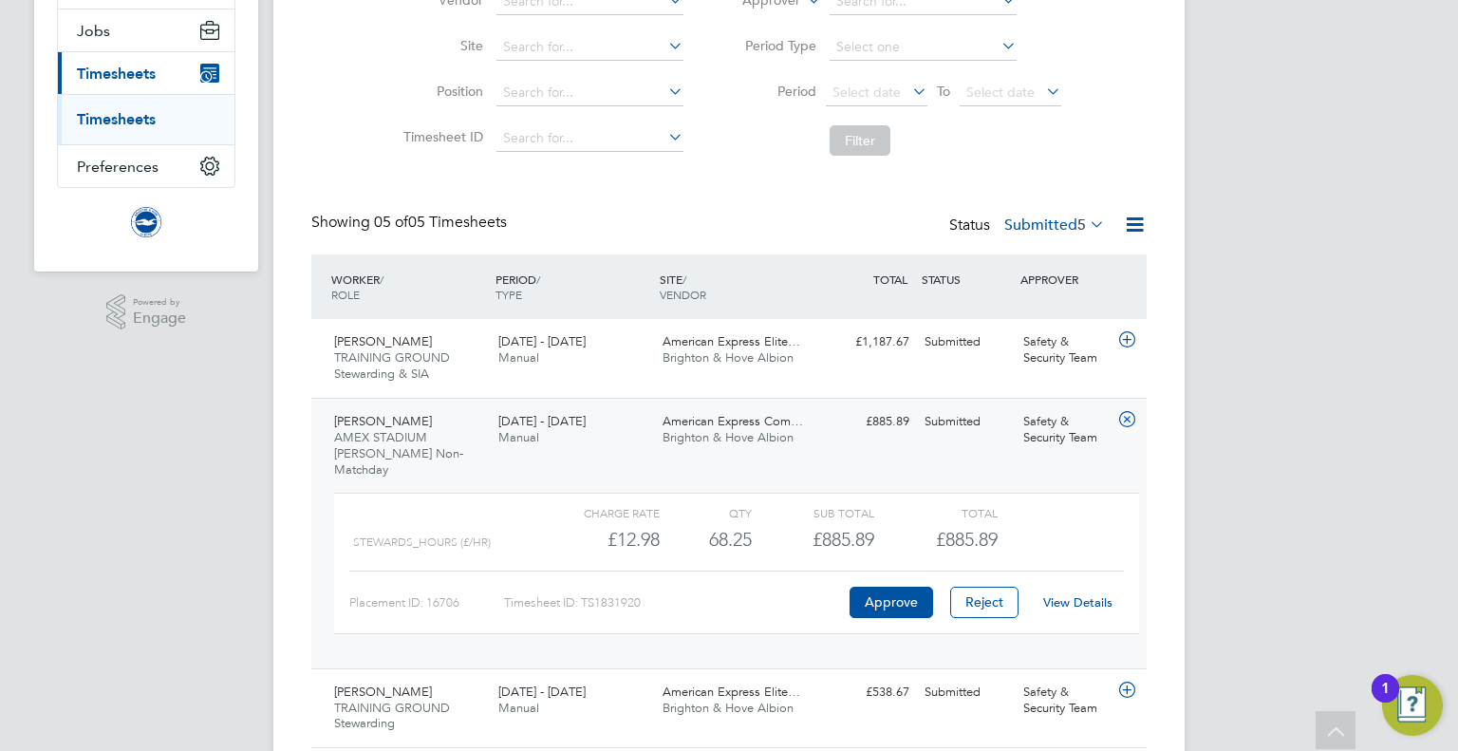
click at [1083, 594] on link "View Details" at bounding box center [1077, 602] width 69 height 16
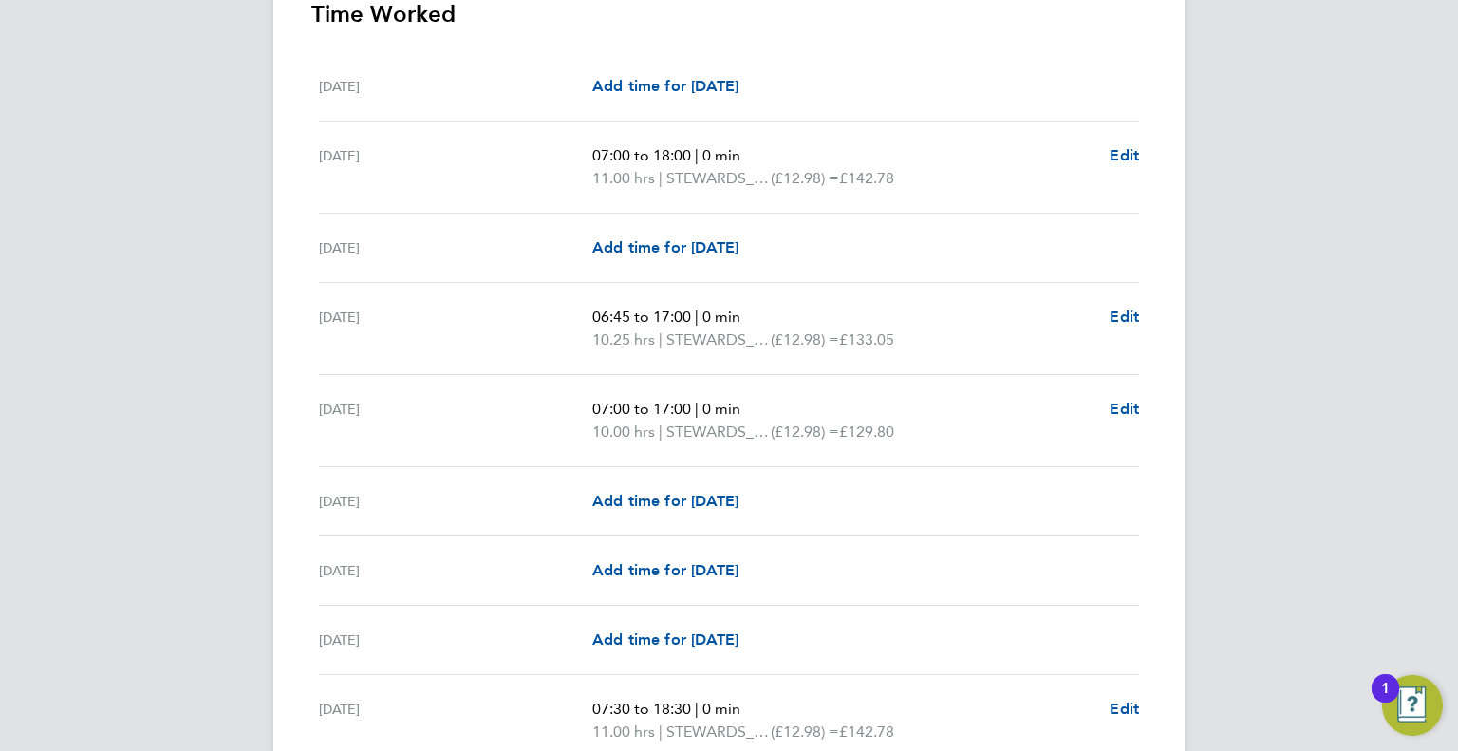
scroll to position [570, 0]
click at [610, 432] on span "10.00 hrs" at bounding box center [623, 430] width 63 height 18
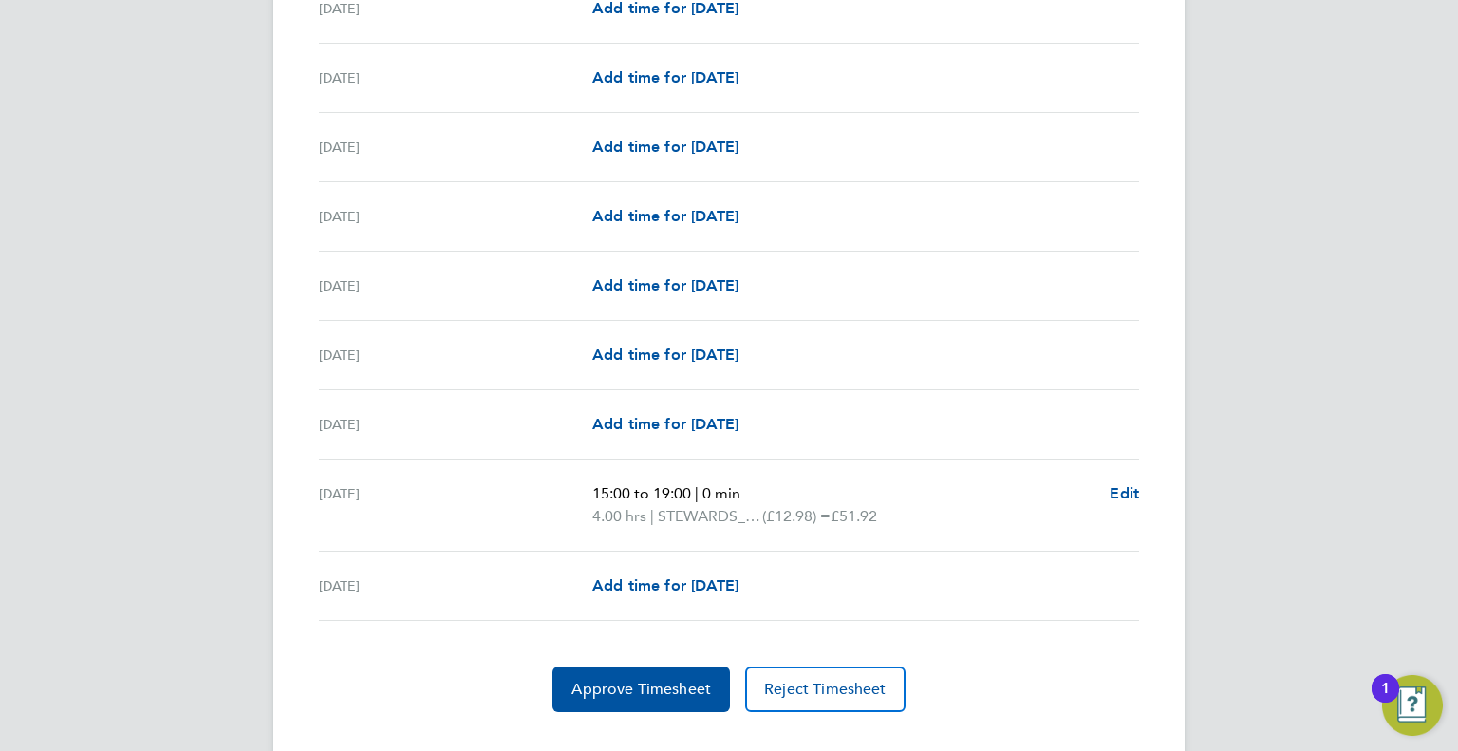
scroll to position [2268, 0]
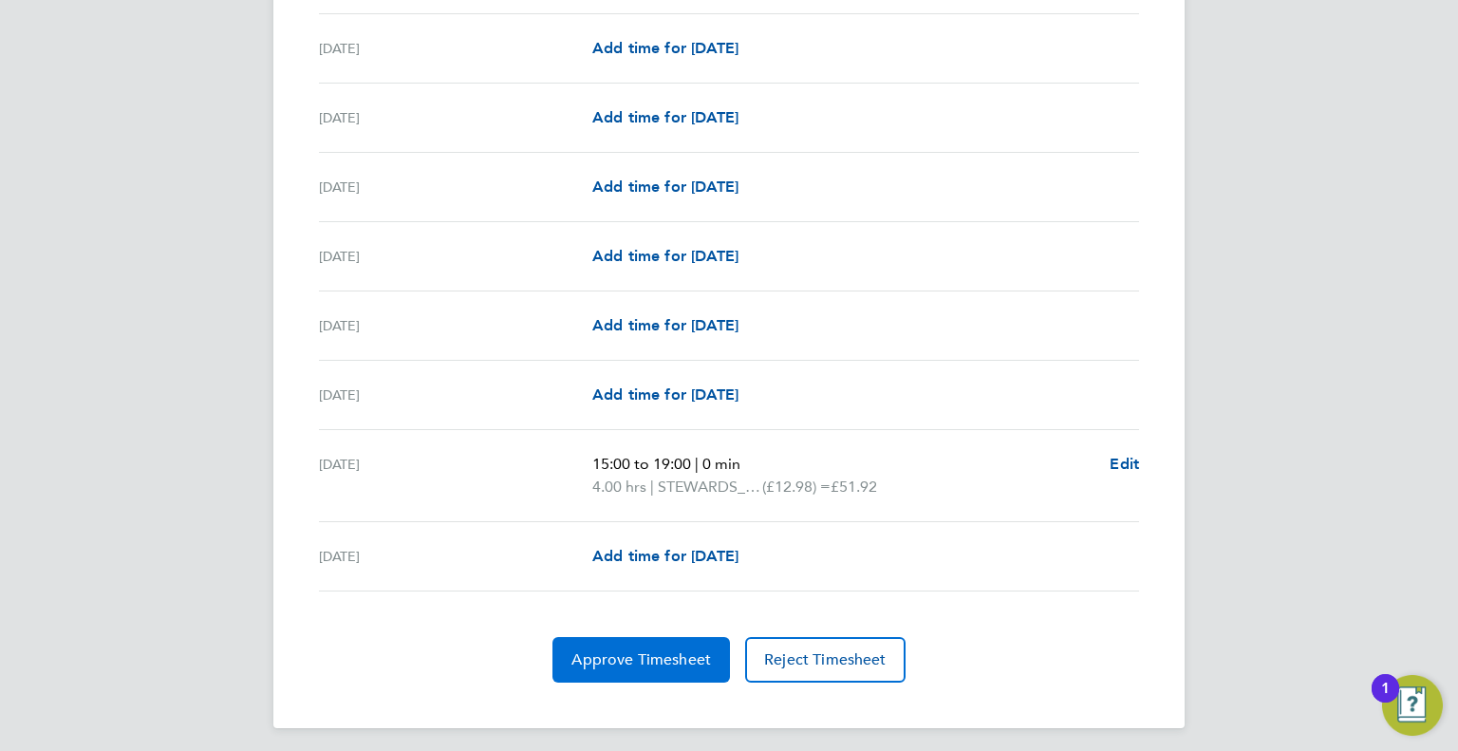
click at [669, 650] on span "Approve Timesheet" at bounding box center [641, 659] width 140 height 19
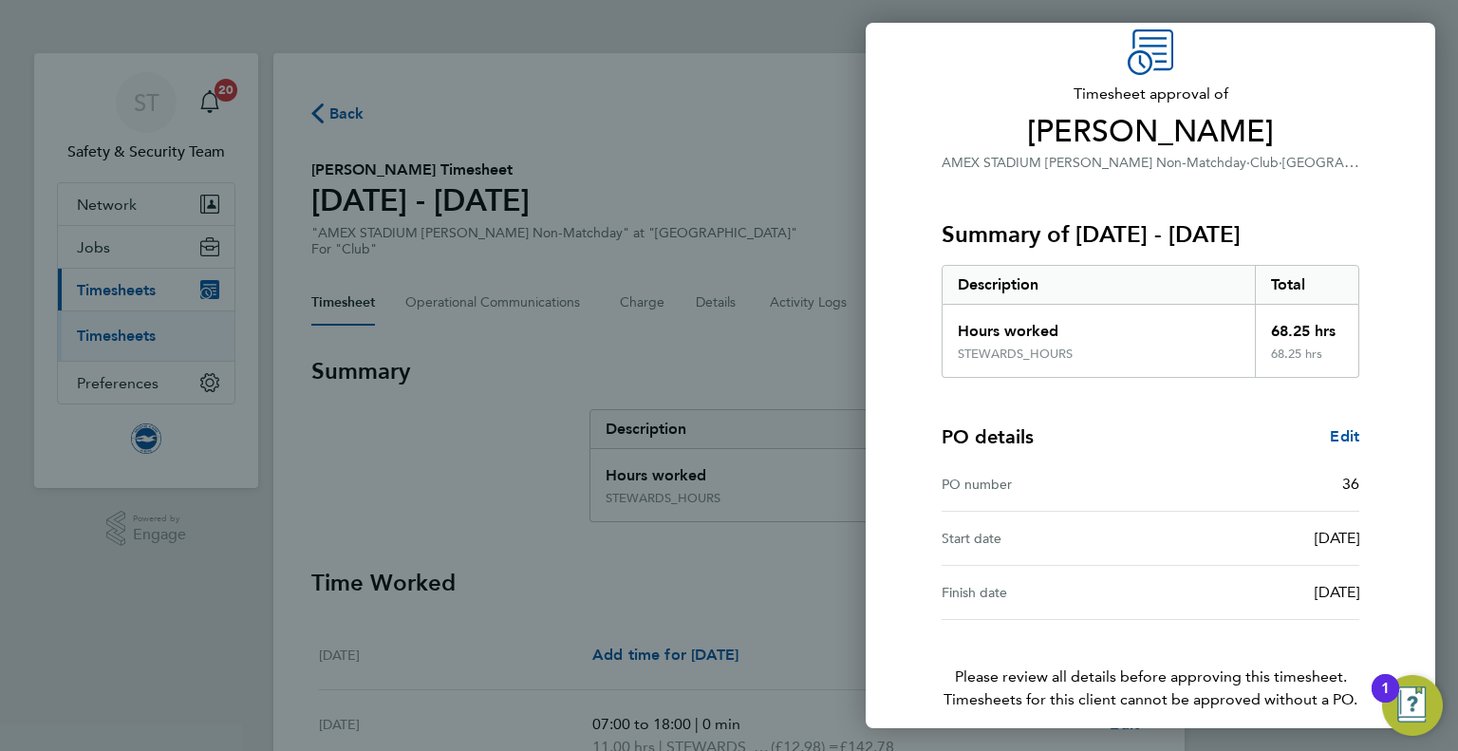
scroll to position [157, 0]
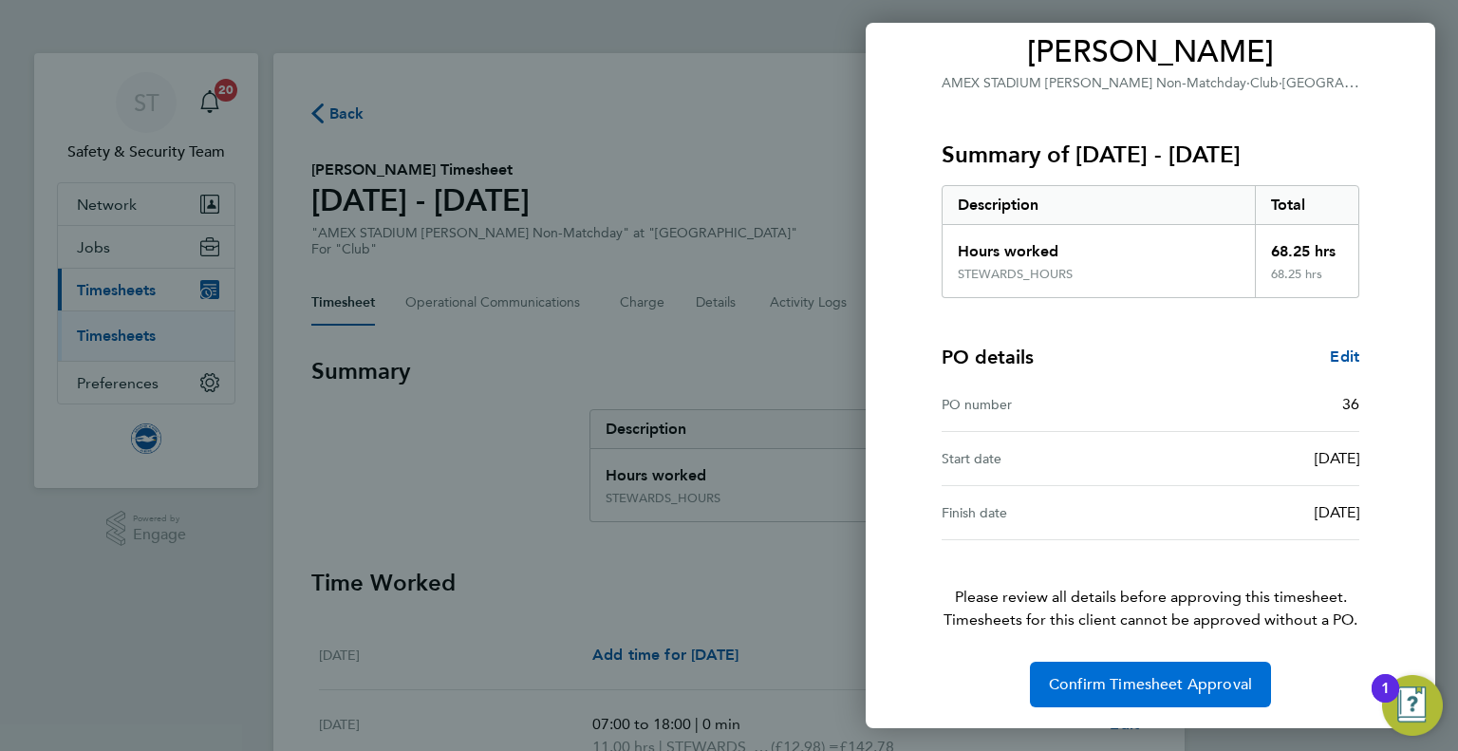
click at [1116, 686] on span "Confirm Timesheet Approval" at bounding box center [1150, 684] width 203 height 19
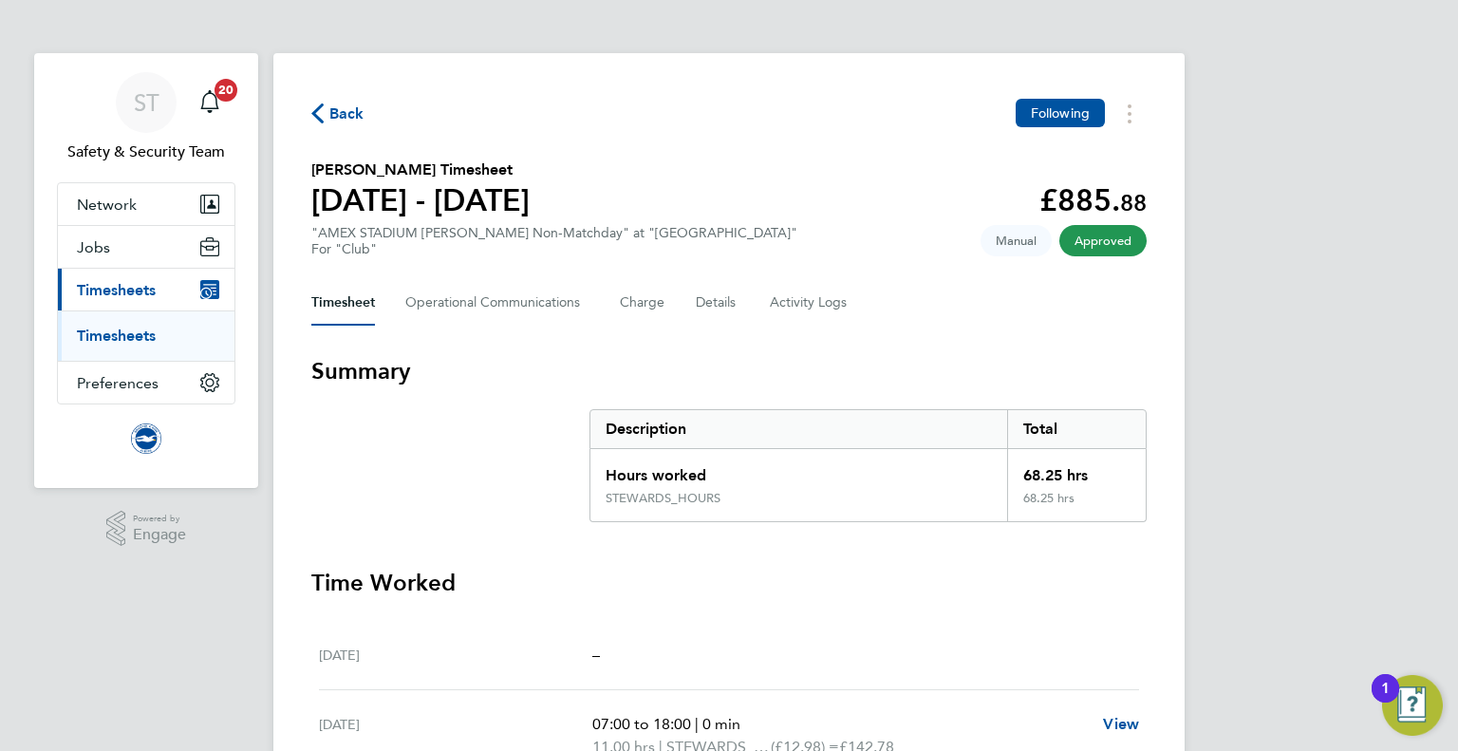
click at [344, 114] on span "Back" at bounding box center [346, 114] width 35 height 23
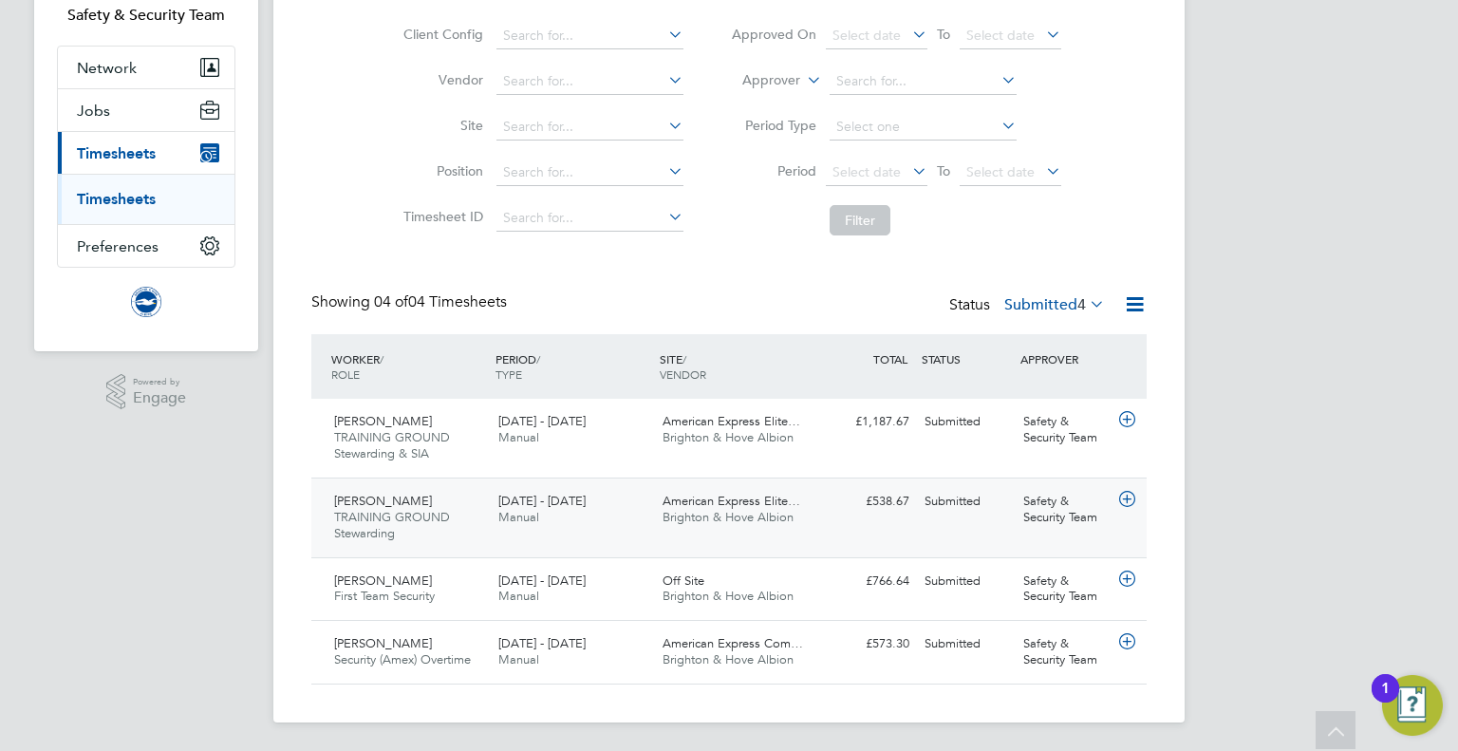
click at [733, 495] on span "American Express Elite…" at bounding box center [732, 501] width 138 height 16
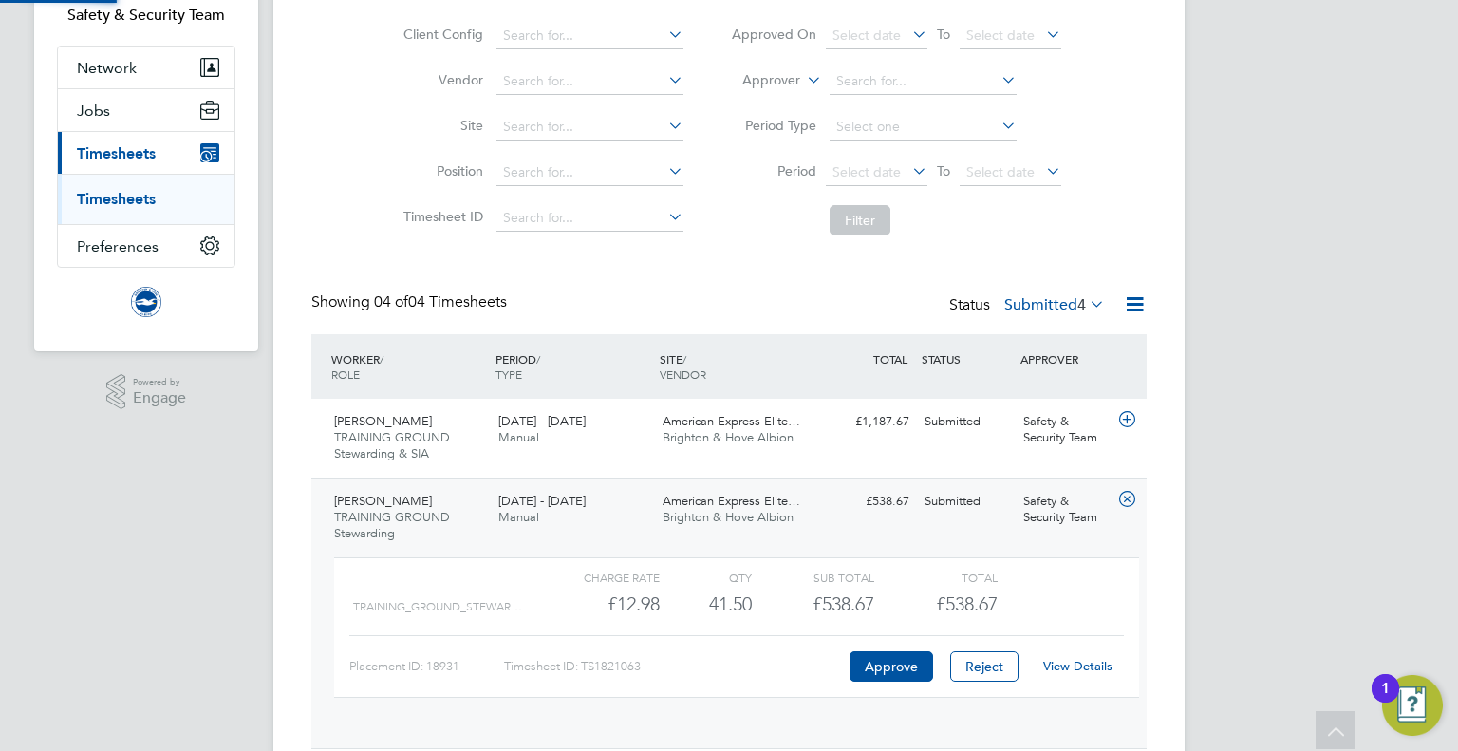
scroll to position [31, 184]
click at [1097, 667] on link "View Details" at bounding box center [1077, 666] width 69 height 16
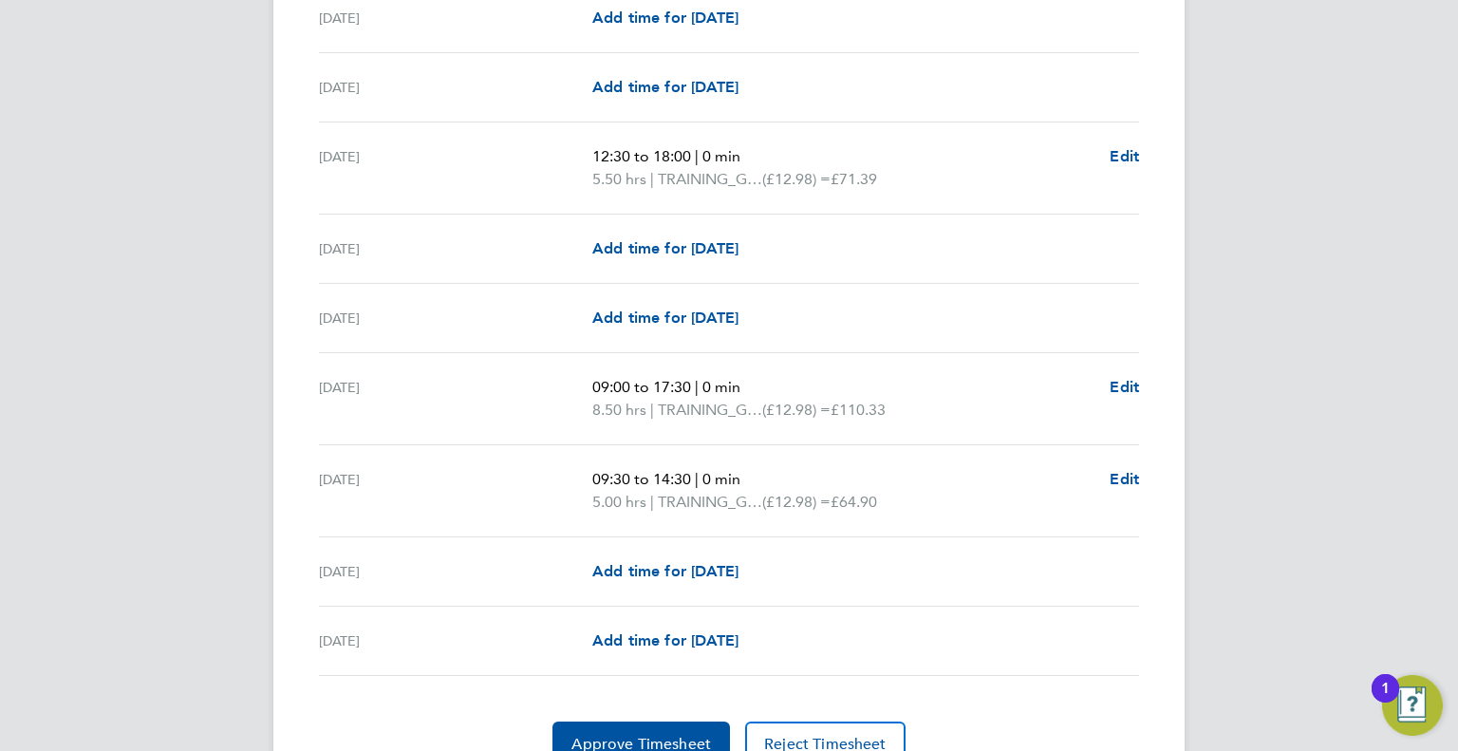
scroll to position [2268, 0]
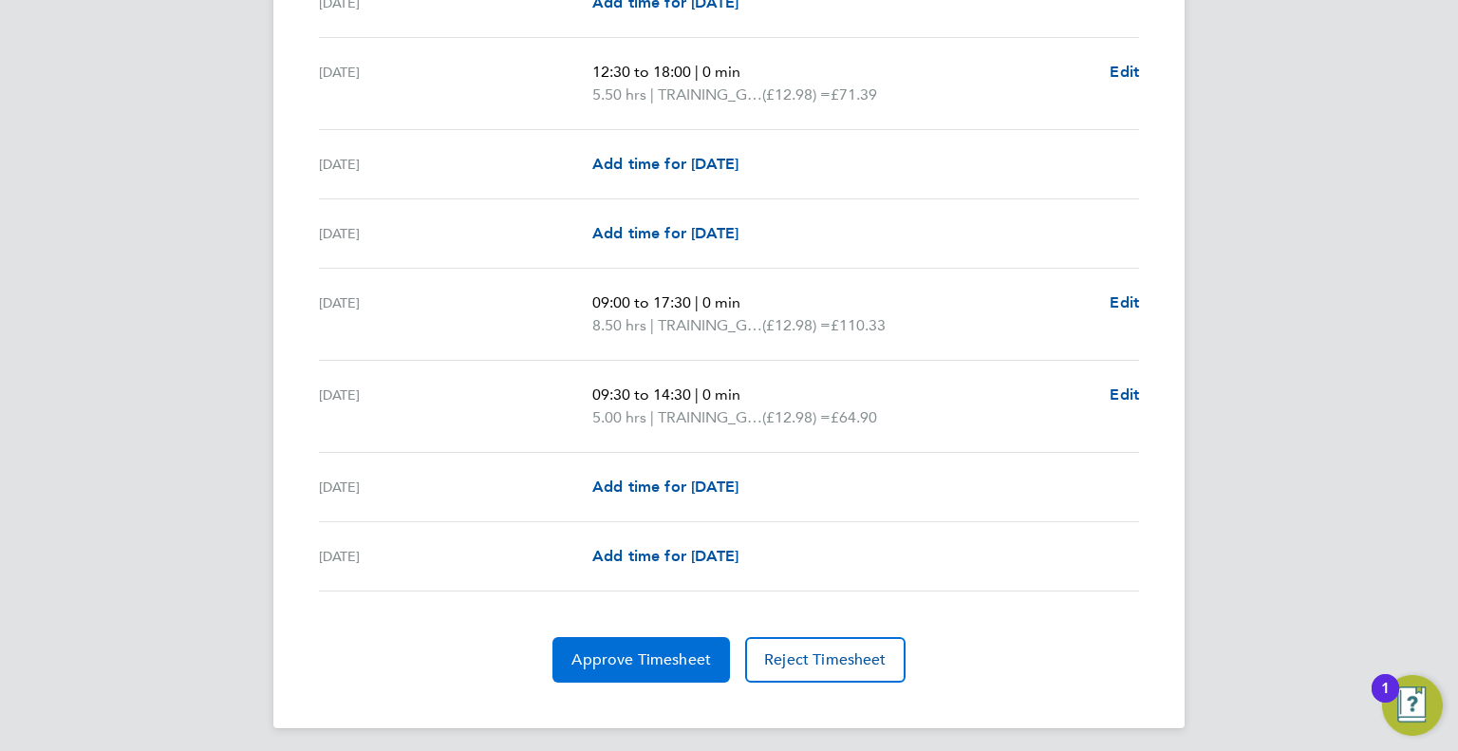
click at [642, 663] on button "Approve Timesheet" at bounding box center [642, 660] width 178 height 46
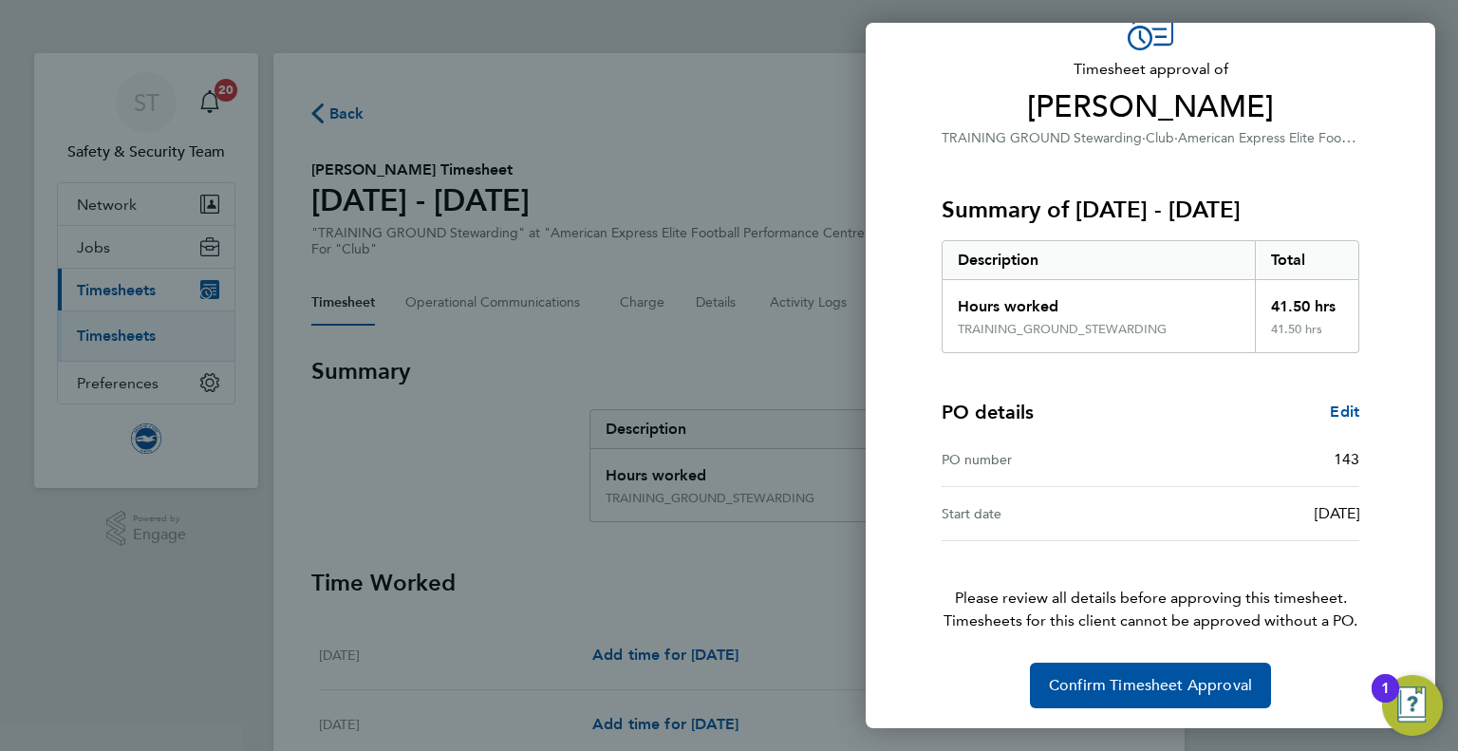
scroll to position [103, 0]
click at [1141, 680] on span "Confirm Timesheet Approval" at bounding box center [1150, 684] width 203 height 19
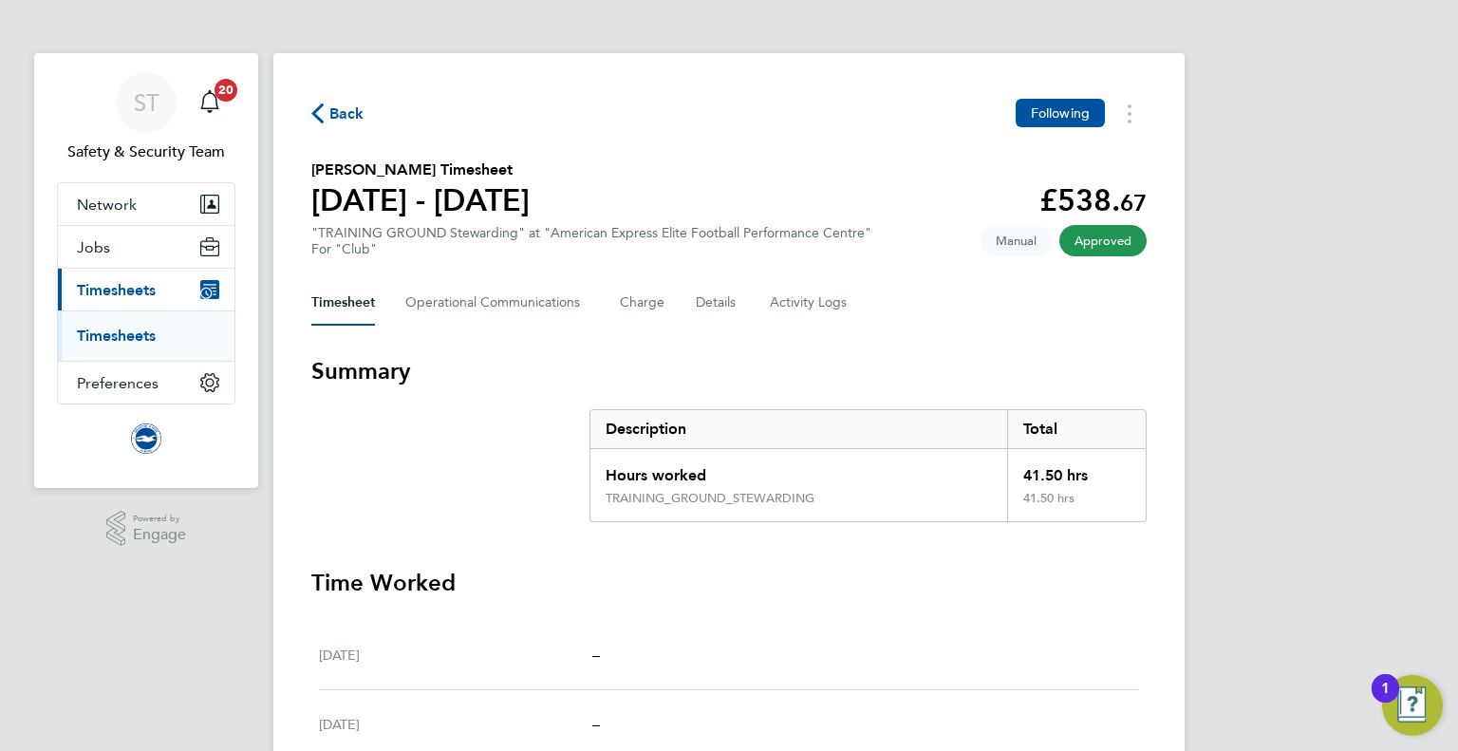
click at [334, 121] on span "Back" at bounding box center [346, 114] width 35 height 23
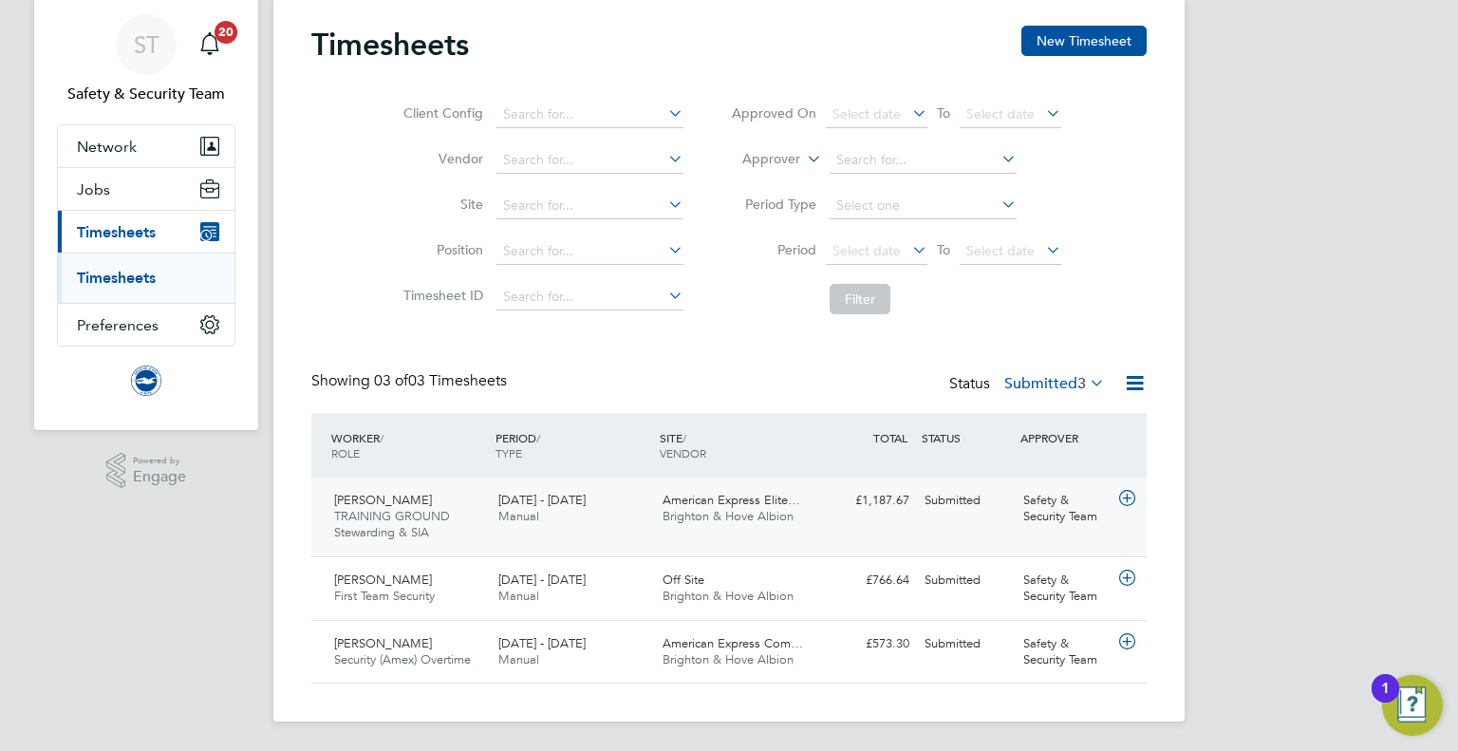
click at [714, 501] on span "American Express Elite…" at bounding box center [732, 500] width 138 height 16
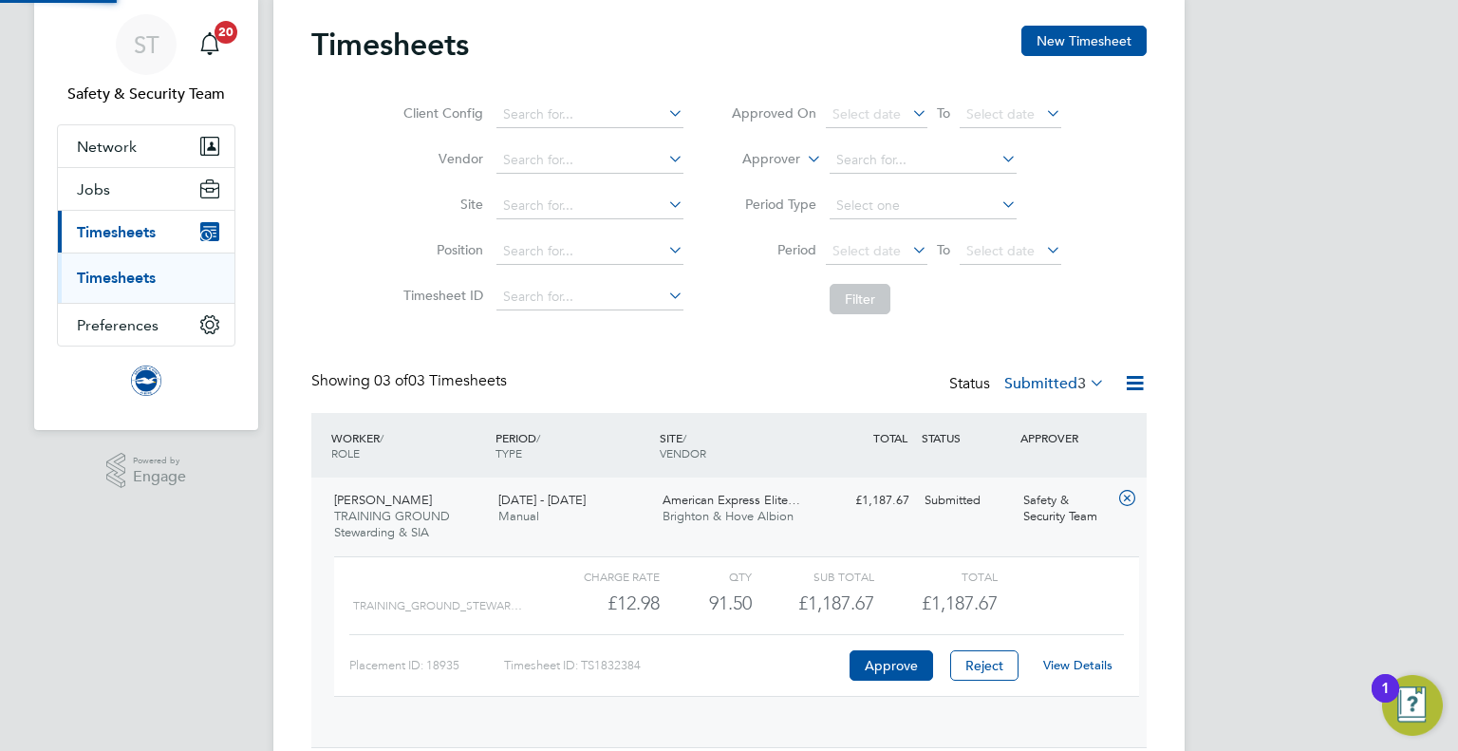
scroll to position [31, 184]
click at [1073, 664] on link "View Details" at bounding box center [1077, 665] width 69 height 16
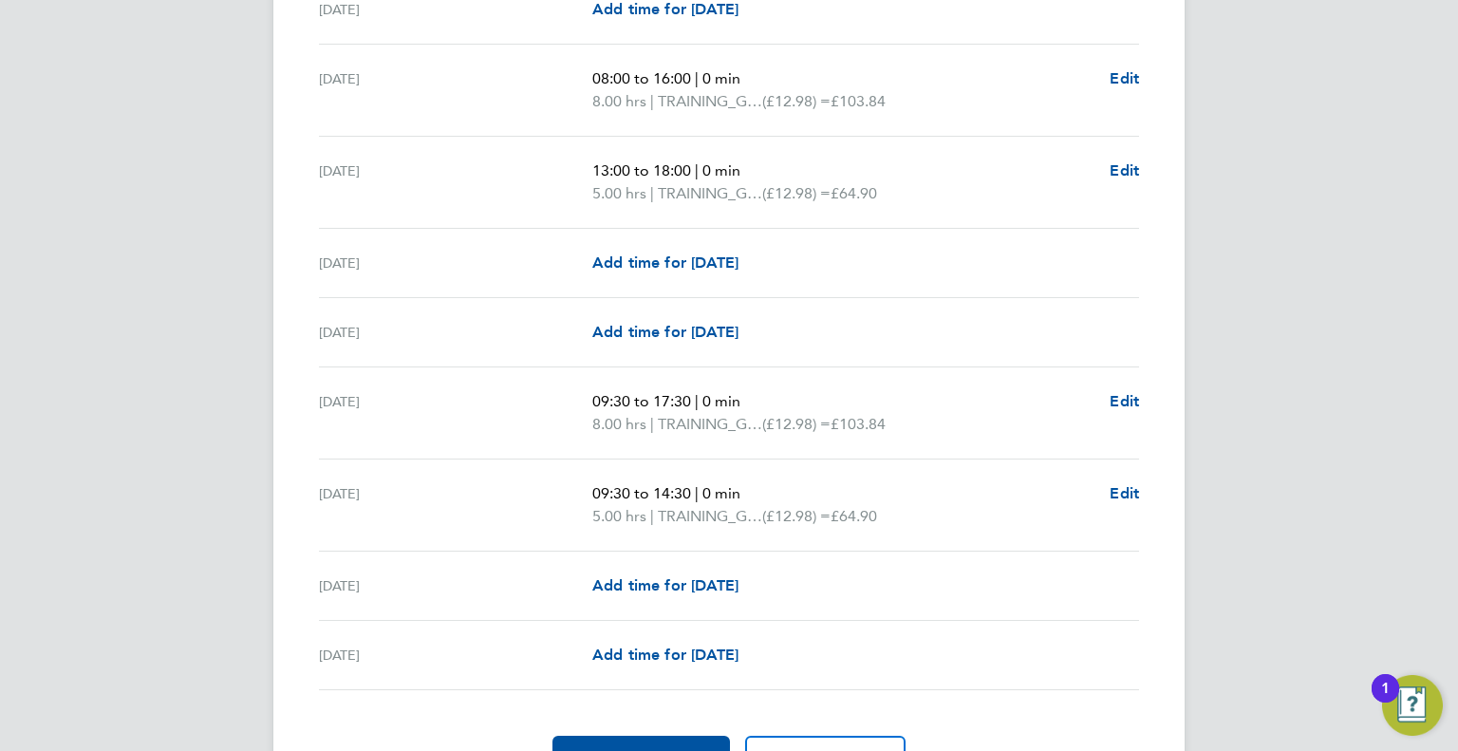
scroll to position [2373, 0]
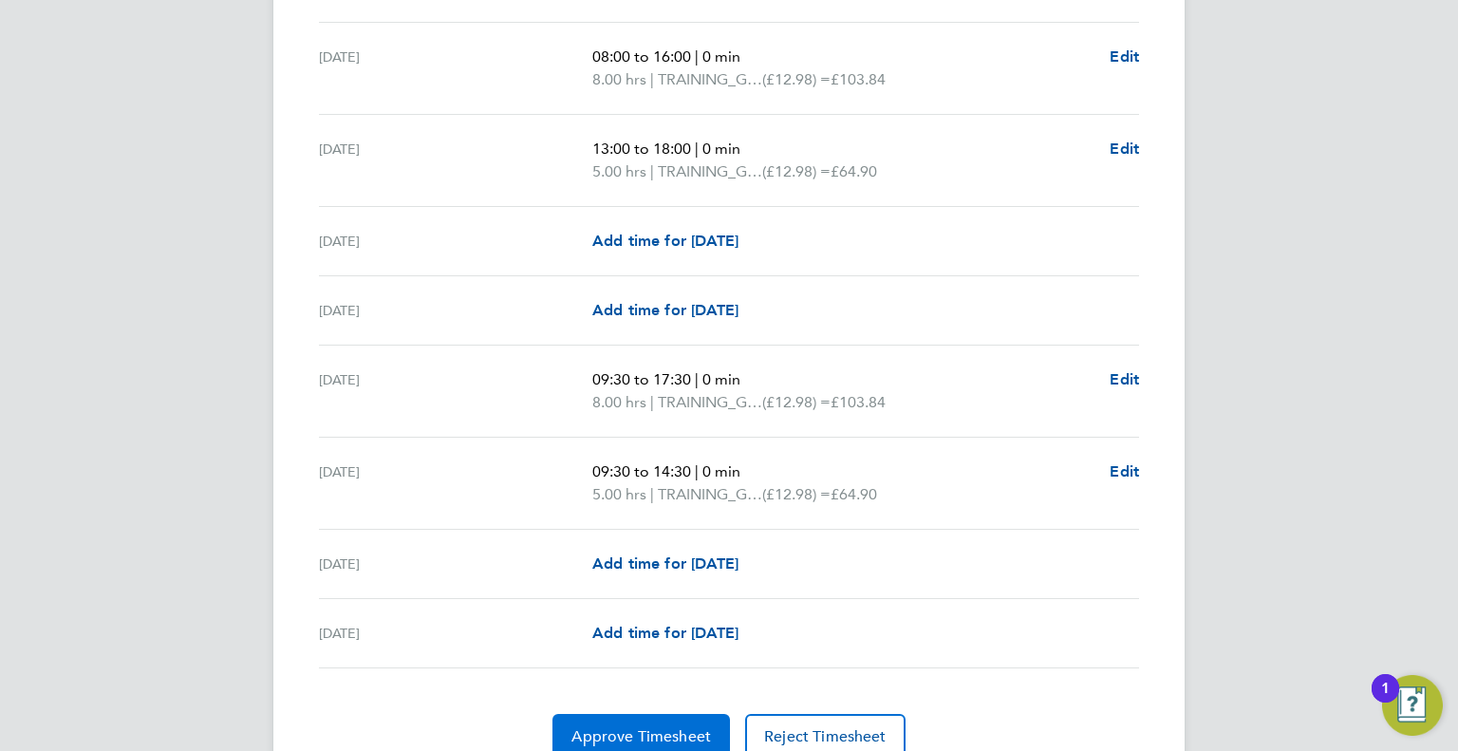
click at [642, 727] on span "Approve Timesheet" at bounding box center [641, 736] width 140 height 19
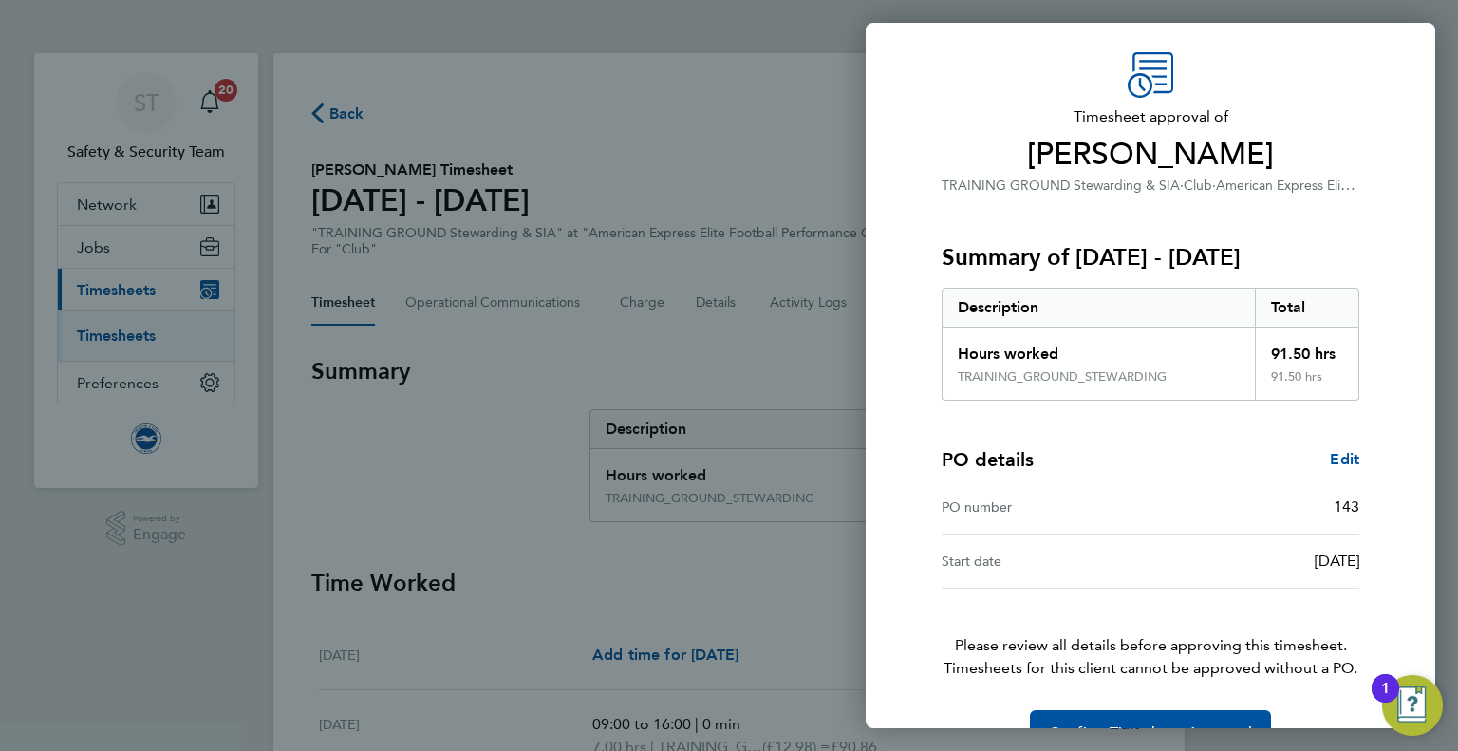
scroll to position [103, 0]
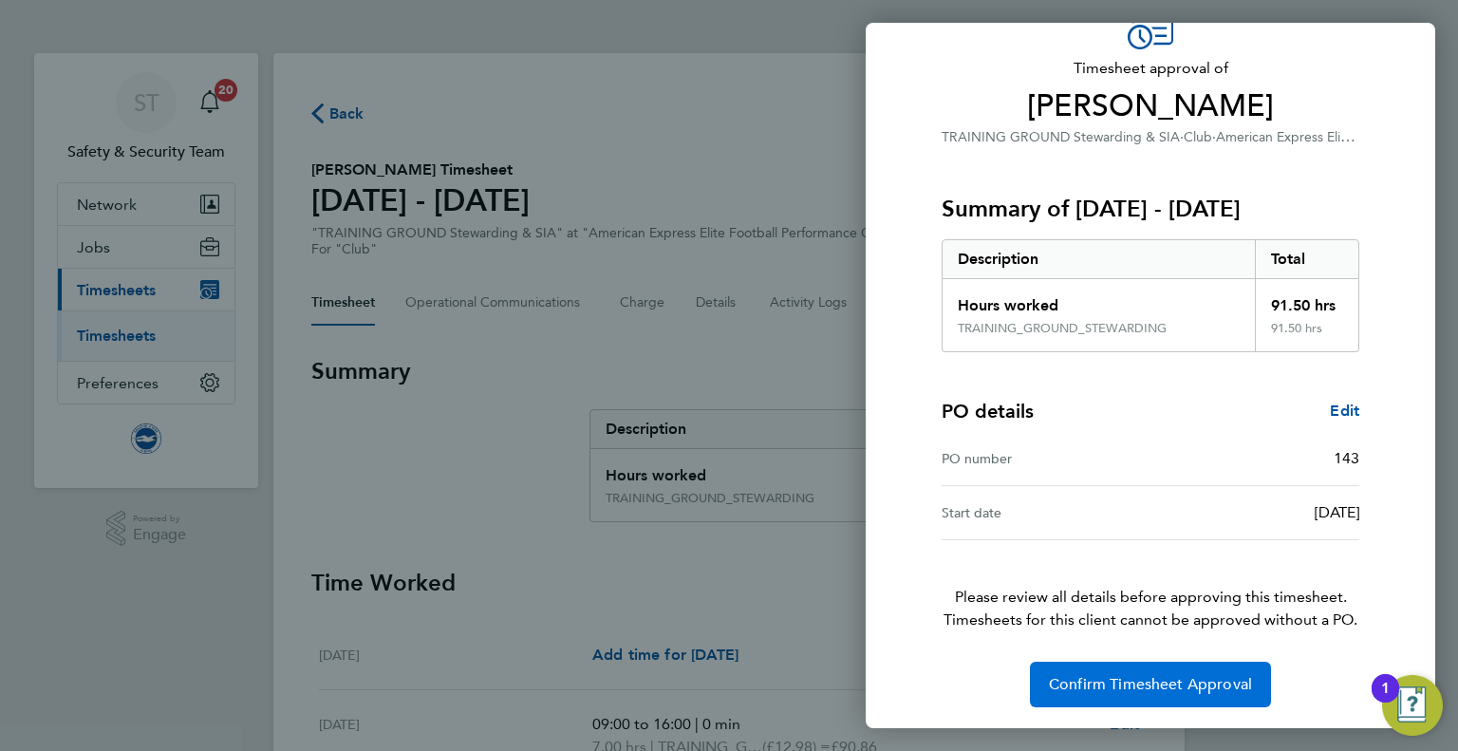
click at [1135, 683] on span "Confirm Timesheet Approval" at bounding box center [1150, 684] width 203 height 19
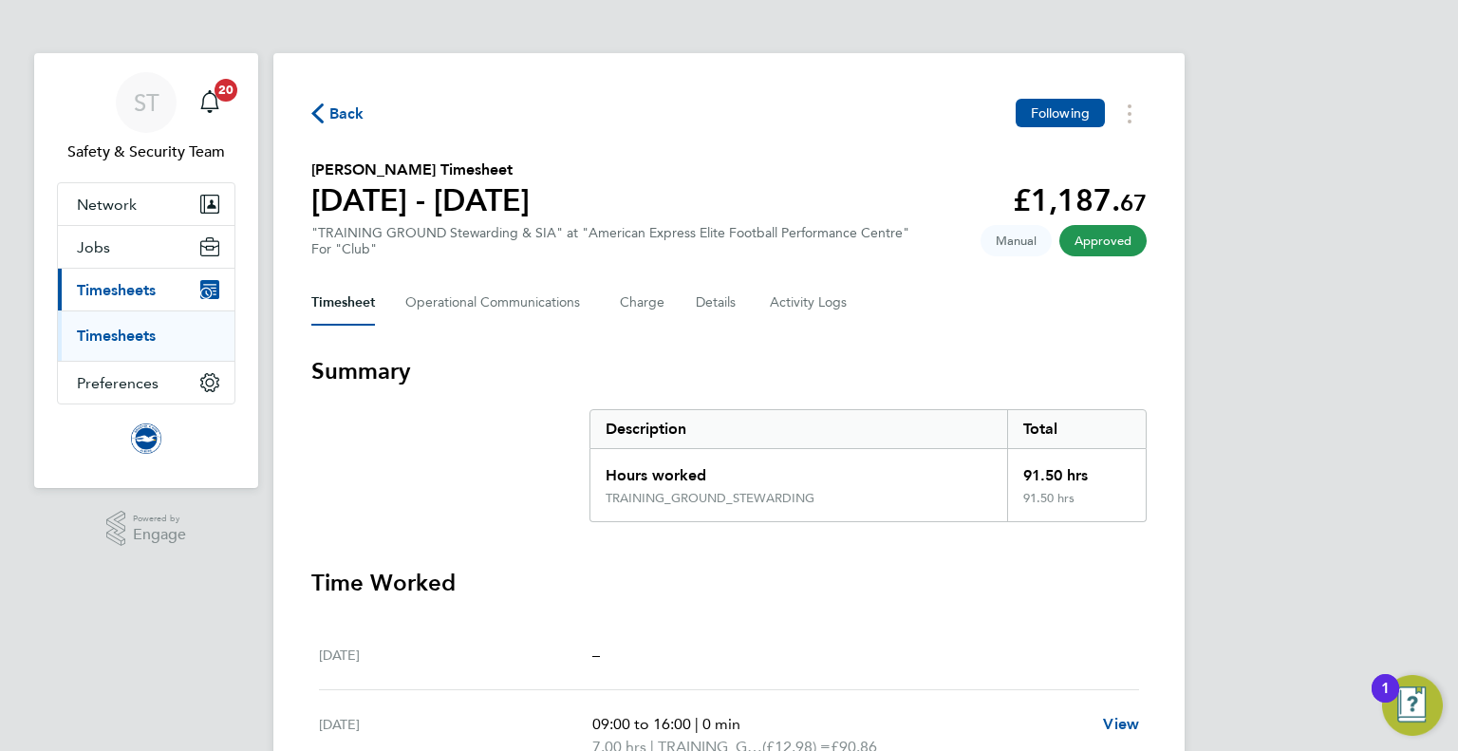
click at [332, 117] on span "Back" at bounding box center [346, 114] width 35 height 23
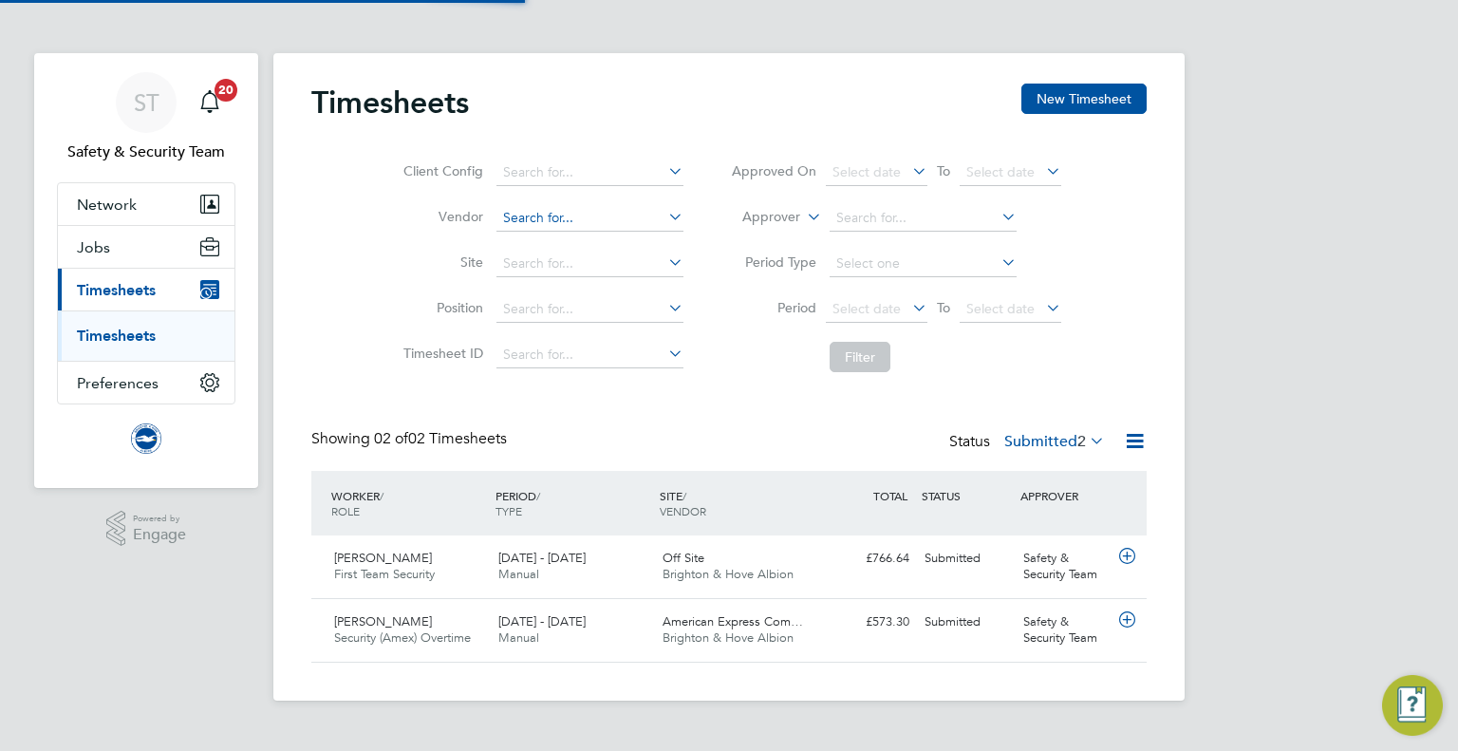
scroll to position [47, 165]
click at [708, 628] on span "American Express Com…" at bounding box center [733, 621] width 140 height 16
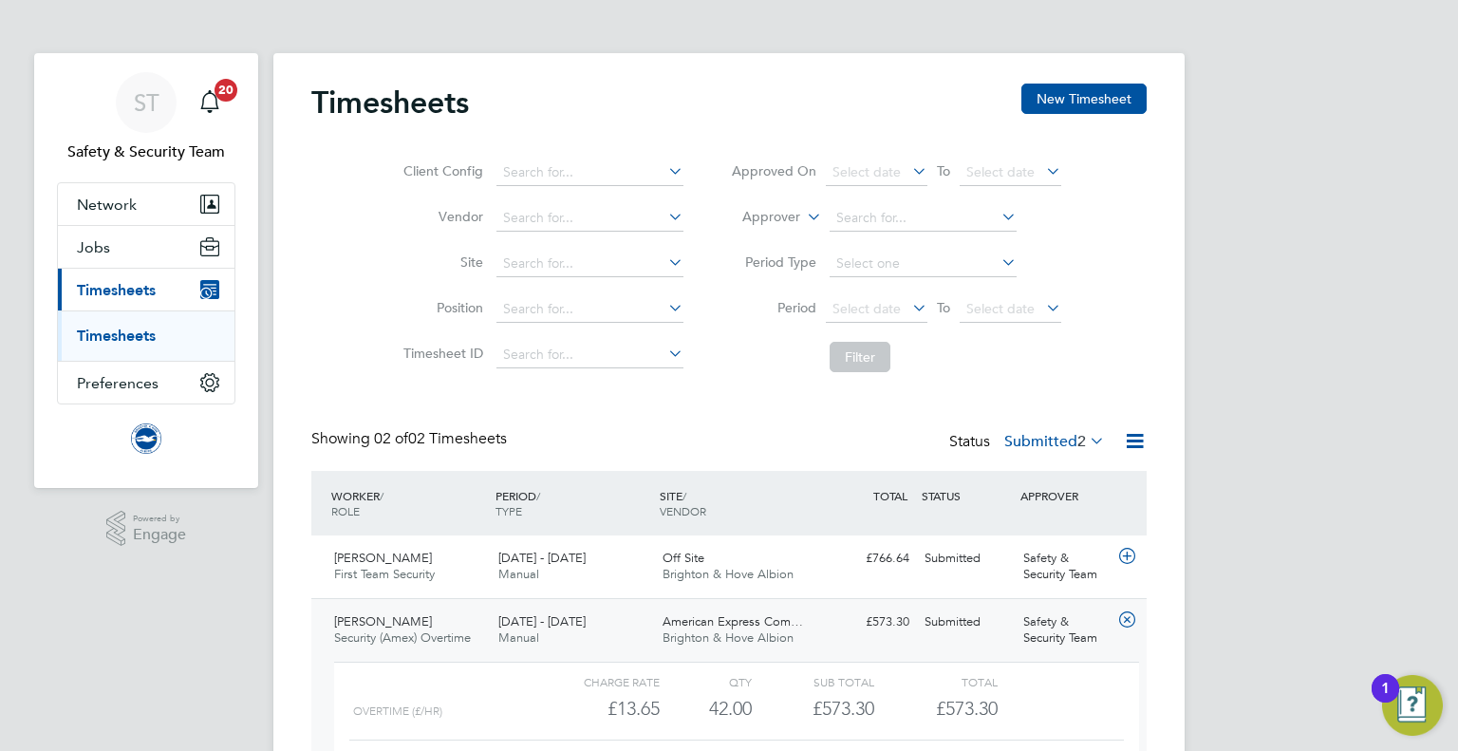
scroll to position [153, 0]
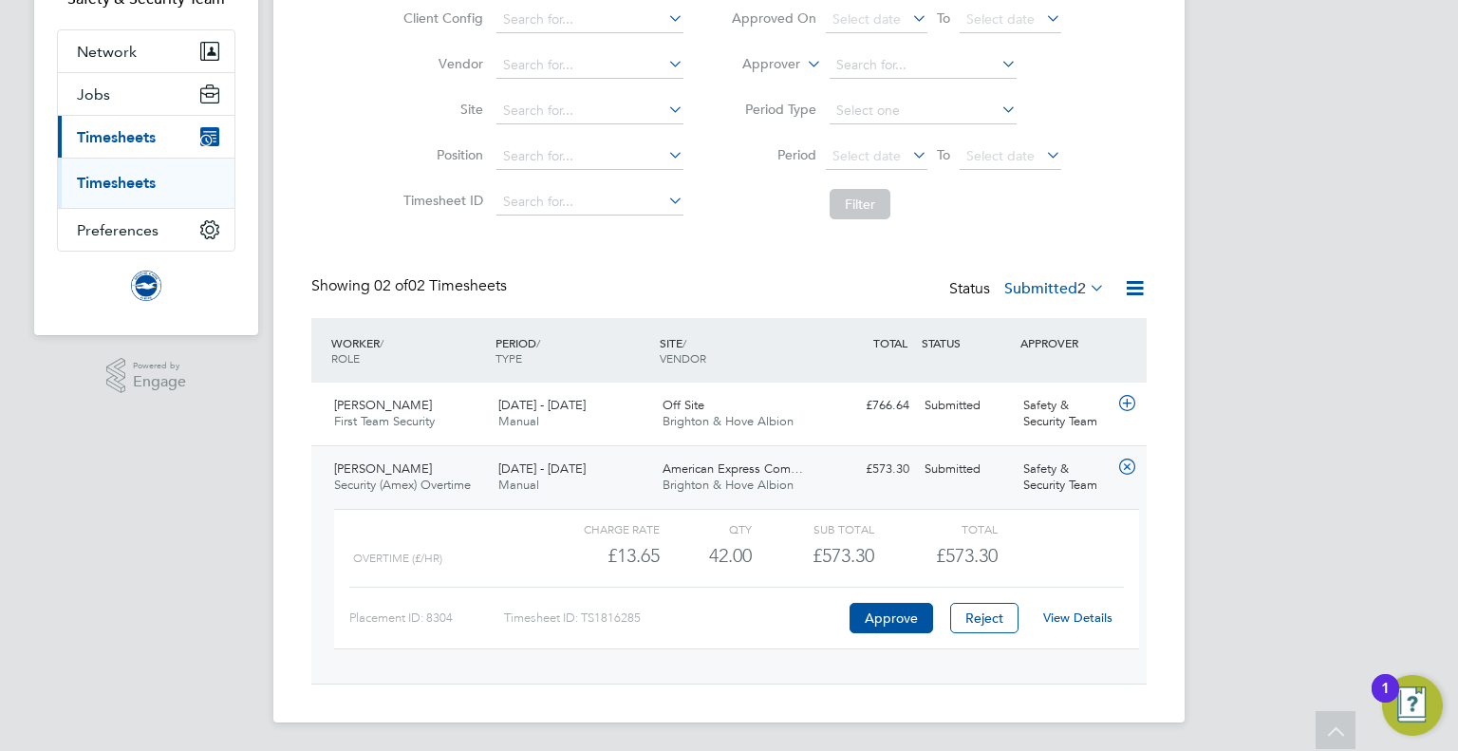
click at [1089, 619] on link "View Details" at bounding box center [1077, 617] width 69 height 16
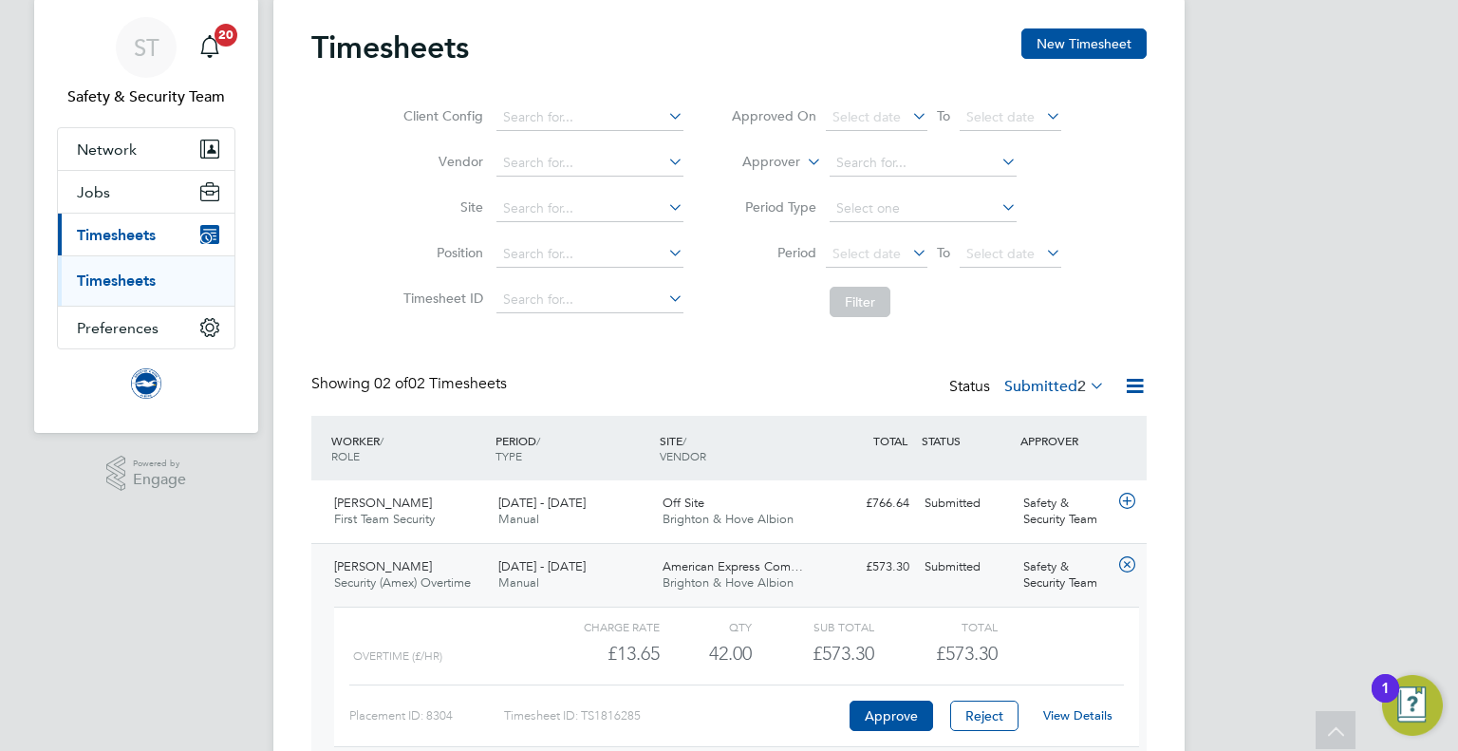
scroll to position [0, 0]
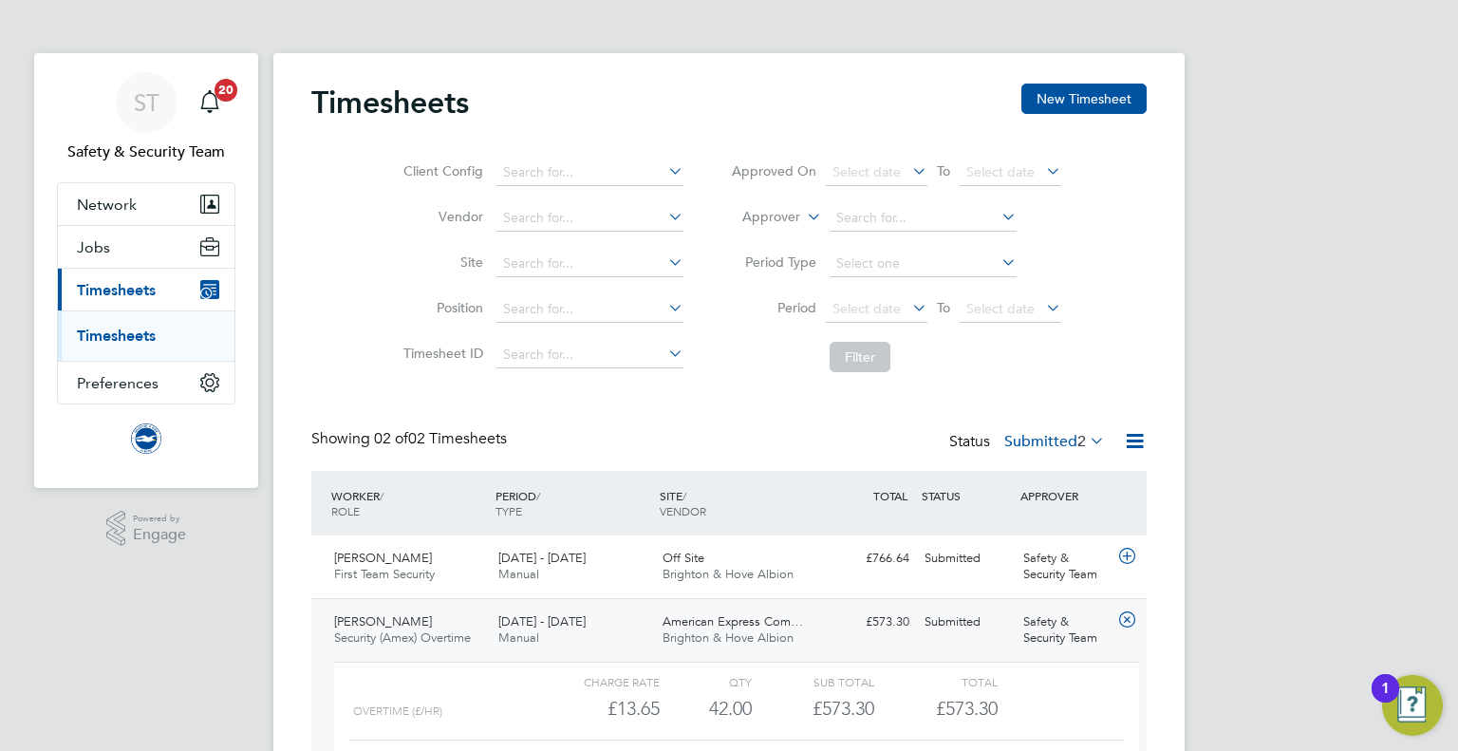
click at [1369, 180] on div "ST Safety & Security Team Notifications 20 Applications: Network Sites Workers …" at bounding box center [729, 453] width 1458 height 906
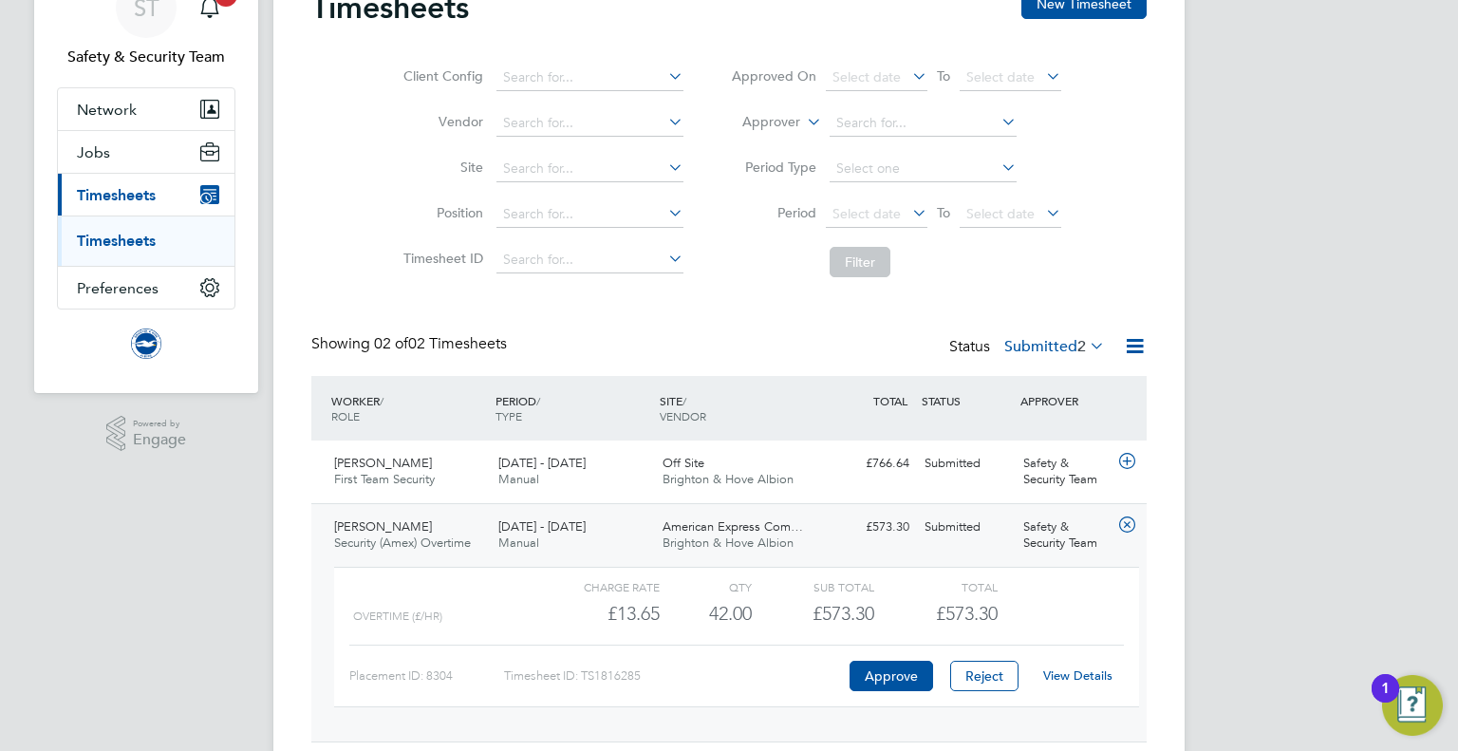
scroll to position [153, 0]
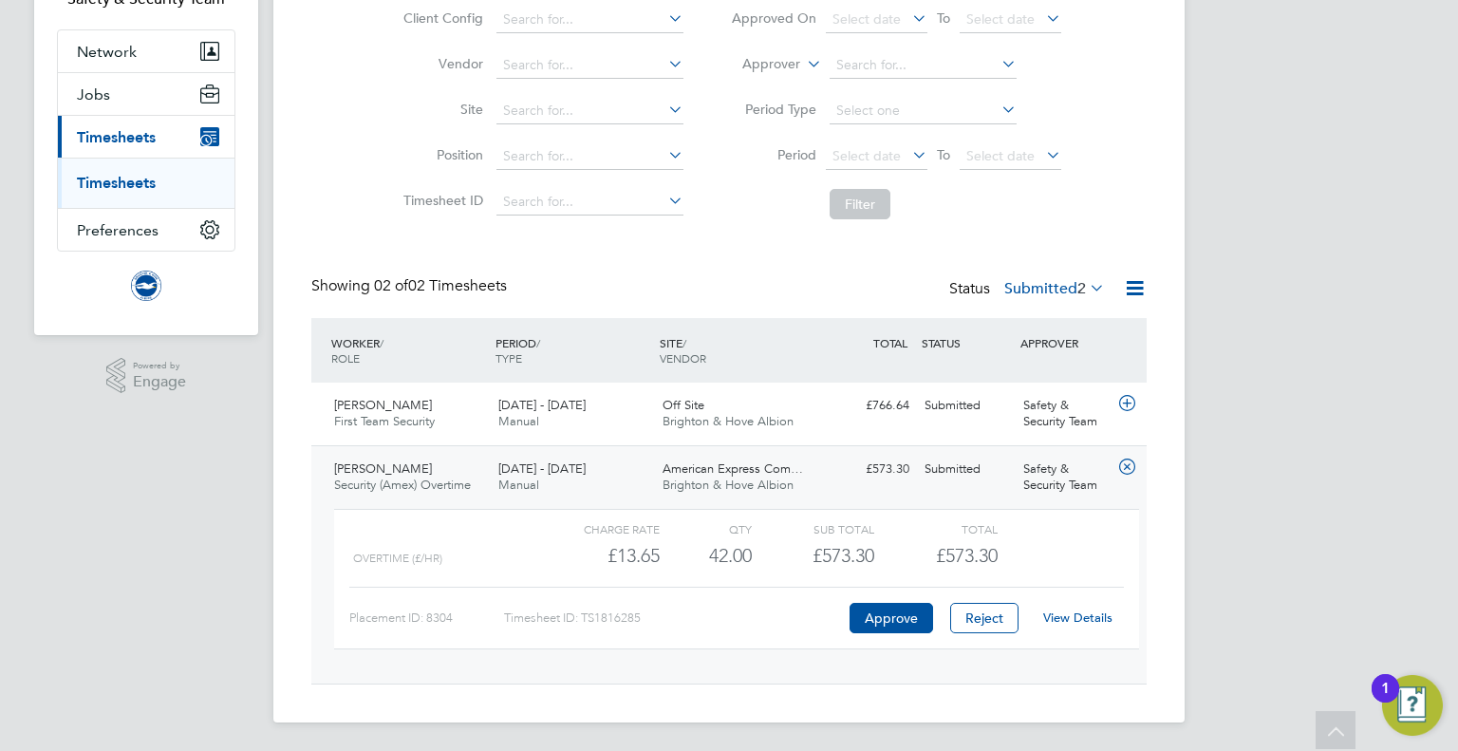
click at [1399, 451] on div "ST Safety & Security Team Notifications 20 Applications: Network Sites Workers …" at bounding box center [729, 300] width 1458 height 906
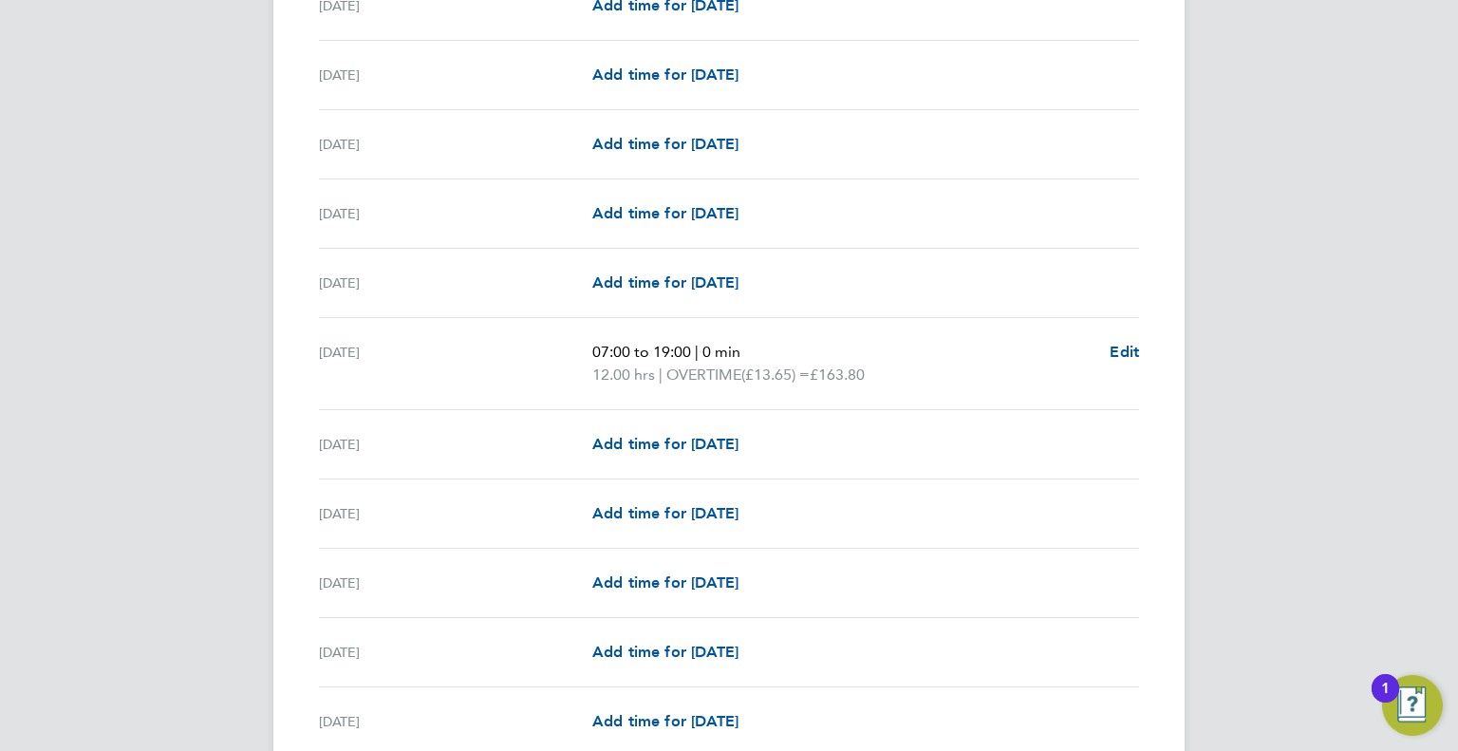
scroll to position [1329, 0]
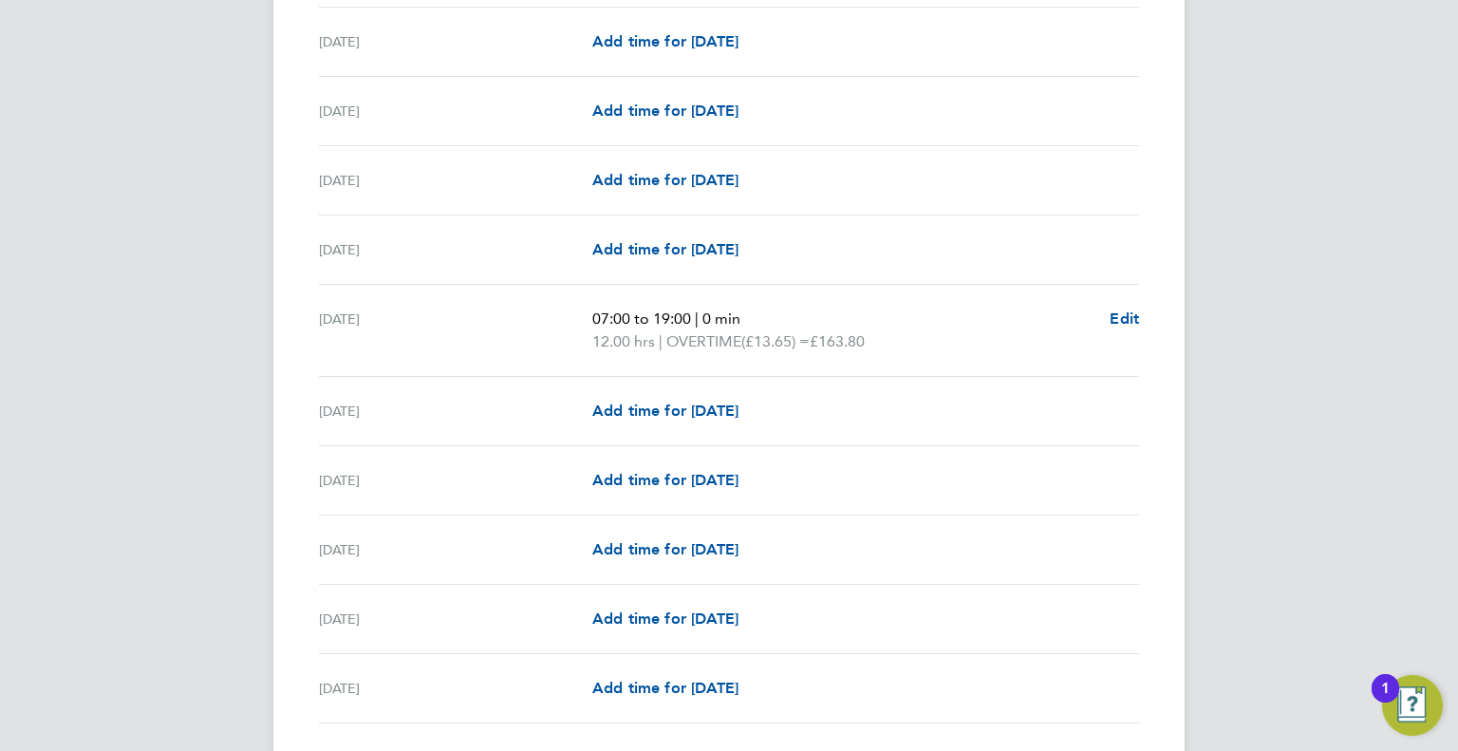
click at [671, 302] on div "[DATE] 07:00 to 19:00 | 0 min 12.00 hrs | OVERTIME (£13.65) = £163.80 Edit" at bounding box center [729, 331] width 820 height 92
click at [672, 335] on p "12.00 hrs | OVERTIME (£13.65) = £163.80" at bounding box center [843, 341] width 502 height 23
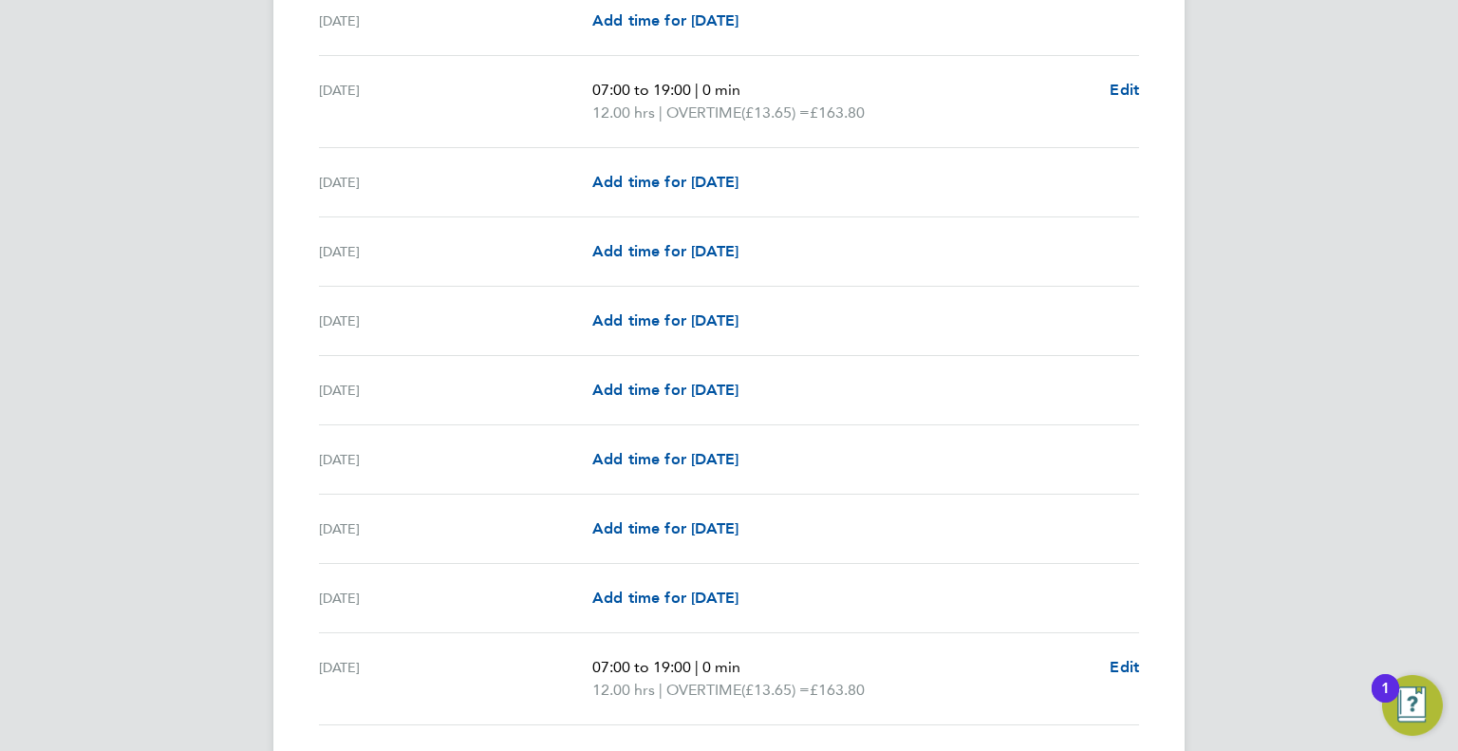
scroll to position [1804, 0]
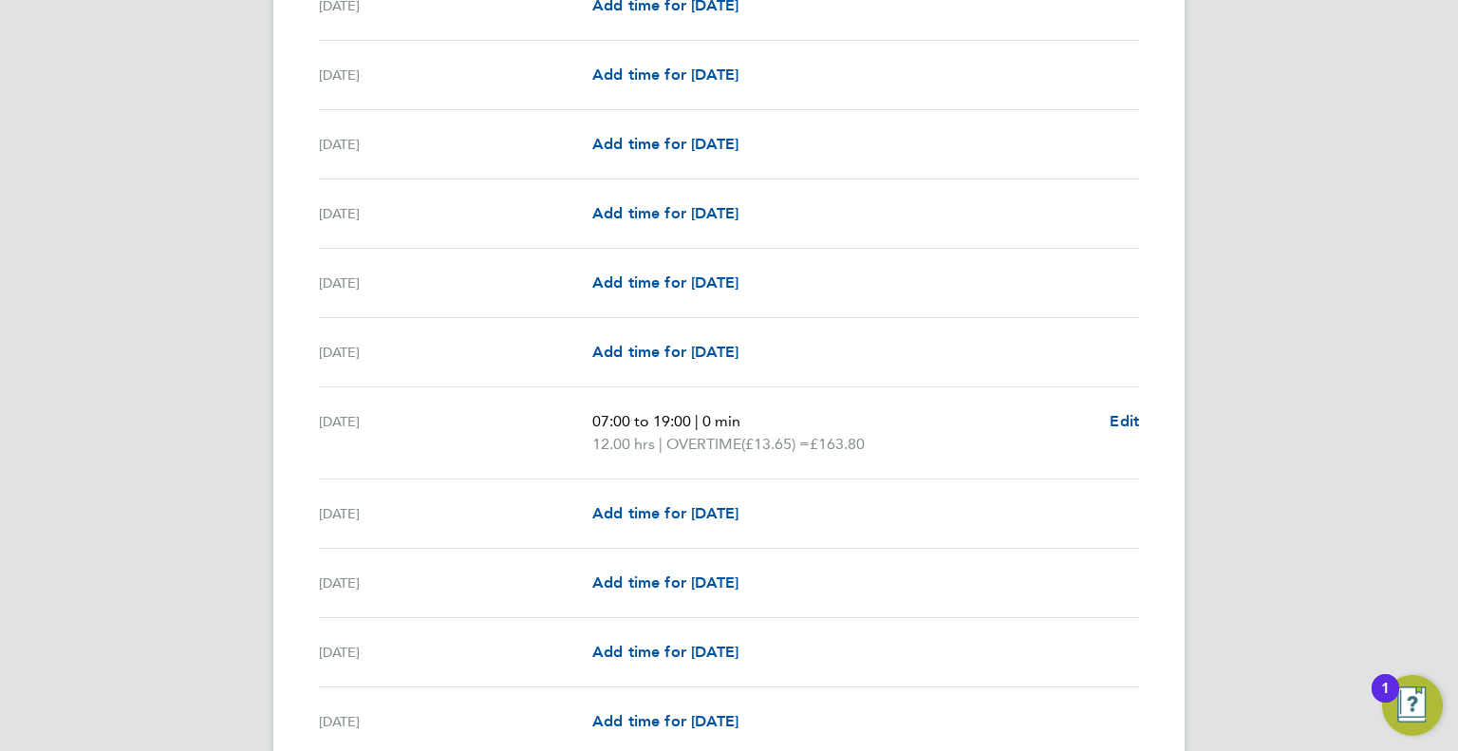
click at [729, 417] on span "0 min" at bounding box center [721, 421] width 38 height 18
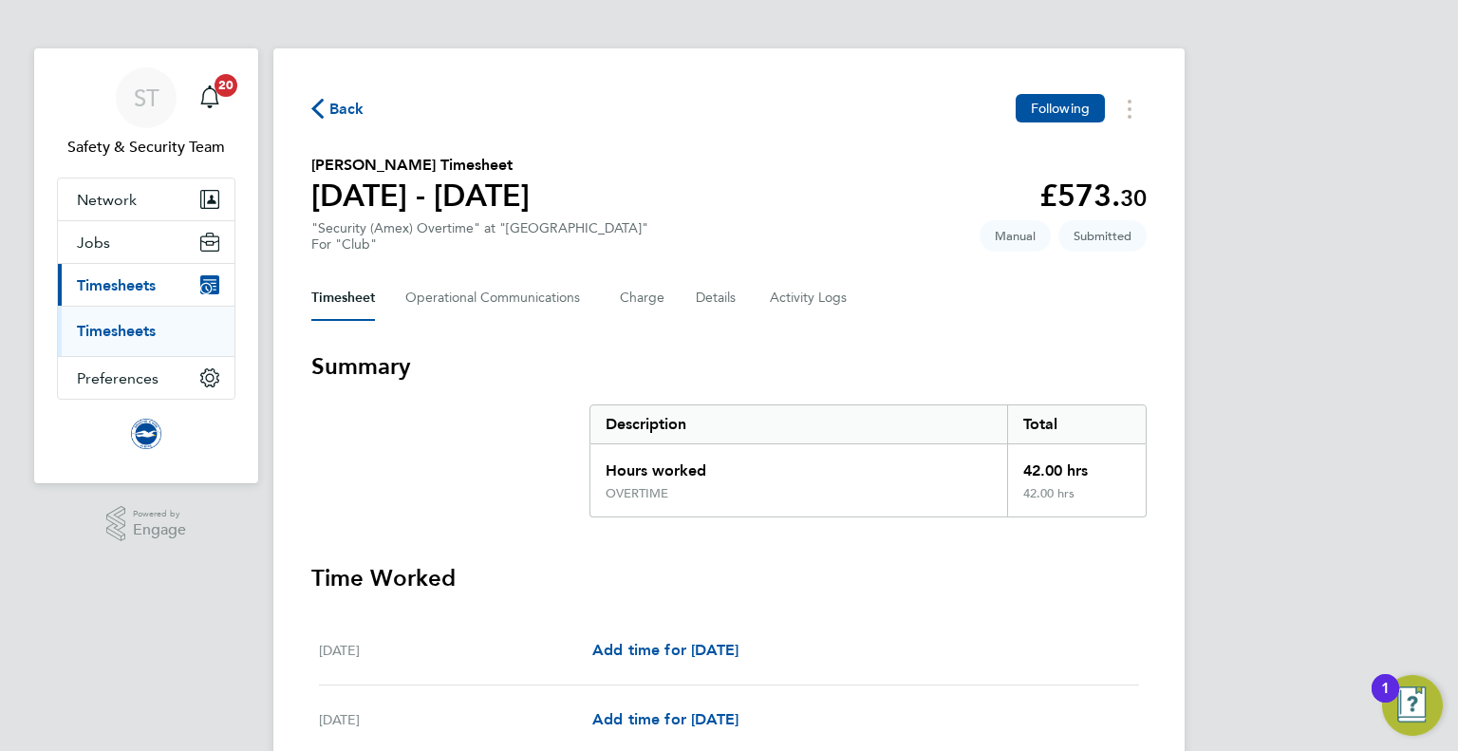
scroll to position [0, 0]
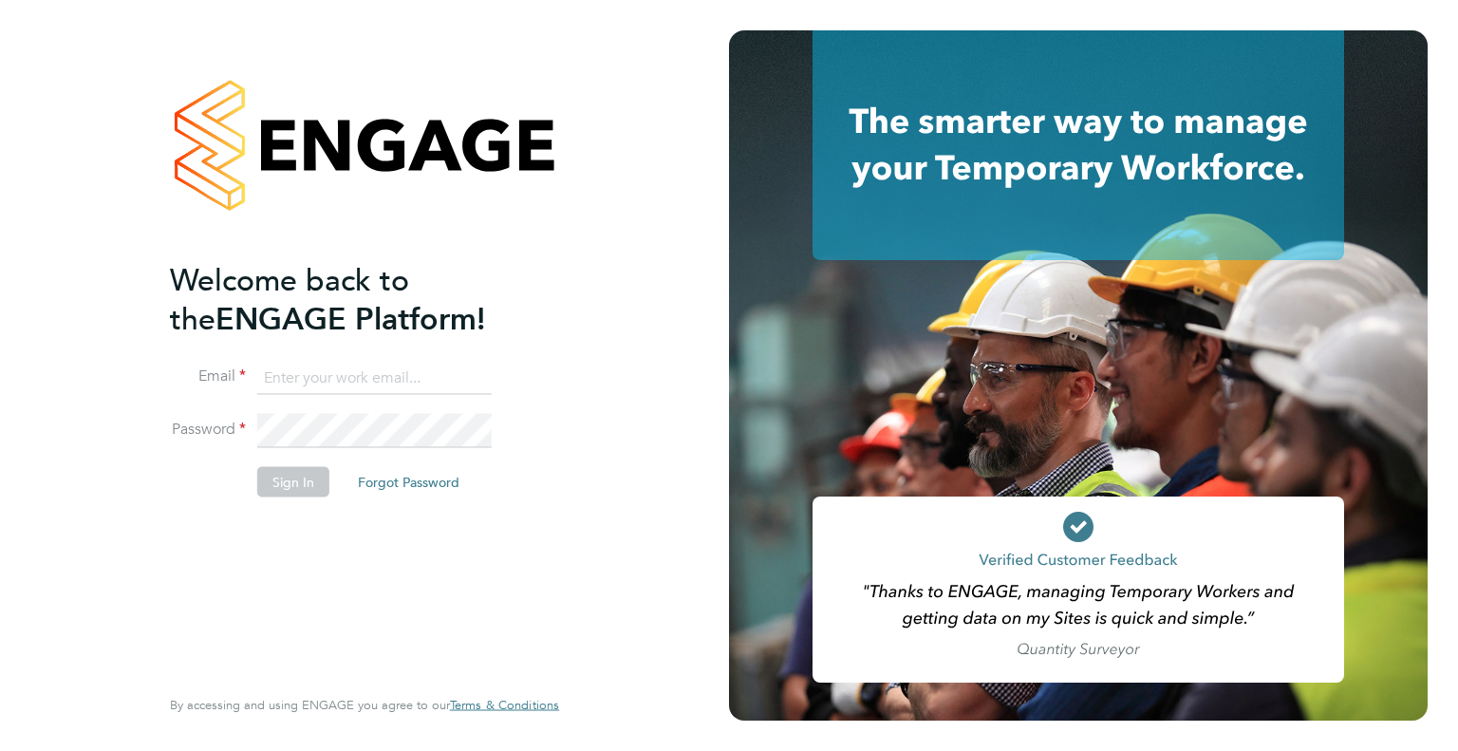
type input "[EMAIL_ADDRESS][DOMAIN_NAME]"
click at [290, 481] on button "Sign In" at bounding box center [293, 481] width 72 height 30
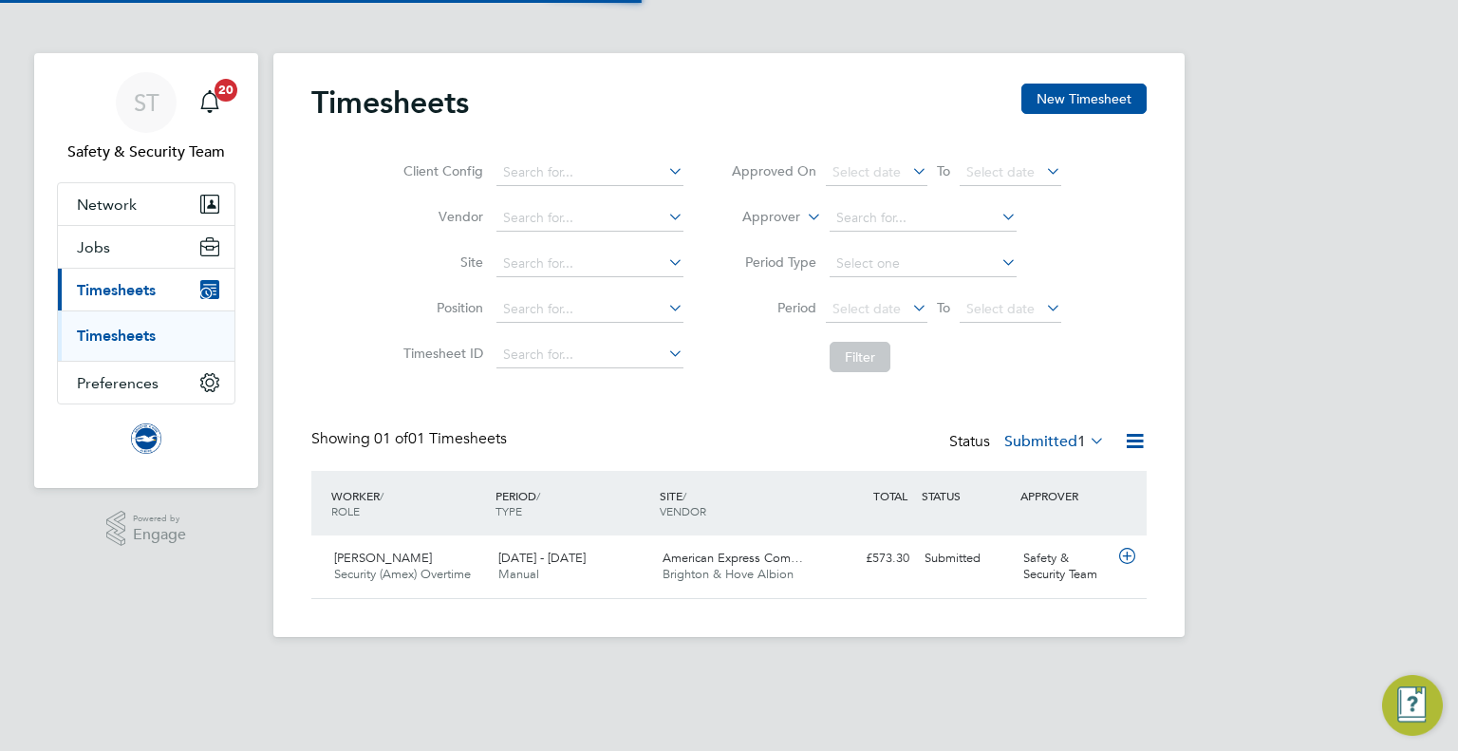
scroll to position [47, 165]
click at [771, 565] on span "American Express Com…" at bounding box center [733, 558] width 140 height 16
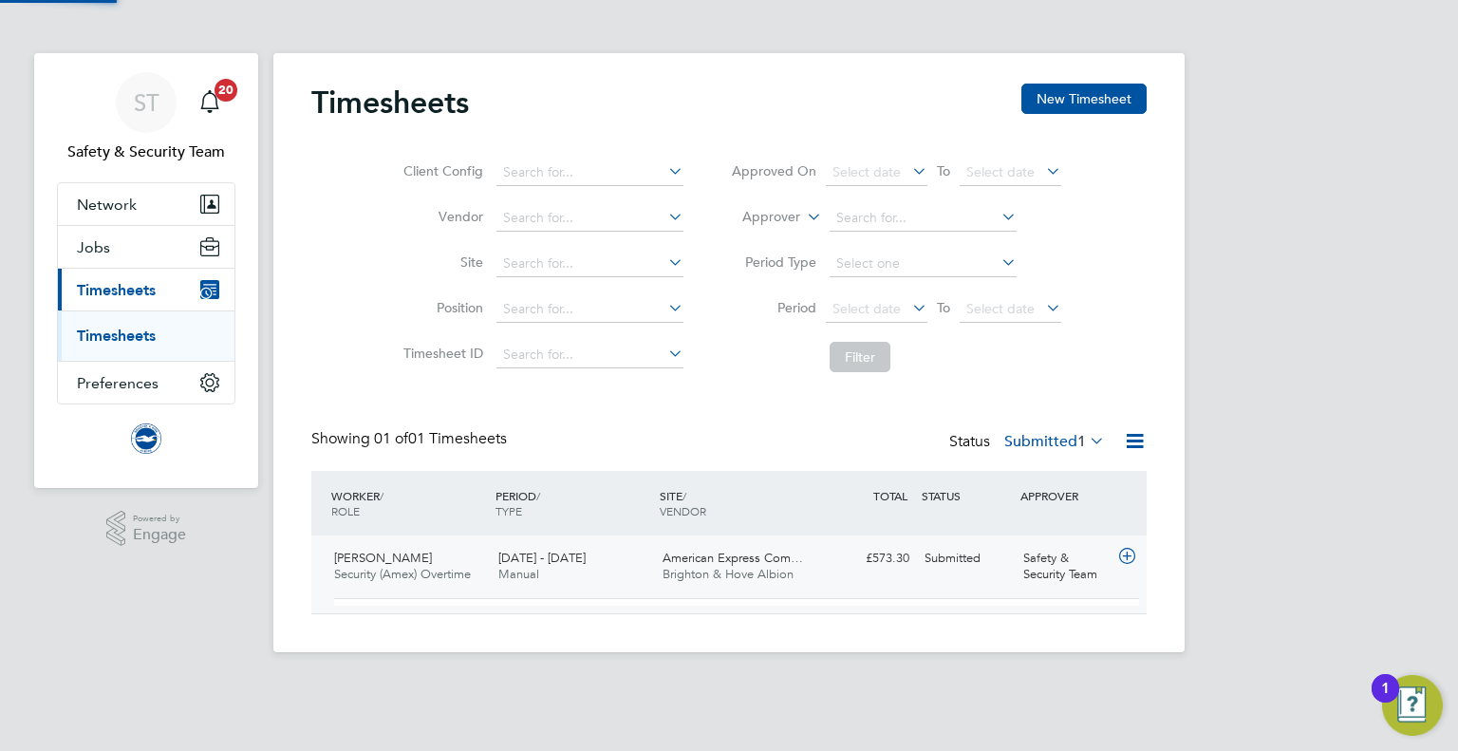
scroll to position [31, 184]
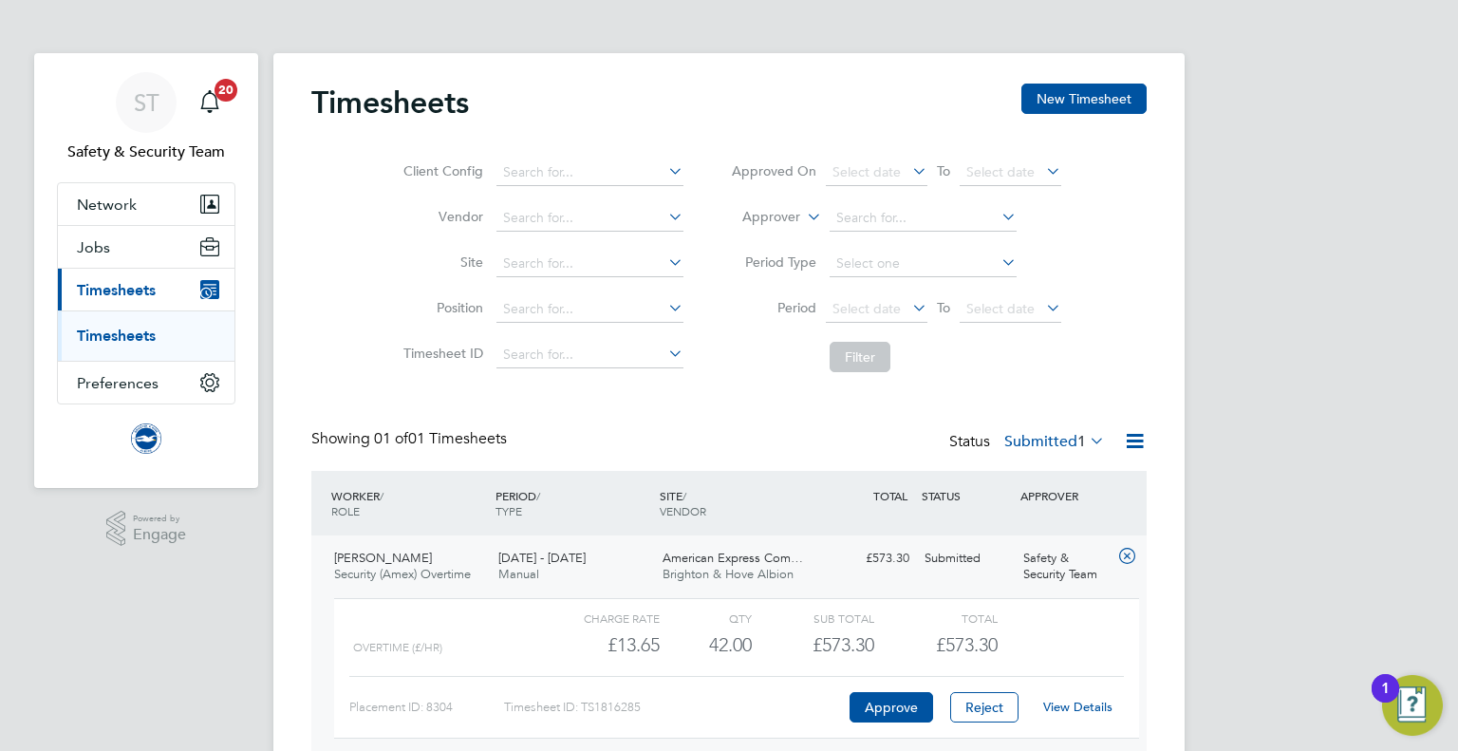
click at [1061, 704] on link "View Details" at bounding box center [1077, 707] width 69 height 16
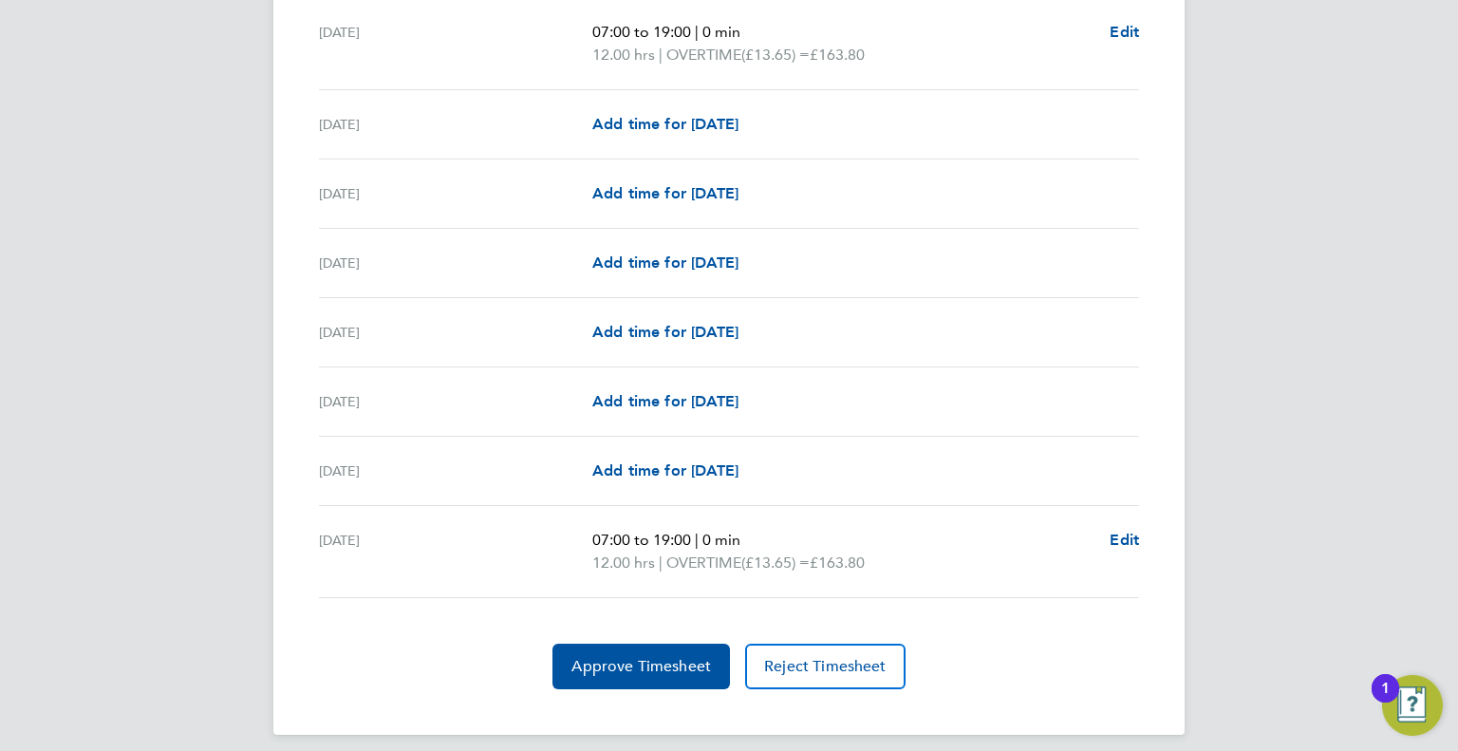
scroll to position [2200, 0]
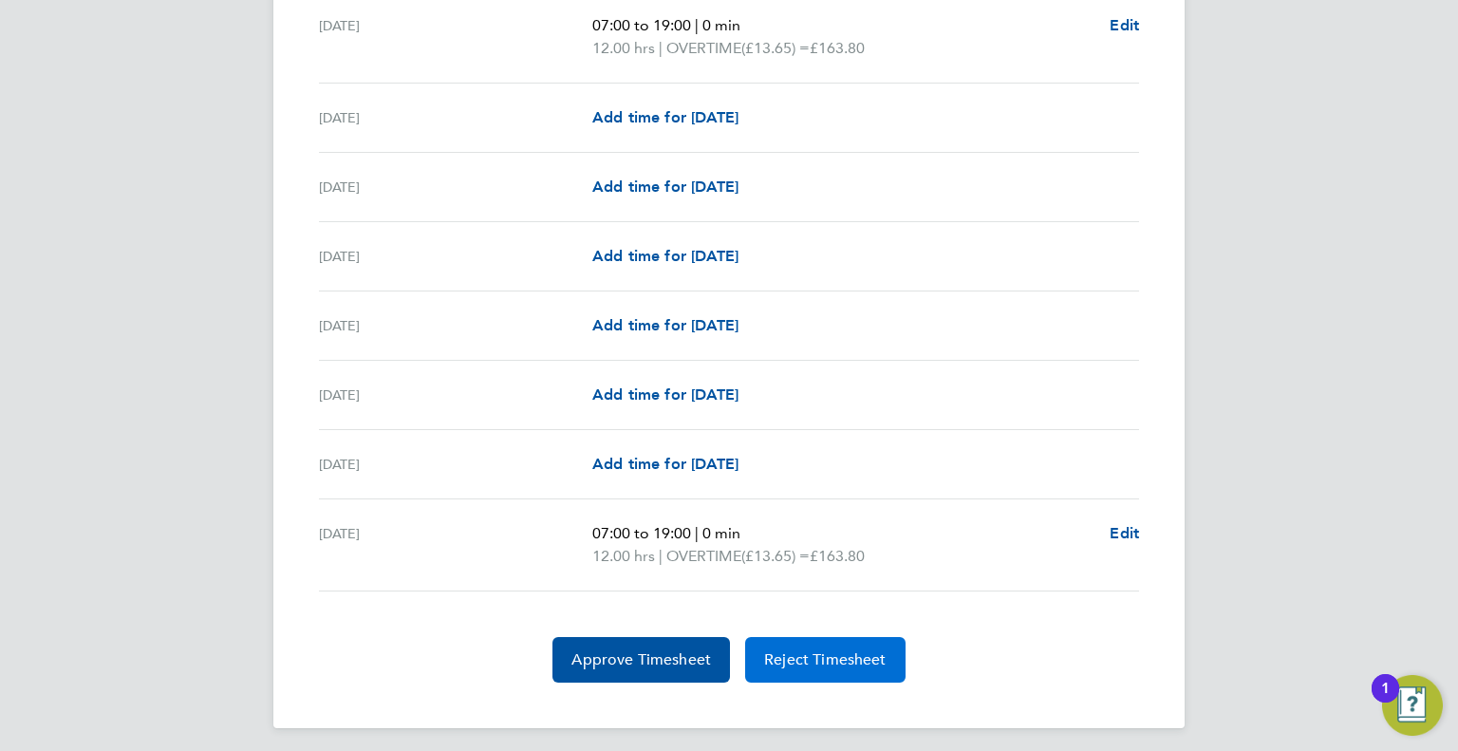
click at [815, 650] on span "Reject Timesheet" at bounding box center [825, 659] width 122 height 19
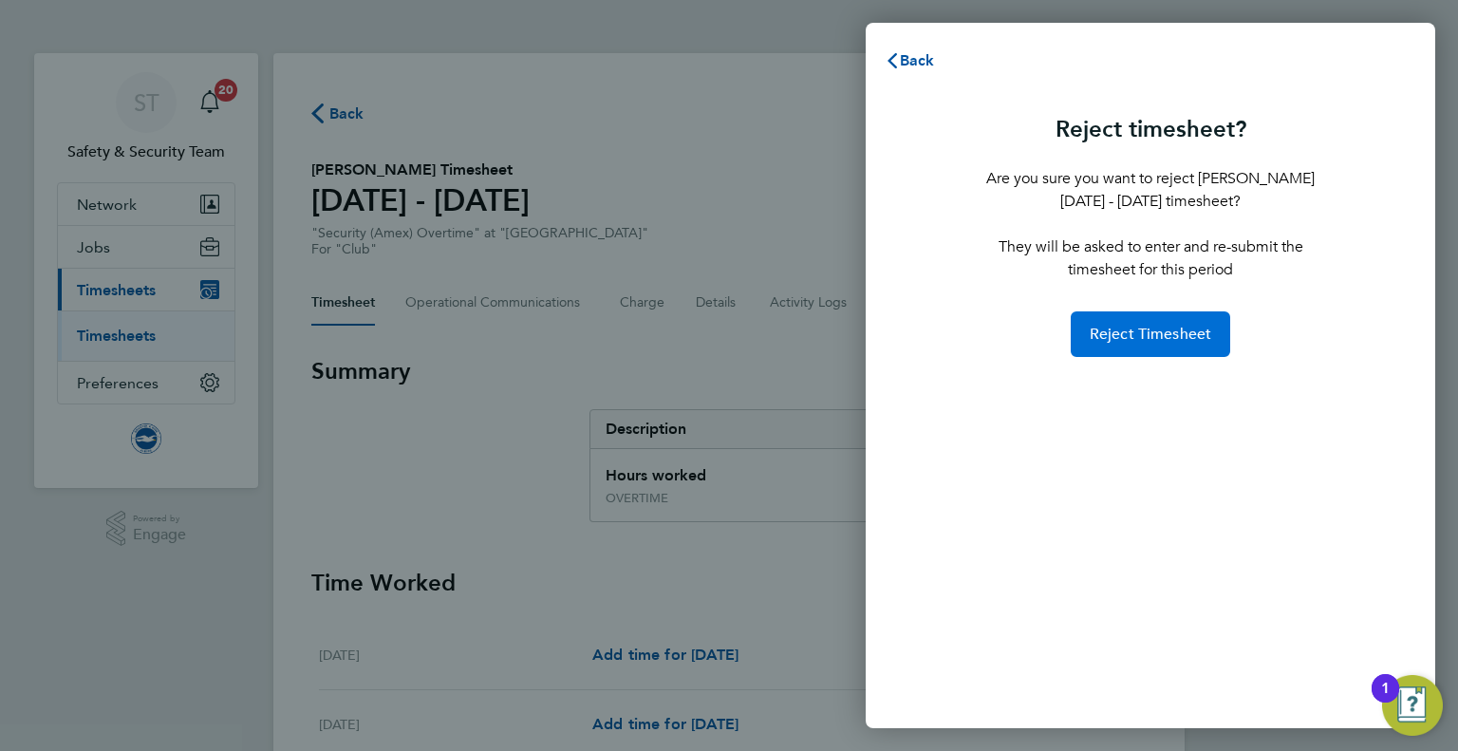
click at [1177, 340] on span "Reject Timesheet" at bounding box center [1151, 334] width 122 height 19
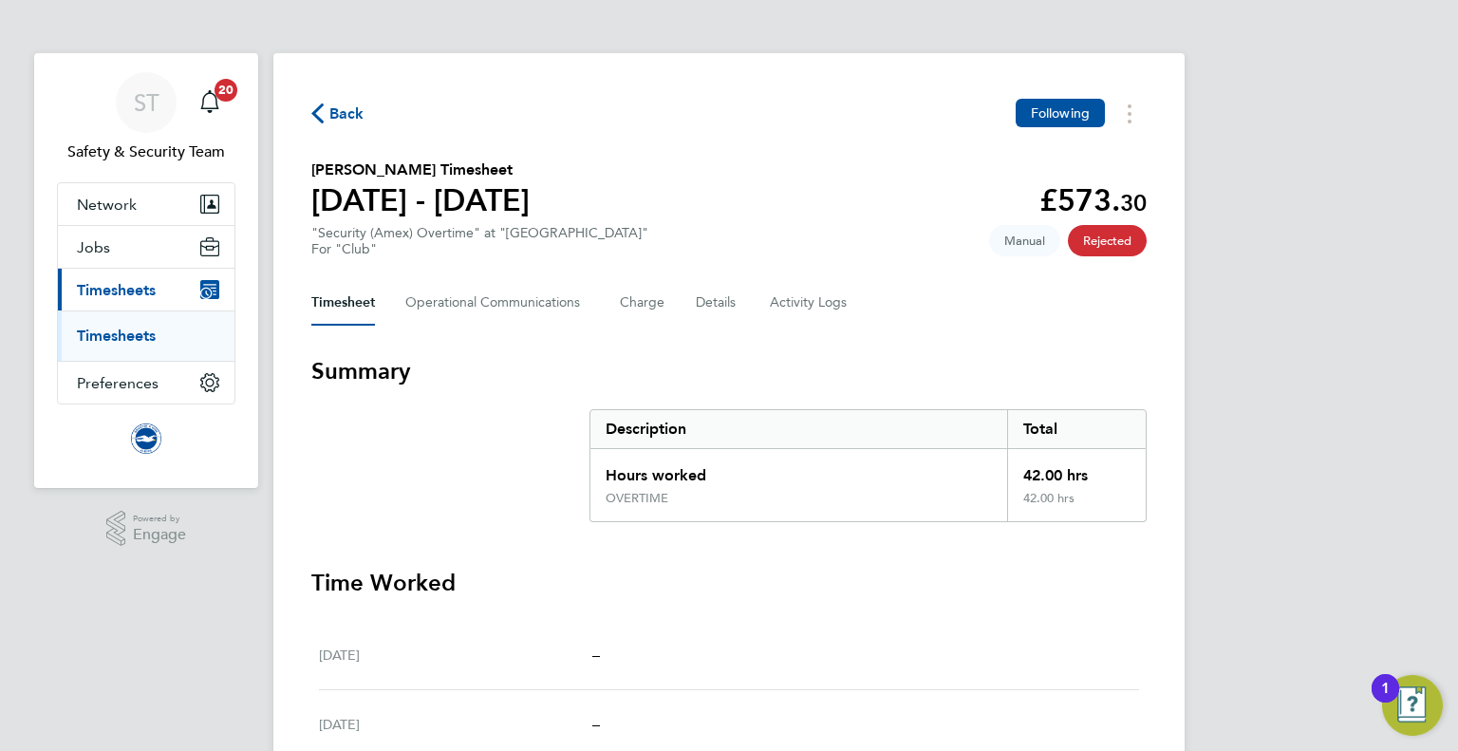
click at [341, 108] on span "Back" at bounding box center [346, 114] width 35 height 23
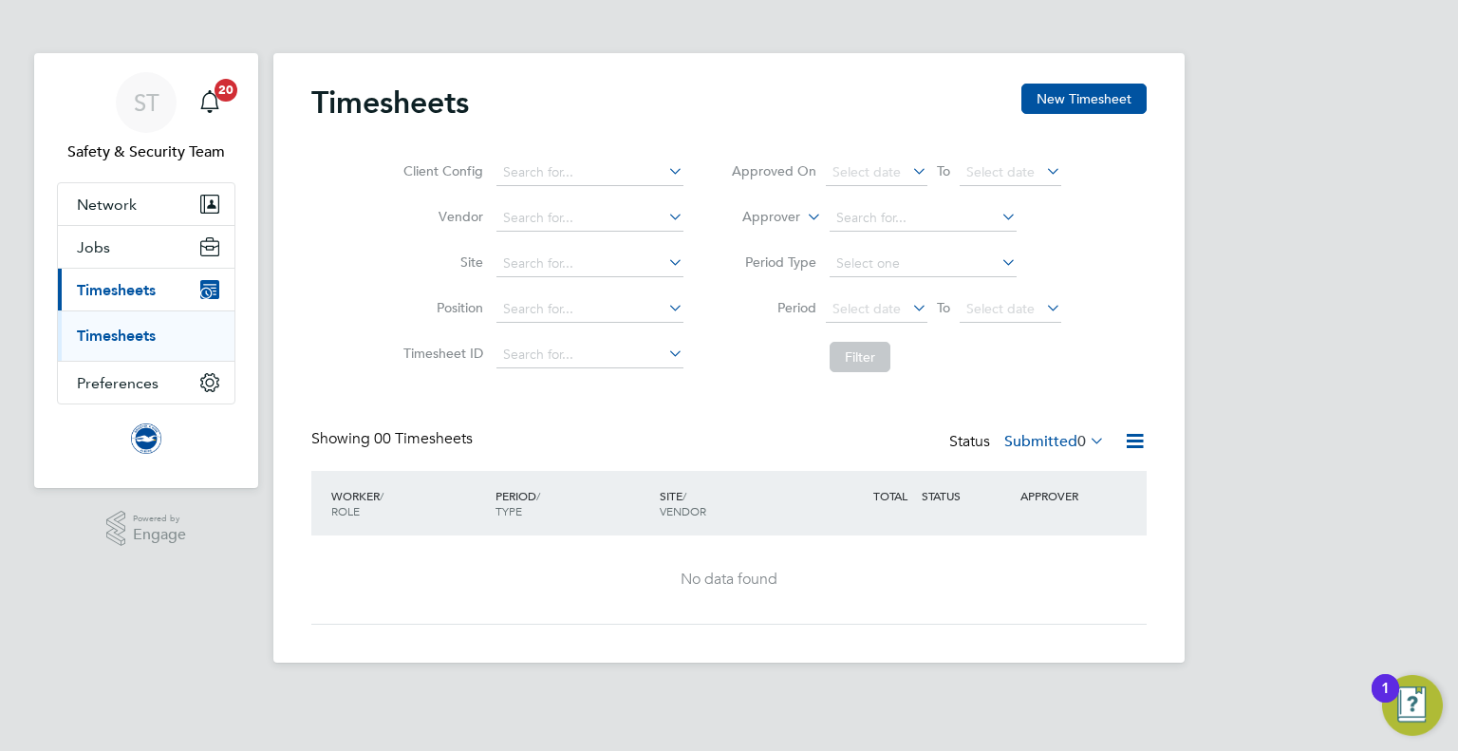
click at [1041, 450] on label "Submitted 0" at bounding box center [1054, 441] width 101 height 19
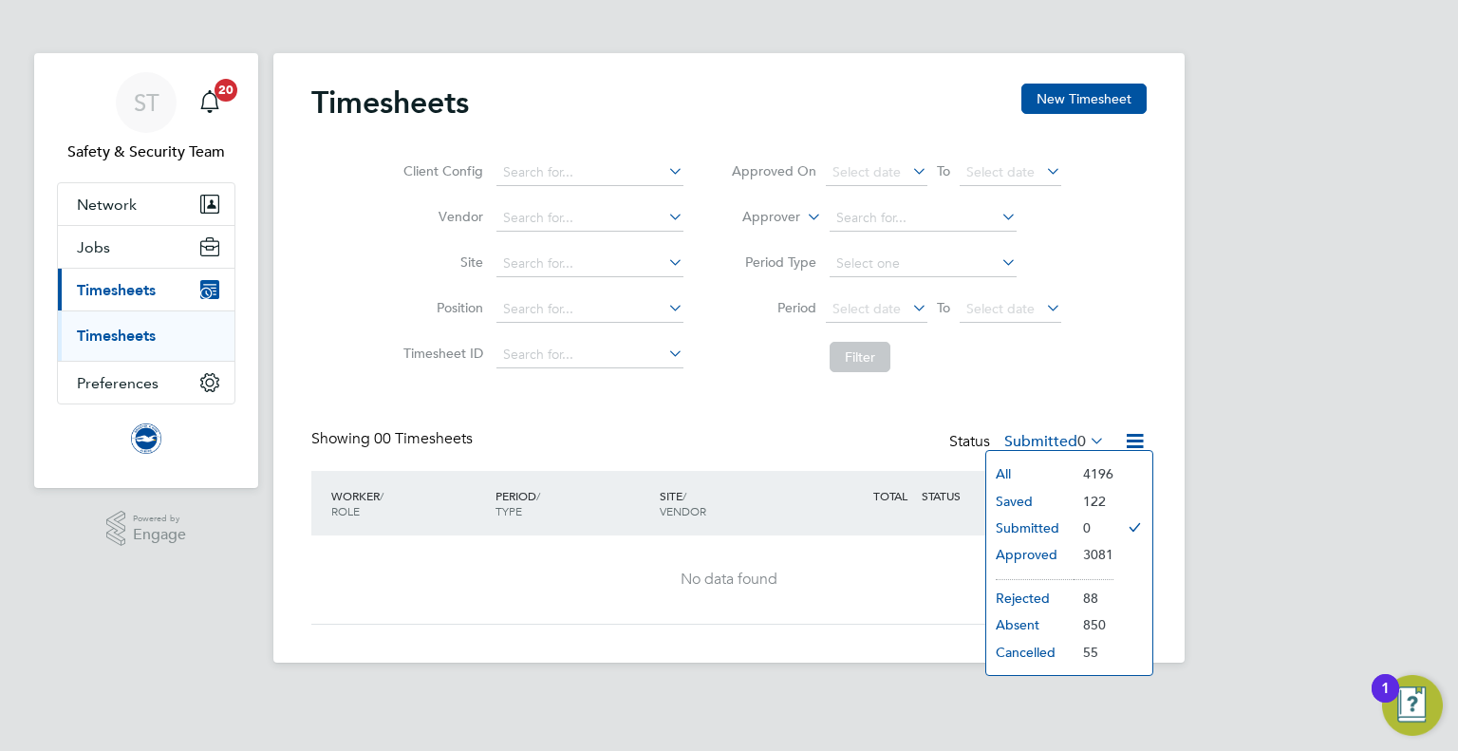
click at [1027, 548] on li "Approved" at bounding box center [1029, 554] width 87 height 27
